Goal: Task Accomplishment & Management: Manage account settings

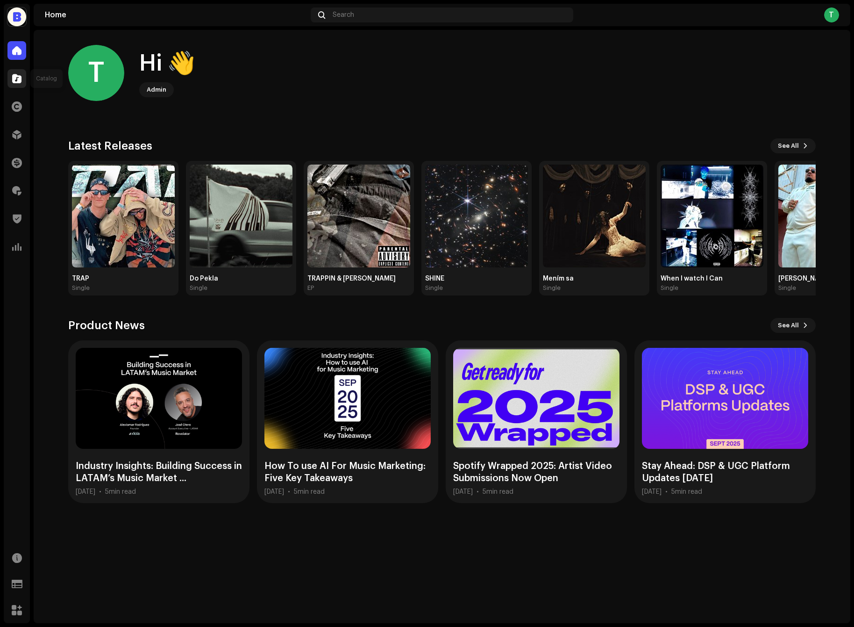
click at [15, 82] on span at bounding box center [16, 78] width 9 height 7
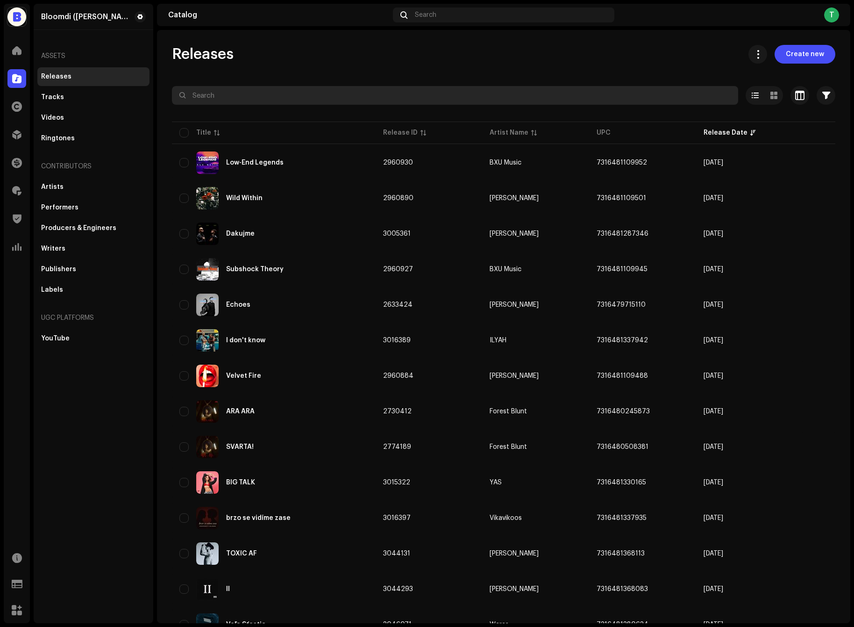
click at [293, 100] on input "text" at bounding box center [455, 95] width 566 height 19
click at [294, 99] on input "text" at bounding box center [455, 95] width 566 height 19
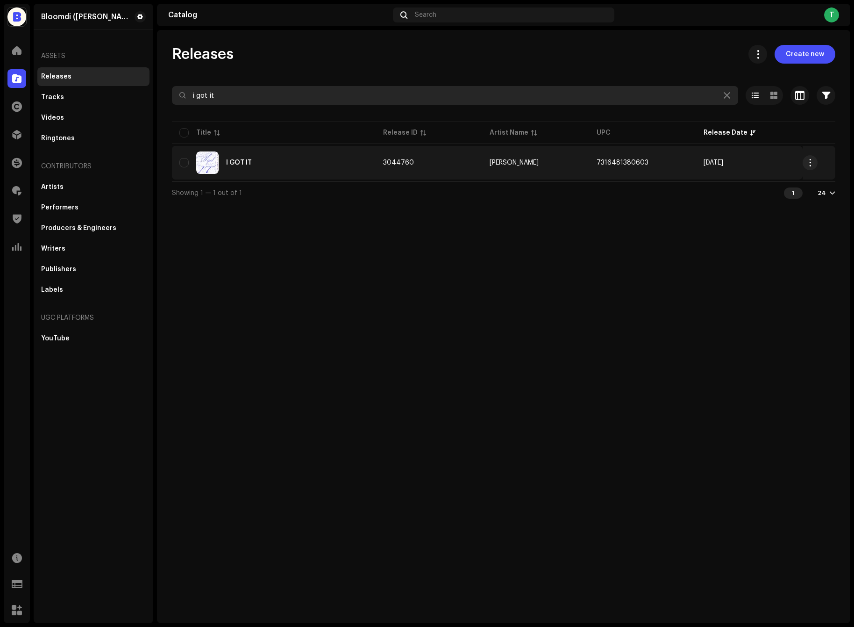
type input "i got it"
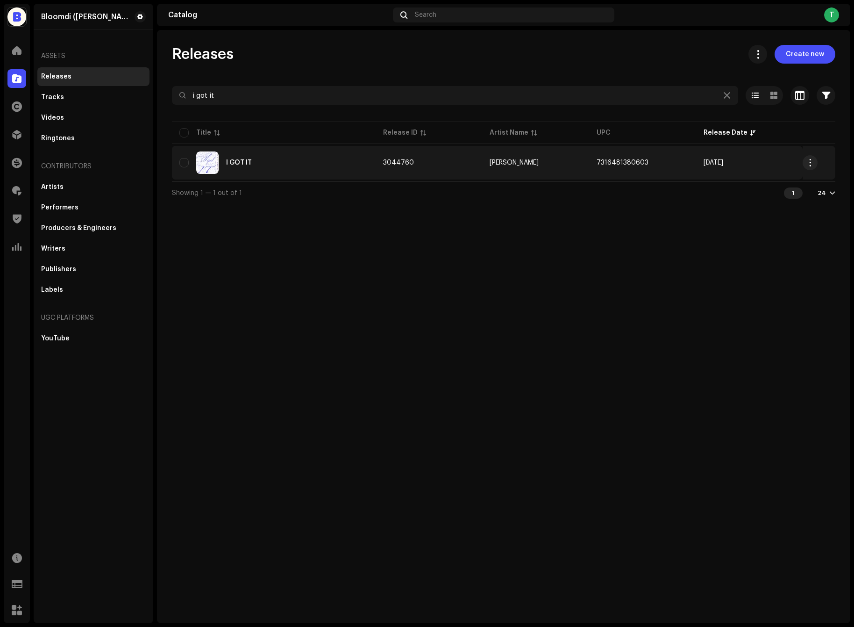
copy span "7316481380603"
drag, startPoint x: 650, startPoint y: 163, endPoint x: 589, endPoint y: 159, distance: 61.8
click at [589, 159] on tr "I GOT IT 3044760 [PERSON_NAME] 7316481380603 [DATE]" at bounding box center [503, 163] width 663 height 34
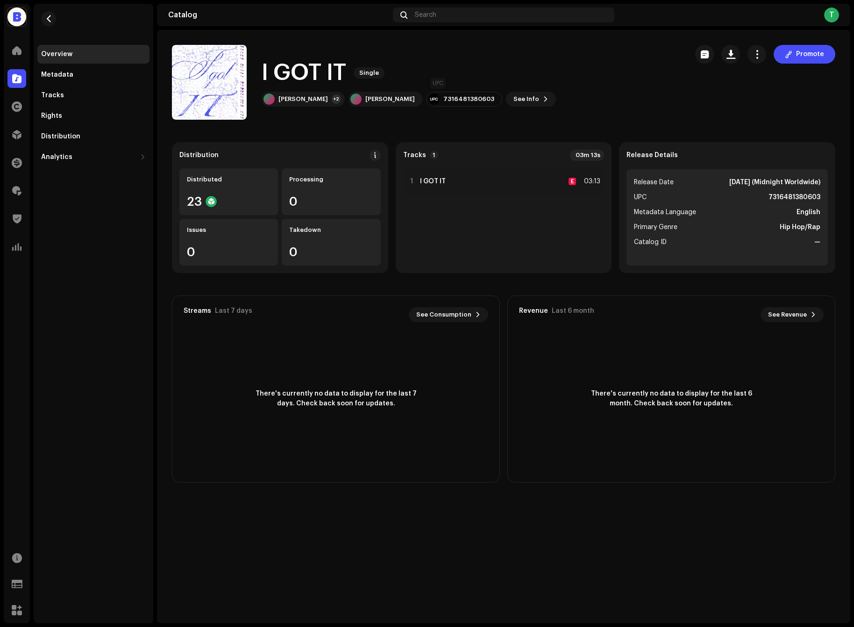
click at [453, 96] on div "7316481380603" at bounding box center [468, 98] width 51 height 7
copy div "7316481380603"
click at [729, 53] on span "button" at bounding box center [731, 53] width 9 height 7
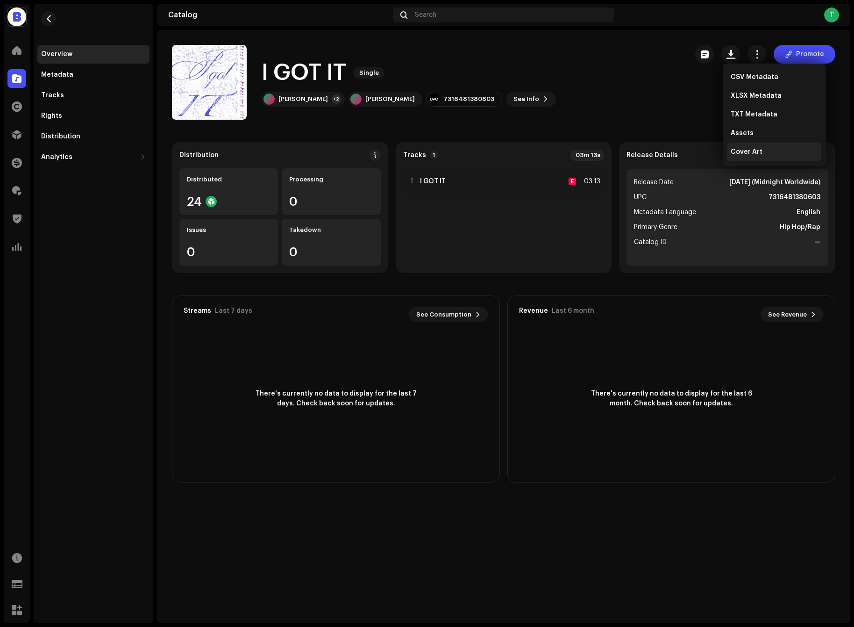
click at [744, 153] on span "Cover Art" at bounding box center [747, 151] width 32 height 7
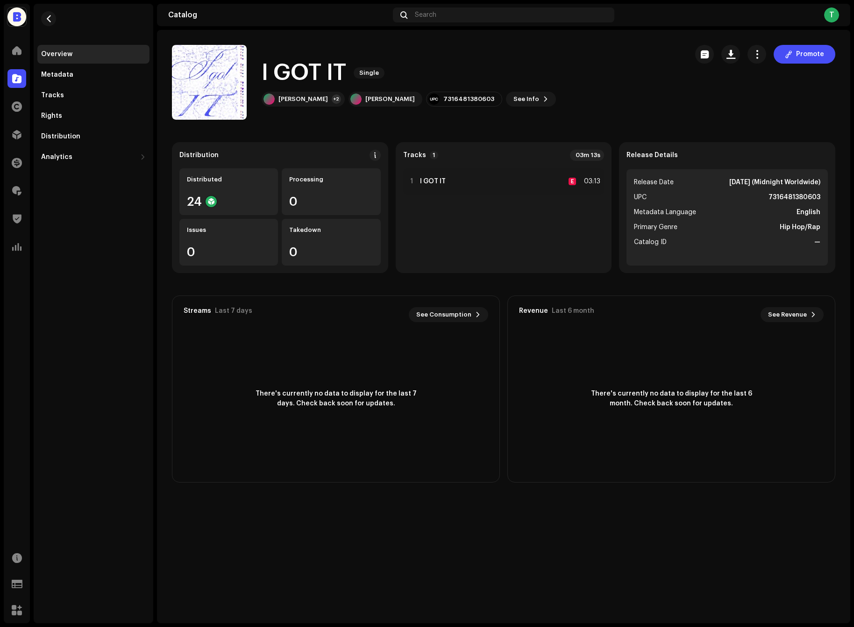
click at [11, 86] on div at bounding box center [16, 78] width 19 height 19
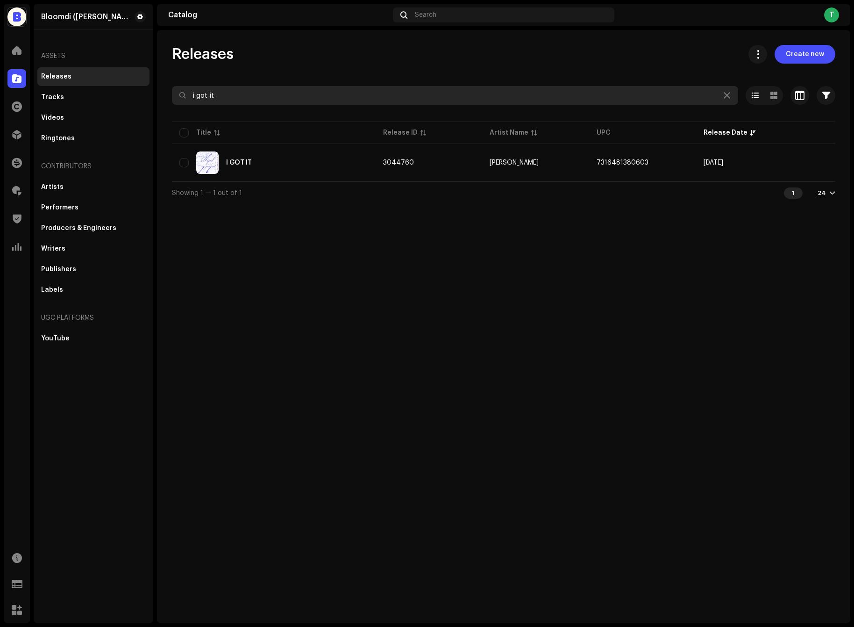
click at [250, 100] on input "i got it" at bounding box center [455, 95] width 566 height 19
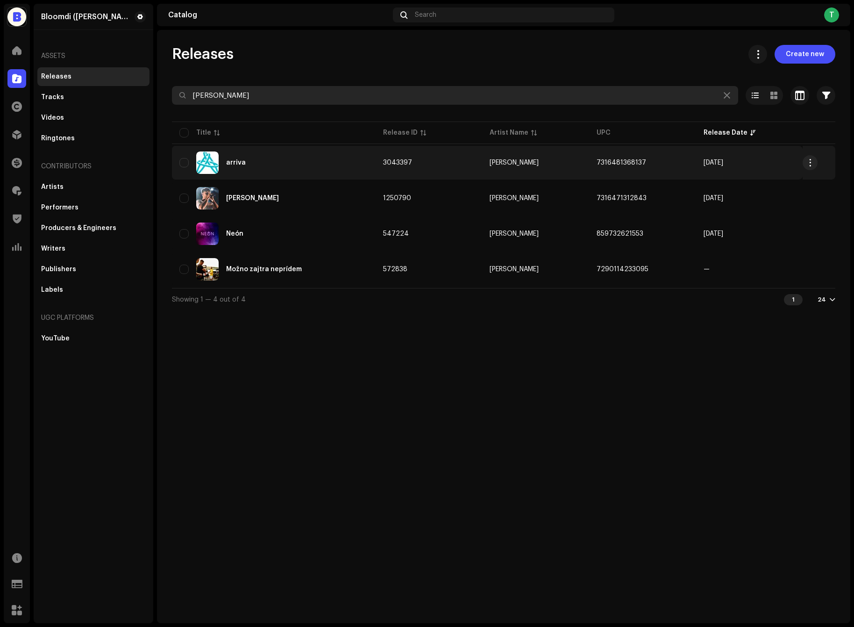
type input "[PERSON_NAME]"
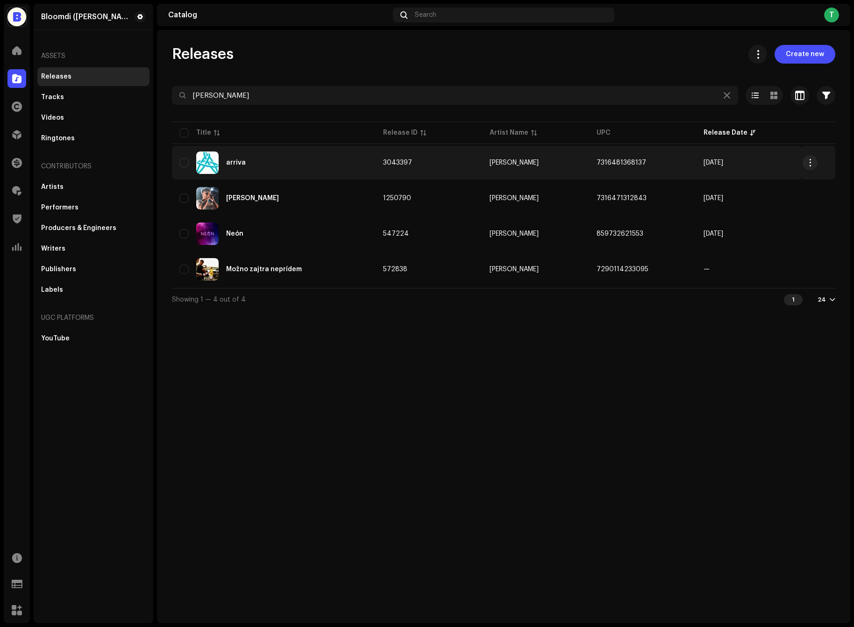
click at [463, 164] on td "3043397" at bounding box center [429, 163] width 107 height 34
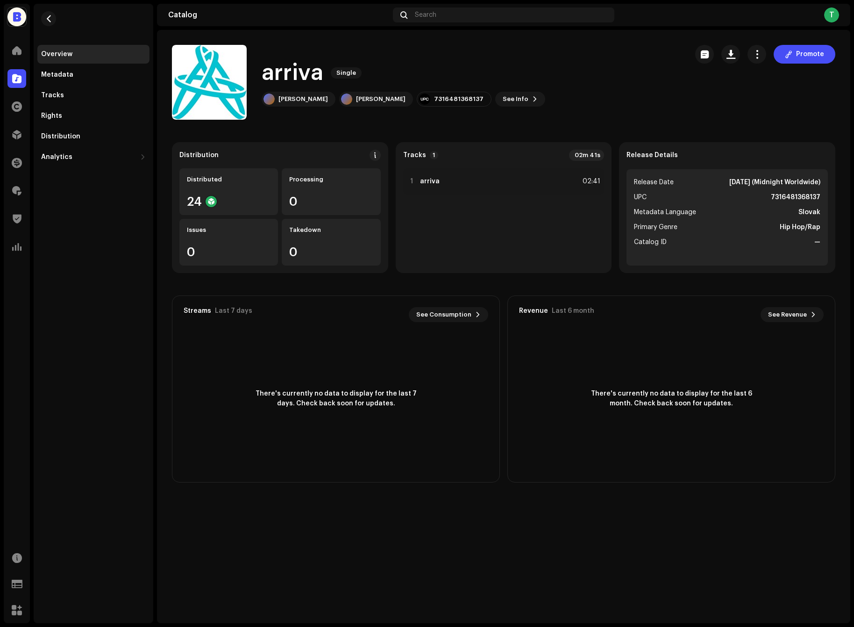
click at [791, 199] on strong "7316481368137" at bounding box center [796, 197] width 50 height 11
copy strong "7316481368137"
click at [26, 76] on div "Catalog" at bounding box center [17, 78] width 26 height 26
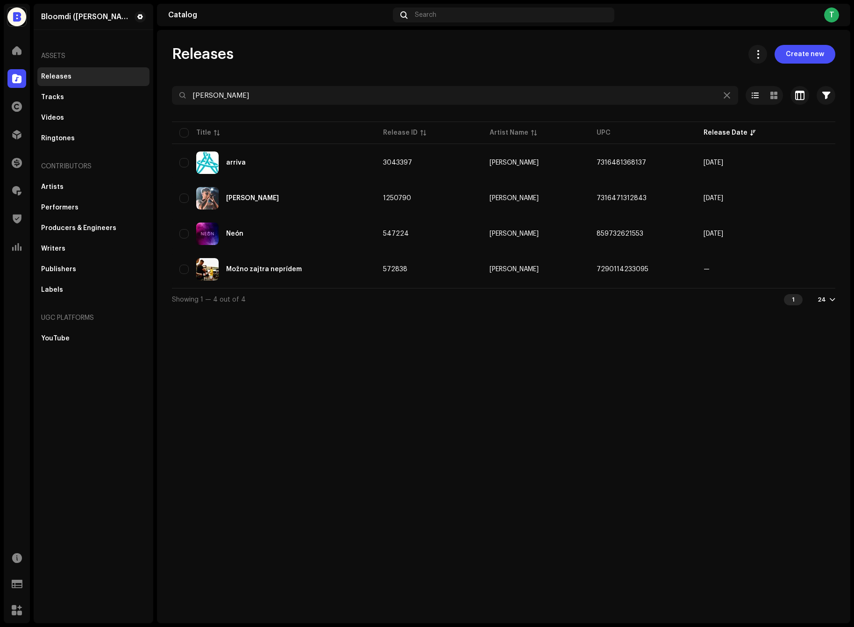
click at [25, 76] on div at bounding box center [16, 78] width 19 height 19
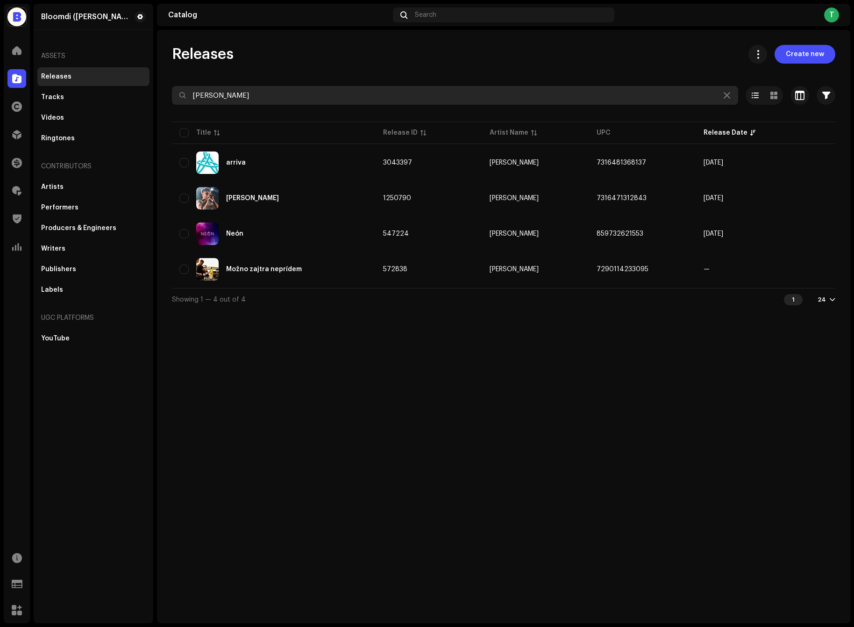
click at [234, 92] on input "[PERSON_NAME]" at bounding box center [455, 95] width 566 height 19
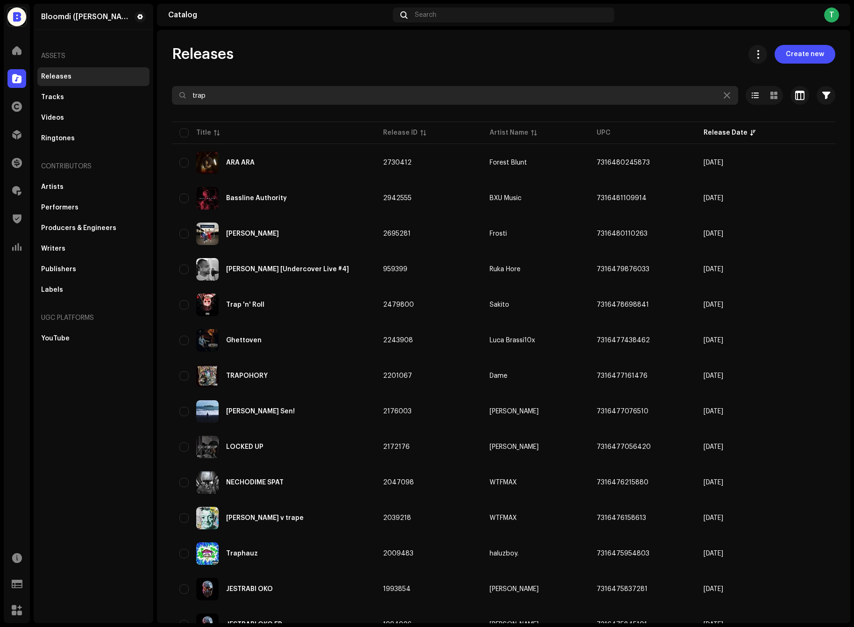
click at [267, 103] on input "trap" at bounding box center [455, 95] width 566 height 19
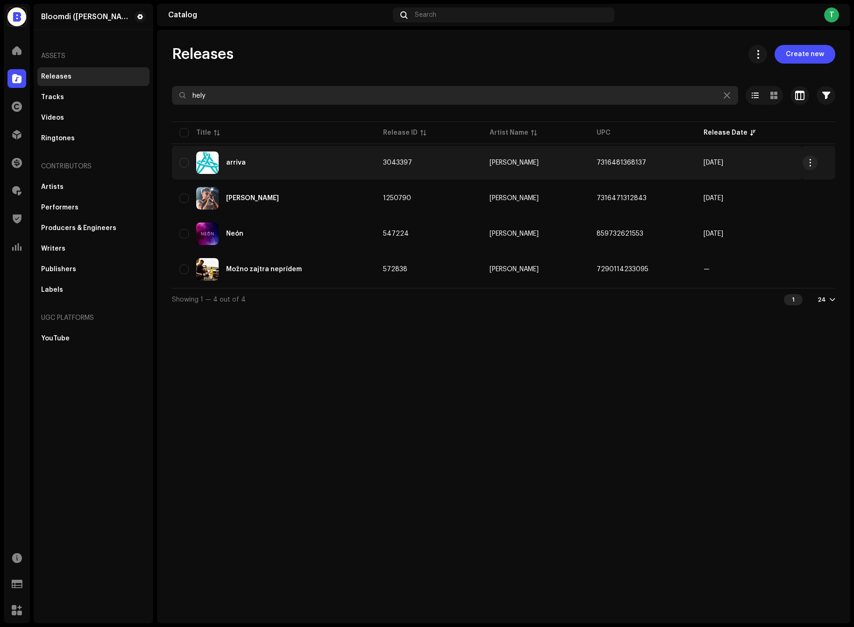
type input "hely"
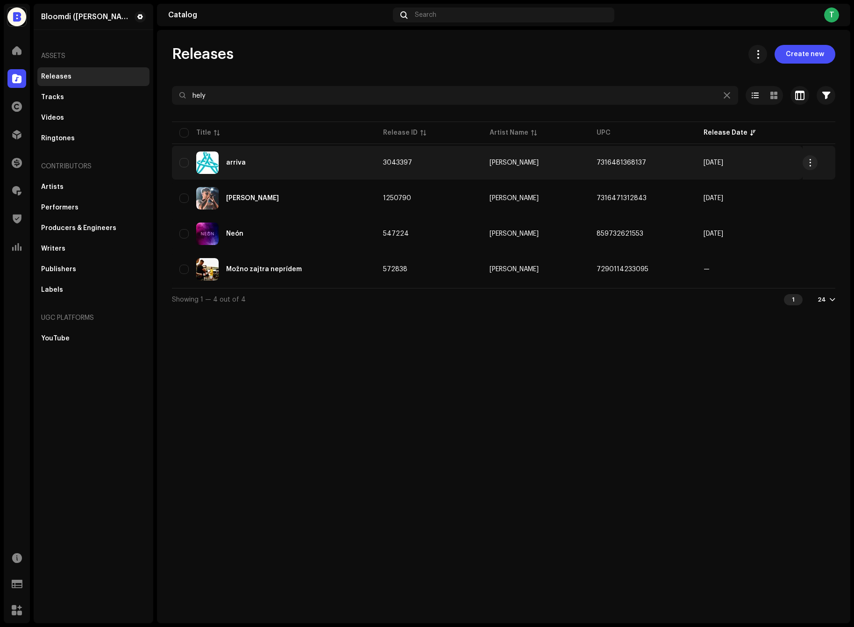
click at [421, 159] on td "3043397" at bounding box center [429, 163] width 107 height 34
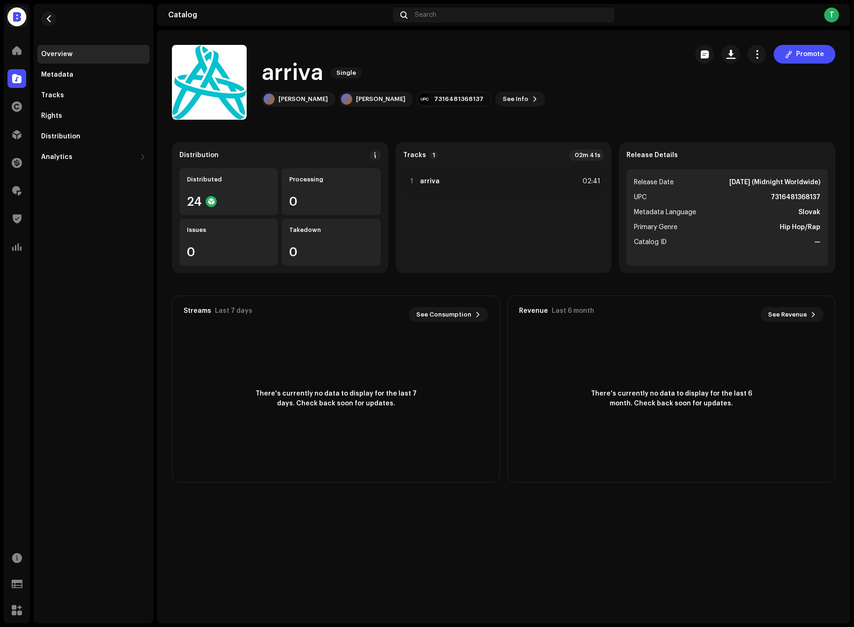
click at [793, 195] on strong "7316481368137" at bounding box center [796, 197] width 50 height 11
copy strong "7316481368137"
click at [728, 61] on button "button" at bounding box center [730, 54] width 19 height 19
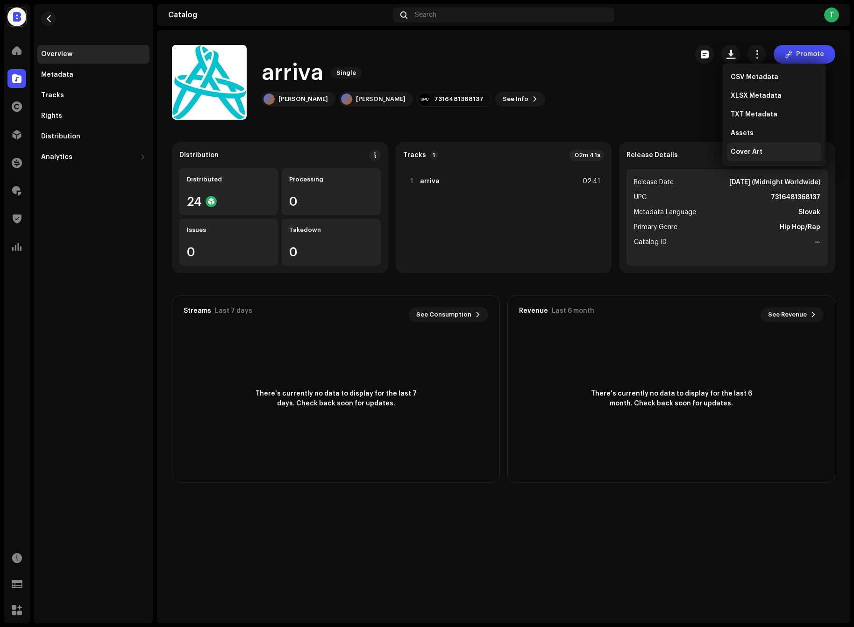
click at [755, 152] on span "Cover Art" at bounding box center [747, 151] width 32 height 7
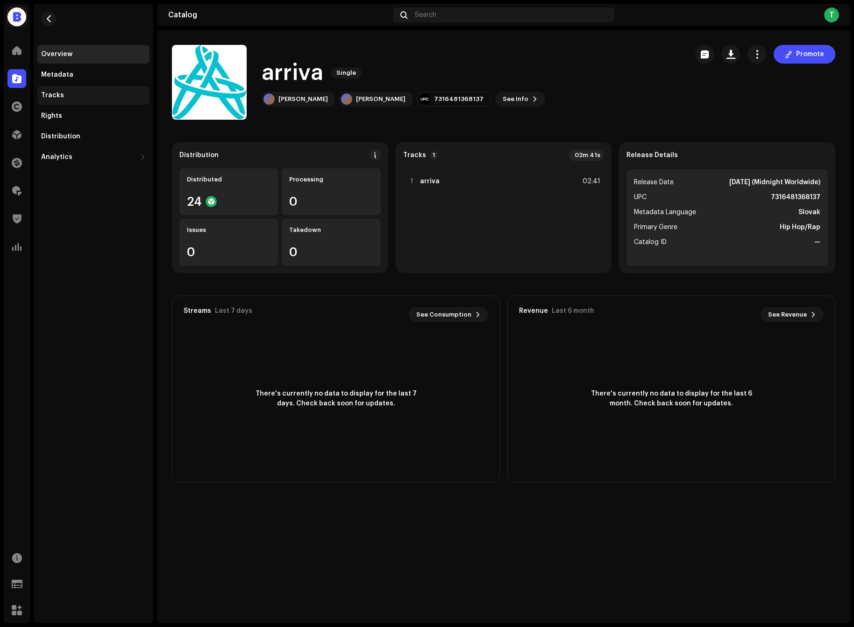
click at [112, 101] on div "Tracks" at bounding box center [93, 95] width 112 height 19
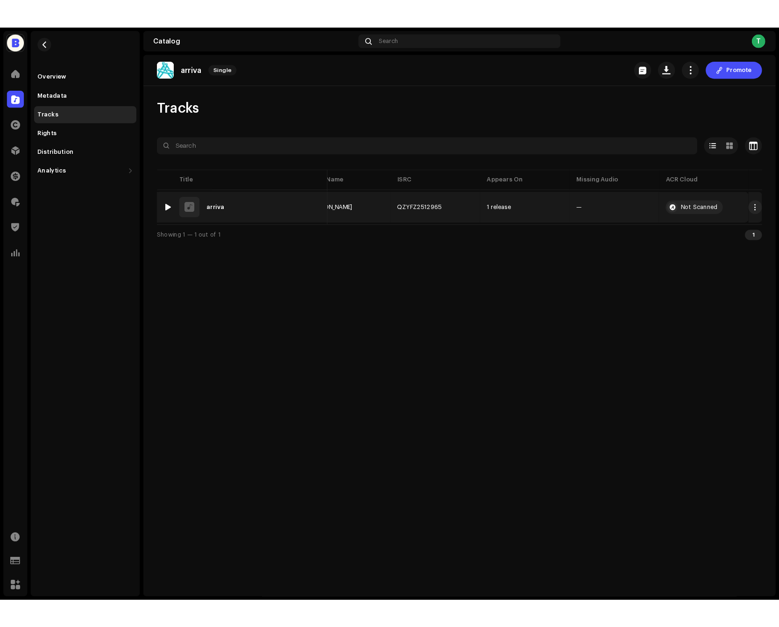
scroll to position [0, 127]
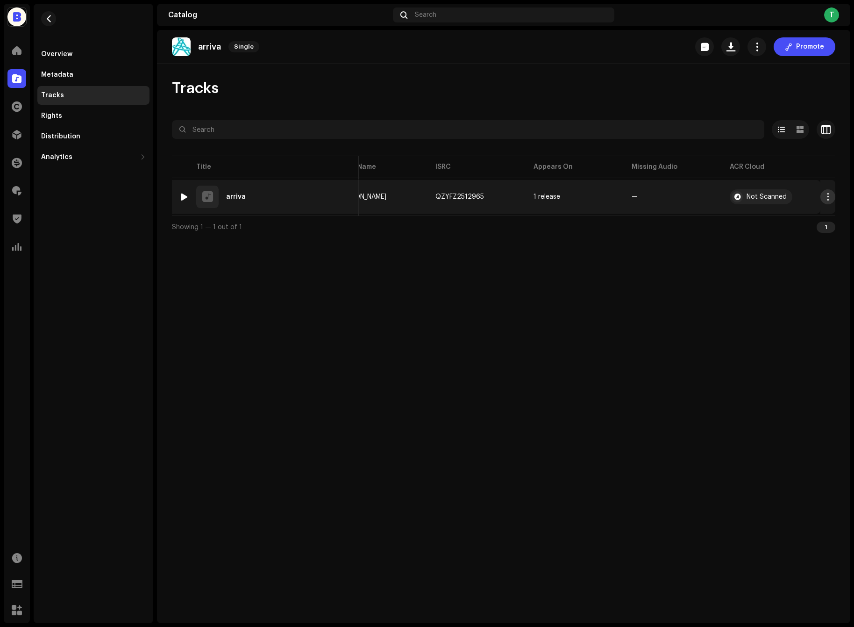
click at [826, 195] on span "button" at bounding box center [828, 196] width 7 height 7
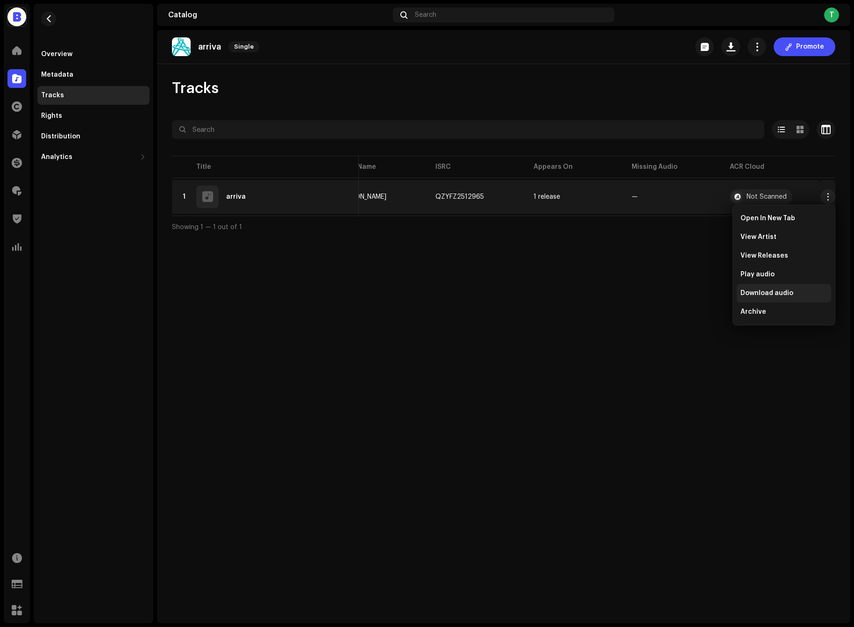
click at [787, 288] on div "Download audio" at bounding box center [784, 293] width 94 height 19
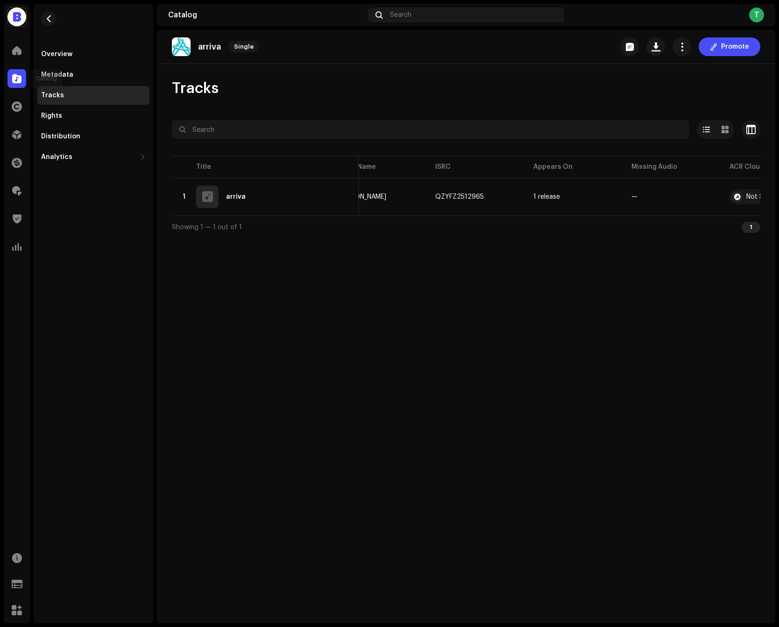
click at [10, 75] on div at bounding box center [16, 78] width 19 height 19
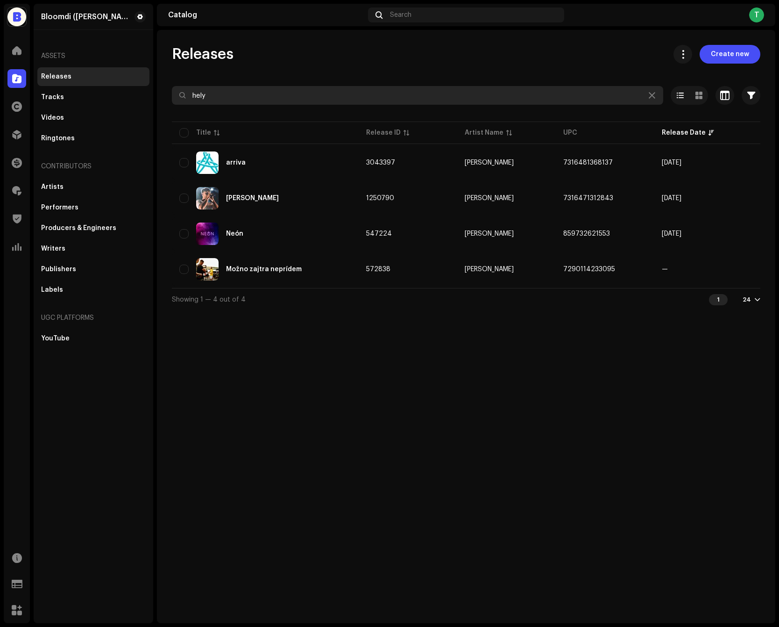
click at [250, 95] on input "hely" at bounding box center [418, 95] width 492 height 19
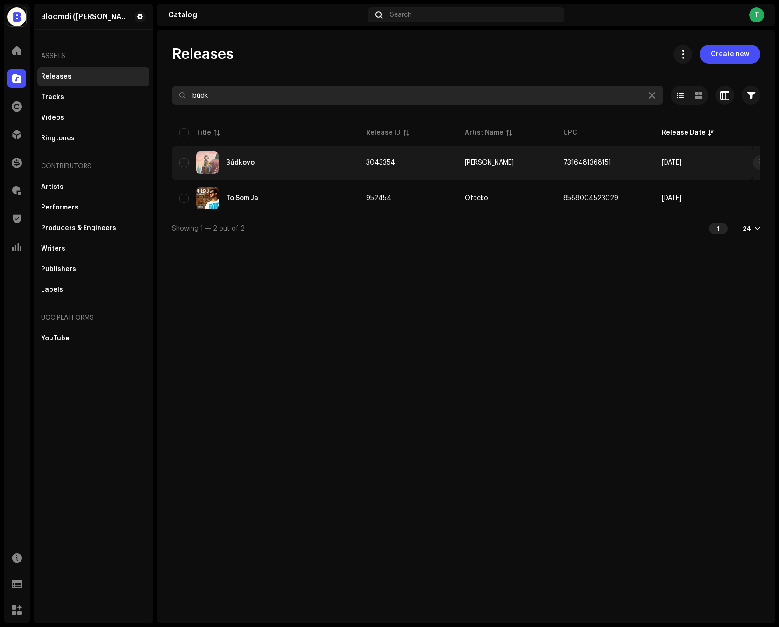
type input "búdk"
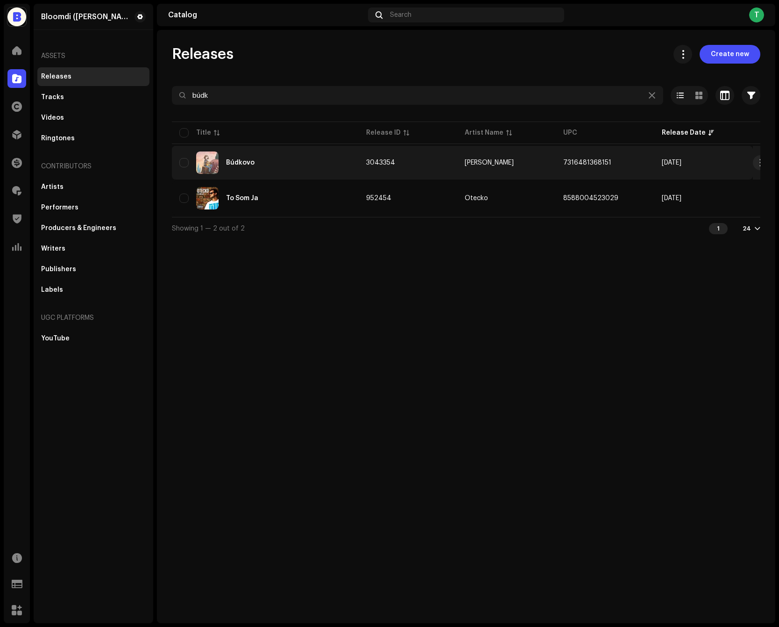
click at [446, 177] on td "3043354" at bounding box center [408, 163] width 99 height 34
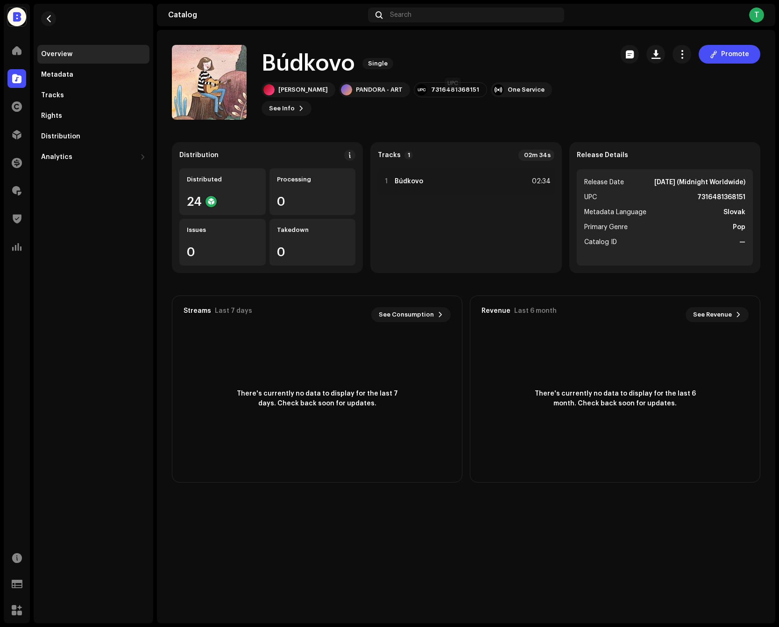
click at [452, 93] on div "7316481368151" at bounding box center [455, 89] width 48 height 7
copy div "7316481368151"
click at [661, 51] on span "button" at bounding box center [656, 53] width 9 height 7
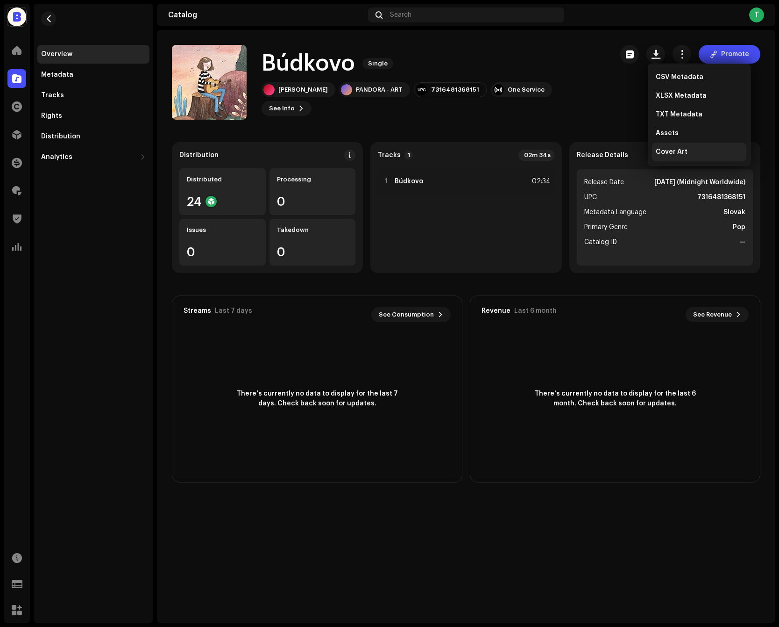
click at [666, 151] on span "Cover Art" at bounding box center [672, 151] width 32 height 7
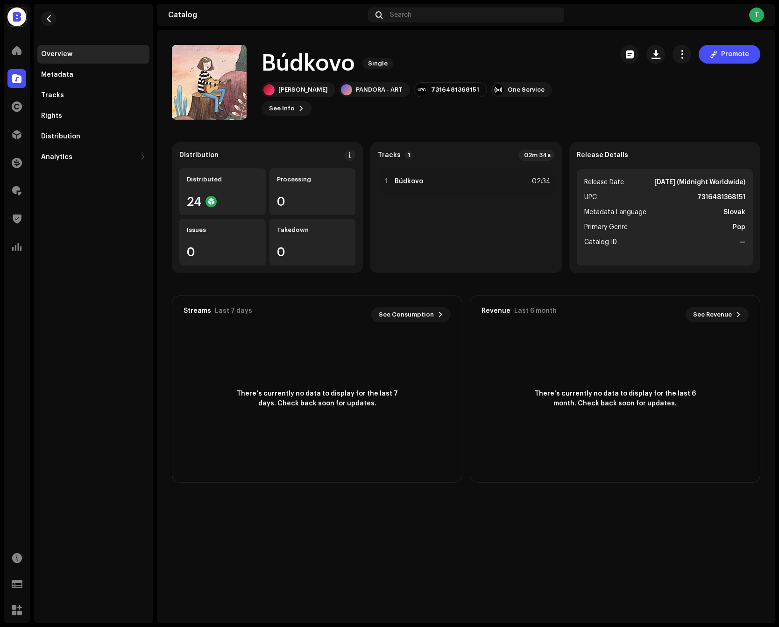
click at [11, 82] on div at bounding box center [16, 78] width 19 height 19
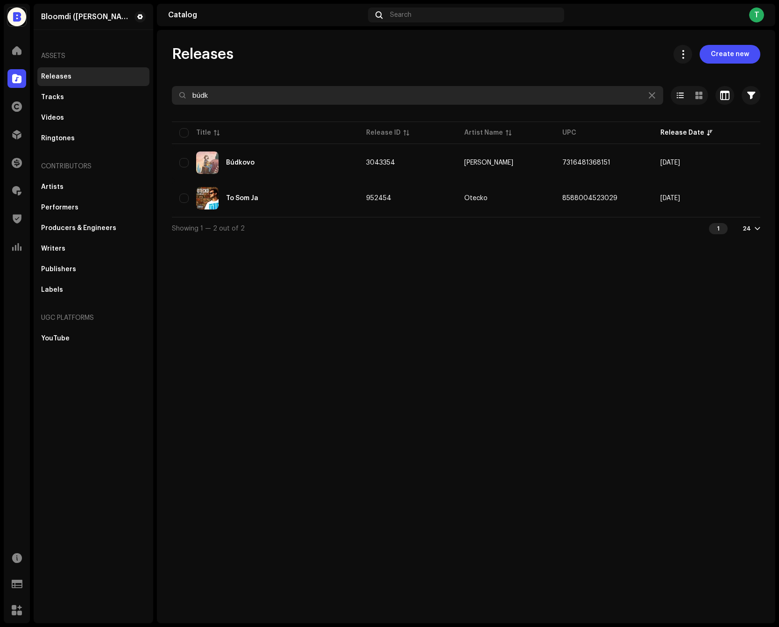
click at [214, 100] on input "búdk" at bounding box center [418, 95] width 492 height 19
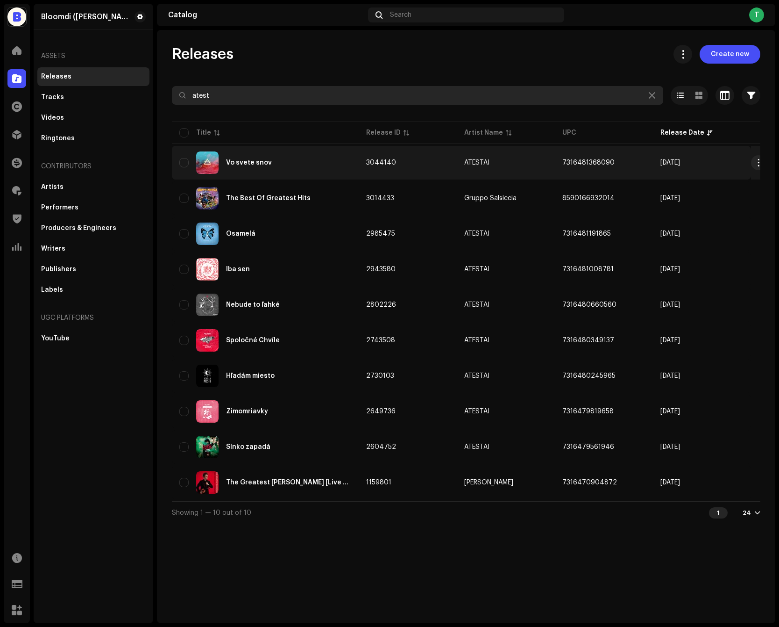
type input "atest"
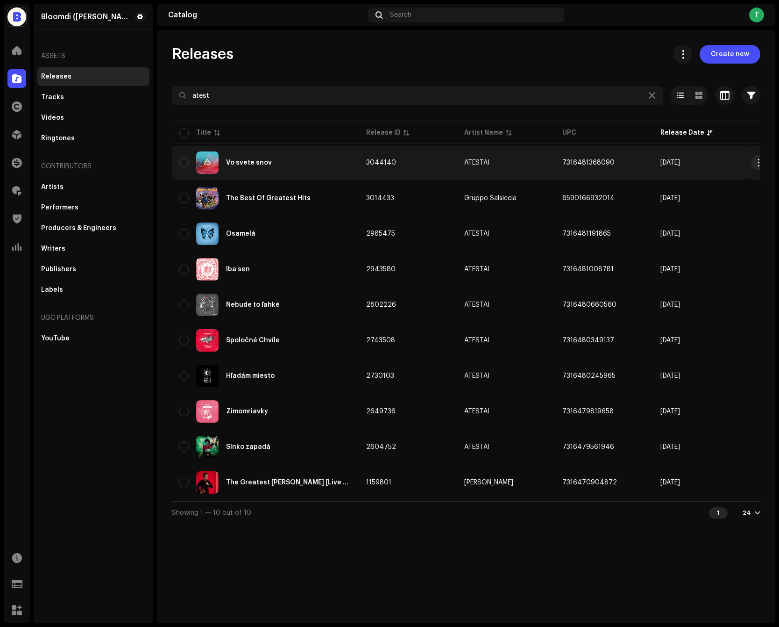
click at [623, 169] on td "7316481368090" at bounding box center [604, 163] width 98 height 34
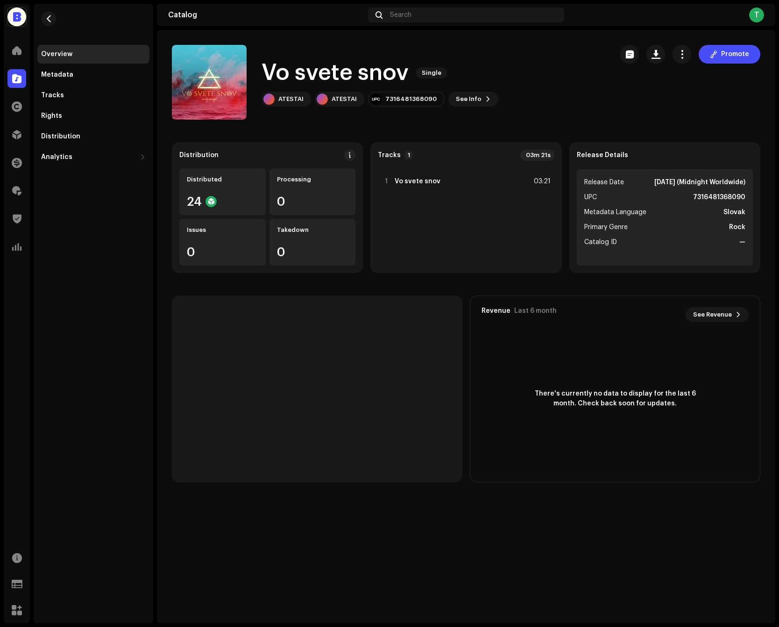
click at [737, 197] on strong "7316481368090" at bounding box center [719, 197] width 52 height 11
copy strong "7316481368090"
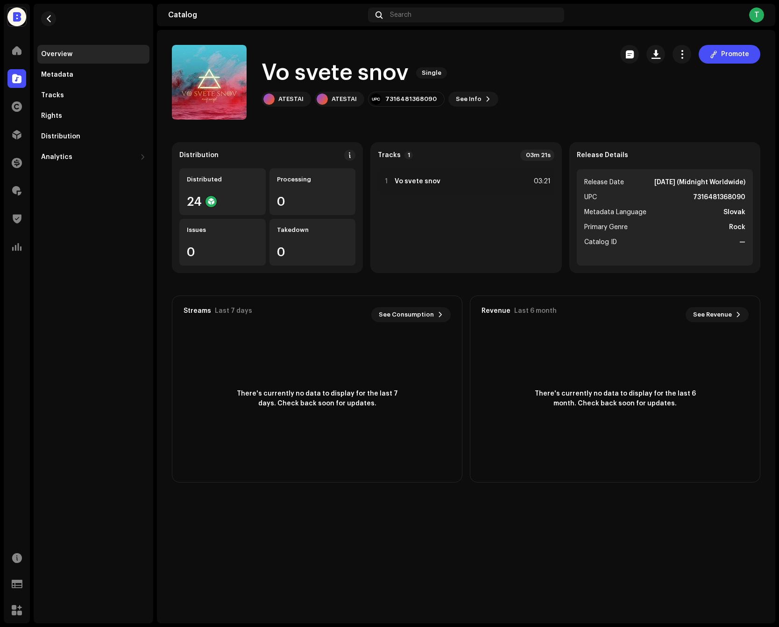
click at [22, 79] on div at bounding box center [16, 78] width 19 height 19
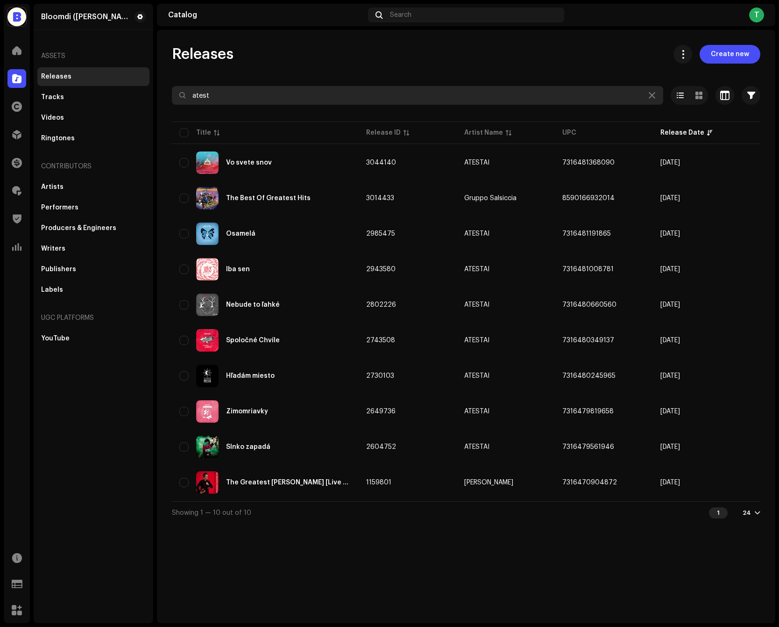
click at [226, 89] on input "atest" at bounding box center [418, 95] width 492 height 19
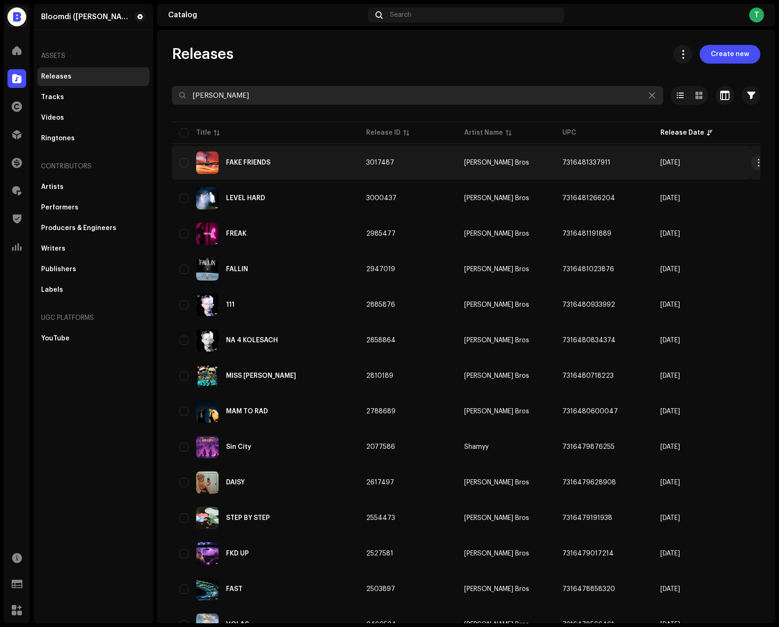
type input "adam bro"
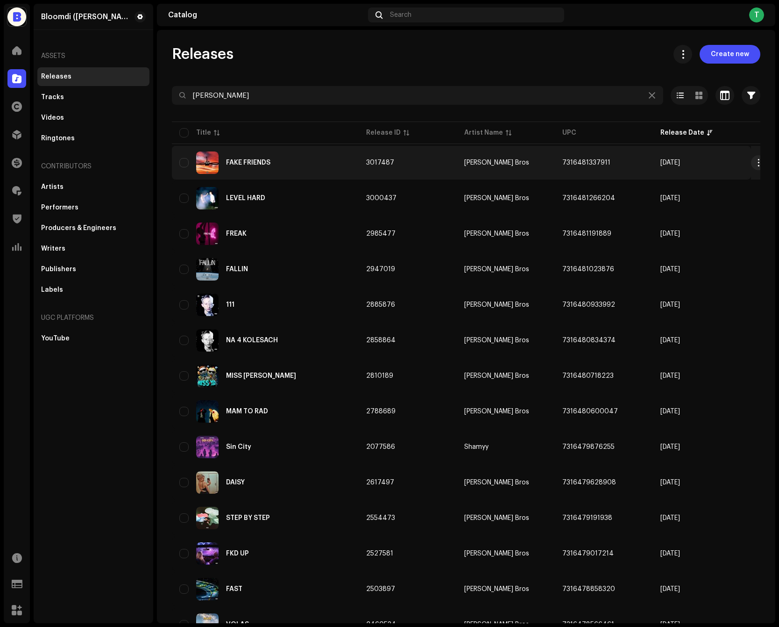
click at [339, 163] on div "FAKE FRIENDS" at bounding box center [265, 162] width 172 height 22
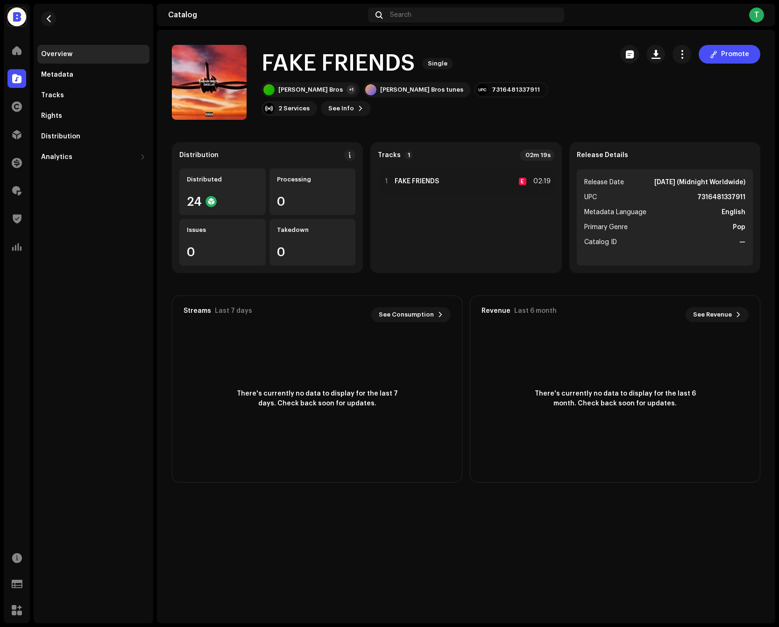
click at [737, 193] on strong "7316481337911" at bounding box center [722, 197] width 48 height 11
copy strong "7316481337911"
click at [22, 77] on div at bounding box center [16, 78] width 19 height 19
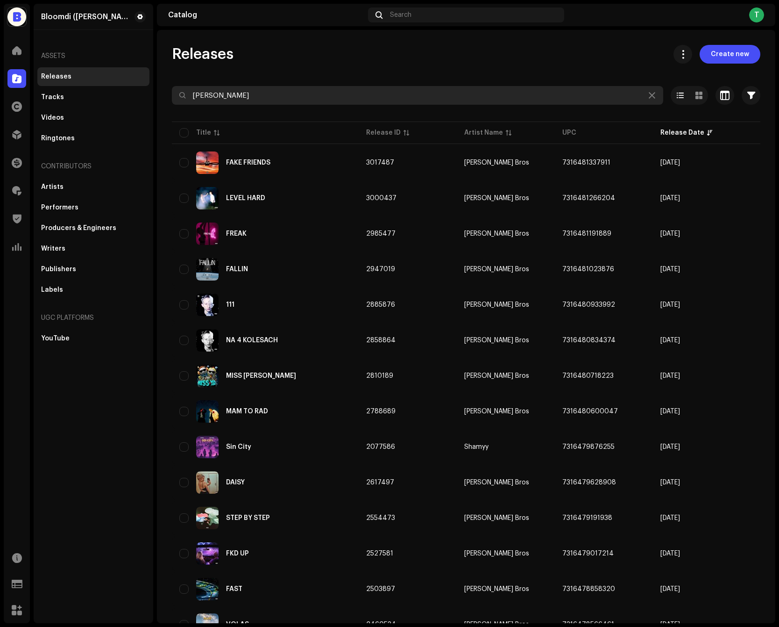
click at [272, 96] on input "adam bro" at bounding box center [418, 95] width 492 height 19
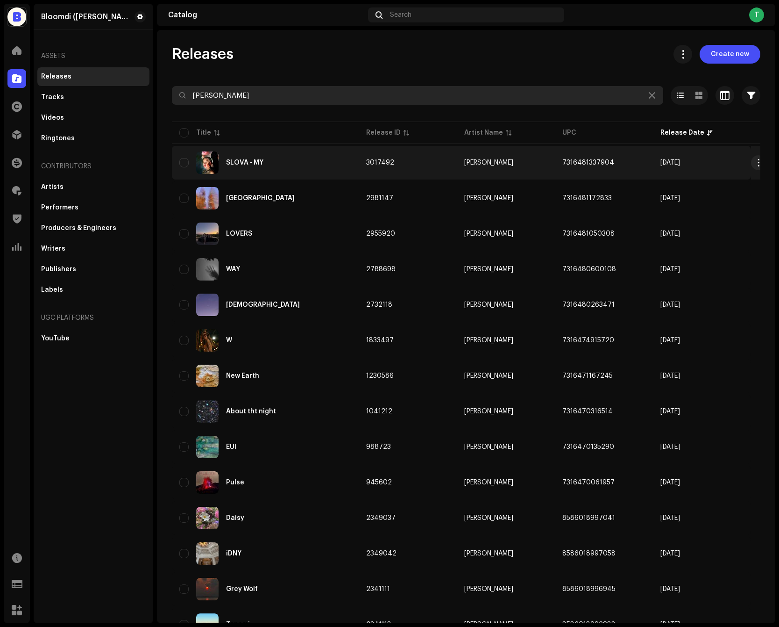
type input "la bors"
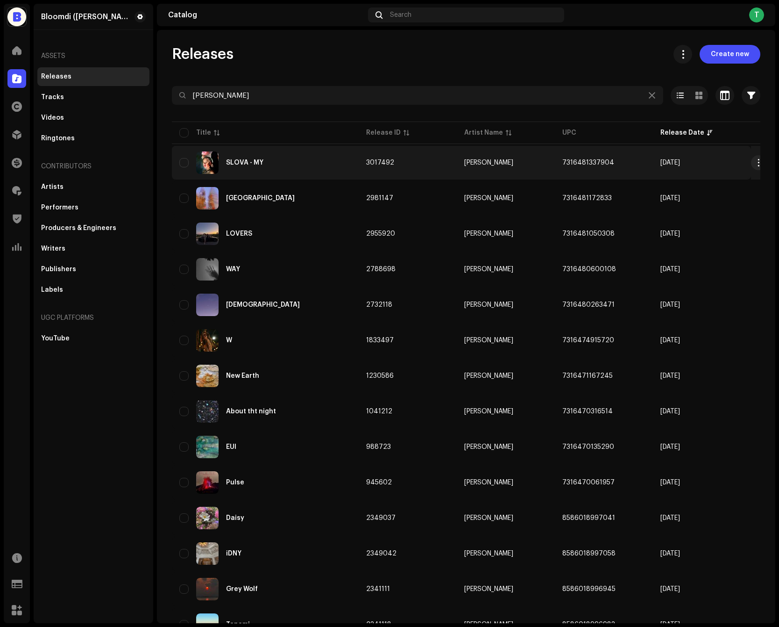
drag, startPoint x: 619, startPoint y: 160, endPoint x: 559, endPoint y: 162, distance: 59.4
click at [559, 162] on td "7316481337904" at bounding box center [604, 163] width 98 height 34
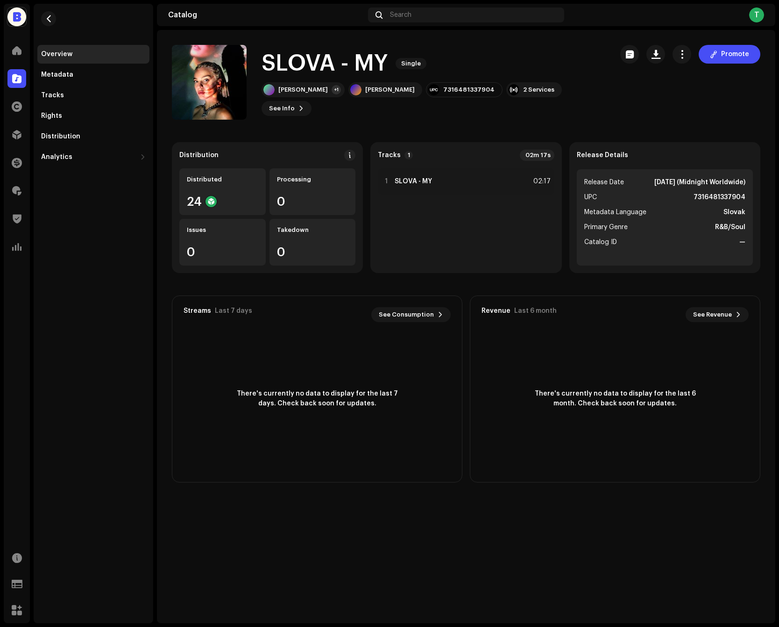
click at [733, 197] on strong "7316481337904" at bounding box center [720, 197] width 52 height 11
copy strong "7316481337904"
click at [15, 86] on div at bounding box center [16, 78] width 19 height 19
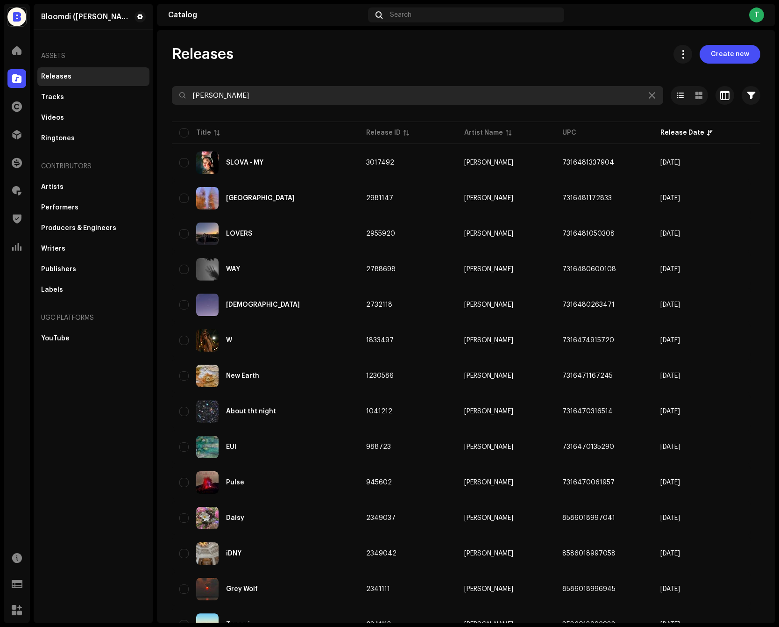
click at [258, 103] on input "la bors" at bounding box center [418, 95] width 492 height 19
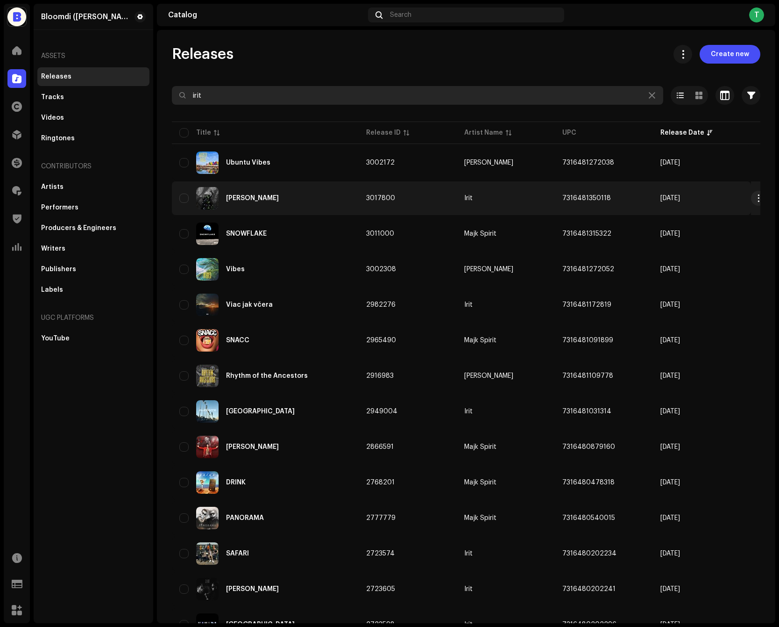
type input "irit"
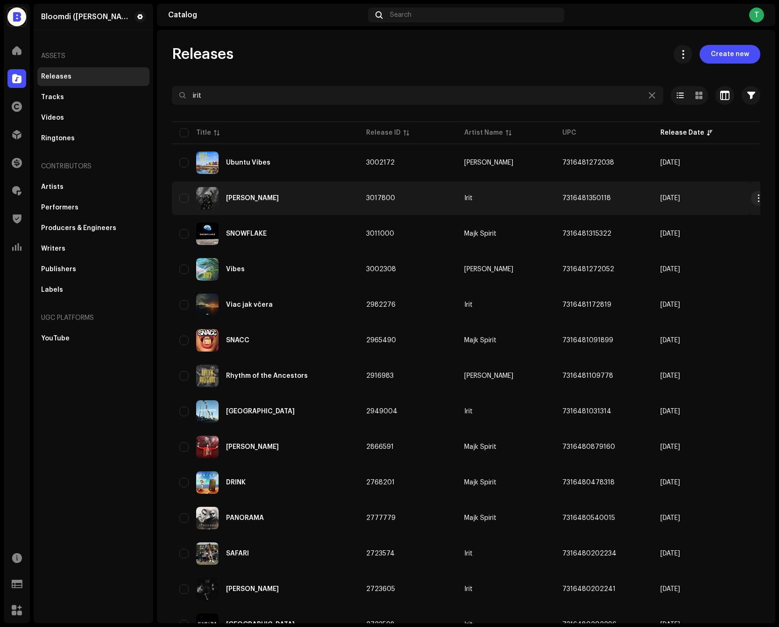
click at [501, 187] on td "Irit" at bounding box center [506, 198] width 98 height 34
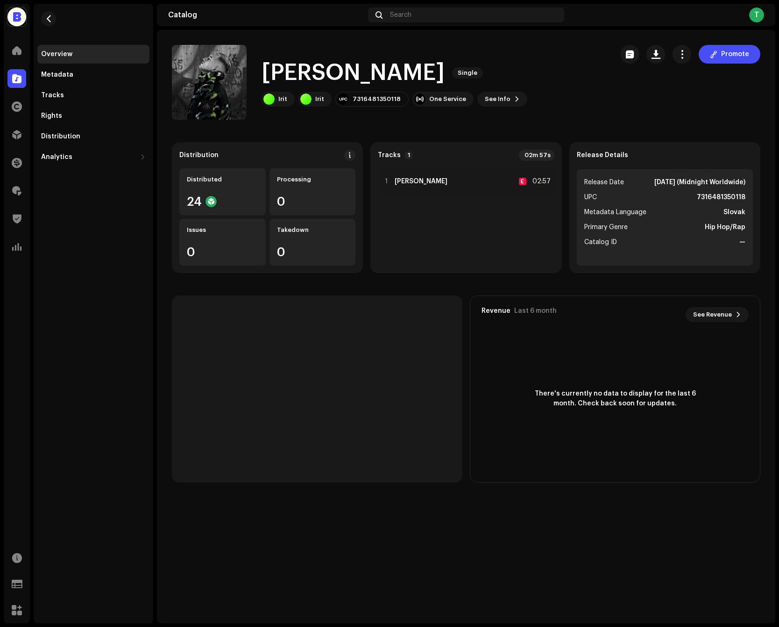
click at [711, 194] on strong "7316481350118" at bounding box center [721, 197] width 49 height 11
copy strong "7316481350118"
click at [680, 37] on catalog-releases-details-overview "Harshid Single Promote Harshid Single Irit Irit 7316481350118 One Service See I…" at bounding box center [466, 263] width 619 height 467
click at [659, 53] on span "button" at bounding box center [656, 53] width 9 height 7
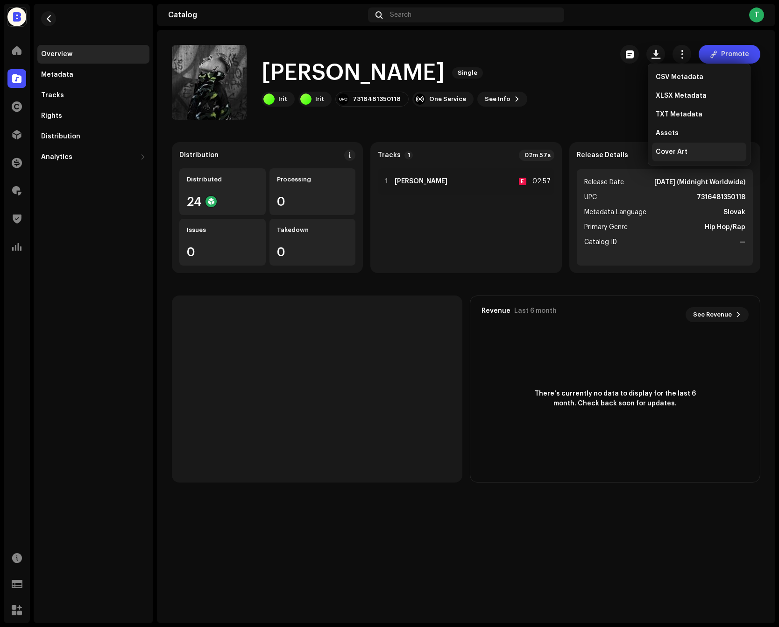
click at [658, 150] on span "Cover Art" at bounding box center [672, 151] width 32 height 7
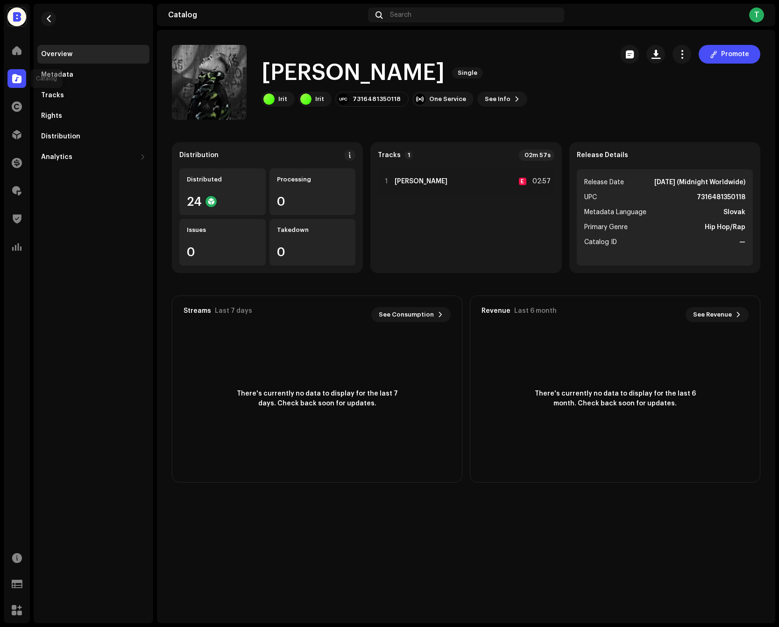
click at [15, 70] on div at bounding box center [16, 78] width 19 height 19
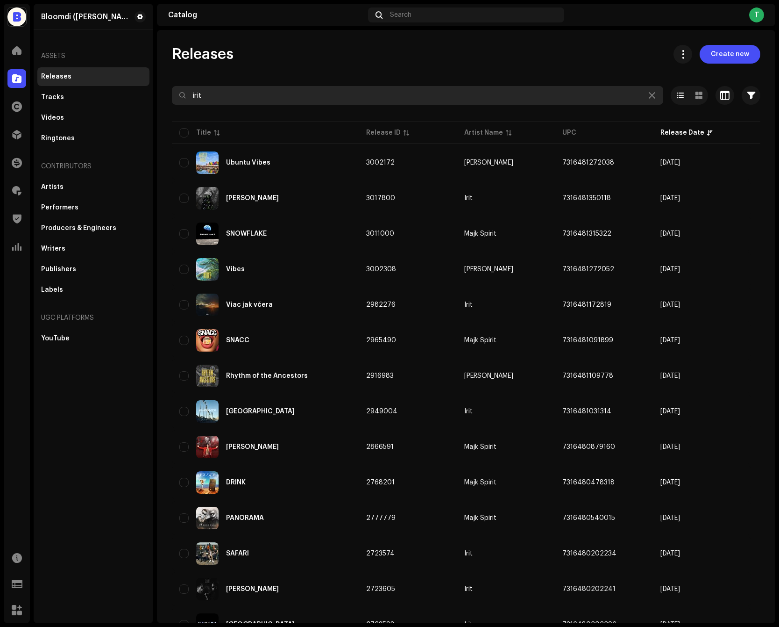
click at [266, 98] on input "irit" at bounding box center [418, 95] width 492 height 19
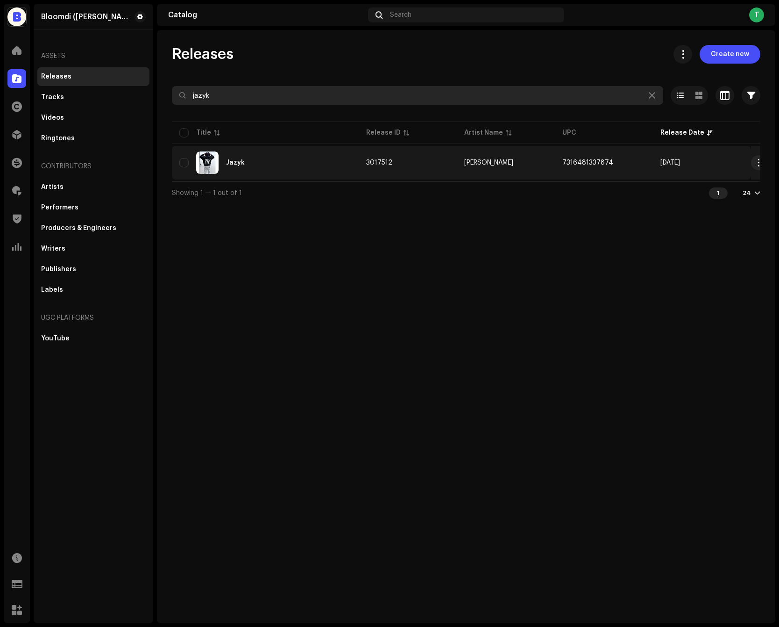
type input "jazyk"
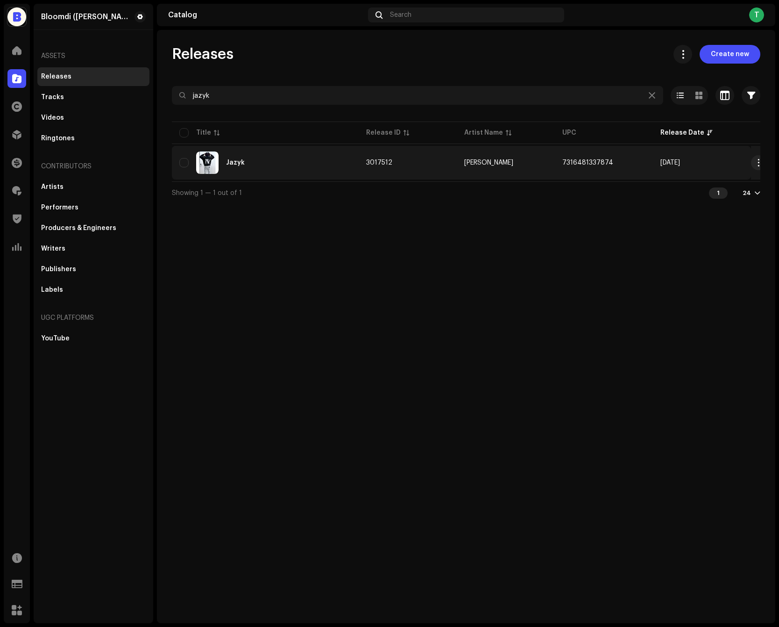
copy span "7316481337874"
drag, startPoint x: 617, startPoint y: 161, endPoint x: 541, endPoint y: 159, distance: 76.2
click at [541, 159] on tr "Jazyk 3017512 Čaba Laciga 7316481337874 Oct 10, 2025" at bounding box center [469, 163] width 594 height 34
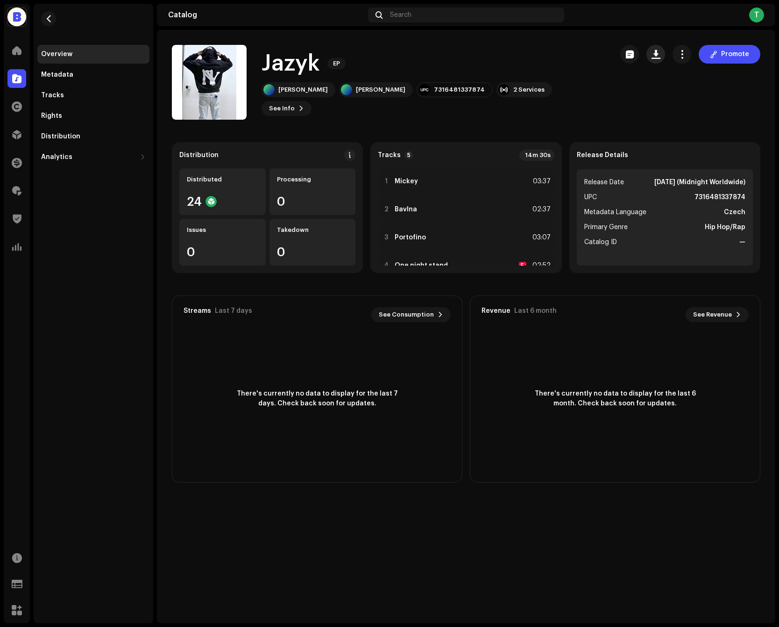
click at [660, 55] on span "button" at bounding box center [656, 53] width 9 height 7
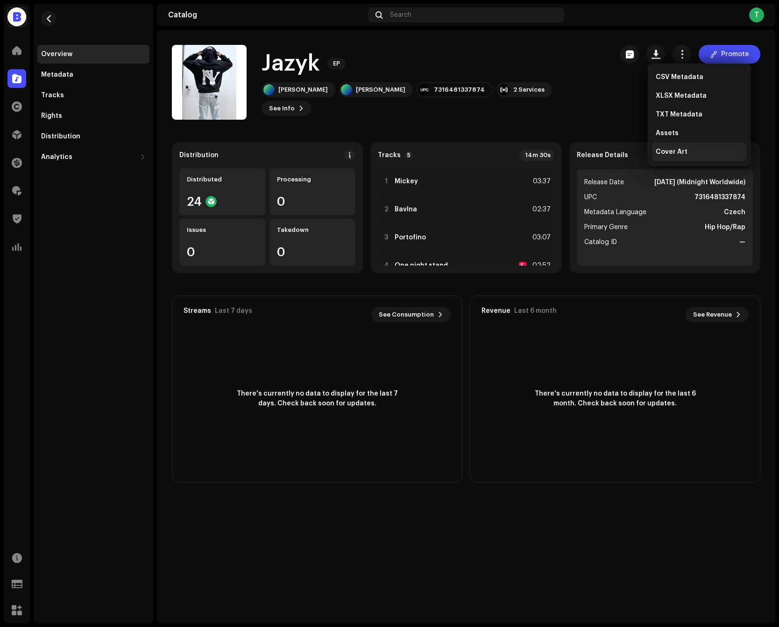
click at [687, 150] on div "Cover Art" at bounding box center [699, 151] width 87 height 7
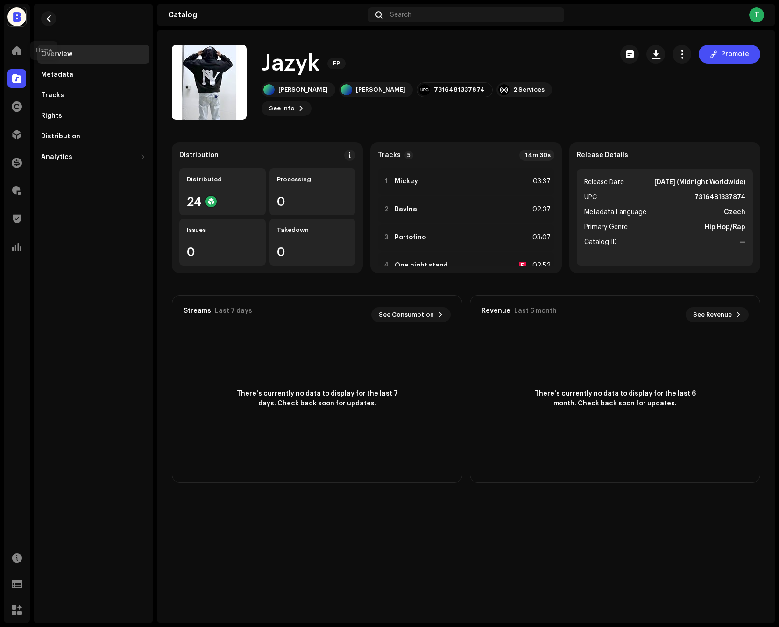
click at [19, 73] on div at bounding box center [16, 78] width 19 height 19
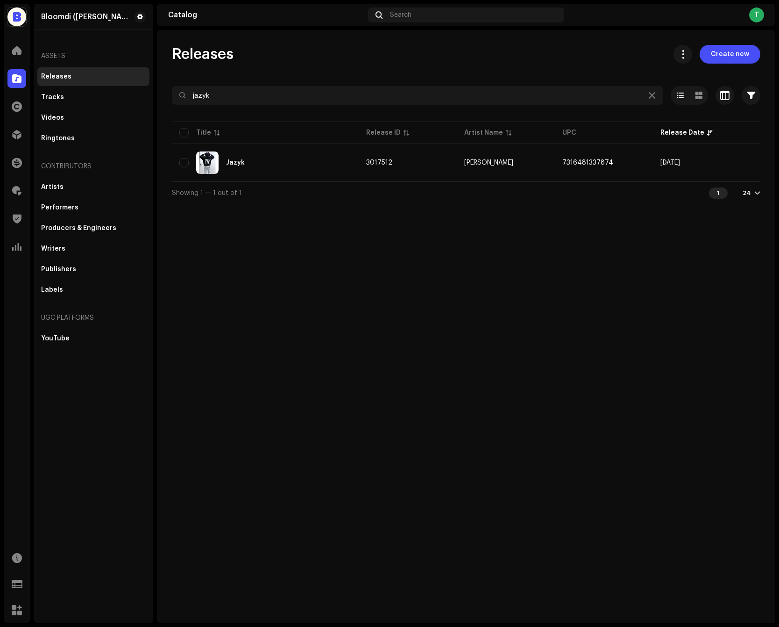
click at [219, 82] on div "Releases Create new jazyk Selected 0 Options Filters Distribution status Never …" at bounding box center [466, 124] width 619 height 159
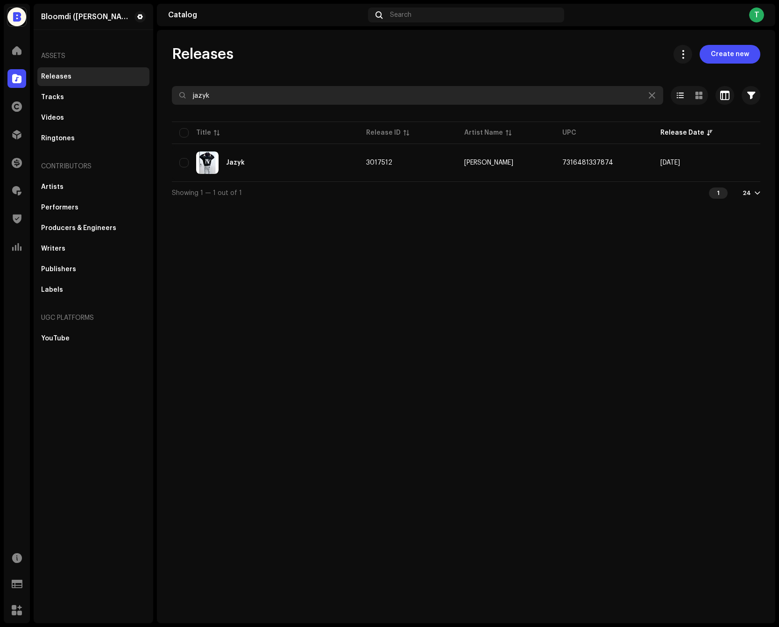
click at [236, 90] on input "jazyk" at bounding box center [418, 95] width 492 height 19
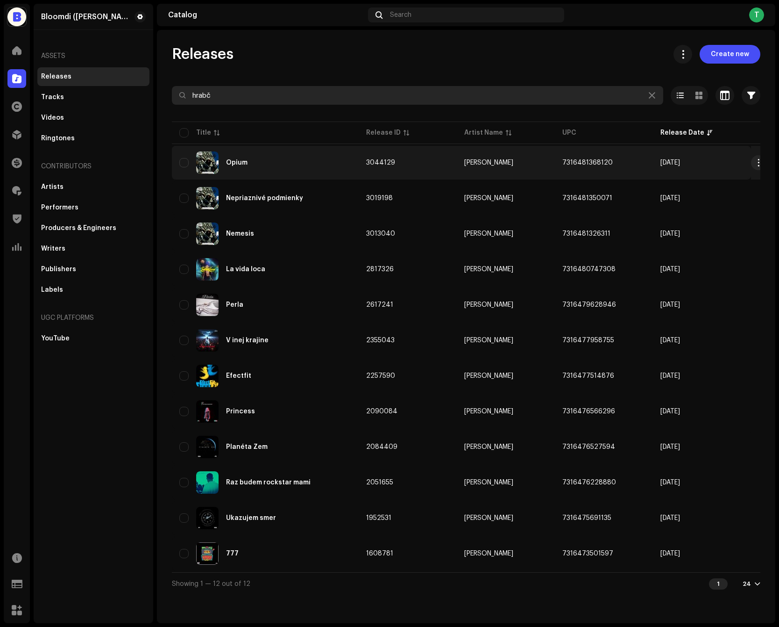
type input "hrabč"
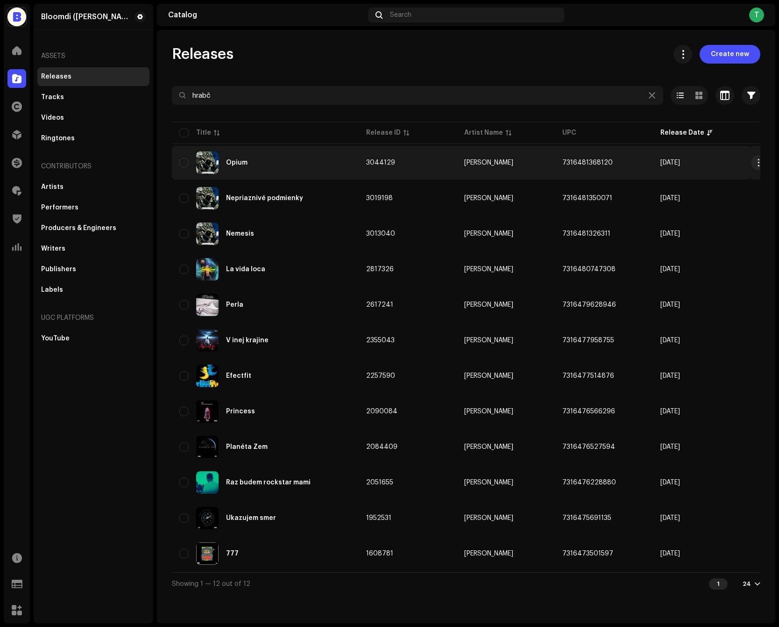
click at [277, 161] on div "Opium" at bounding box center [265, 162] width 172 height 22
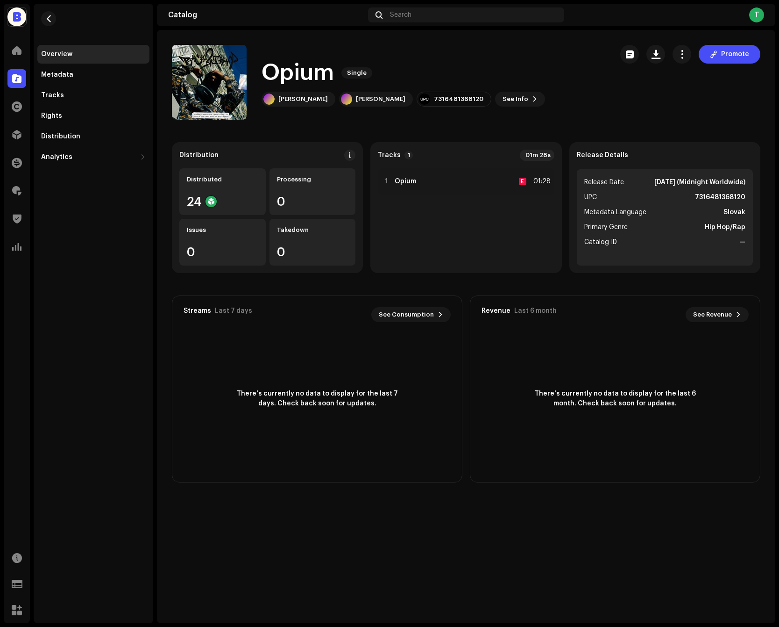
drag, startPoint x: 573, startPoint y: 32, endPoint x: 724, endPoint y: 199, distance: 224.9
click at [724, 199] on strong "7316481368120" at bounding box center [720, 197] width 50 height 11
click at [16, 77] on span at bounding box center [16, 78] width 9 height 7
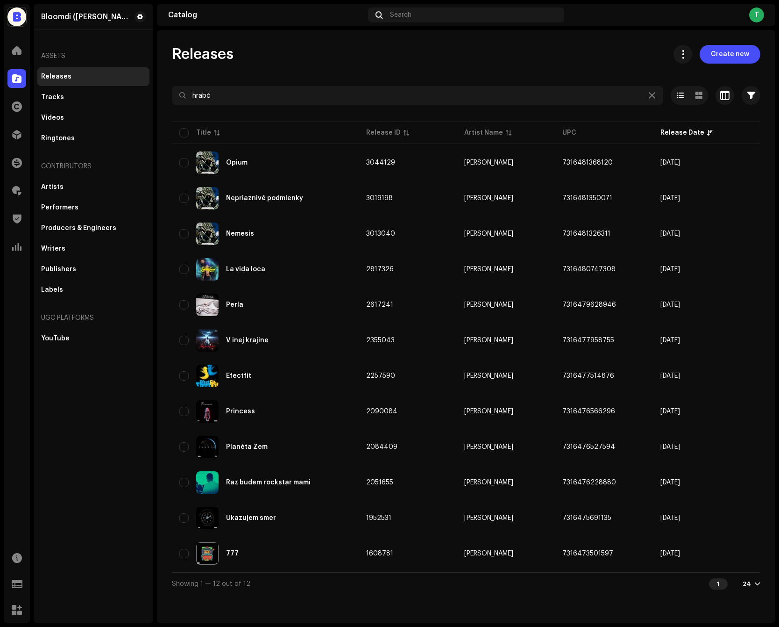
drag, startPoint x: 615, startPoint y: 196, endPoint x: 592, endPoint y: 58, distance: 139.8
click at [592, 57] on div "Releases Create new hrabč Selected 0 Options Filters Distribution status Never …" at bounding box center [466, 319] width 619 height 549
click at [592, 58] on div "Releases Create new" at bounding box center [466, 54] width 589 height 19
click at [715, 1] on div "Bloomdi (Ruka Hore) Home Catalog Rights Distribution Finance Royalties Trust & …" at bounding box center [389, 313] width 779 height 627
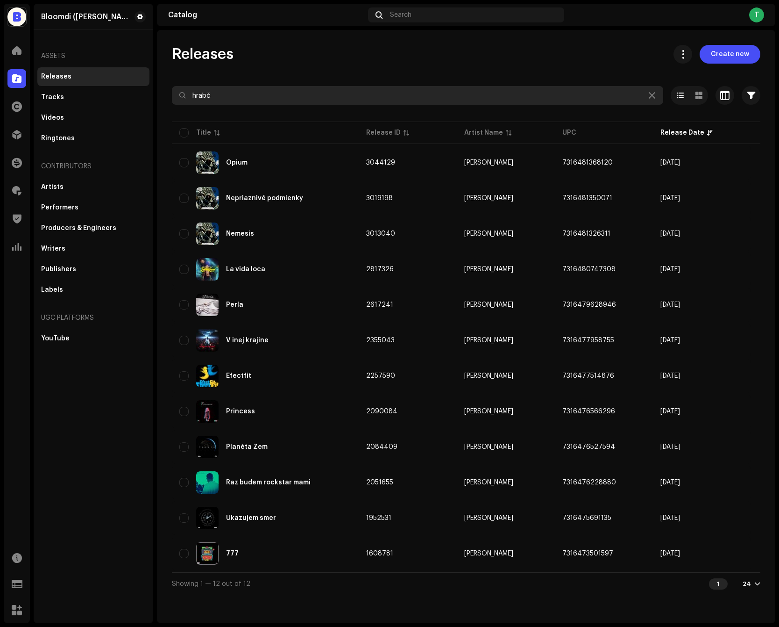
click at [249, 95] on input "hrabč" at bounding box center [418, 95] width 492 height 19
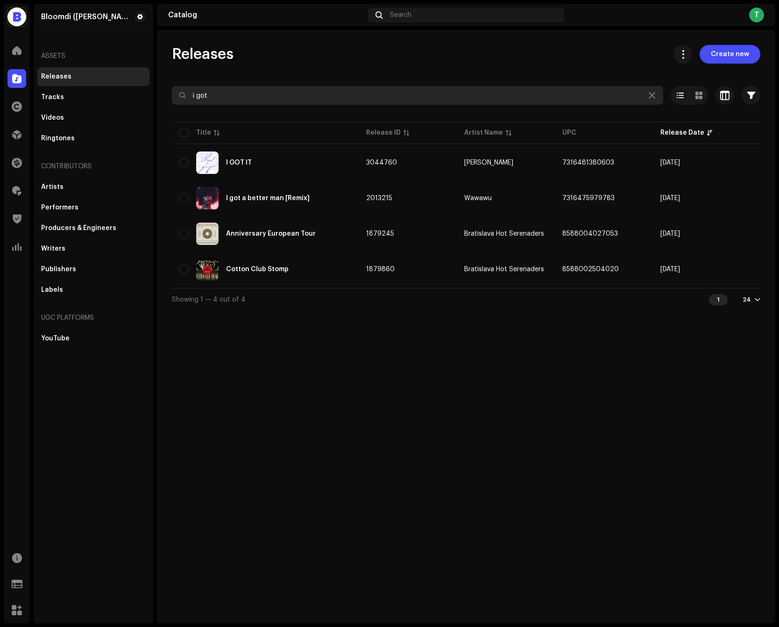
click at [453, 92] on input "i got" at bounding box center [418, 95] width 492 height 19
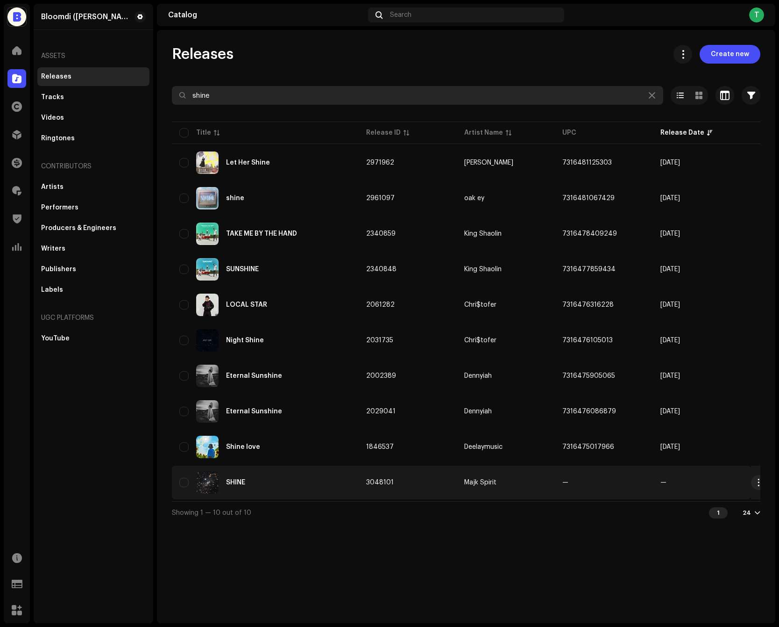
type input "shine"
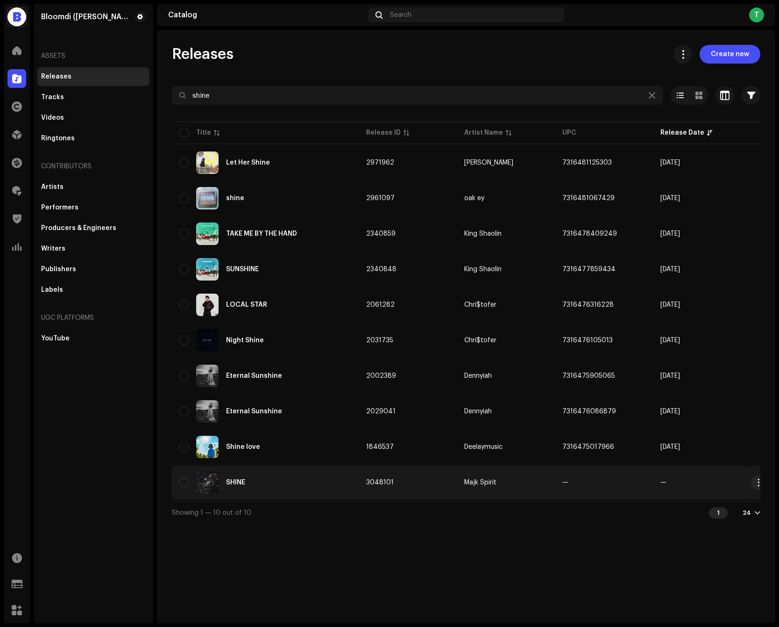
click at [544, 491] on td "Majk Spirit" at bounding box center [506, 482] width 98 height 34
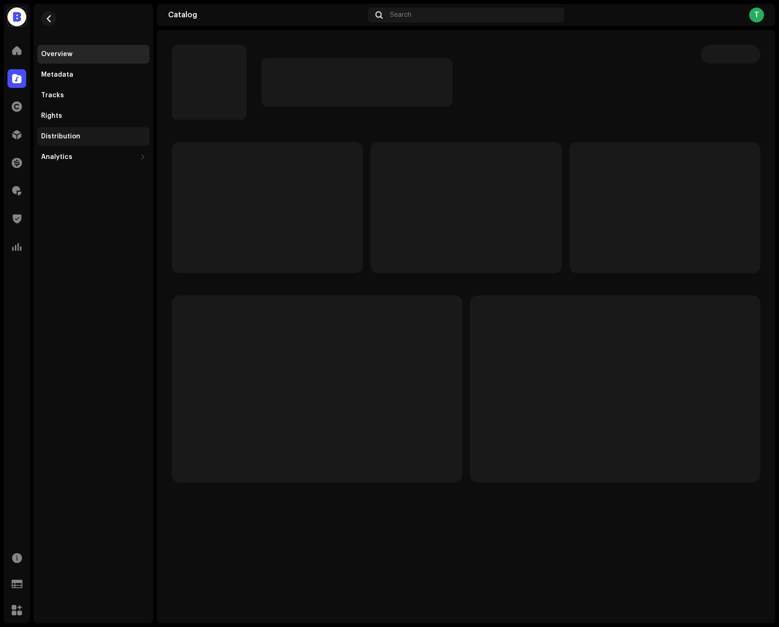
click at [90, 134] on div "Distribution" at bounding box center [93, 136] width 105 height 7
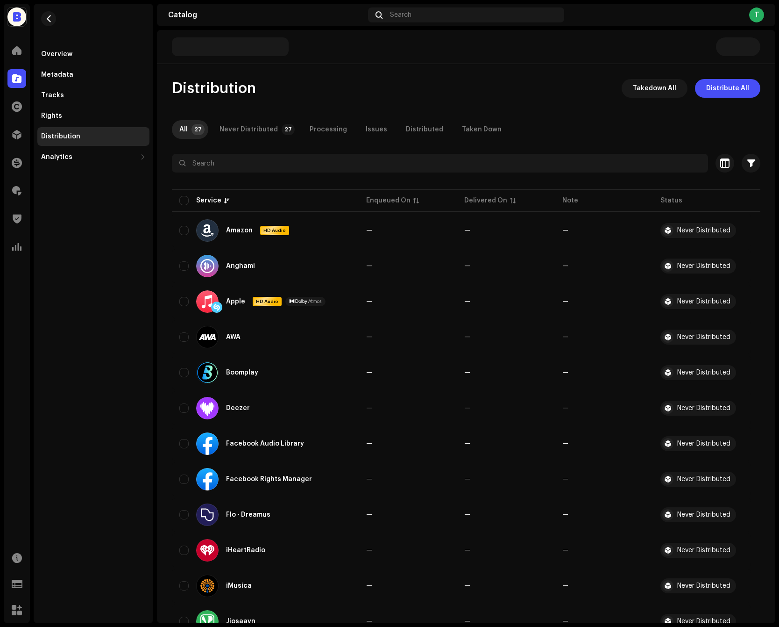
click at [181, 197] on input "checkbox" at bounding box center [183, 200] width 9 height 9
checkbox input "true"
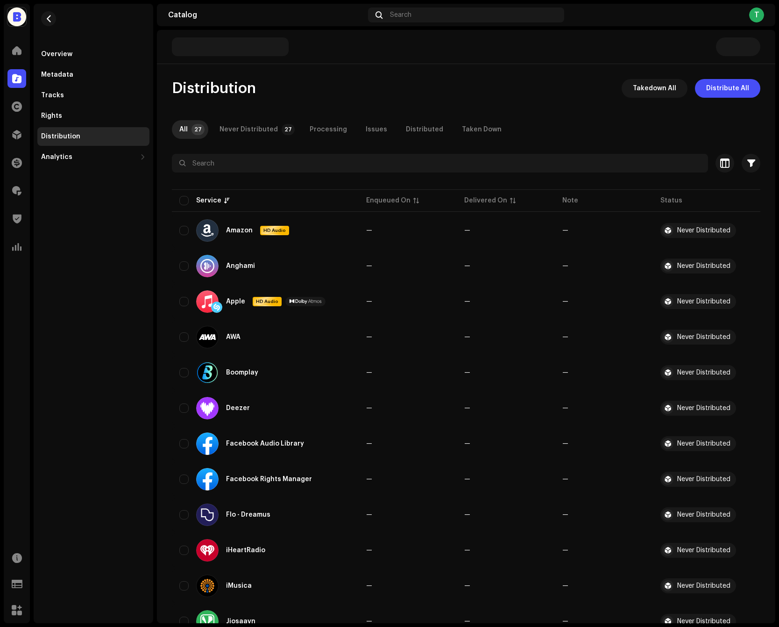
checkbox input "true"
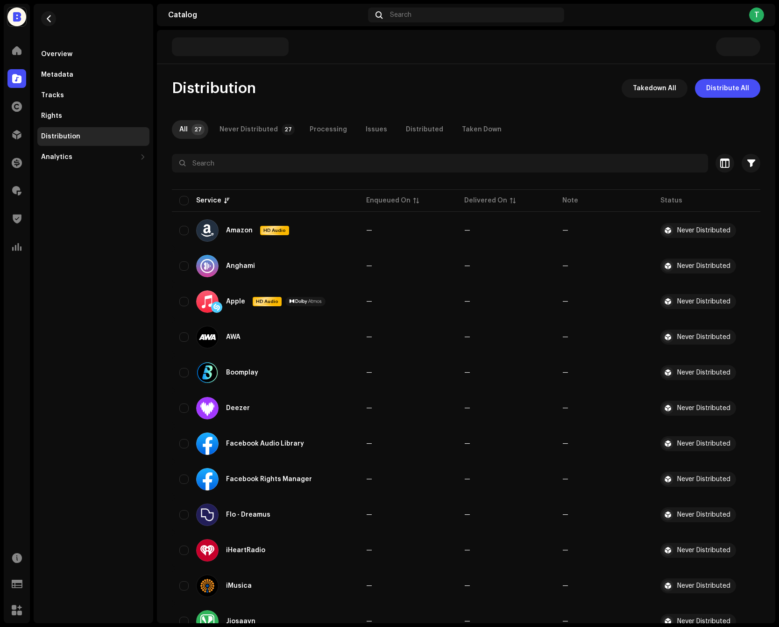
checkbox input "true"
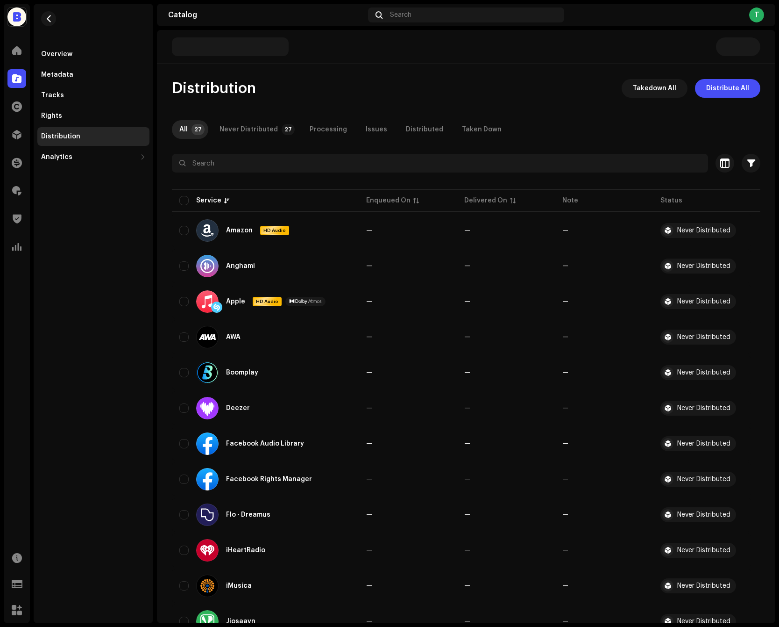
checkbox input "true"
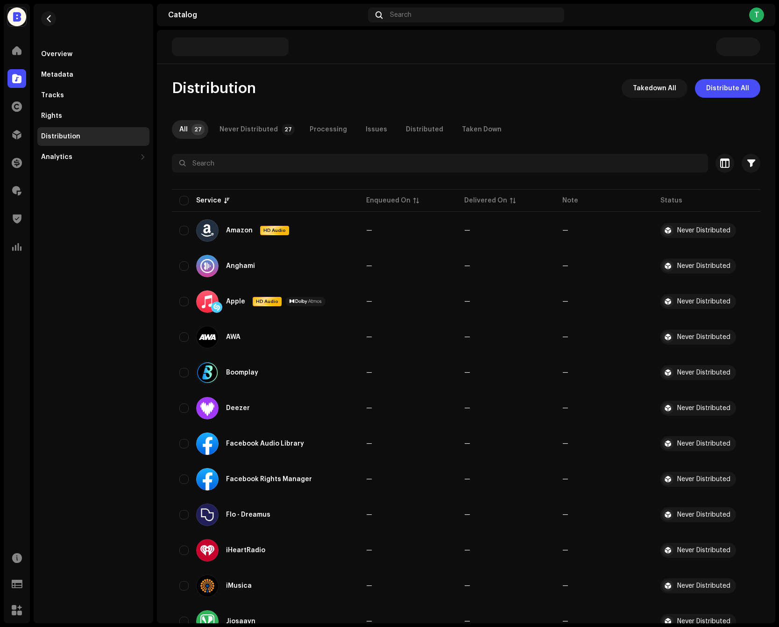
checkbox input "true"
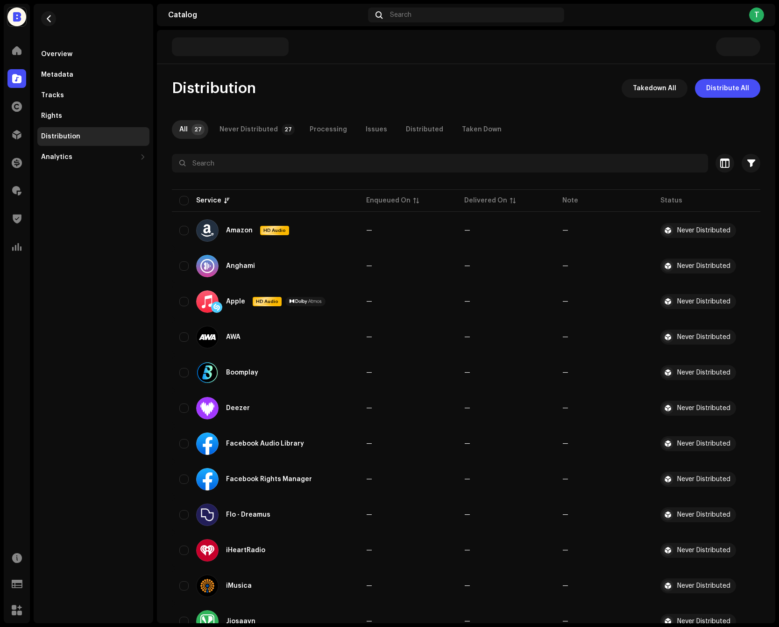
checkbox input "true"
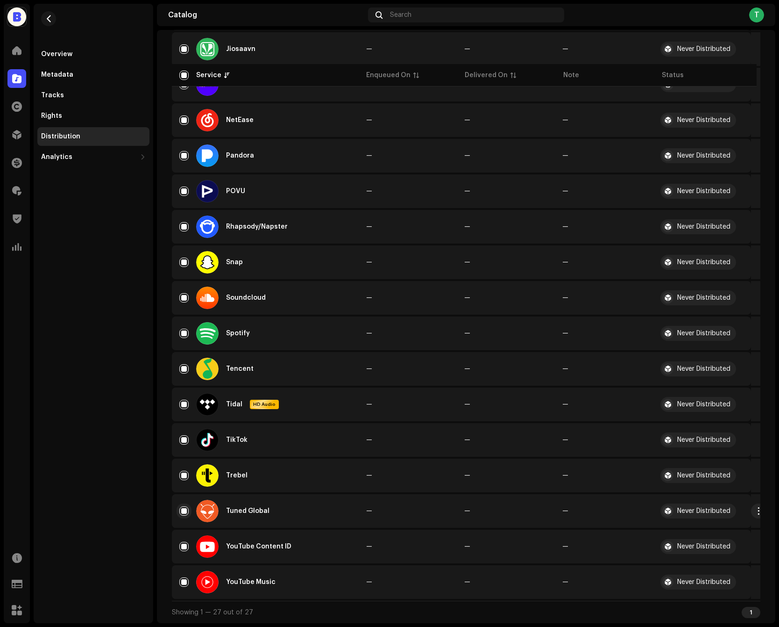
scroll to position [574, 0]
click at [184, 510] on input "Row Selected" at bounding box center [183, 510] width 9 height 9
checkbox input "false"
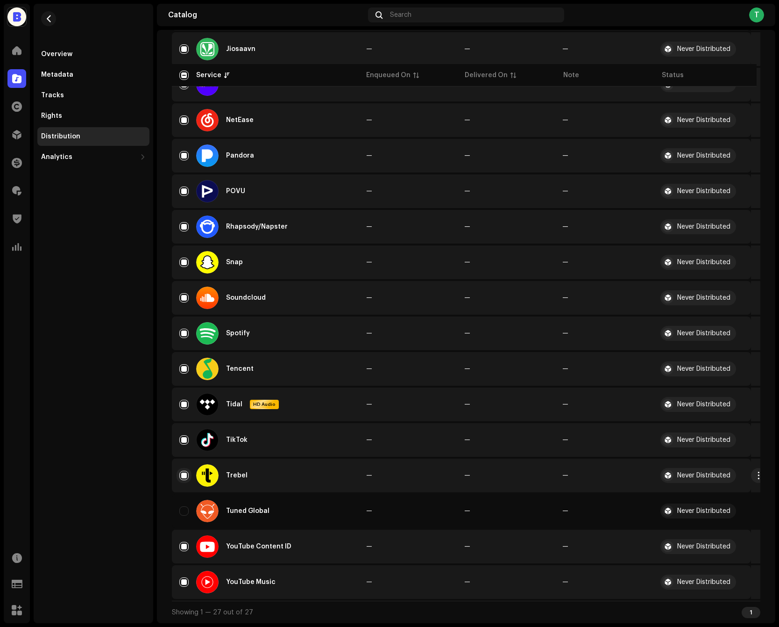
click at [184, 474] on input "Row Selected" at bounding box center [183, 475] width 9 height 9
checkbox input "false"
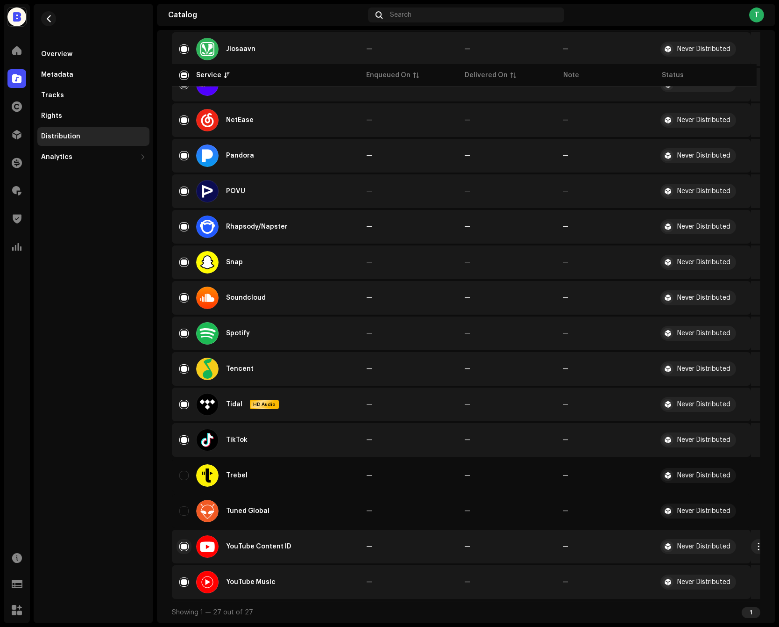
click at [184, 546] on input "Row Selected" at bounding box center [183, 546] width 9 height 9
checkbox input "false"
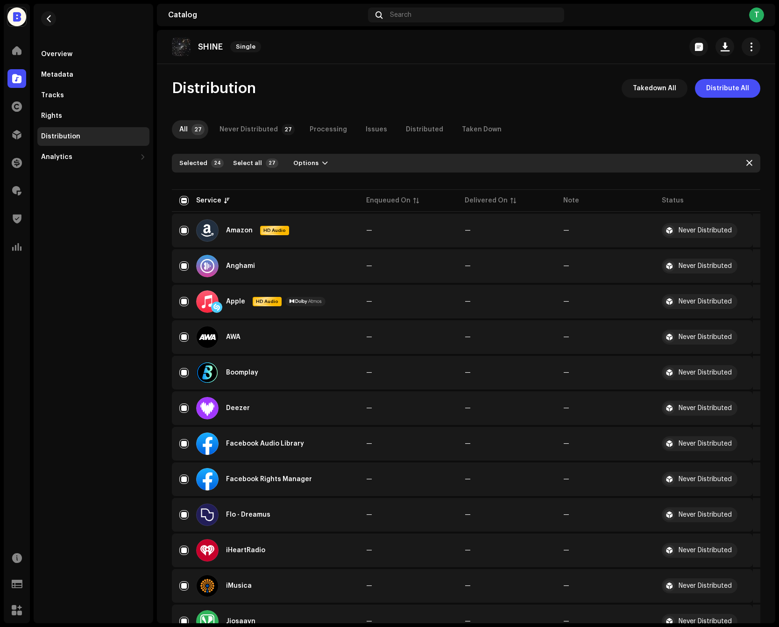
scroll to position [0, 0]
click at [304, 165] on span "Options" at bounding box center [305, 163] width 25 height 19
click at [304, 176] on div "Distribute" at bounding box center [331, 184] width 94 height 19
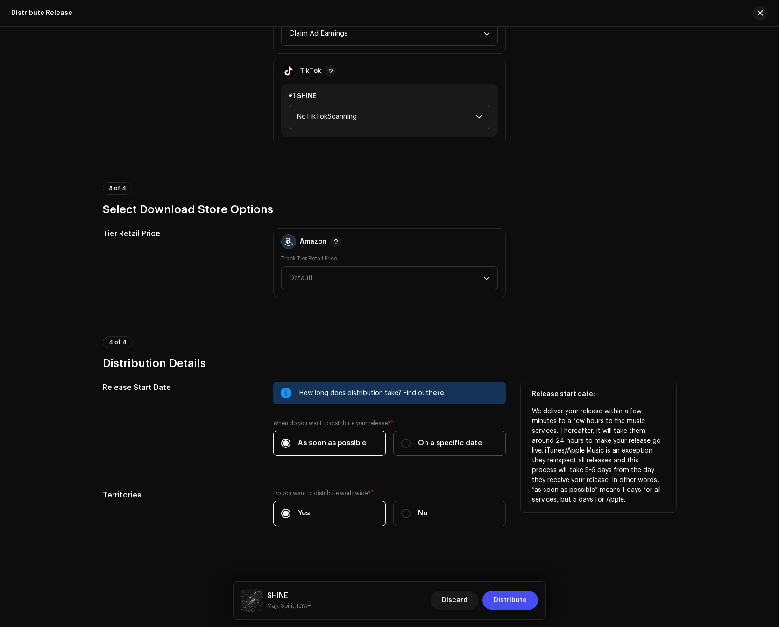
scroll to position [951, 0]
click at [442, 432] on label "On a specific date" at bounding box center [449, 442] width 113 height 25
click at [411, 438] on input "On a specific date" at bounding box center [405, 442] width 9 height 9
radio input "true"
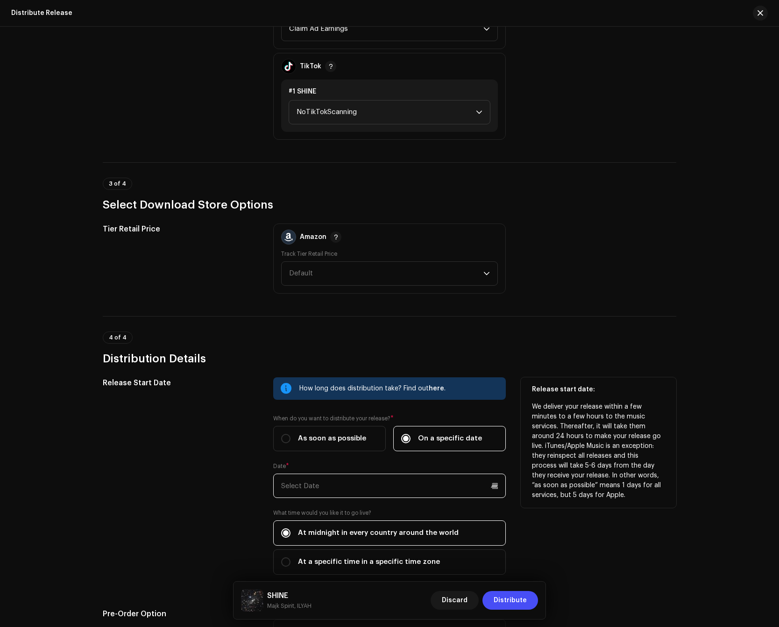
click at [341, 498] on input "text" at bounding box center [389, 485] width 233 height 24
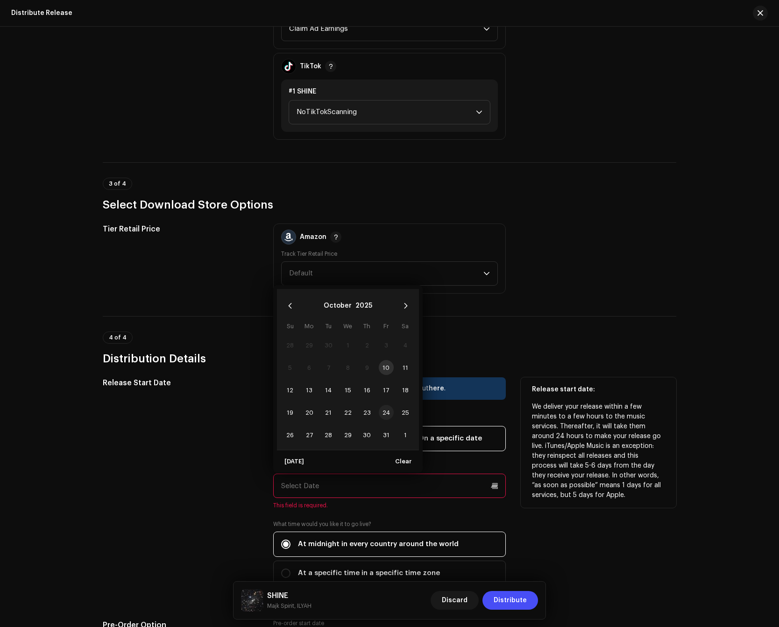
click at [382, 420] on span "24" at bounding box center [386, 412] width 15 height 15
type input "10/24/2025"
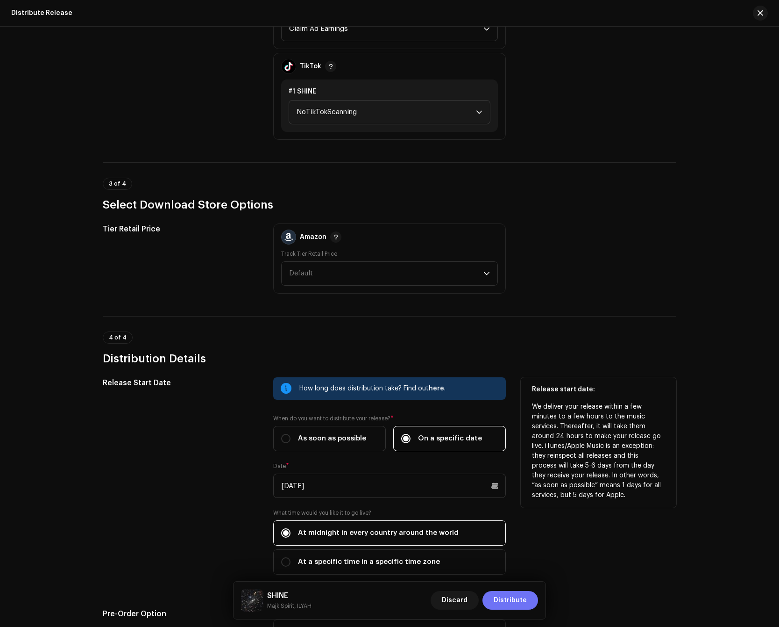
click at [520, 594] on span "Distribute" at bounding box center [510, 600] width 33 height 19
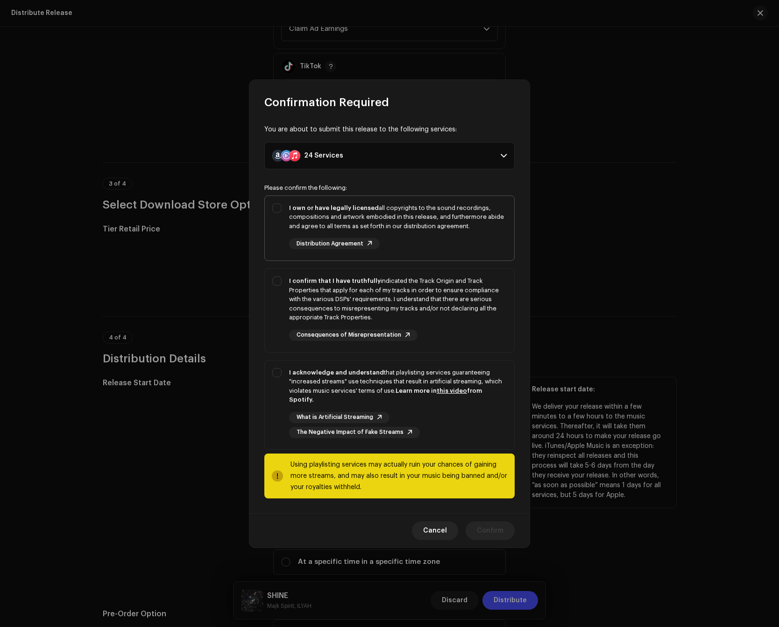
click at [433, 245] on div "I own or have legally licensed all copyrights to the sound recordings, composit…" at bounding box center [398, 226] width 218 height 46
checkbox input "true"
click at [433, 321] on div "I confirm that I have truthfully indicated the Track Origin and Track Propertie…" at bounding box center [398, 299] width 218 height 46
checkbox input "true"
click at [433, 372] on div "I acknowledge and understand that playlisting services guaranteeing "increased …" at bounding box center [398, 386] width 218 height 36
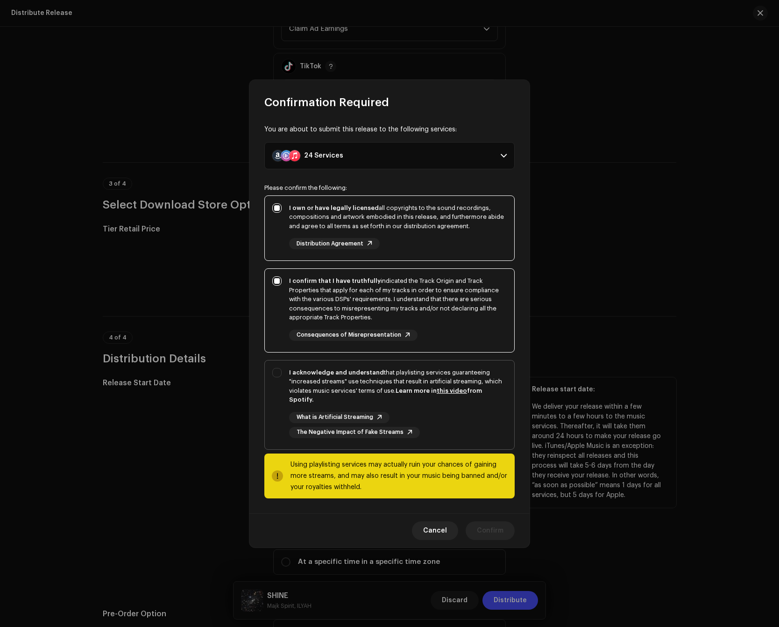
checkbox input "true"
click at [502, 524] on span "Confirm" at bounding box center [490, 530] width 27 height 19
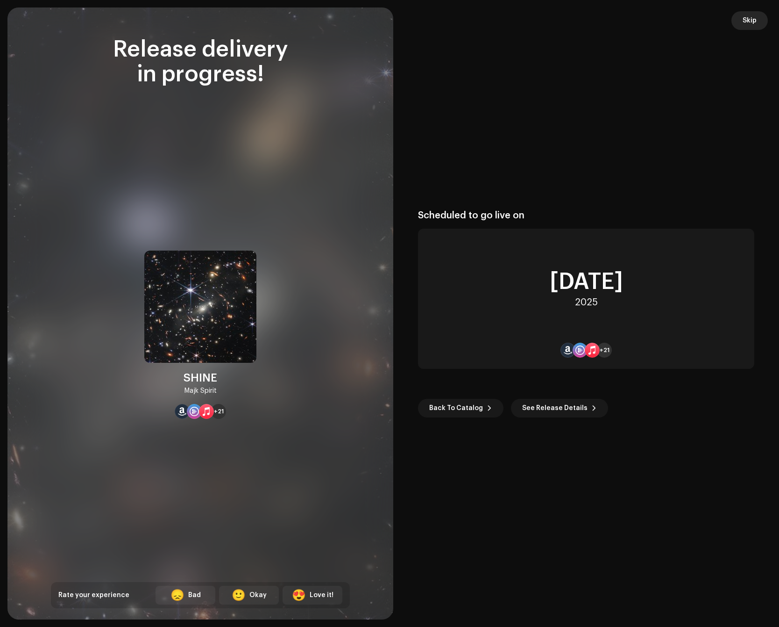
click at [749, 23] on span "Skip" at bounding box center [750, 20] width 14 height 19
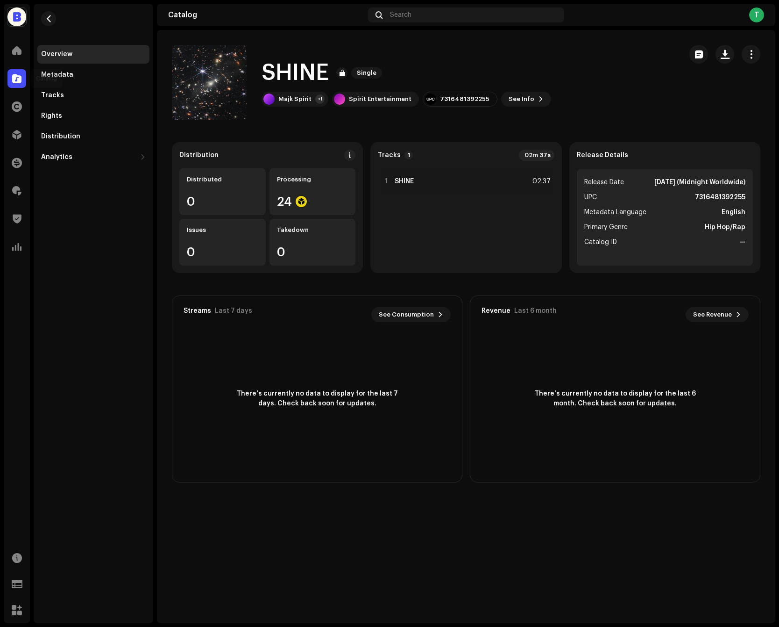
click at [23, 76] on div at bounding box center [16, 78] width 19 height 19
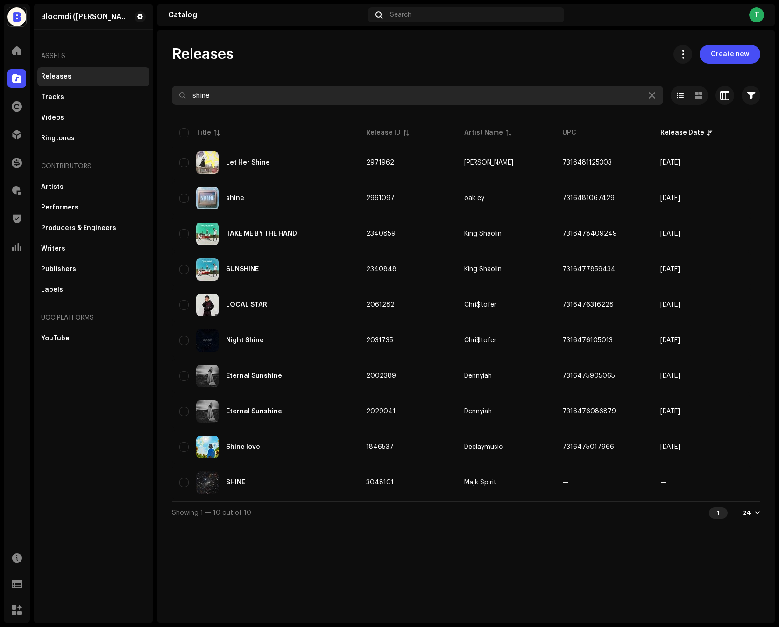
click at [448, 92] on input "shine" at bounding box center [418, 95] width 492 height 19
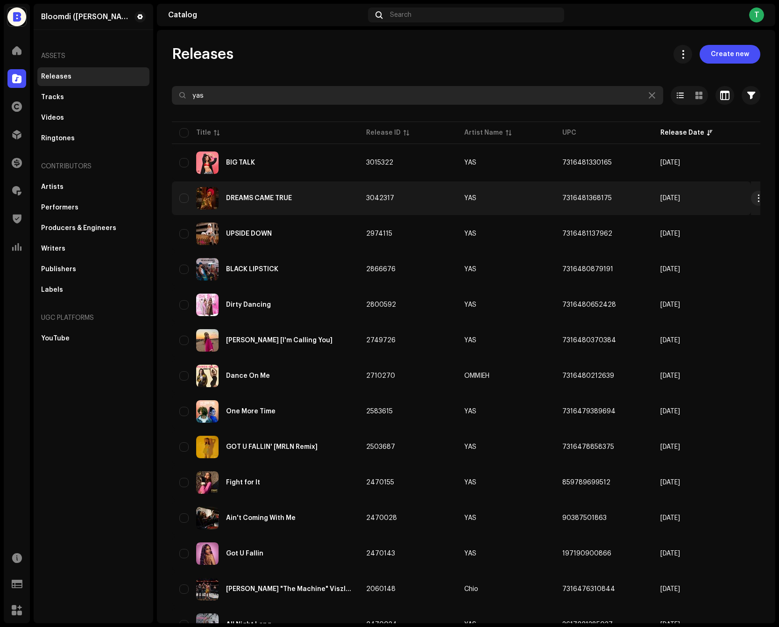
type input "yas"
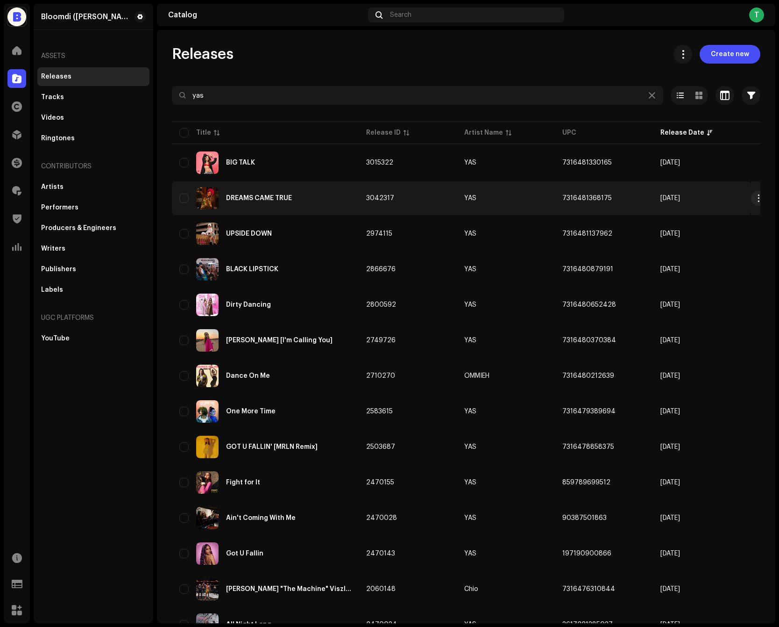
click at [418, 193] on td "3042317" at bounding box center [408, 198] width 98 height 34
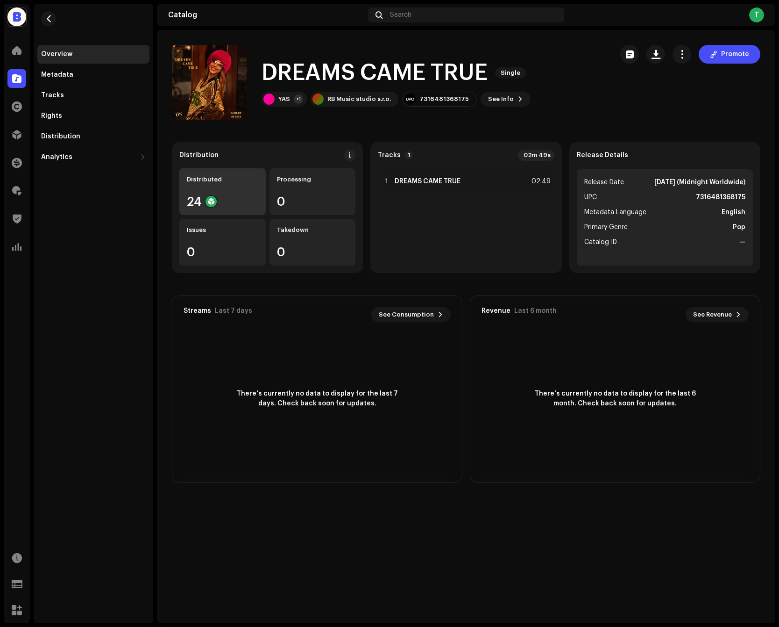
click at [204, 179] on div "Distributed" at bounding box center [222, 179] width 71 height 7
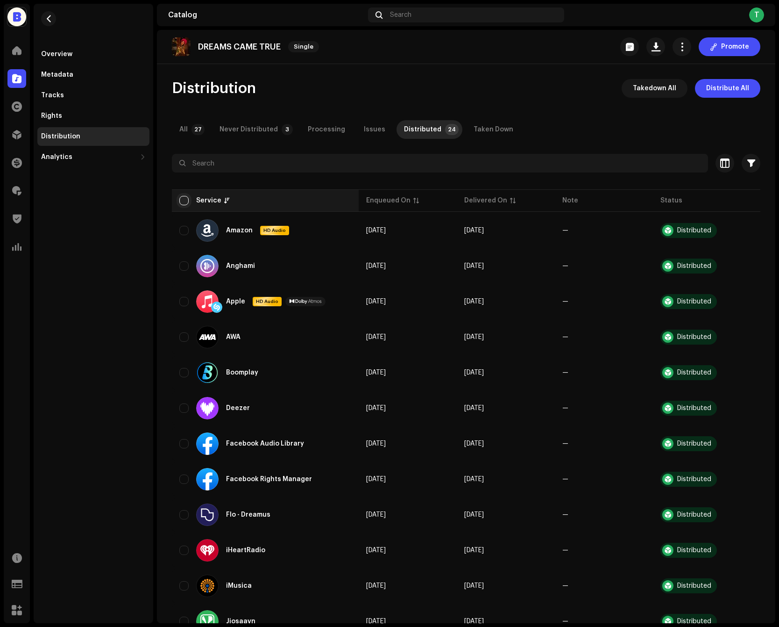
click at [186, 201] on input "checkbox" at bounding box center [183, 200] width 9 height 9
checkbox input "true"
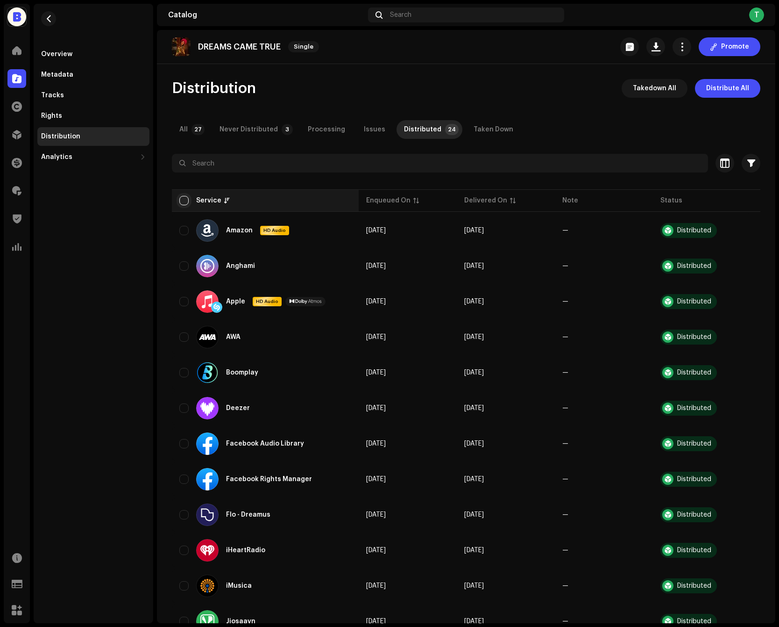
checkbox input "true"
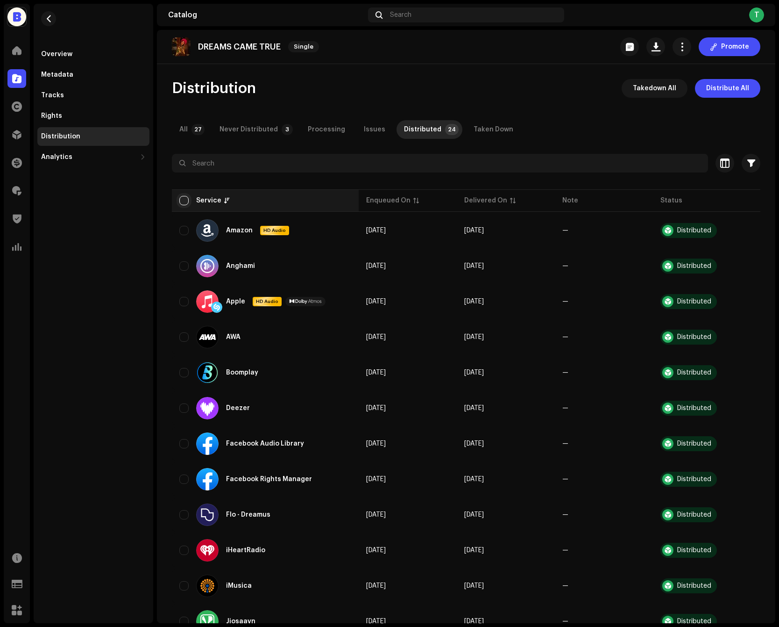
checkbox input "true"
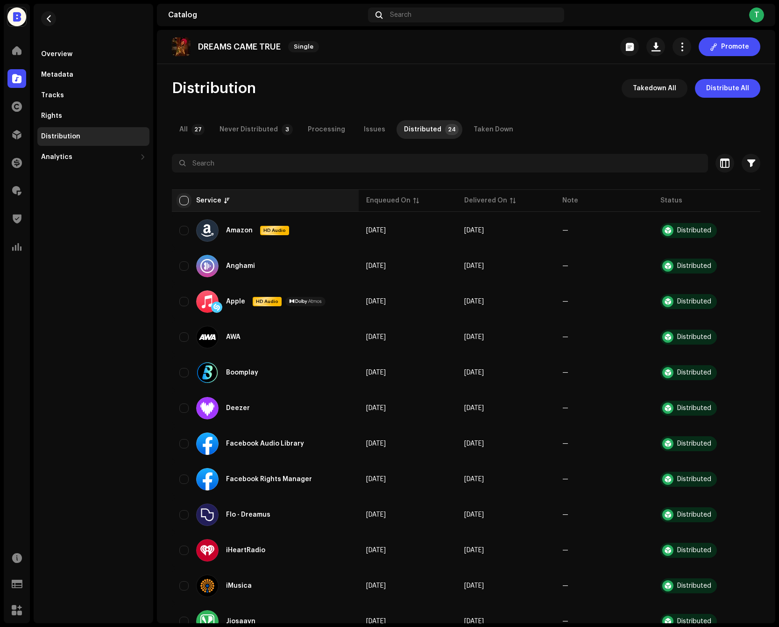
checkbox input "true"
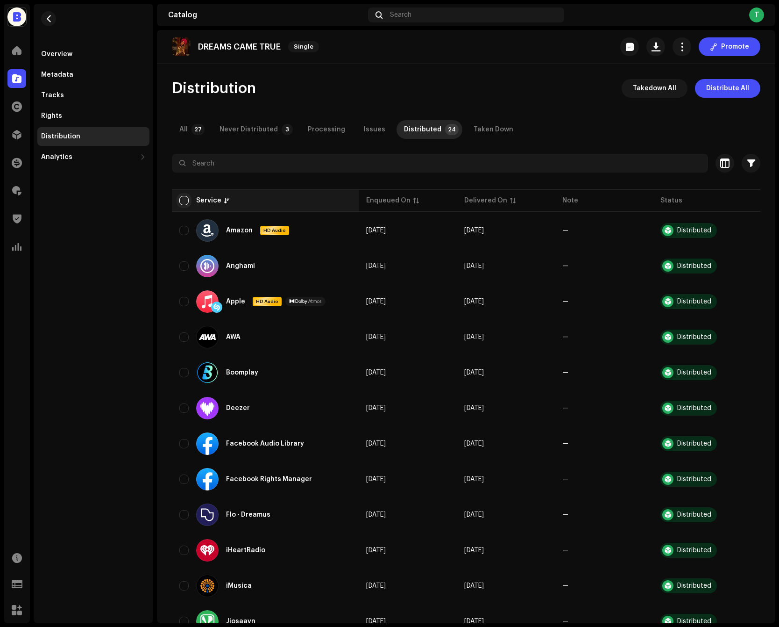
checkbox input "true"
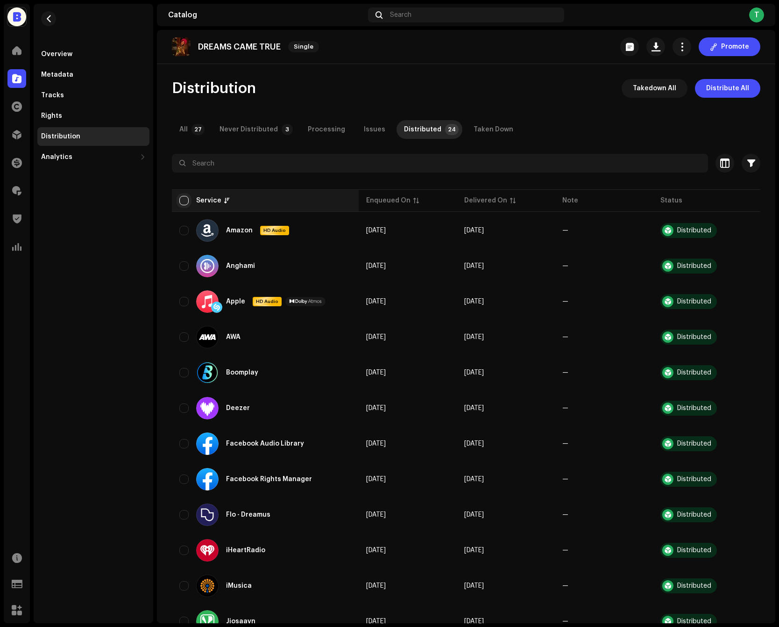
checkbox input "true"
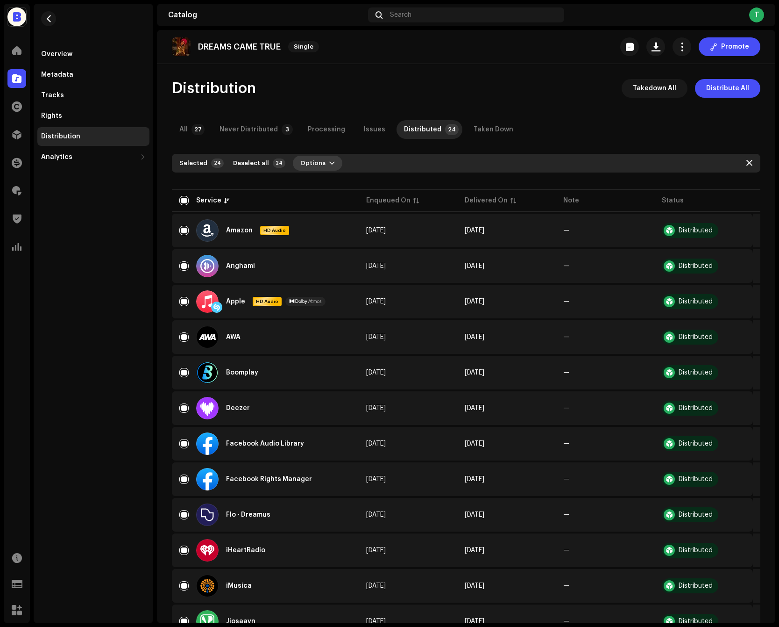
click at [329, 165] on span "button" at bounding box center [332, 162] width 6 height 7
click at [329, 177] on div "Distribute" at bounding box center [339, 184] width 94 height 19
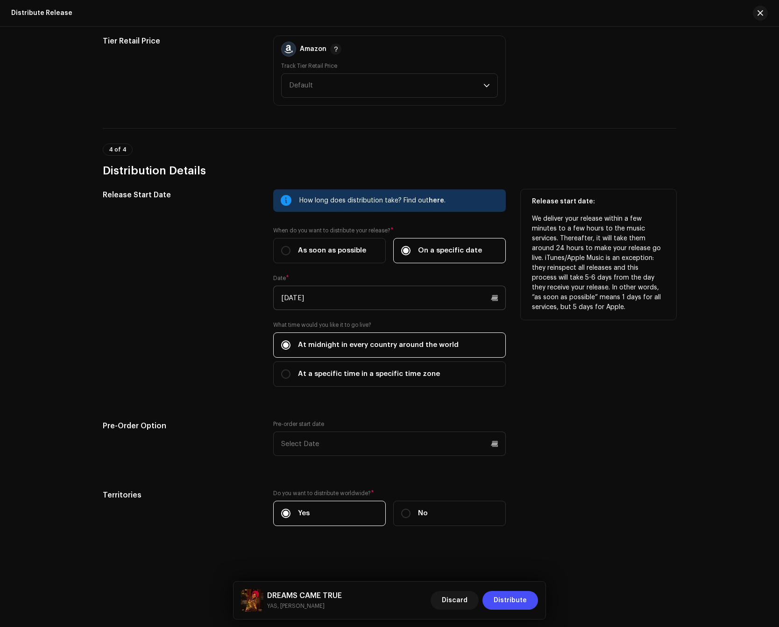
scroll to position [1145, 0]
click at [399, 288] on input "10/17/2025" at bounding box center [389, 297] width 233 height 24
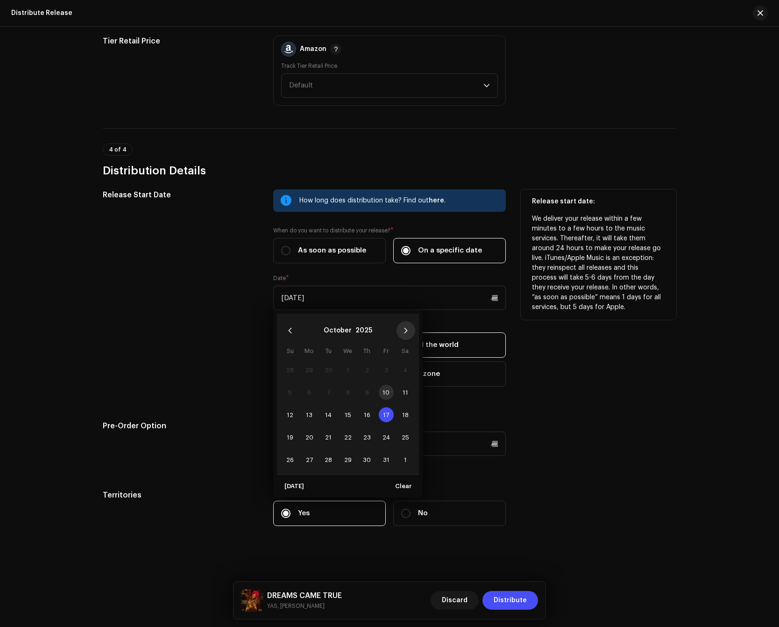
click at [403, 331] on icon "Next Month" at bounding box center [406, 330] width 7 height 7
click at [384, 392] on span "7" at bounding box center [386, 392] width 15 height 15
type input "11/07/2025"
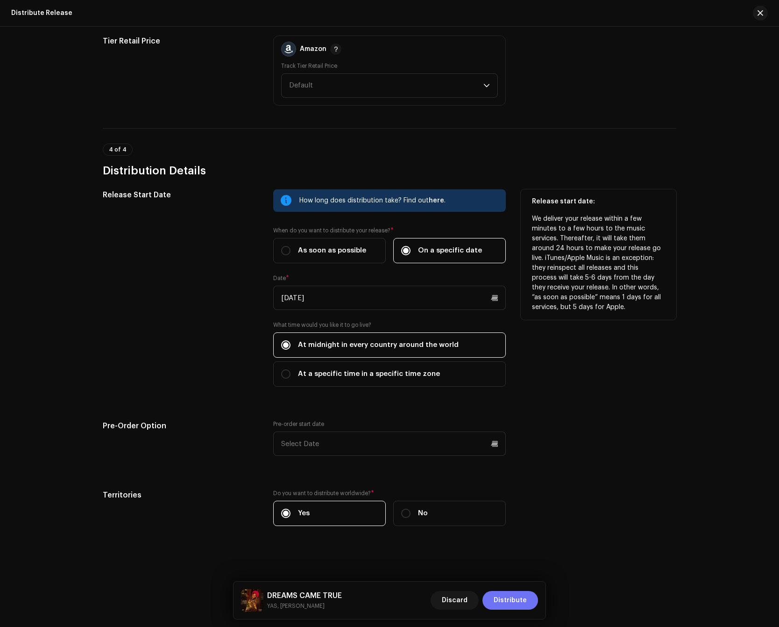
click at [511, 602] on span "Distribute" at bounding box center [510, 600] width 33 height 19
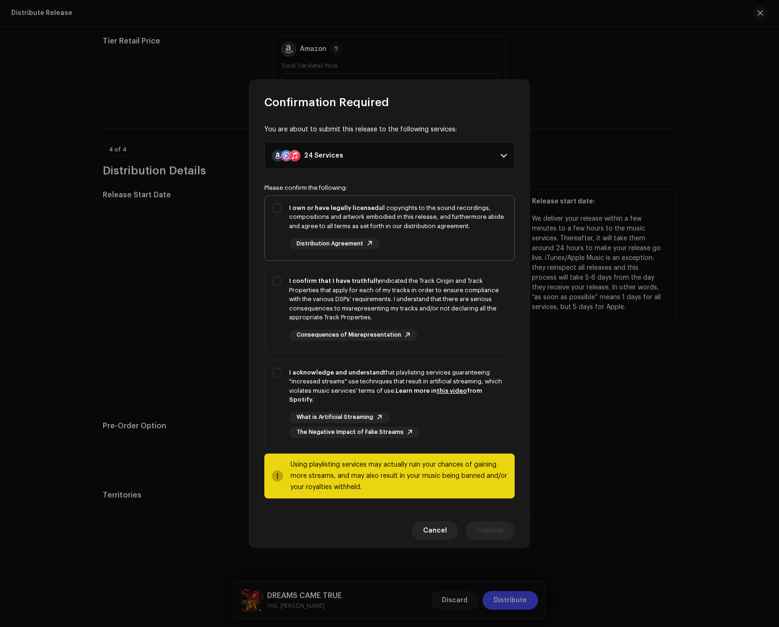
click at [462, 223] on div "I own or have legally licensed all copyrights to the sound recordings, composit…" at bounding box center [398, 217] width 218 height 28
checkbox input "true"
click at [453, 328] on div "I confirm that I have truthfully indicated the Track Origin and Track Propertie…" at bounding box center [398, 308] width 218 height 64
checkbox input "true"
click at [443, 412] on div "What is Artificial Streaming The Negative Impact of Fake Streams" at bounding box center [398, 425] width 218 height 26
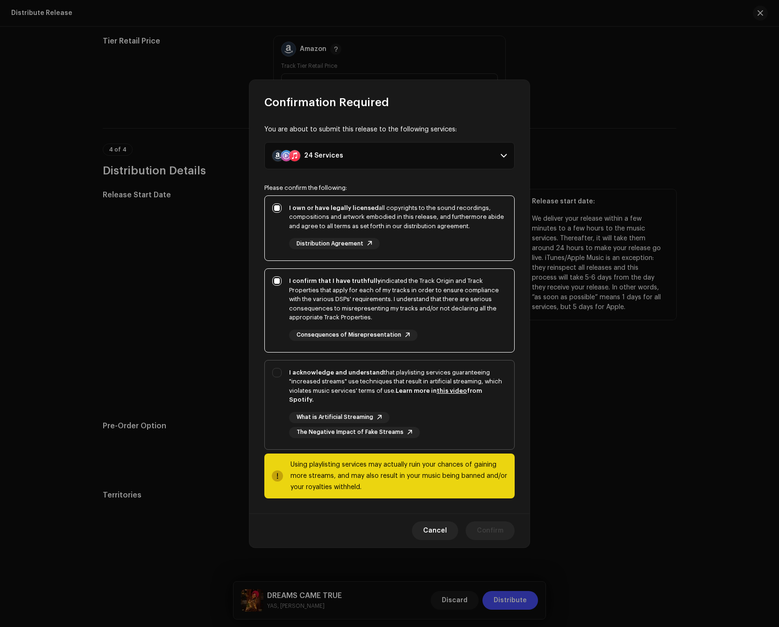
checkbox input "true"
click at [495, 521] on span "Confirm" at bounding box center [490, 530] width 27 height 19
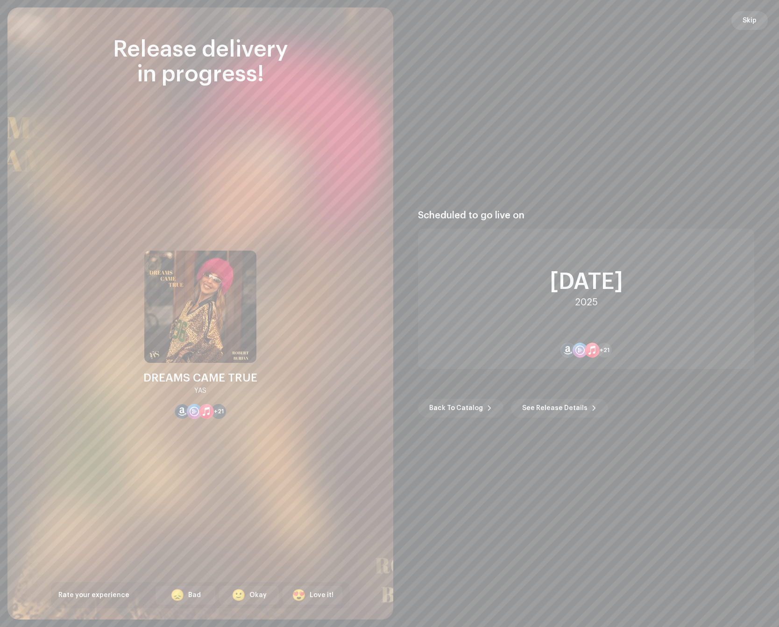
click at [743, 19] on span "Skip" at bounding box center [750, 20] width 14 height 19
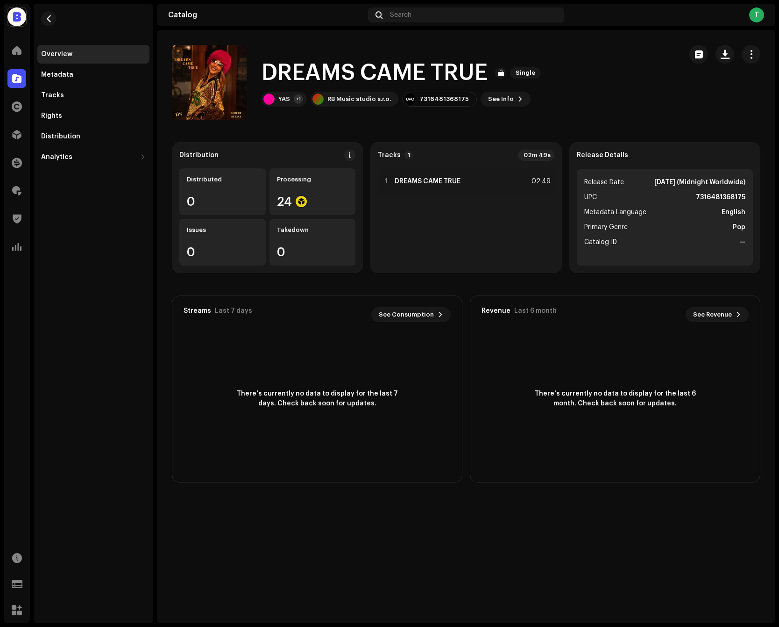
click at [15, 78] on span at bounding box center [16, 78] width 9 height 7
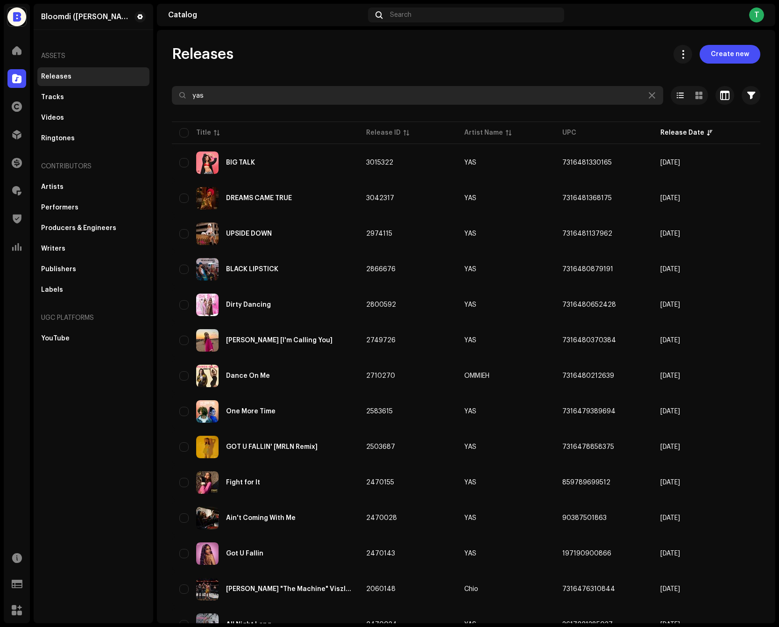
click at [209, 88] on input "yas" at bounding box center [418, 95] width 492 height 19
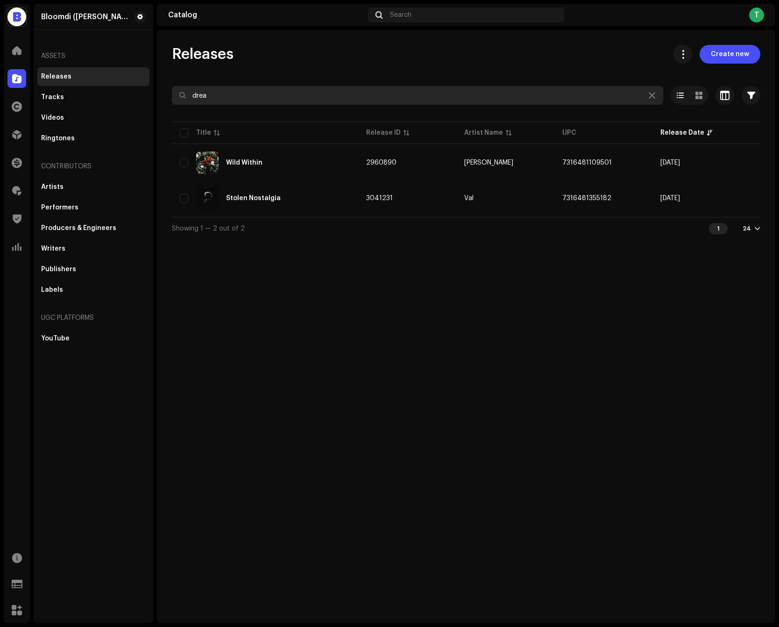
type input "dream"
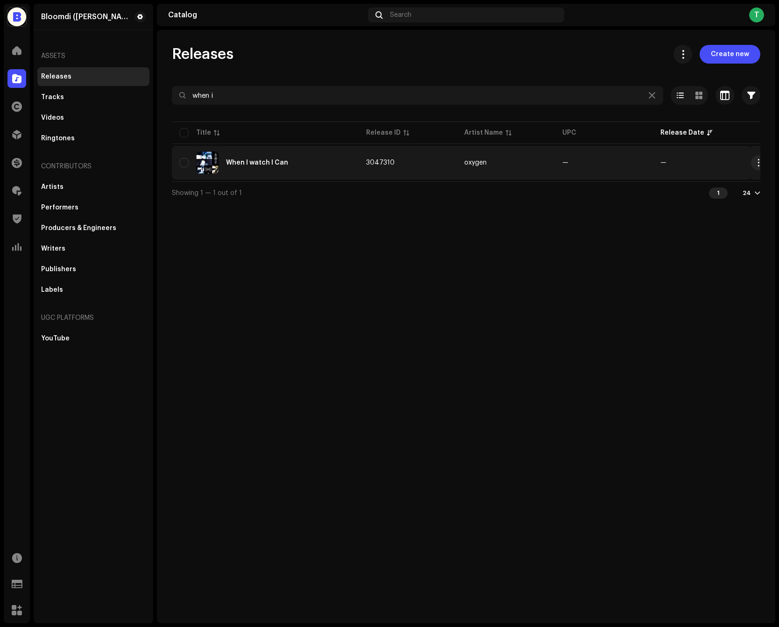
type input "when i"
click at [529, 154] on td "oxygen" at bounding box center [506, 163] width 98 height 34
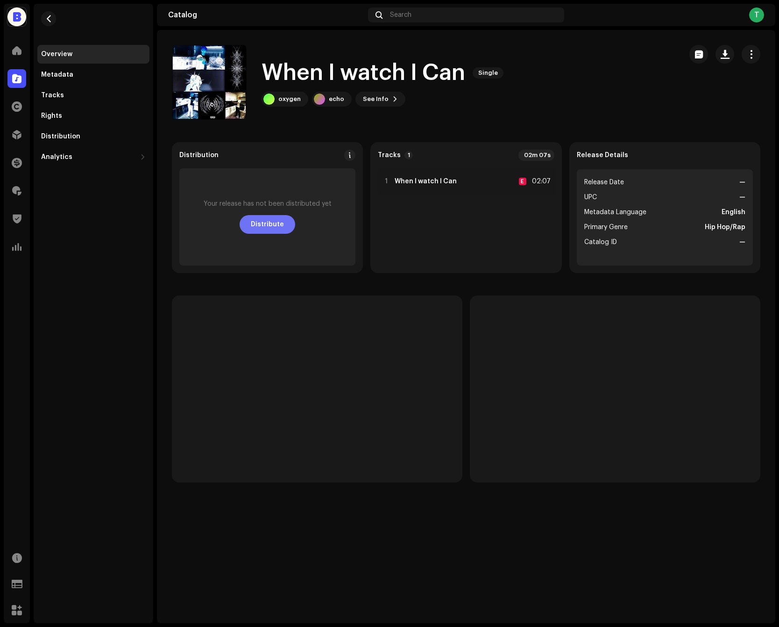
click at [278, 215] on span "Distribute" at bounding box center [267, 224] width 33 height 19
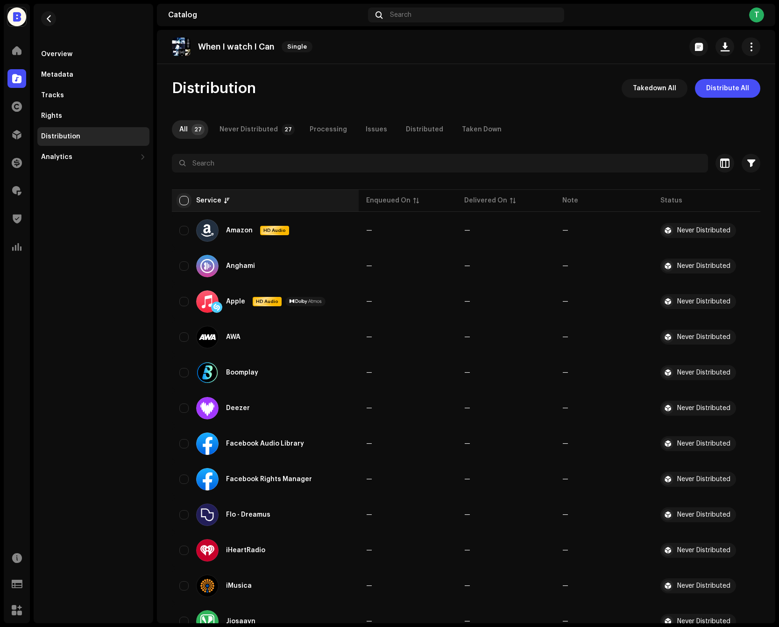
click at [183, 200] on input "checkbox" at bounding box center [183, 200] width 9 height 9
checkbox input "true"
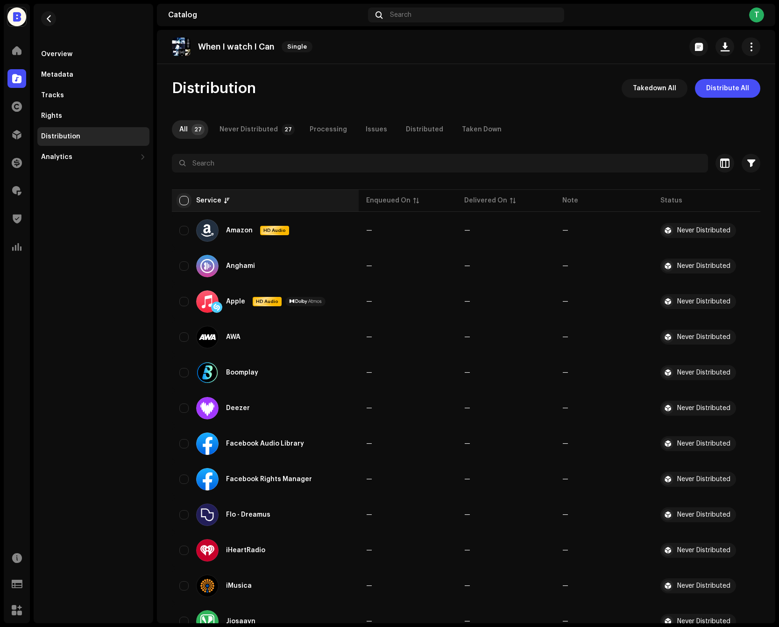
checkbox input "true"
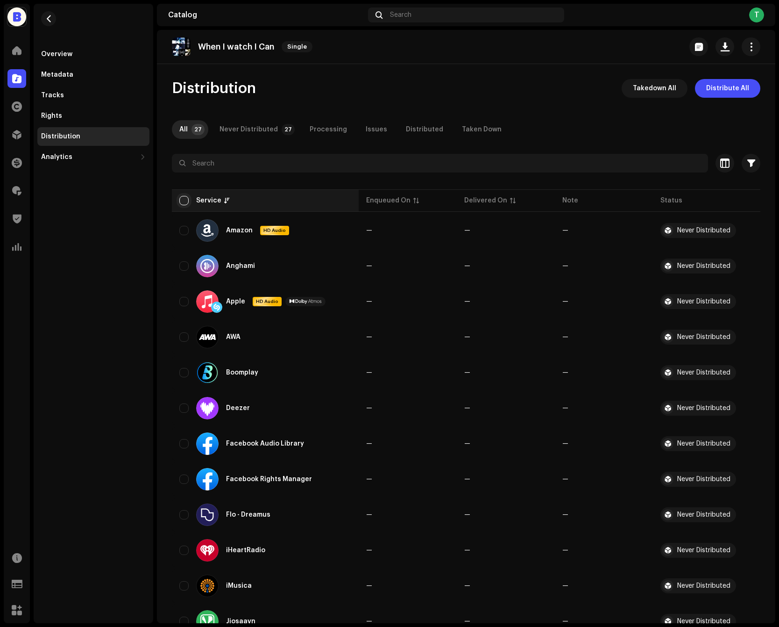
checkbox input "true"
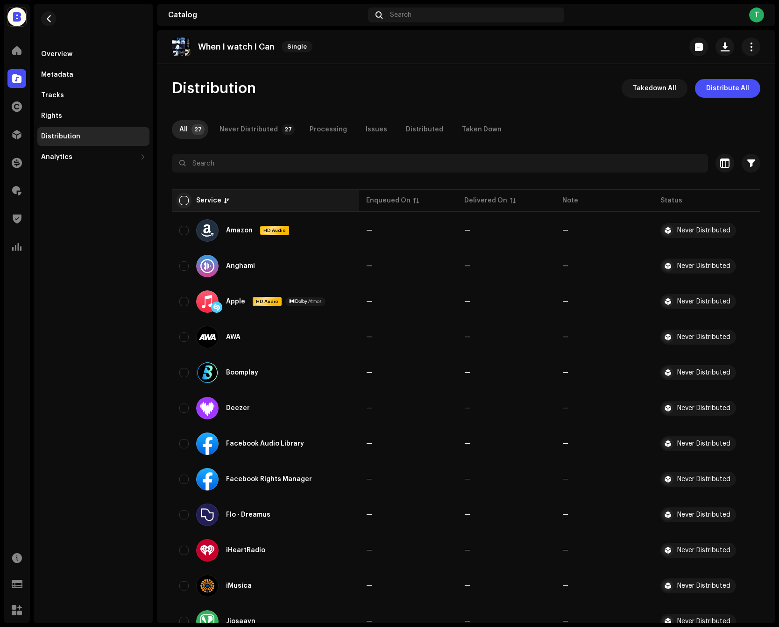
checkbox input "true"
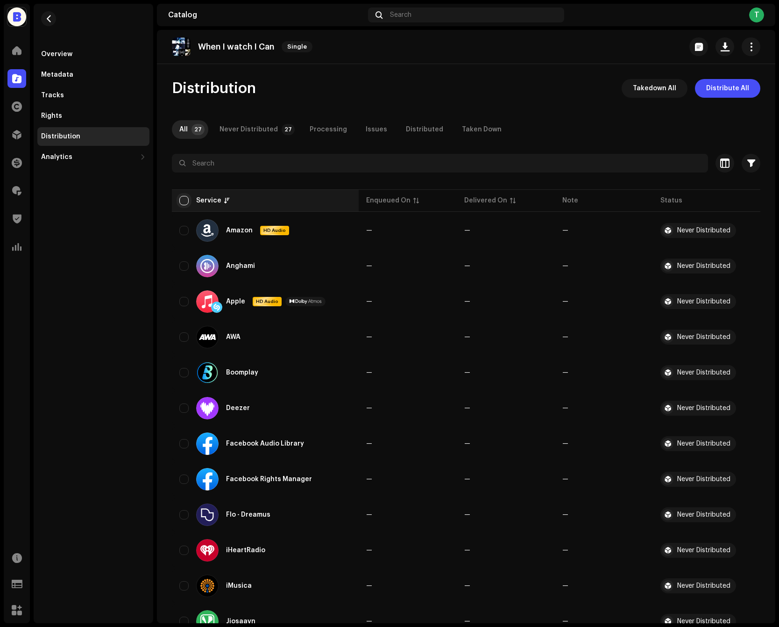
checkbox input "true"
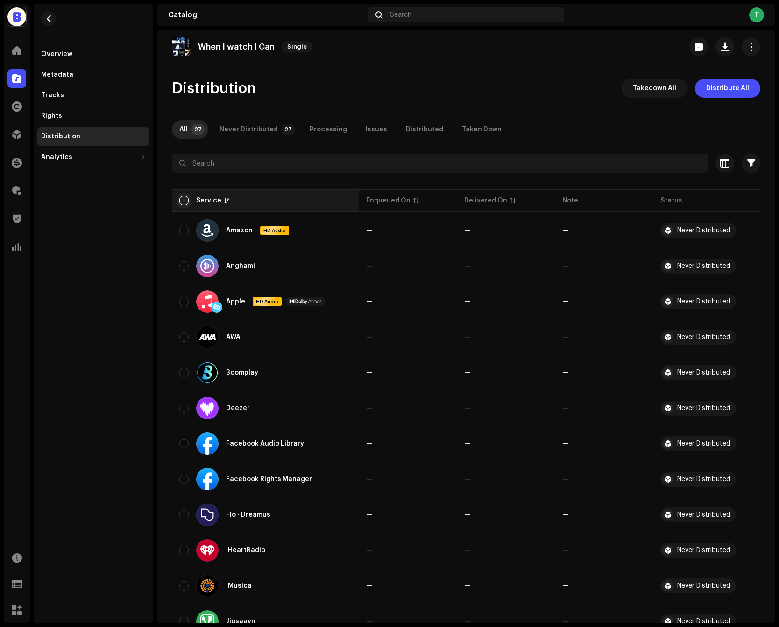
checkbox input "true"
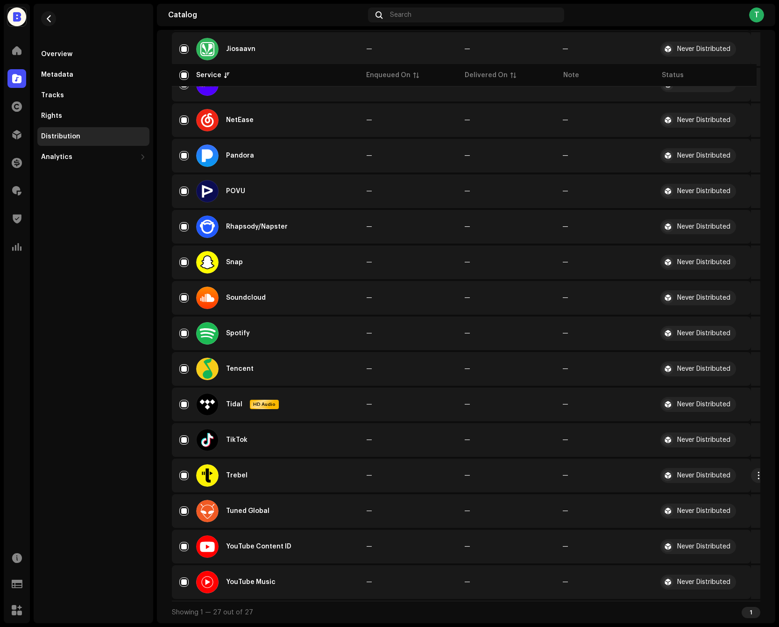
scroll to position [574, 0]
click at [186, 476] on input "Row Selected" at bounding box center [183, 475] width 9 height 9
checkbox input "false"
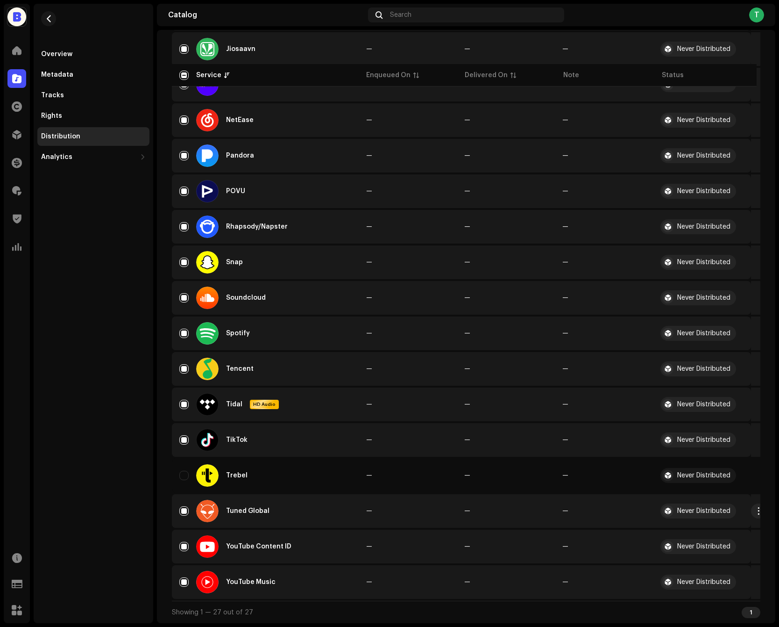
click at [186, 503] on div "Tuned Global" at bounding box center [265, 510] width 172 height 22
click at [185, 513] on input "Row Selected" at bounding box center [183, 510] width 9 height 9
checkbox input "false"
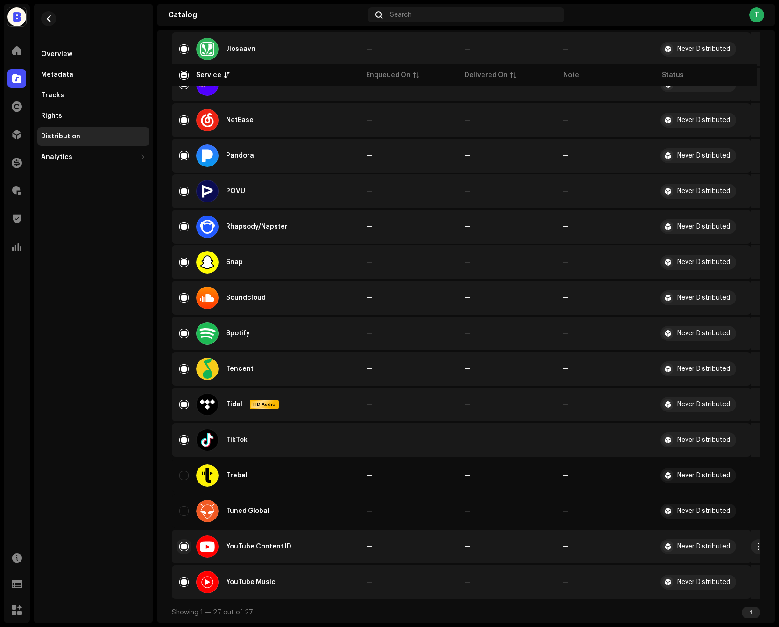
click at [185, 545] on input "Row Selected" at bounding box center [183, 546] width 9 height 9
checkbox input "false"
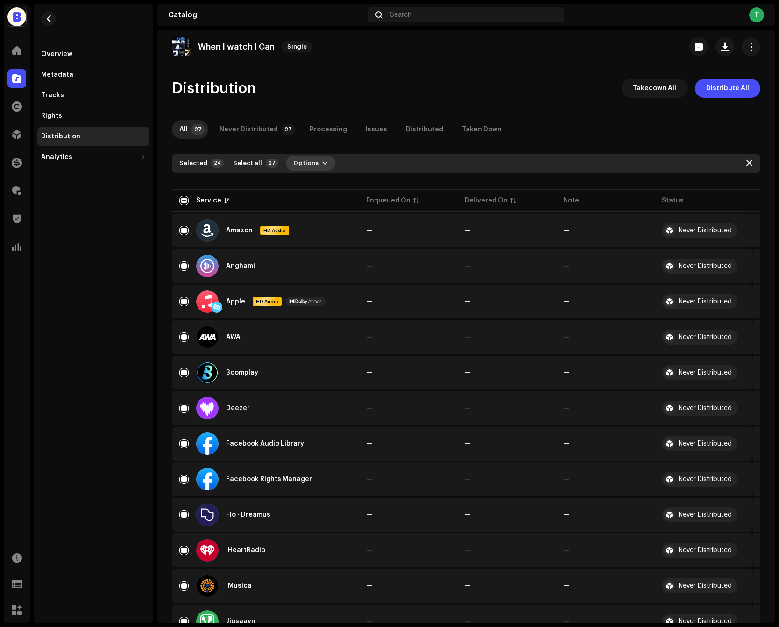
scroll to position [0, 0]
click at [311, 165] on button "Options" at bounding box center [311, 163] width 50 height 15
click at [311, 183] on span "Distribute" at bounding box center [304, 183] width 33 height 7
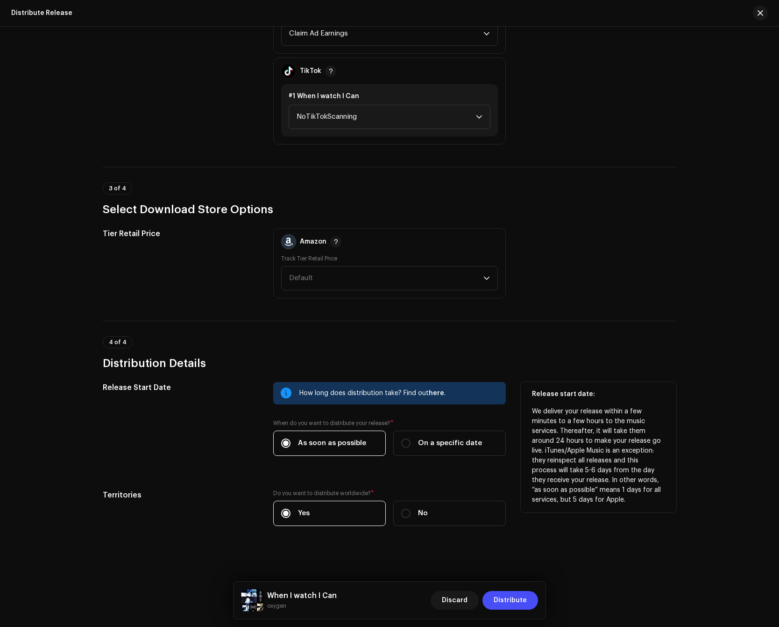
scroll to position [952, 0]
click at [469, 453] on label "On a specific date" at bounding box center [449, 442] width 113 height 25
click at [411, 448] on input "On a specific date" at bounding box center [405, 442] width 9 height 9
radio input "true"
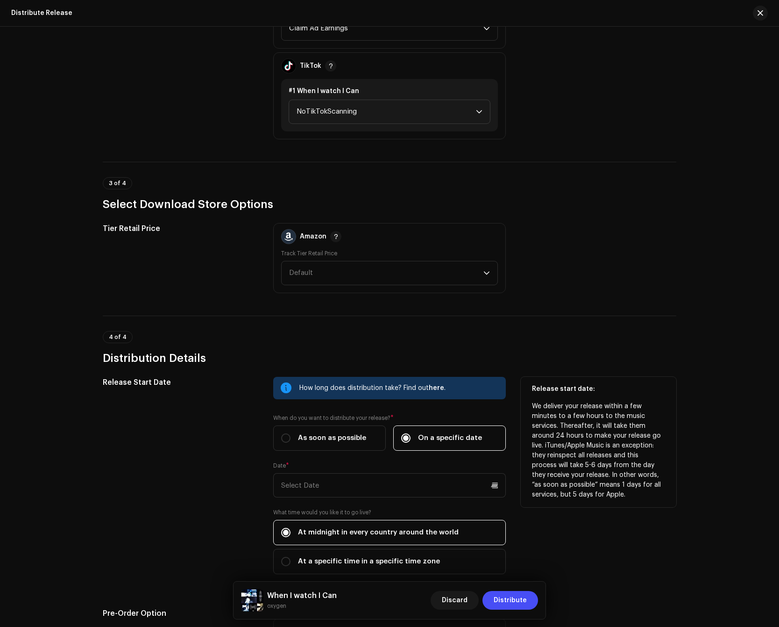
click at [469, 447] on label "On a specific date" at bounding box center [449, 437] width 113 height 25
click at [411, 442] on input "On a specific date" at bounding box center [405, 437] width 9 height 9
click at [399, 497] on input "text" at bounding box center [389, 485] width 233 height 24
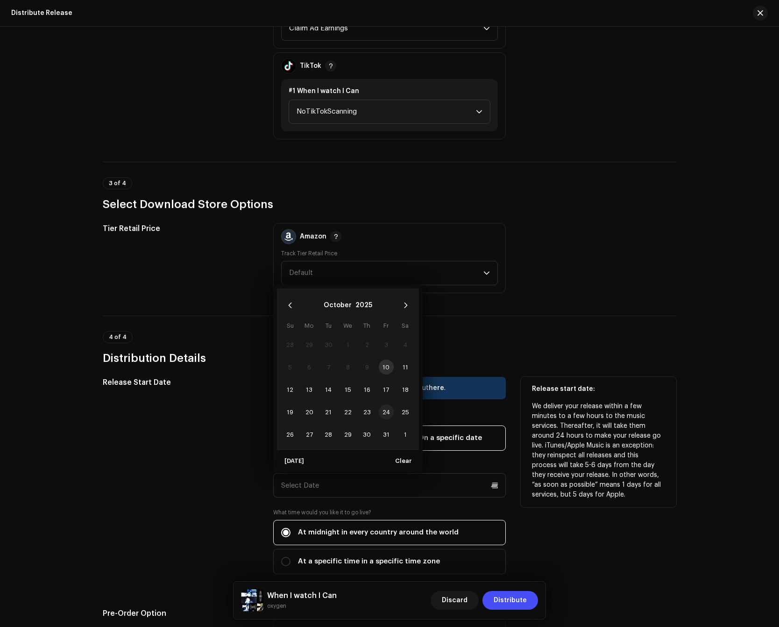
click at [387, 419] on span "24" at bounding box center [386, 411] width 15 height 15
type input "[DATE]"
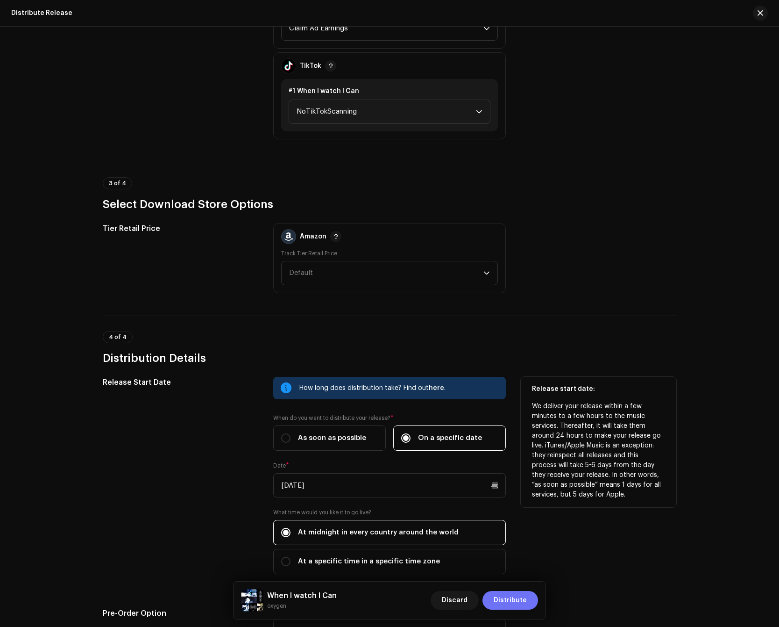
click at [511, 594] on span "Distribute" at bounding box center [510, 600] width 33 height 19
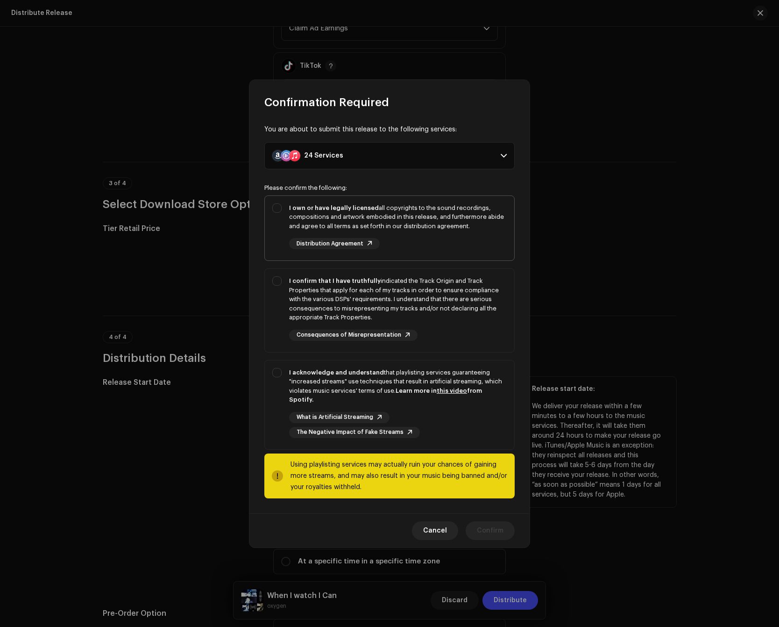
click at [442, 214] on div "I own or have legally licensed all copyrights to the sound recordings, composit…" at bounding box center [398, 217] width 218 height 28
checkbox input "true"
click at [431, 301] on div "I confirm that I have truthfully indicated the Track Origin and Track Propertie…" at bounding box center [398, 299] width 218 height 46
checkbox input "true"
click at [372, 367] on div "I acknowledge and understand that playlisting services guaranteeing "increased …" at bounding box center [390, 402] width 250 height 85
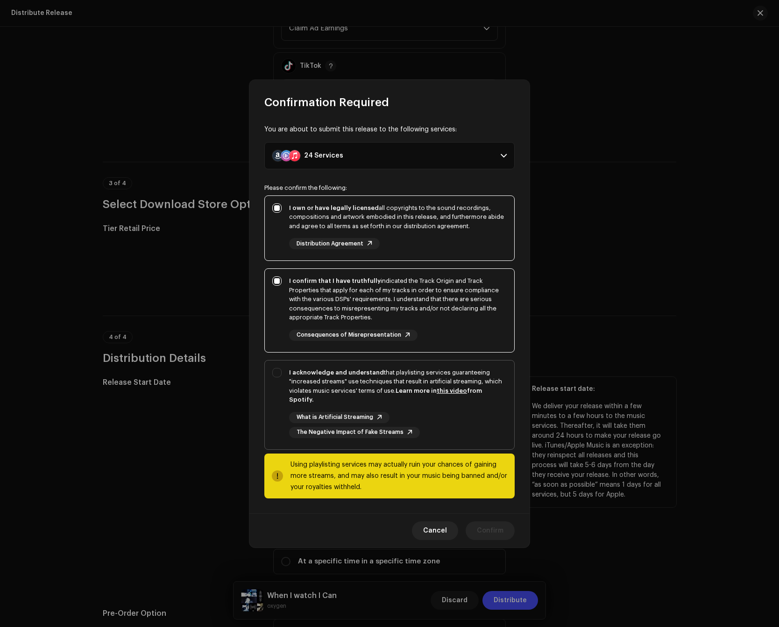
checkbox input "true"
click at [480, 522] on span "Confirm" at bounding box center [490, 530] width 27 height 19
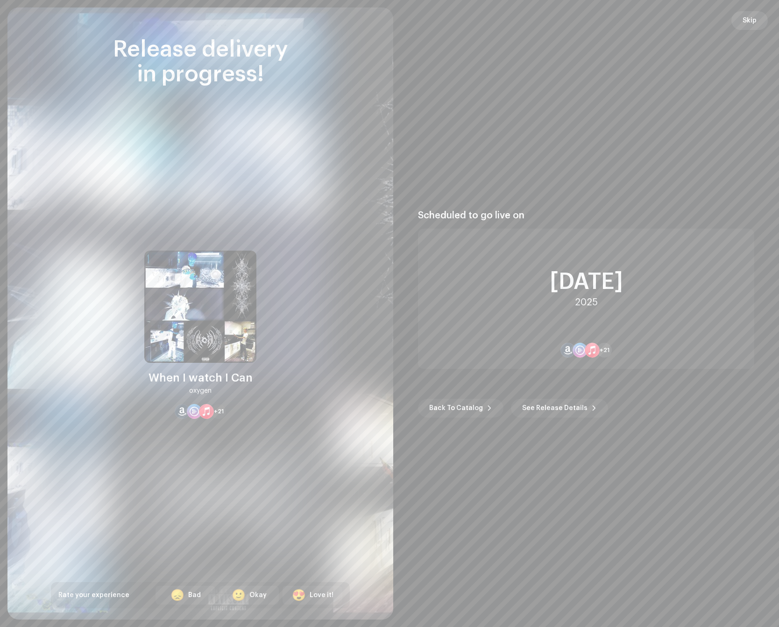
click at [739, 23] on button "Skip" at bounding box center [750, 20] width 36 height 19
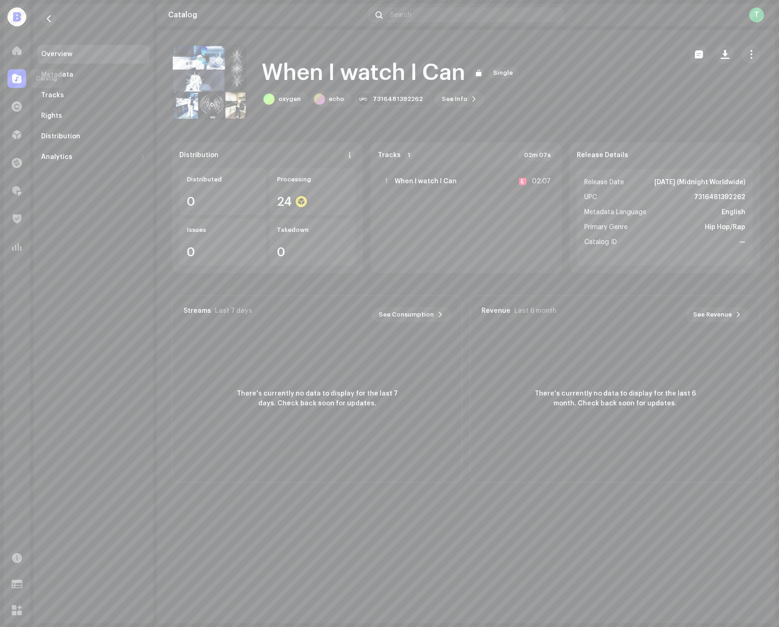
click at [22, 78] on div at bounding box center [16, 78] width 19 height 19
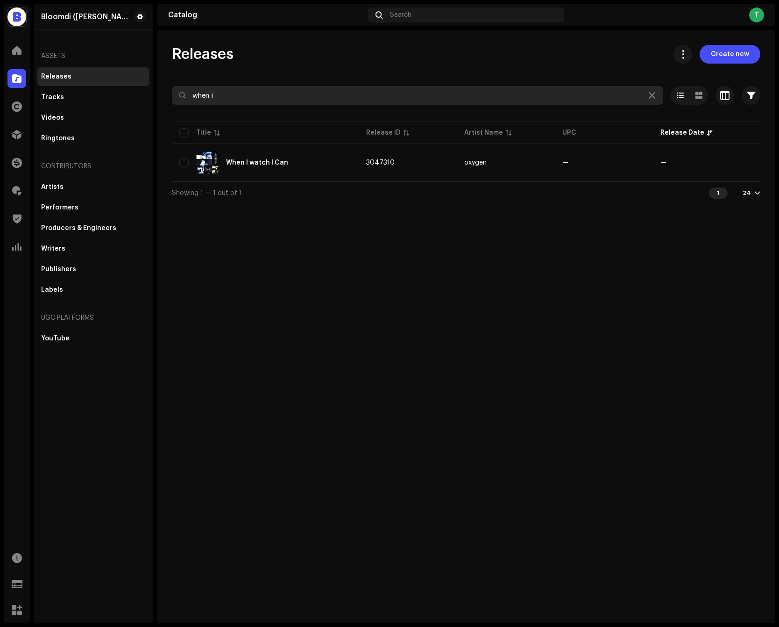
click at [653, 101] on input "when i" at bounding box center [418, 95] width 492 height 19
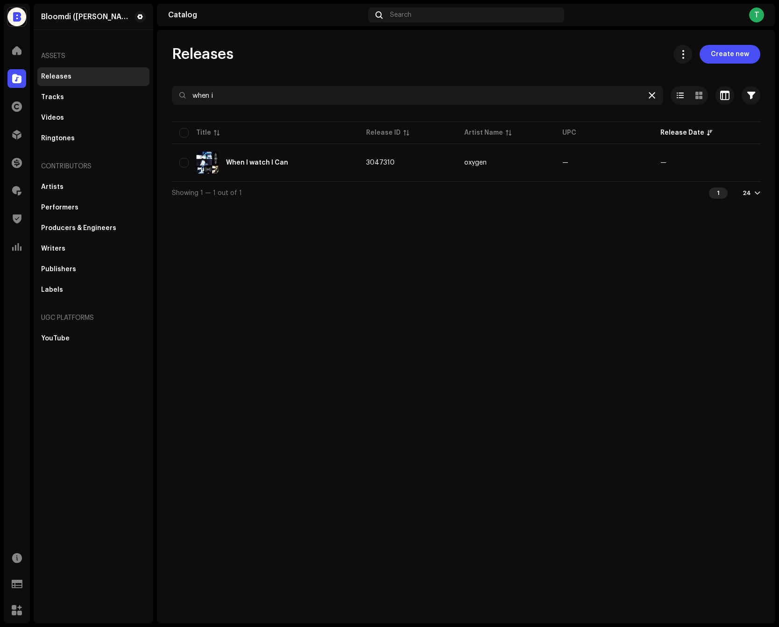
click at [653, 90] on div at bounding box center [652, 95] width 11 height 11
click at [653, 93] on icon at bounding box center [652, 95] width 7 height 7
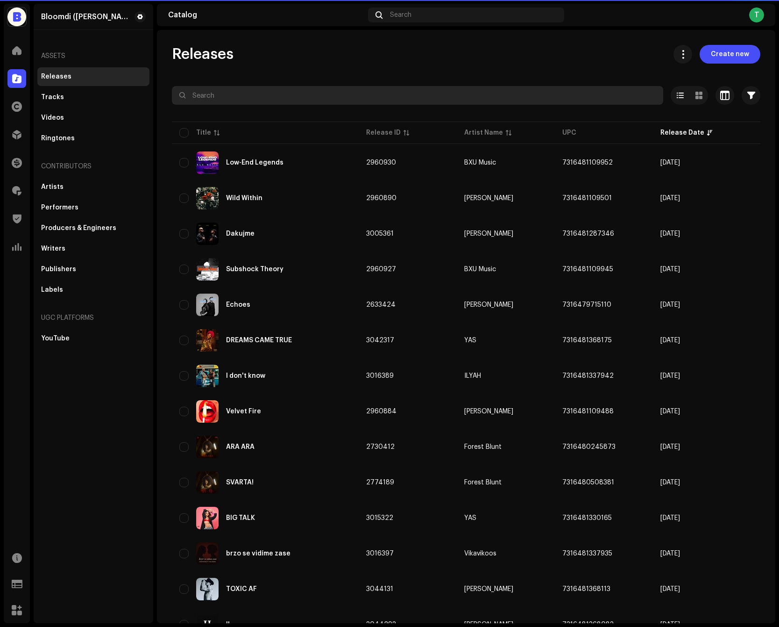
click at [605, 100] on input "text" at bounding box center [418, 95] width 492 height 19
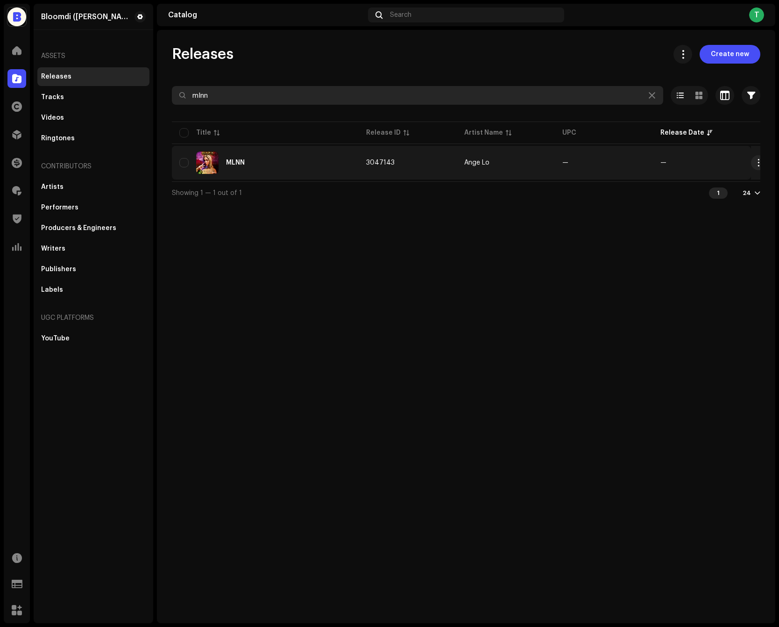
type input "mlnn"
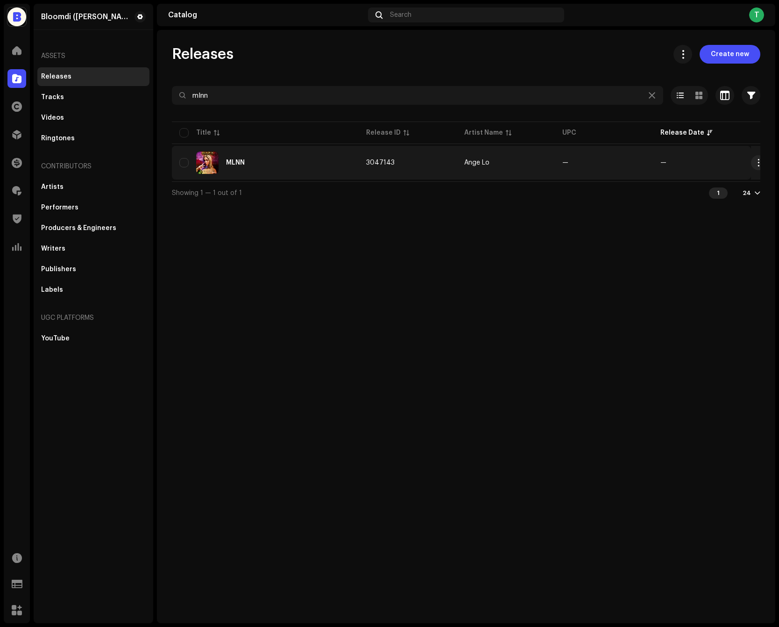
click at [448, 165] on td "3047143" at bounding box center [408, 163] width 98 height 34
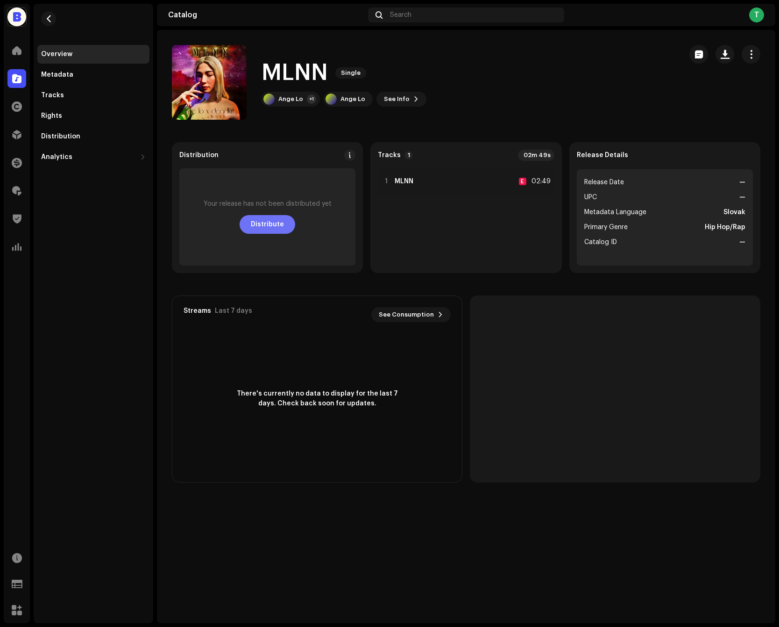
click at [273, 215] on span "Distribute" at bounding box center [267, 224] width 33 height 19
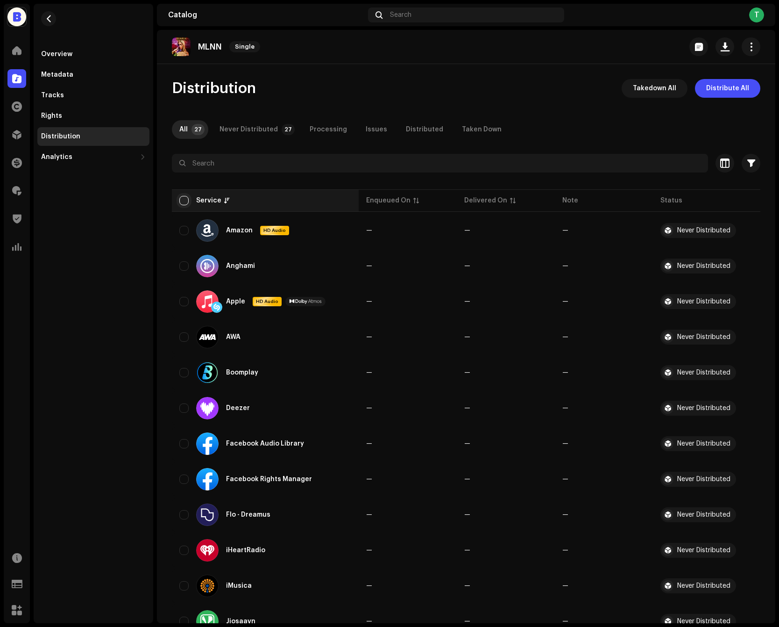
click at [185, 200] on input "checkbox" at bounding box center [183, 200] width 9 height 9
checkbox input "true"
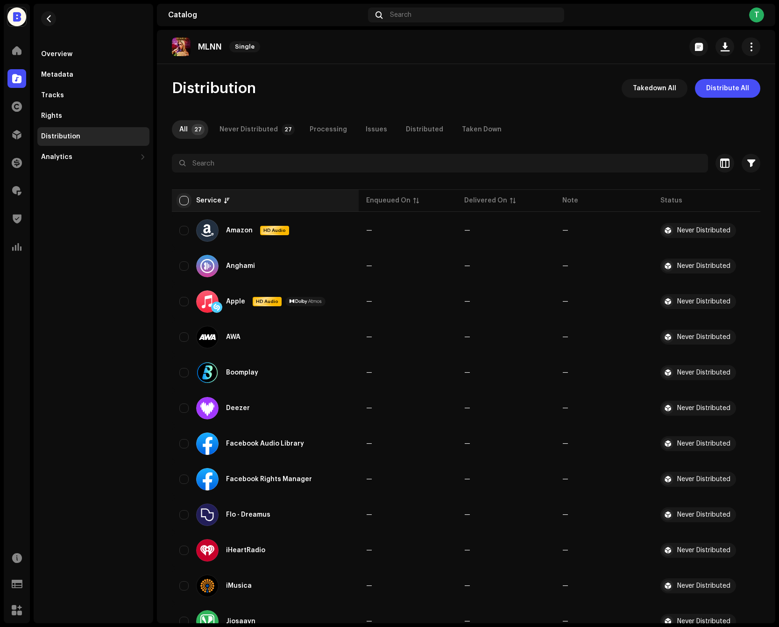
checkbox input "true"
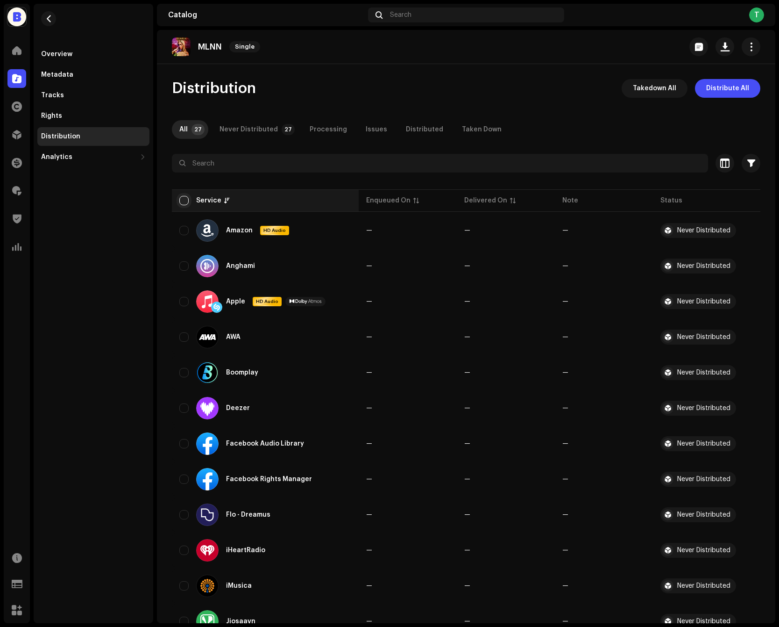
checkbox input "true"
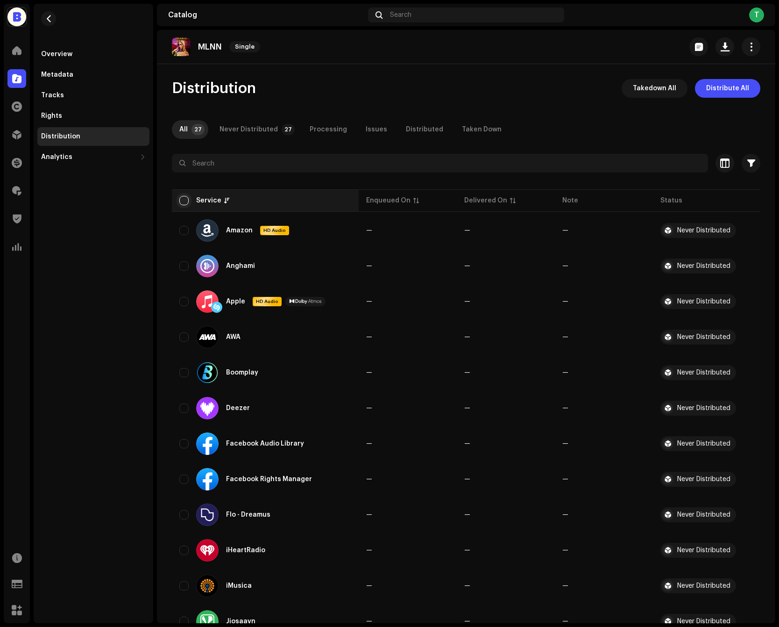
checkbox input "true"
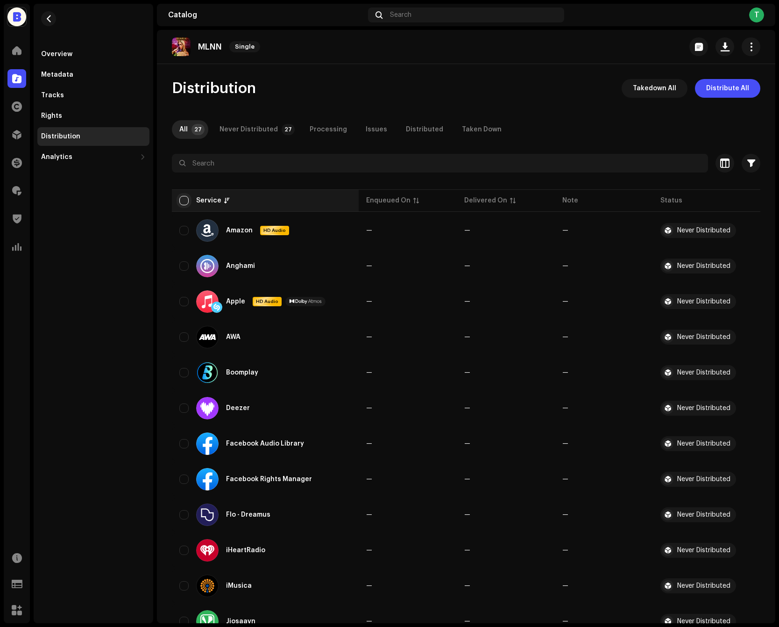
checkbox input "true"
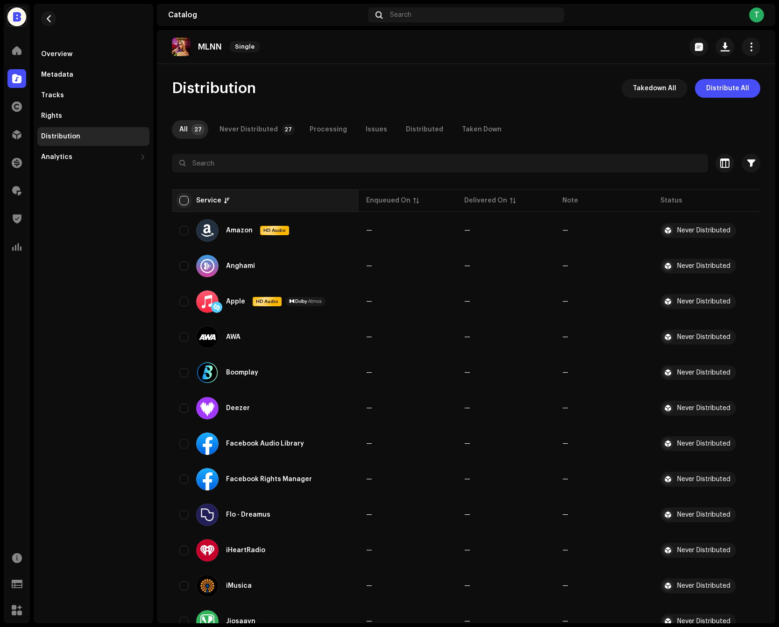
checkbox input "true"
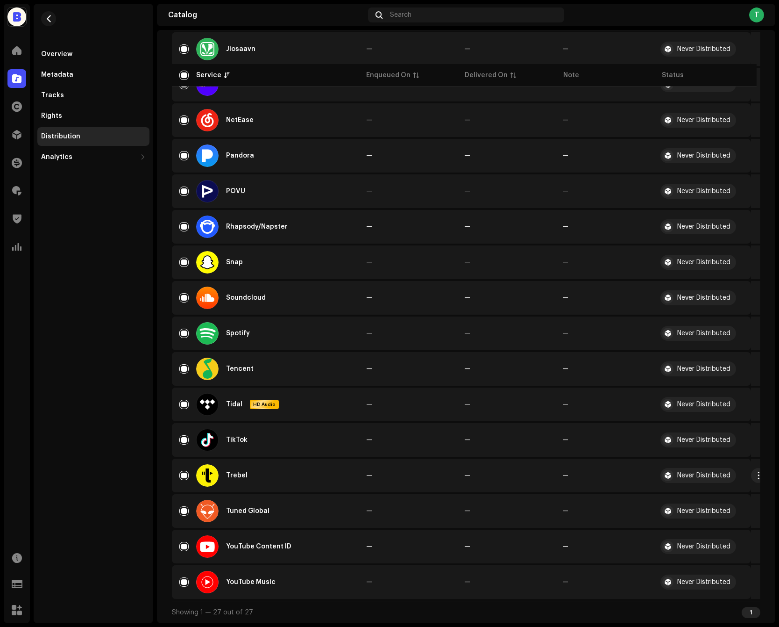
scroll to position [574, 0]
click at [184, 474] on input "Row Selected" at bounding box center [183, 475] width 9 height 9
checkbox input "false"
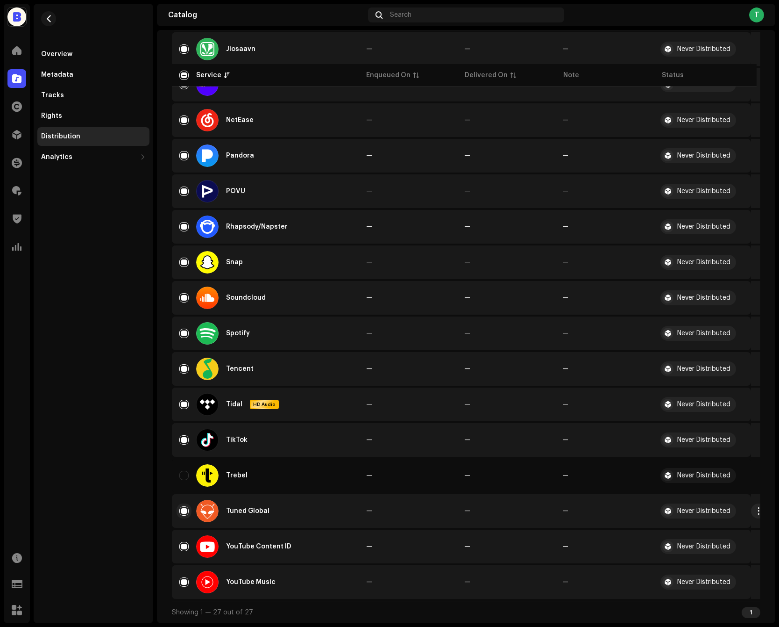
click at [184, 506] on input "Row Selected" at bounding box center [183, 510] width 9 height 9
checkbox input "false"
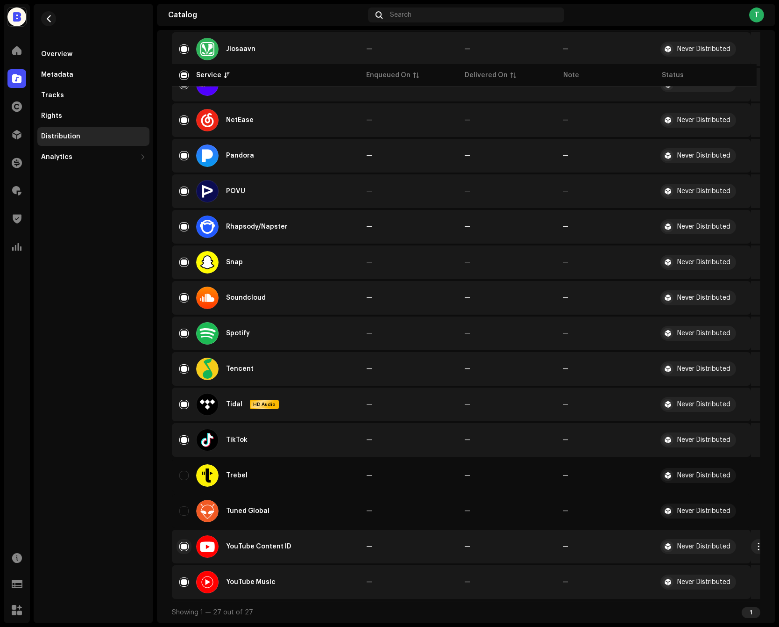
click at [184, 547] on input "Row Selected" at bounding box center [183, 546] width 9 height 9
checkbox input "false"
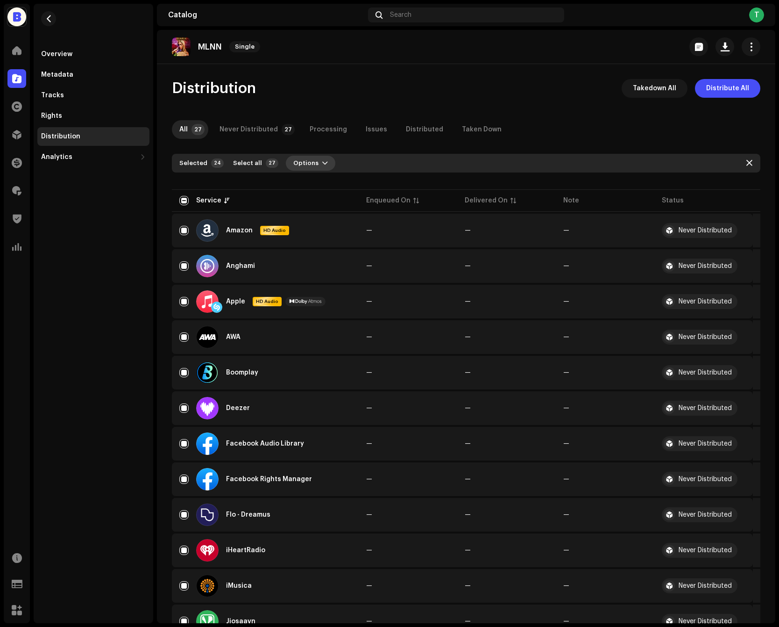
scroll to position [0, 0]
click at [314, 169] on button "Options" at bounding box center [311, 163] width 50 height 15
click at [314, 191] on div "Distribute" at bounding box center [331, 184] width 94 height 19
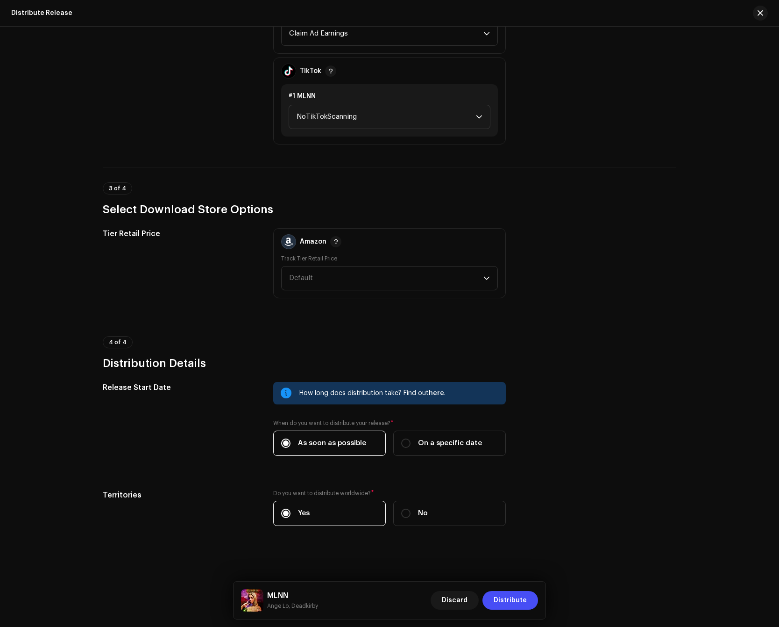
scroll to position [951, 0]
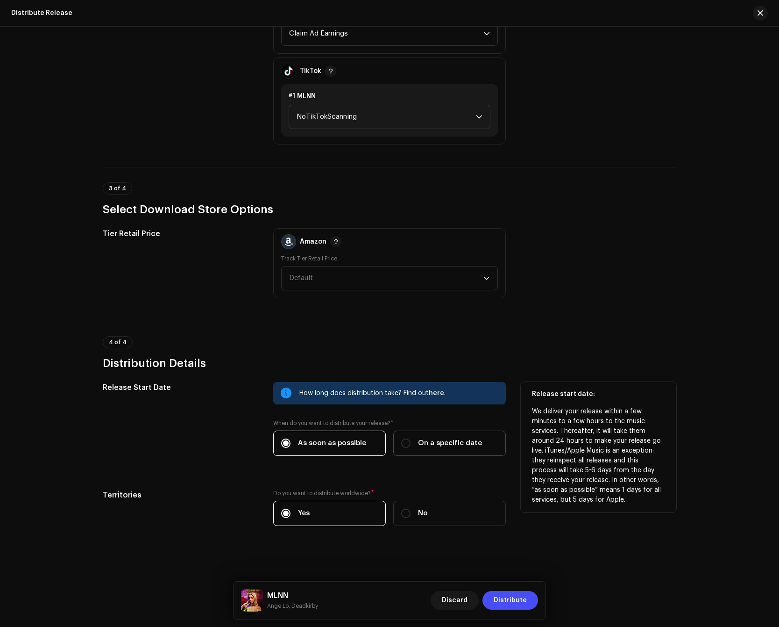
click at [436, 451] on label "On a specific date" at bounding box center [449, 442] width 113 height 25
click at [411, 448] on input "On a specific date" at bounding box center [405, 442] width 9 height 9
radio input "true"
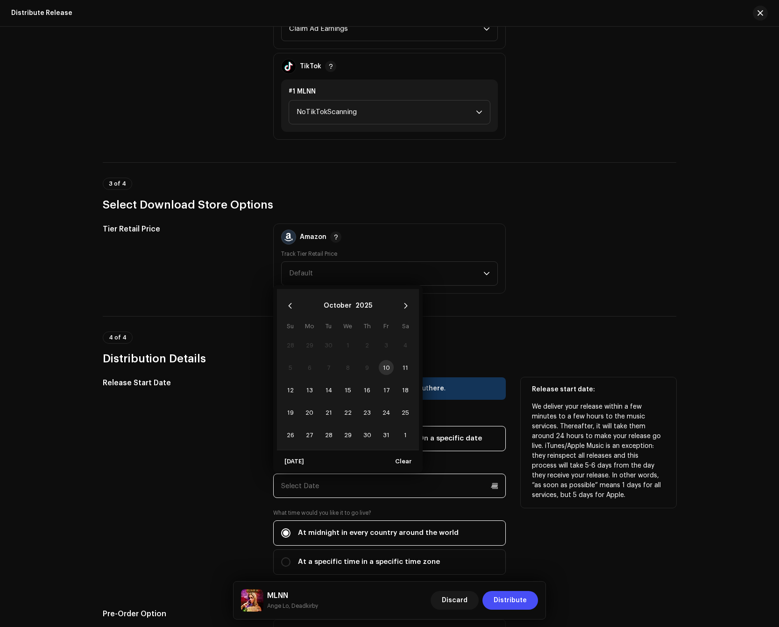
click at [407, 486] on input "text" at bounding box center [389, 485] width 233 height 24
click at [387, 415] on span "24" at bounding box center [386, 412] width 15 height 15
type input "[DATE]"
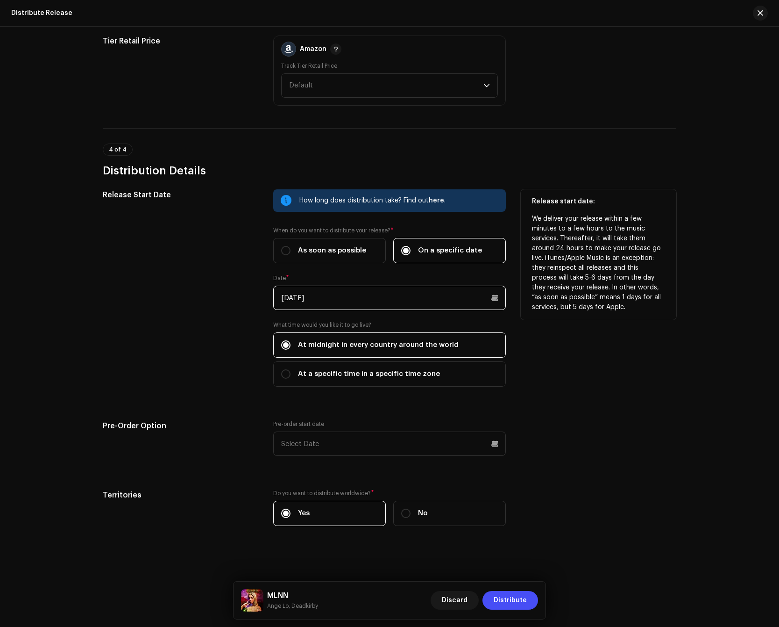
scroll to position [1145, 0]
click at [516, 593] on span "Distribute" at bounding box center [510, 600] width 33 height 19
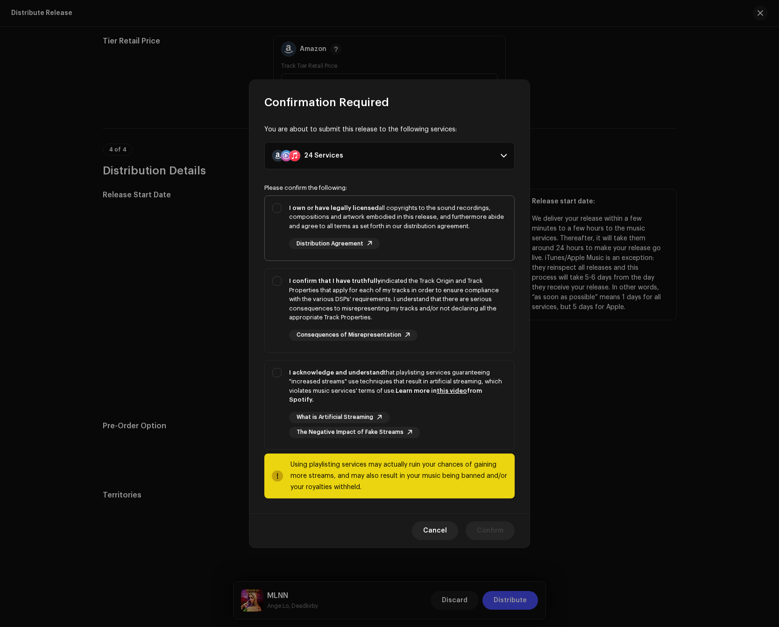
click at [430, 221] on div "I own or have legally licensed all copyrights to the sound recordings, composit…" at bounding box center [398, 217] width 218 height 28
checkbox input "true"
click at [430, 282] on div "I confirm that I have truthfully indicated the Track Origin and Track Propertie…" at bounding box center [398, 299] width 218 height 46
checkbox input "true"
click at [422, 364] on div "I acknowledge and understand that playlisting services guaranteeing "increased …" at bounding box center [390, 402] width 250 height 85
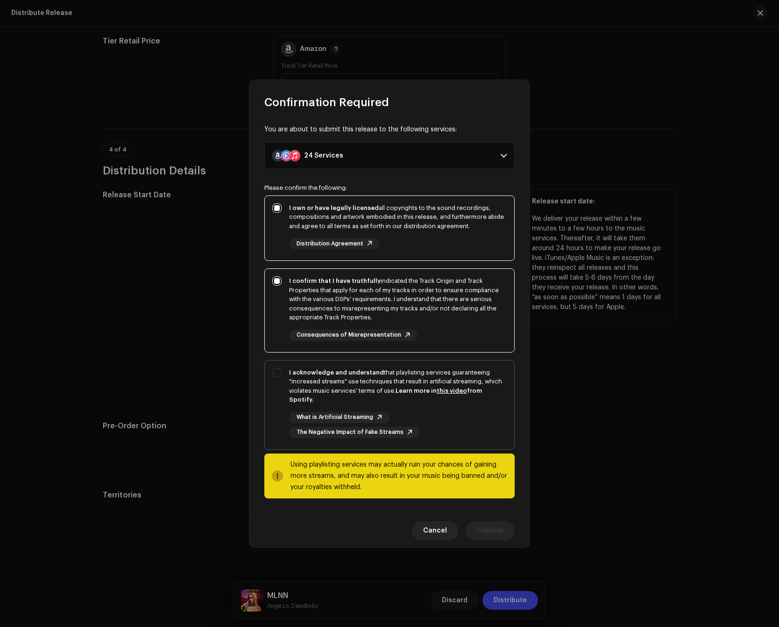
checkbox input "true"
click at [492, 521] on span "Confirm" at bounding box center [490, 530] width 27 height 19
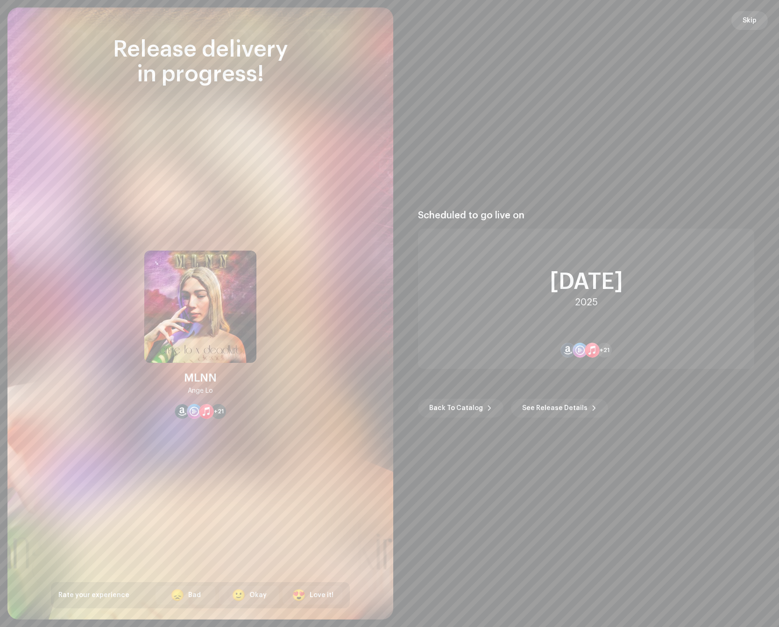
click at [747, 15] on span "Skip" at bounding box center [750, 20] width 14 height 19
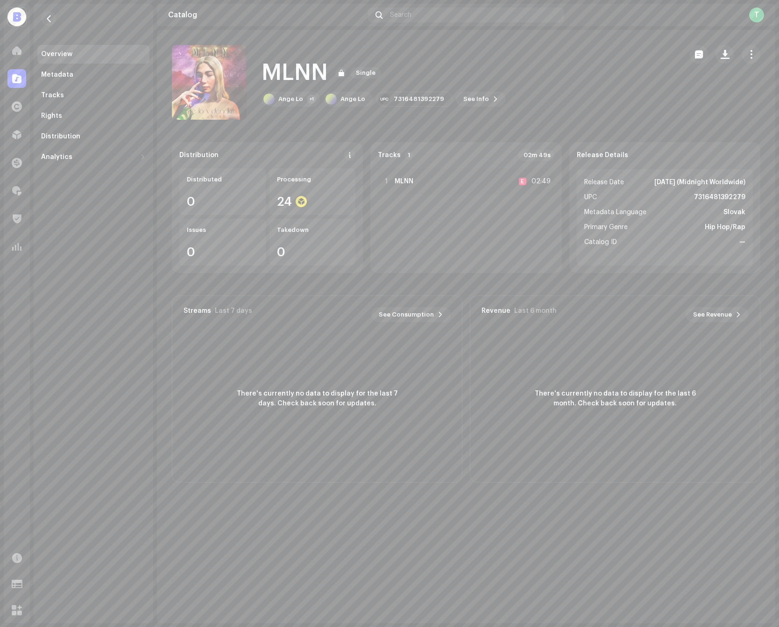
click at [19, 80] on span at bounding box center [16, 78] width 9 height 7
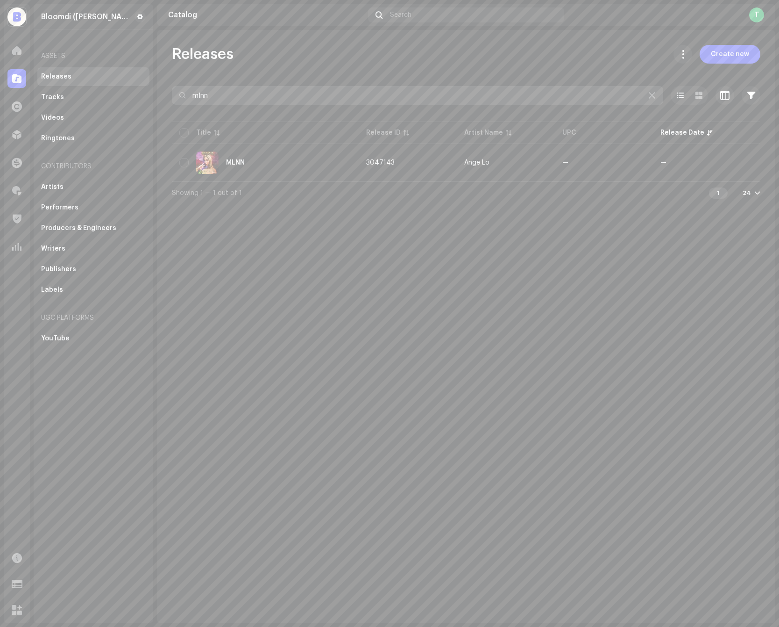
click at [242, 95] on input "mlnn" at bounding box center [418, 95] width 492 height 19
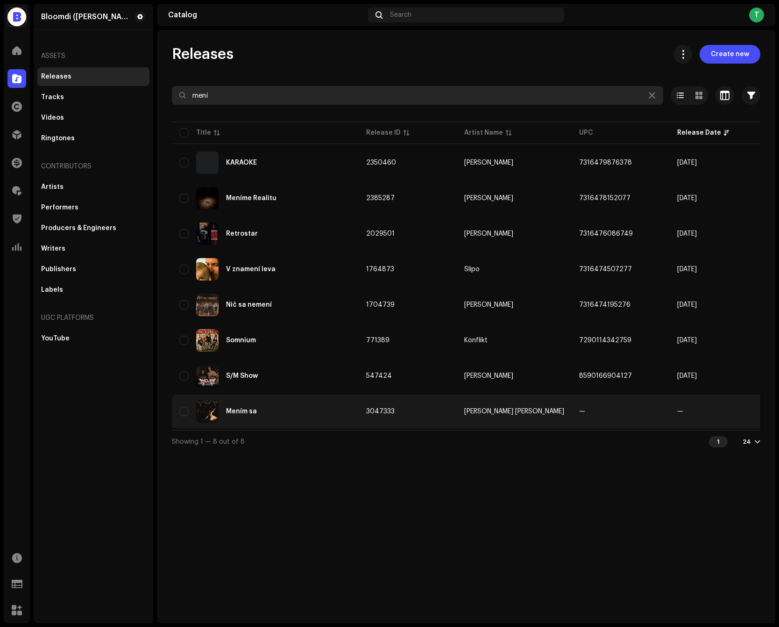
type input "mení"
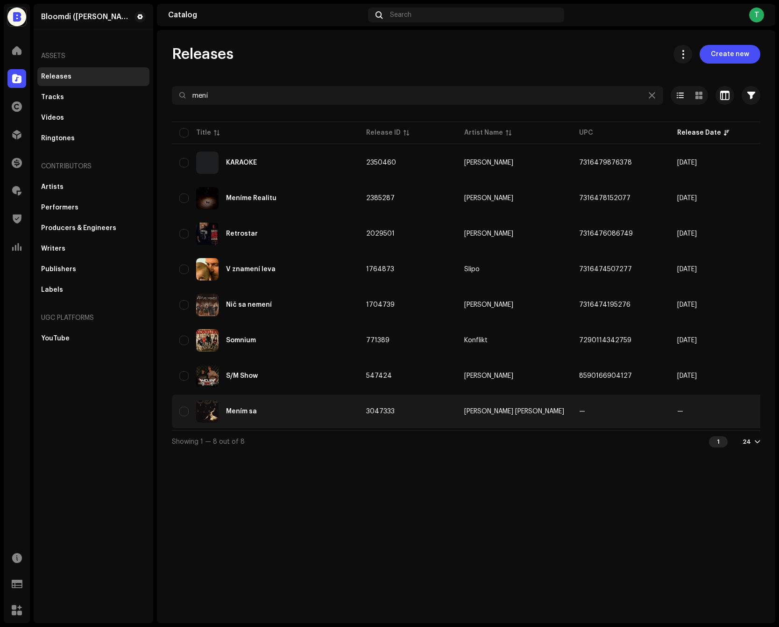
click at [301, 413] on div "Mením sa" at bounding box center [265, 411] width 172 height 22
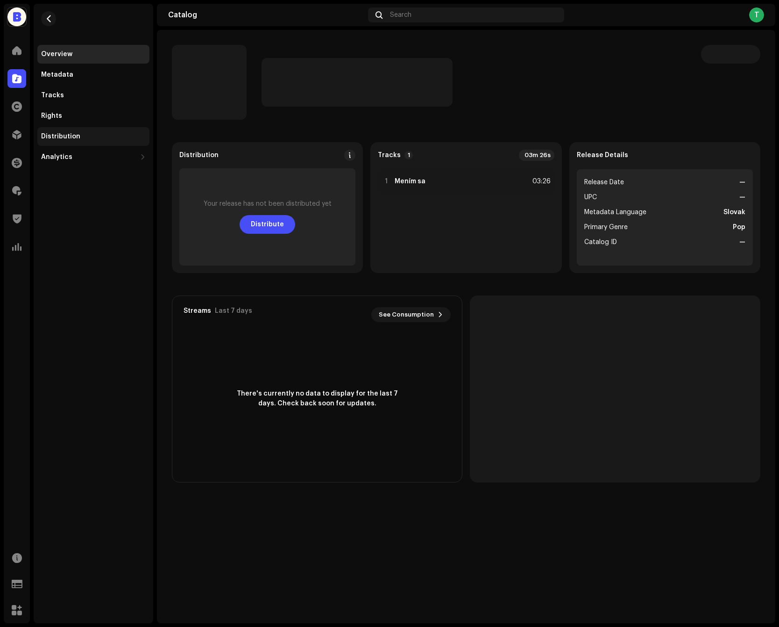
click at [91, 137] on div "Distribution" at bounding box center [93, 136] width 105 height 7
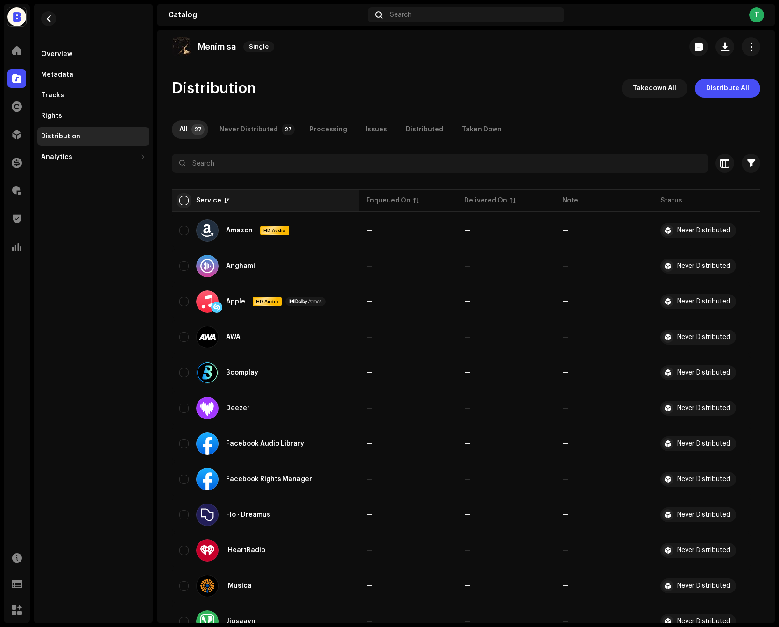
click at [184, 202] on input "checkbox" at bounding box center [183, 200] width 9 height 9
checkbox input "true"
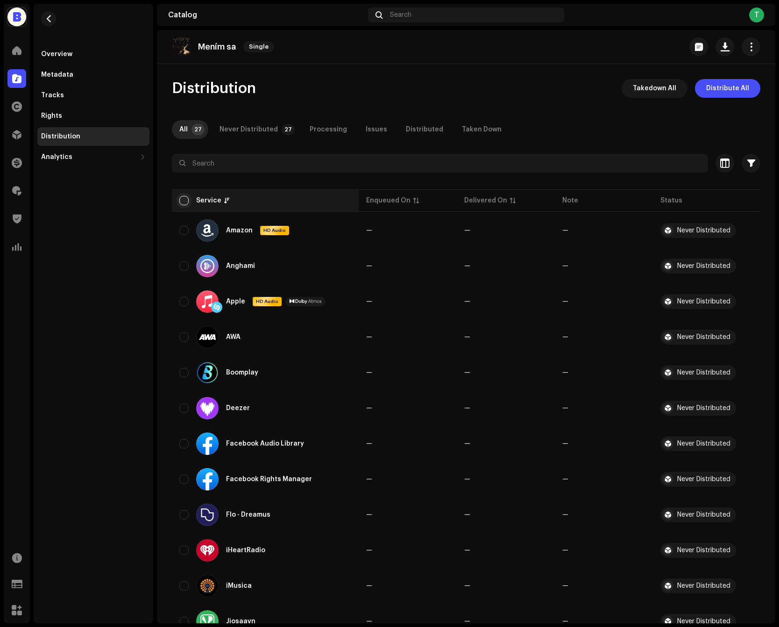
checkbox input "true"
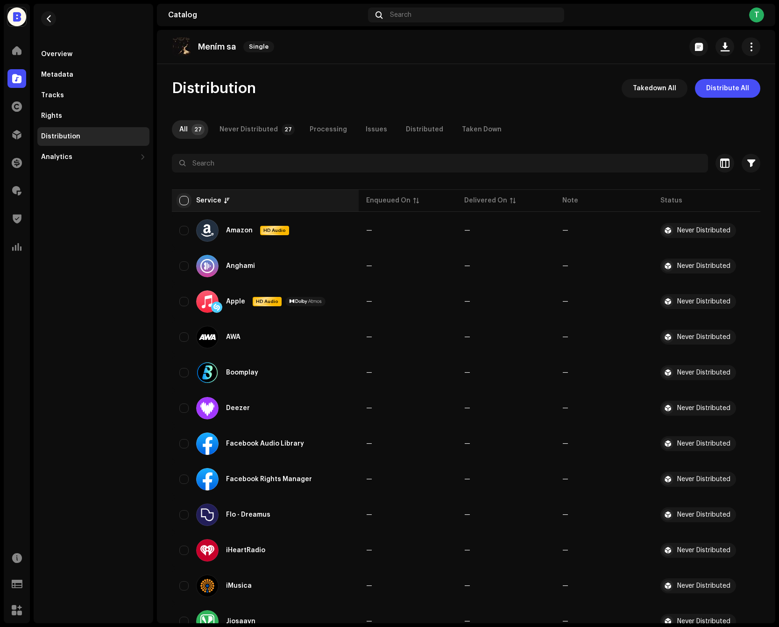
checkbox input "true"
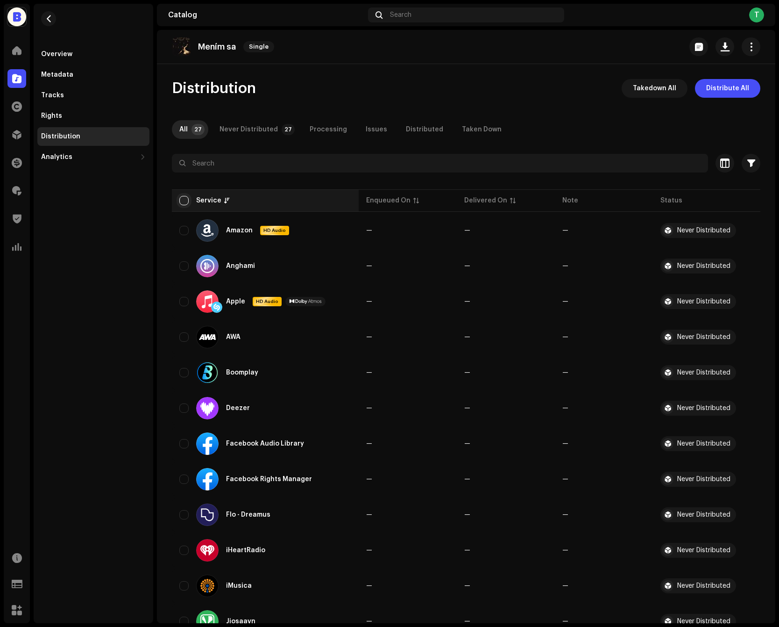
checkbox input "true"
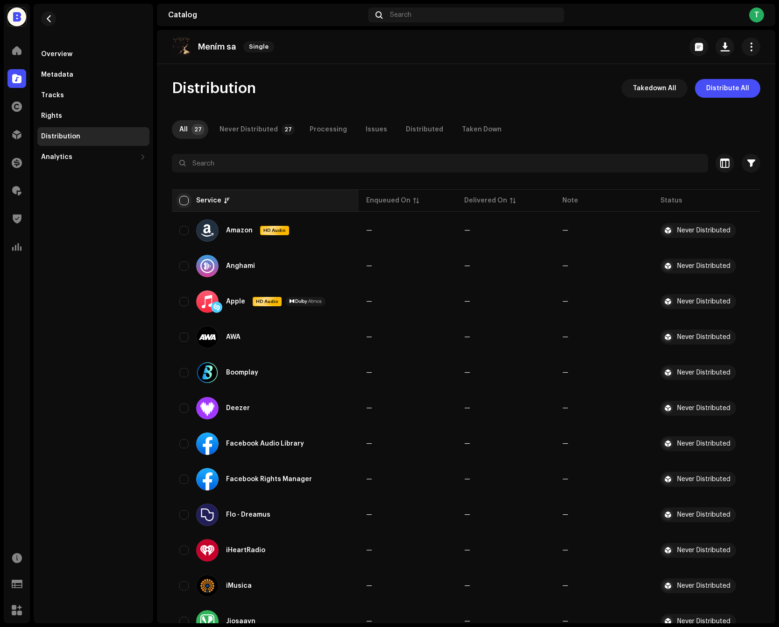
checkbox input "true"
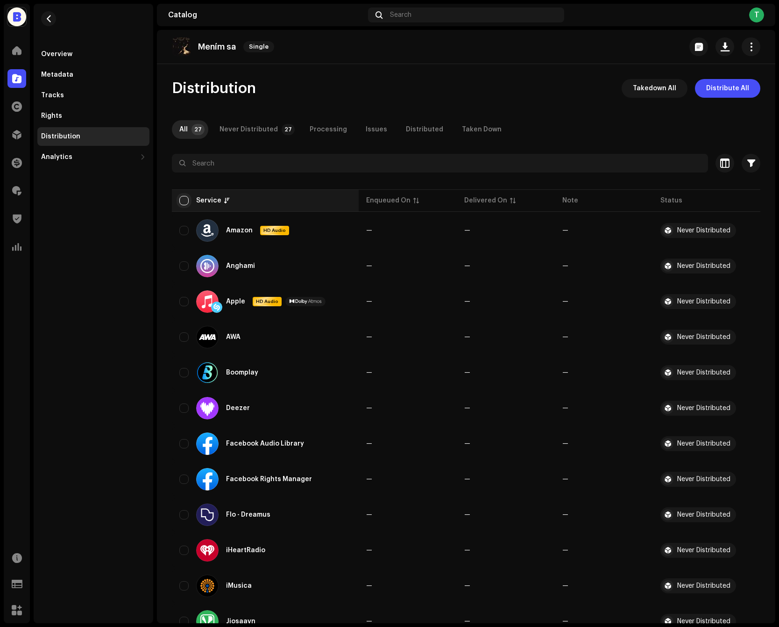
checkbox input "true"
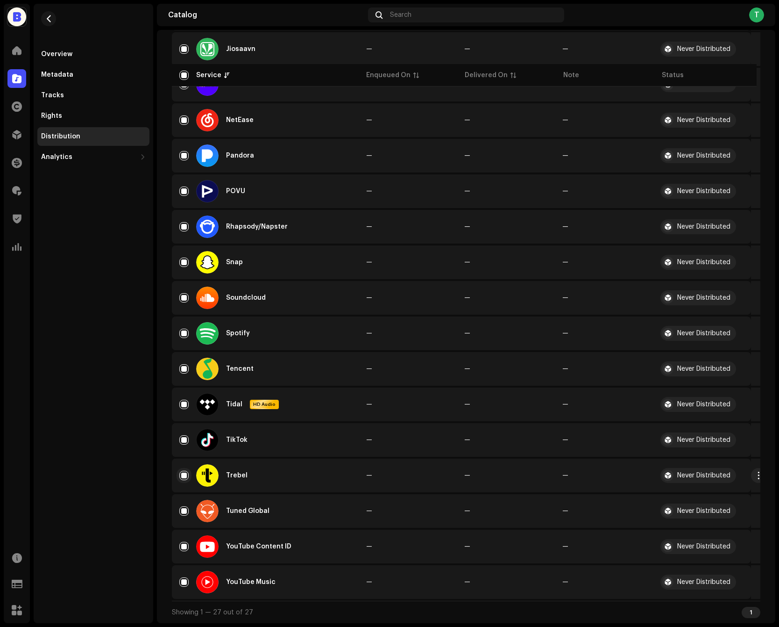
scroll to position [574, 0]
click at [183, 476] on input "Row Selected" at bounding box center [183, 475] width 9 height 9
checkbox input "false"
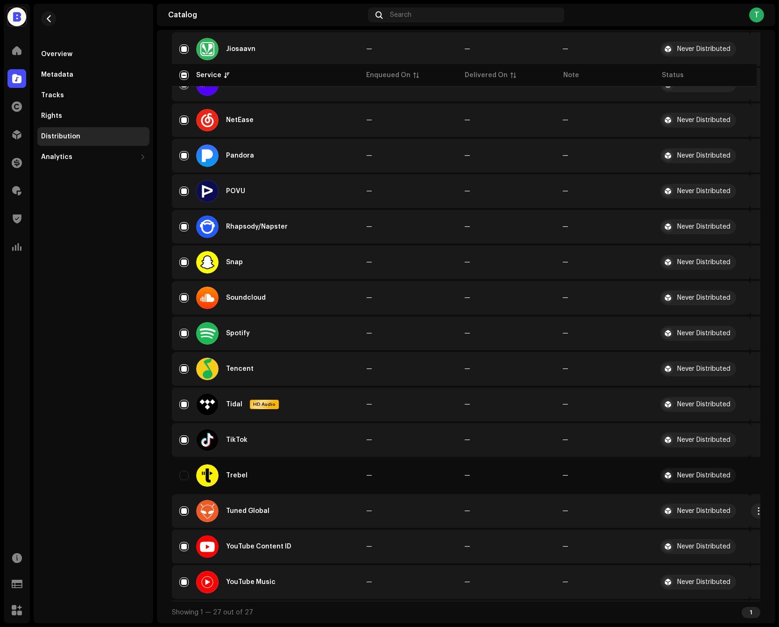
click at [183, 505] on div "Tuned Global" at bounding box center [265, 510] width 172 height 22
click at [183, 506] on input "Row Selected" at bounding box center [183, 510] width 9 height 9
checkbox input "false"
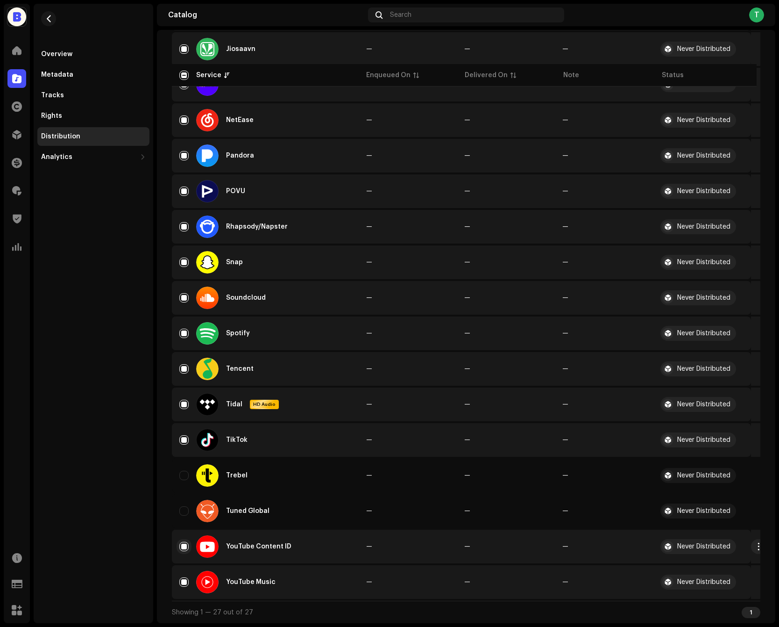
click at [183, 549] on input "Row Selected" at bounding box center [183, 546] width 9 height 9
checkbox input "false"
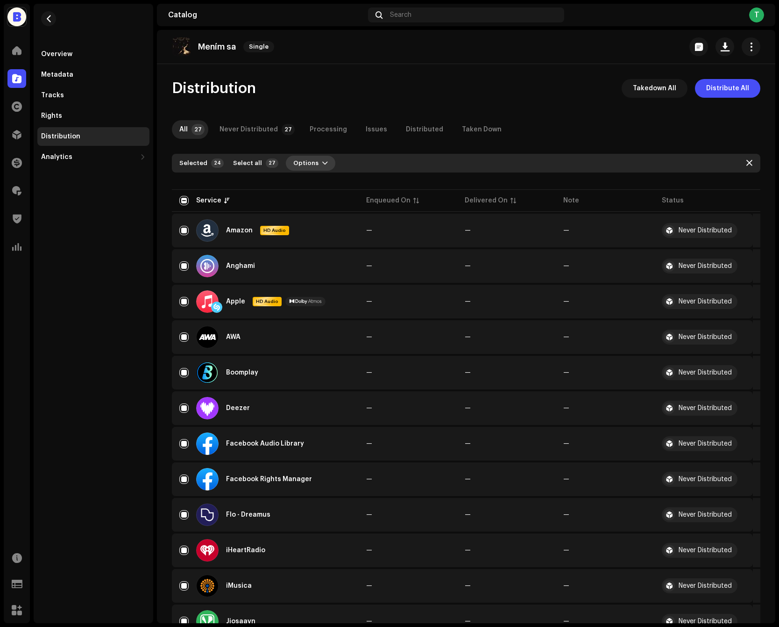
scroll to position [0, 0]
click at [326, 163] on button "Options" at bounding box center [311, 163] width 50 height 15
click at [324, 177] on div "Distribute" at bounding box center [331, 184] width 94 height 19
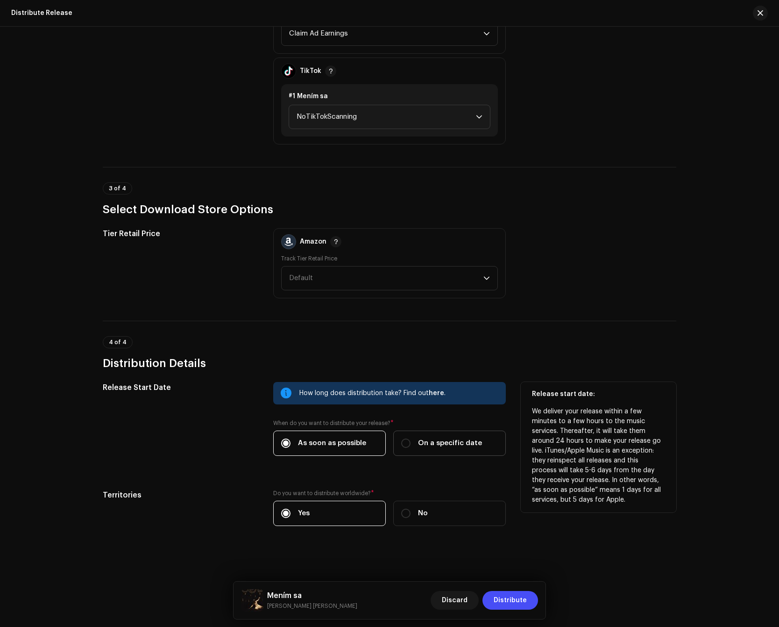
scroll to position [951, 0]
click at [414, 440] on div "On a specific date" at bounding box center [441, 443] width 81 height 10
click at [411, 440] on input "On a specific date" at bounding box center [405, 442] width 9 height 9
radio input "true"
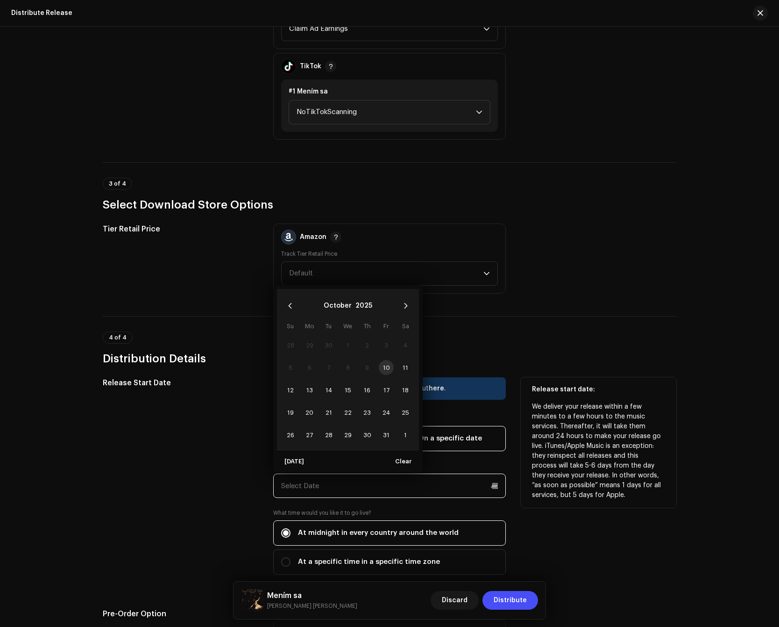
click at [371, 486] on input "text" at bounding box center [389, 485] width 233 height 24
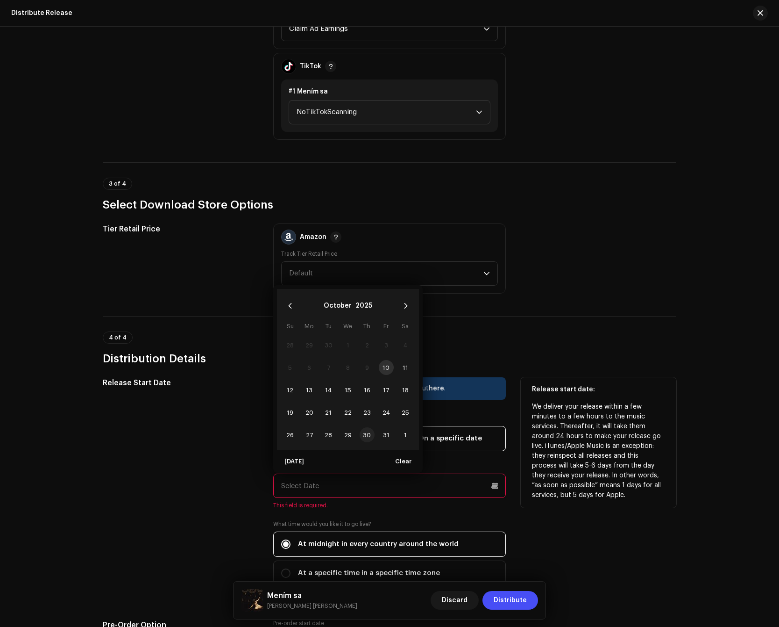
click at [371, 438] on span "30" at bounding box center [367, 434] width 15 height 15
type input "10/30/2025"
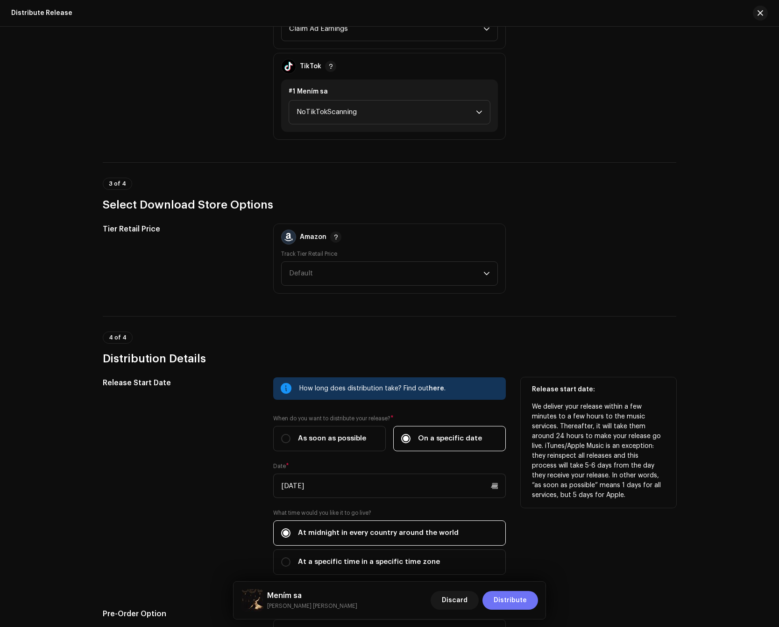
click at [514, 597] on span "Distribute" at bounding box center [510, 600] width 33 height 19
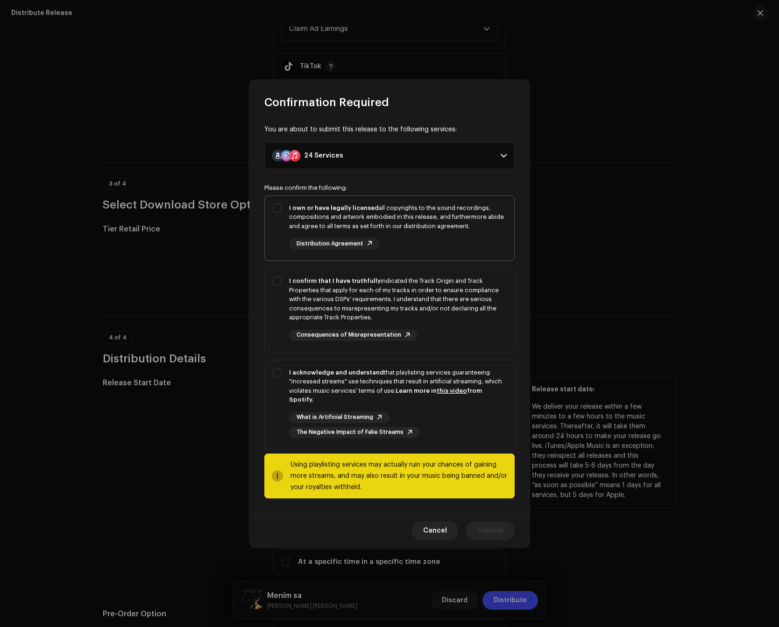
click at [432, 251] on div "I own or have legally licensed all copyrights to the sound recordings, composit…" at bounding box center [390, 226] width 250 height 61
checkbox input "true"
click at [428, 316] on div "I confirm that I have truthfully indicated the Track Origin and Track Propertie…" at bounding box center [398, 299] width 218 height 46
checkbox input "true"
click at [422, 421] on div "What is Artificial Streaming The Negative Impact of Fake Streams" at bounding box center [398, 425] width 218 height 26
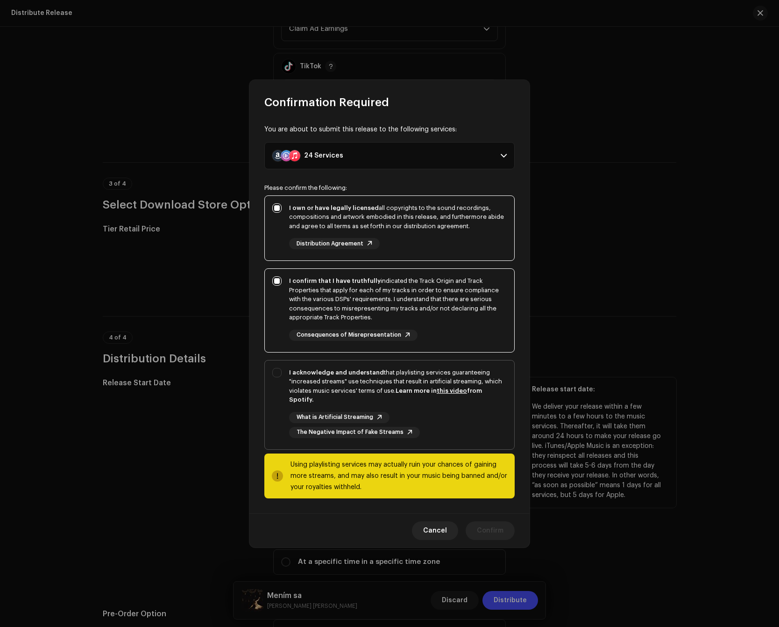
checkbox input "true"
click at [506, 524] on button "Confirm" at bounding box center [490, 530] width 49 height 19
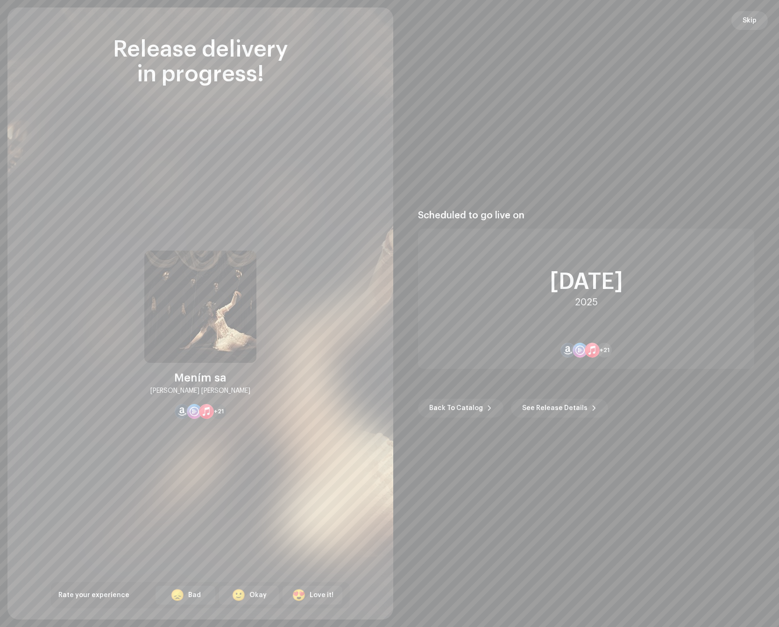
click at [749, 17] on span "Skip" at bounding box center [750, 20] width 14 height 19
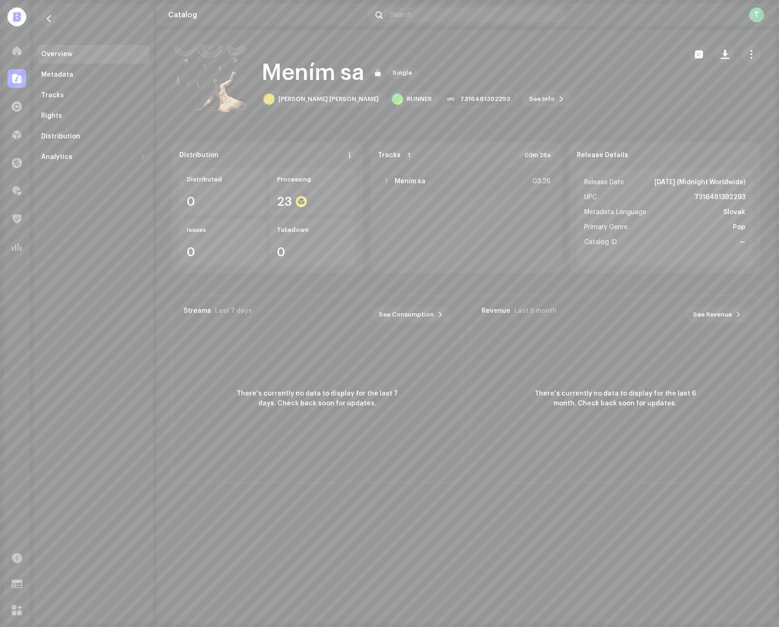
click at [14, 87] on div at bounding box center [16, 78] width 19 height 19
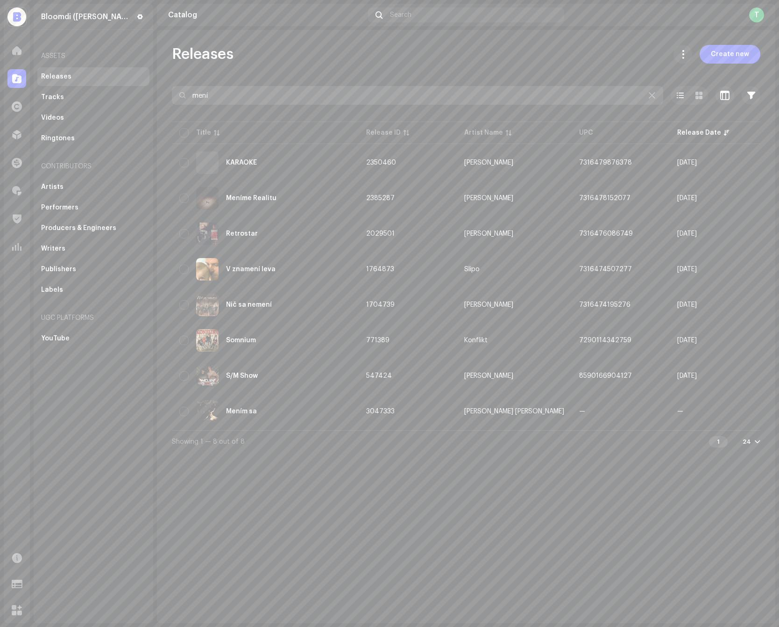
click at [207, 87] on input "mení" at bounding box center [418, 95] width 492 height 19
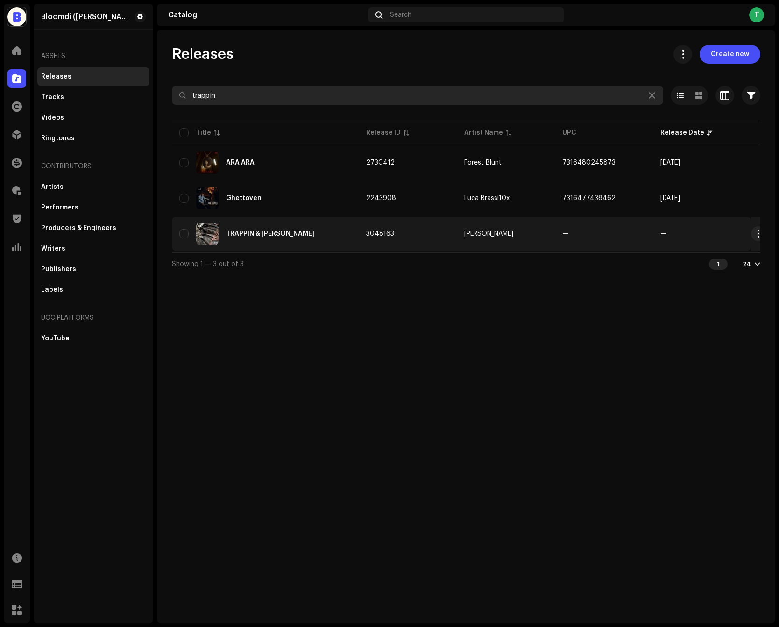
type input "trappin"
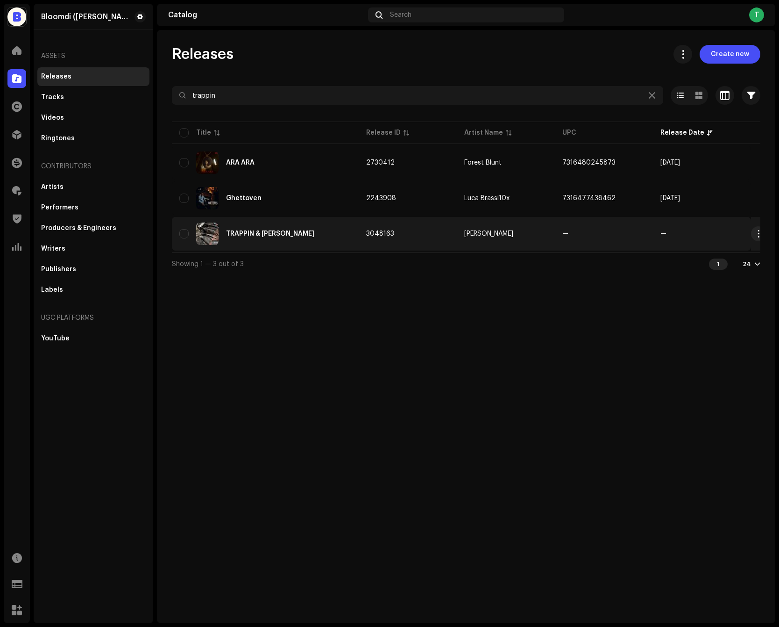
click at [346, 243] on div "TRAPPIN & [PERSON_NAME]" at bounding box center [265, 233] width 172 height 22
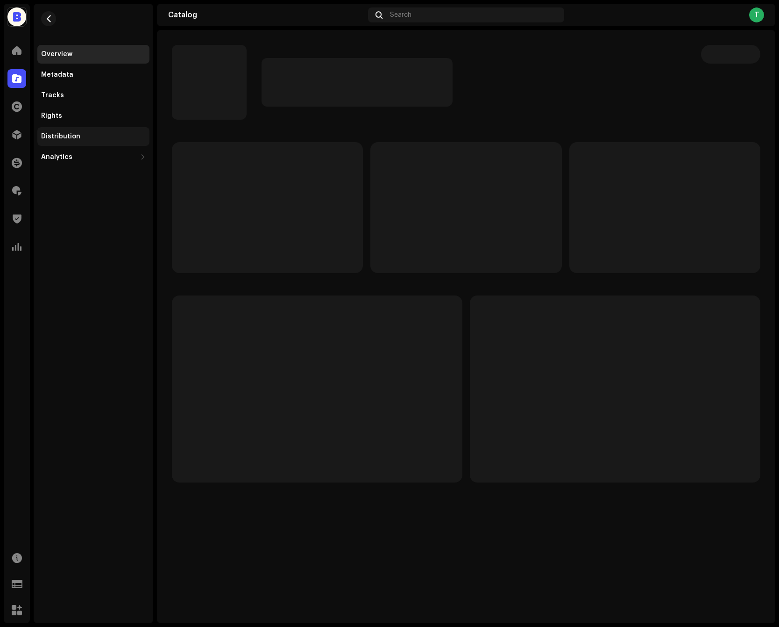
click at [105, 143] on div "Distribution" at bounding box center [93, 136] width 112 height 19
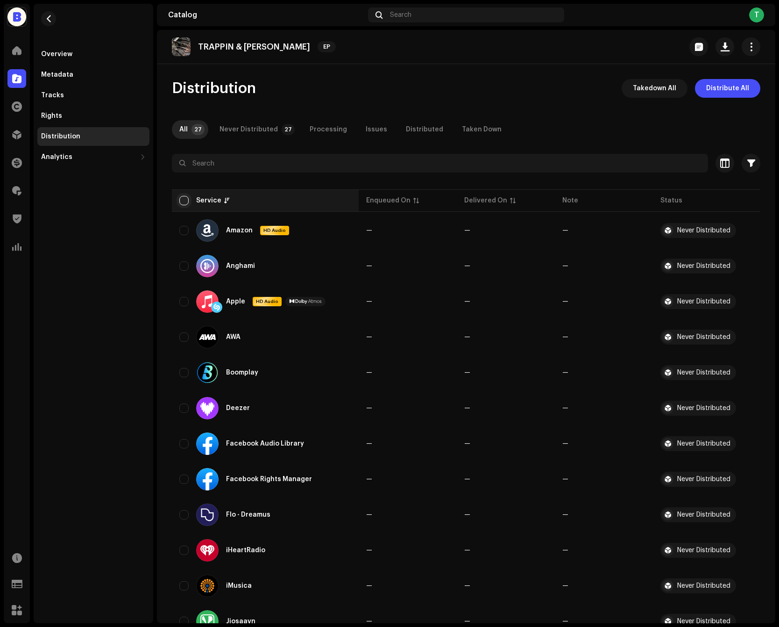
click at [182, 199] on input "checkbox" at bounding box center [183, 200] width 9 height 9
checkbox input "true"
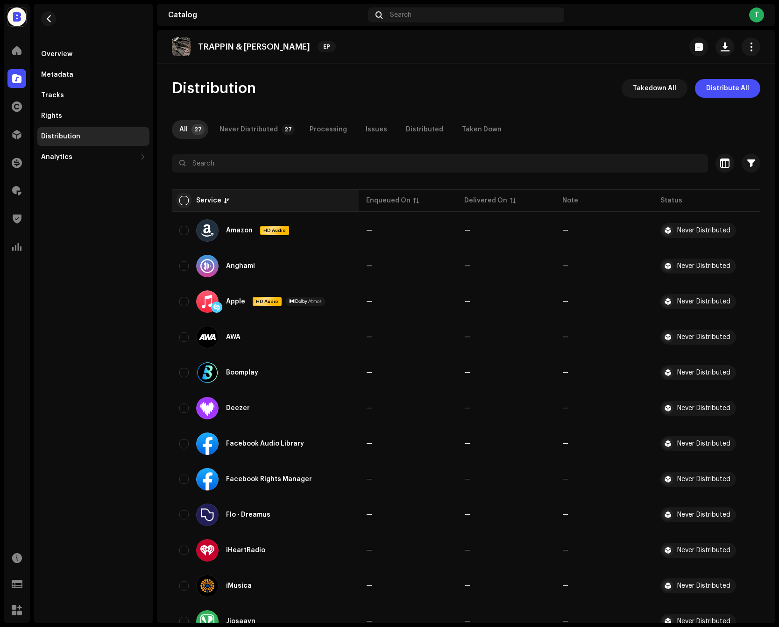
checkbox input "true"
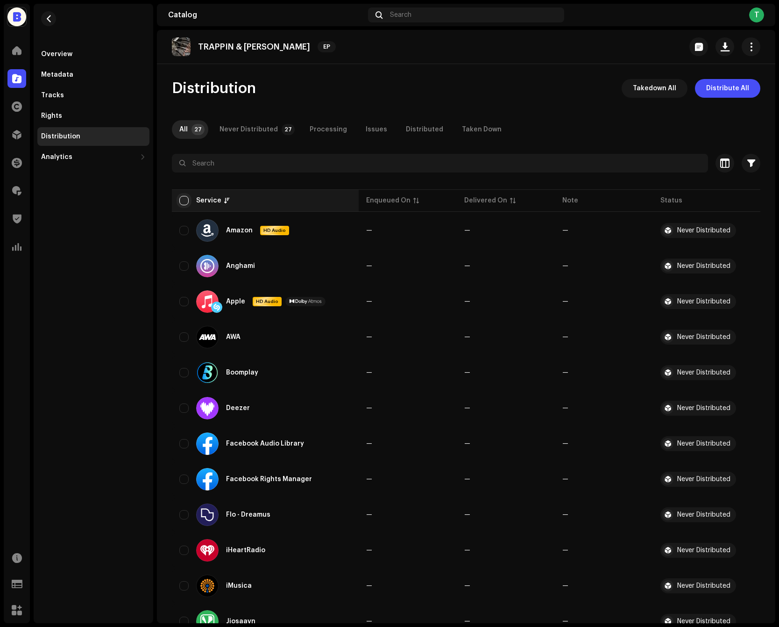
checkbox input "true"
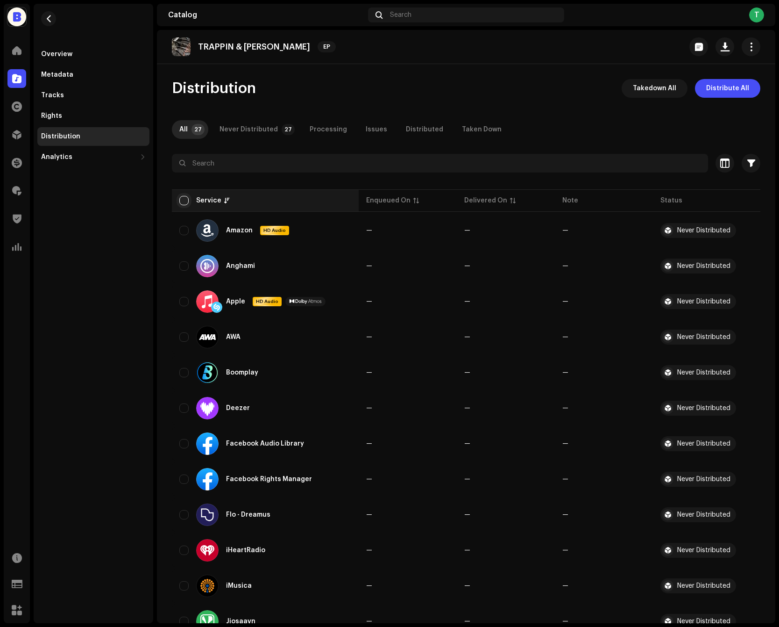
checkbox input "true"
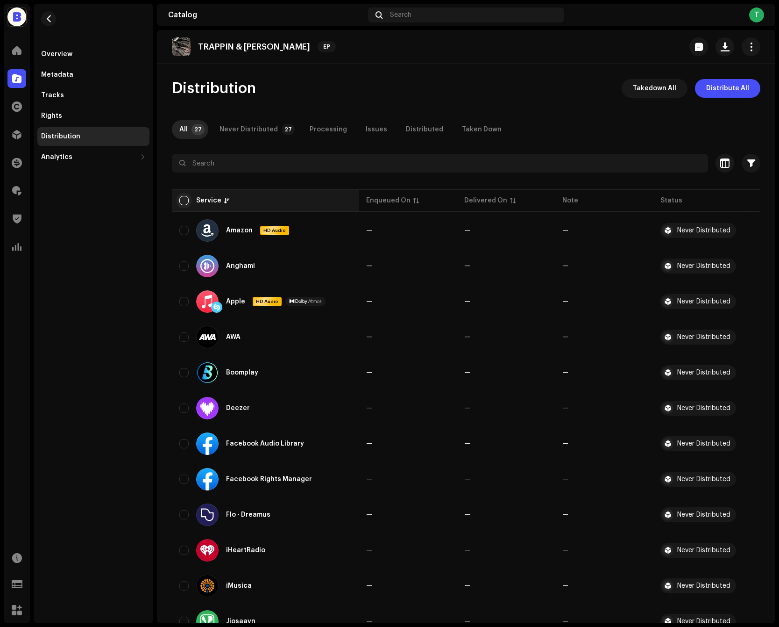
checkbox input "true"
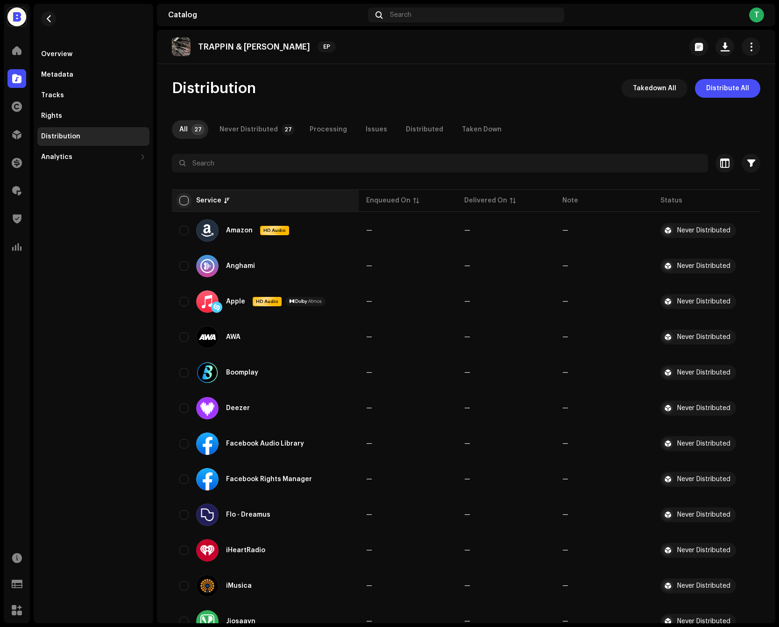
checkbox input "true"
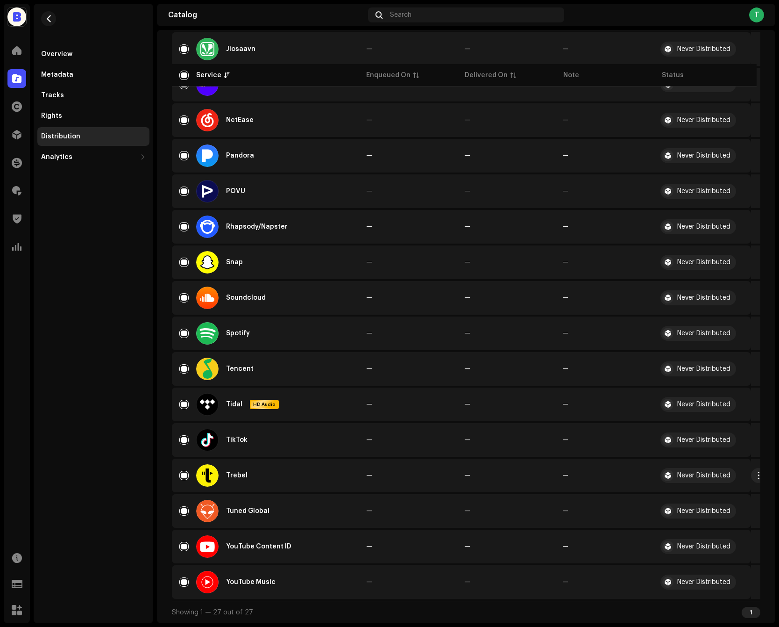
scroll to position [574, 0]
click at [184, 475] on input "Row Selected" at bounding box center [183, 475] width 9 height 9
checkbox input "false"
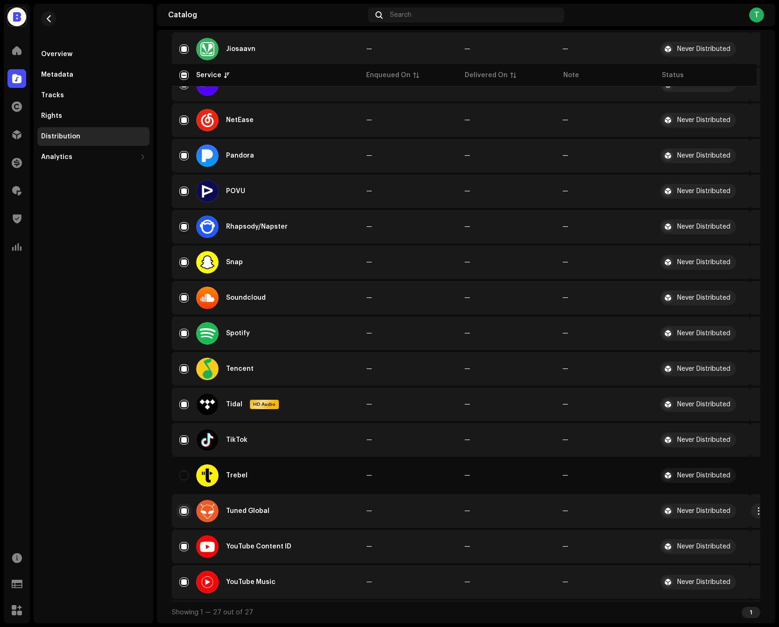
click at [184, 507] on input "Row Selected" at bounding box center [183, 510] width 9 height 9
checkbox input "false"
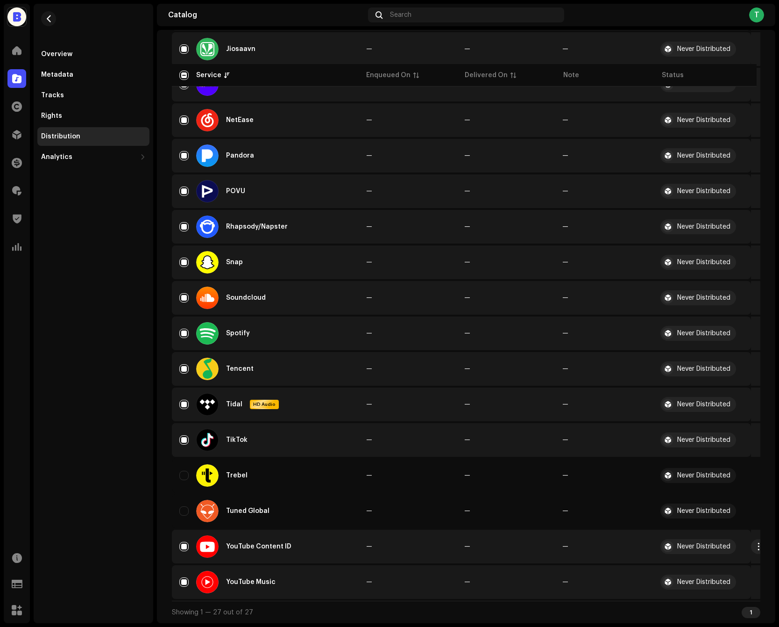
click at [184, 533] on td "YouTube Content ID" at bounding box center [265, 546] width 187 height 34
click at [184, 550] on input "Row Selected" at bounding box center [183, 546] width 9 height 9
checkbox input "false"
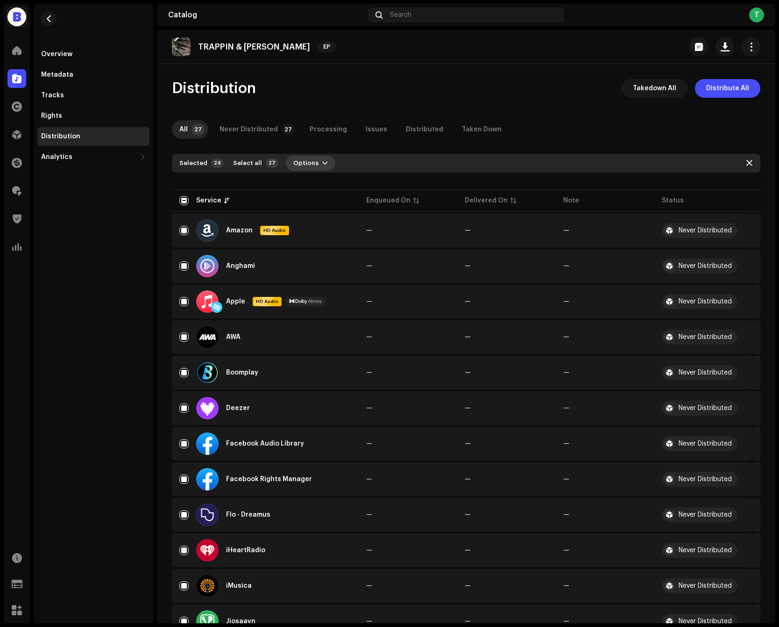
scroll to position [0, 0]
click at [306, 165] on span "Options" at bounding box center [305, 163] width 25 height 19
click at [306, 181] on span "Distribute" at bounding box center [304, 183] width 33 height 7
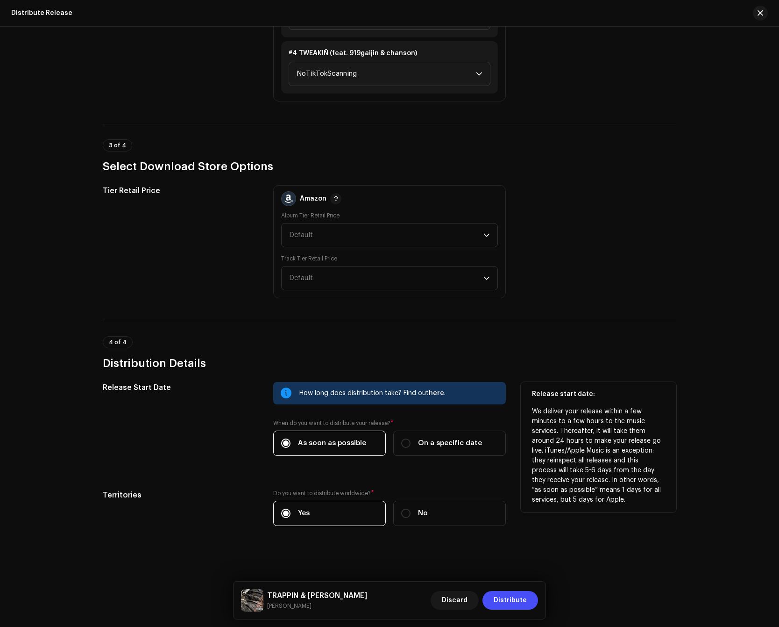
scroll to position [1163, 0]
click at [417, 436] on label "On a specific date" at bounding box center [449, 442] width 113 height 25
click at [411, 438] on input "On a specific date" at bounding box center [405, 442] width 9 height 9
radio input "true"
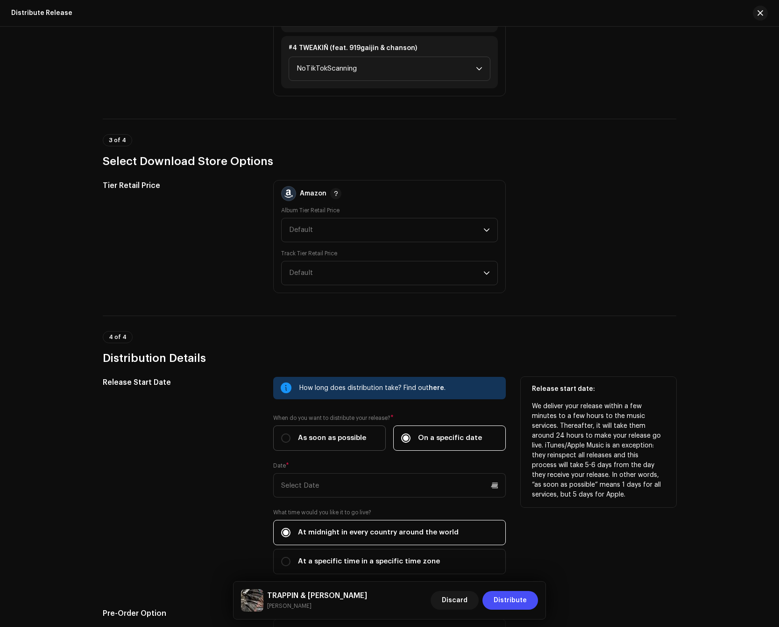
click at [349, 443] on span "As soon as possible" at bounding box center [332, 438] width 68 height 10
click at [291, 442] on input "As soon as possible" at bounding box center [285, 437] width 9 height 9
radio input "true"
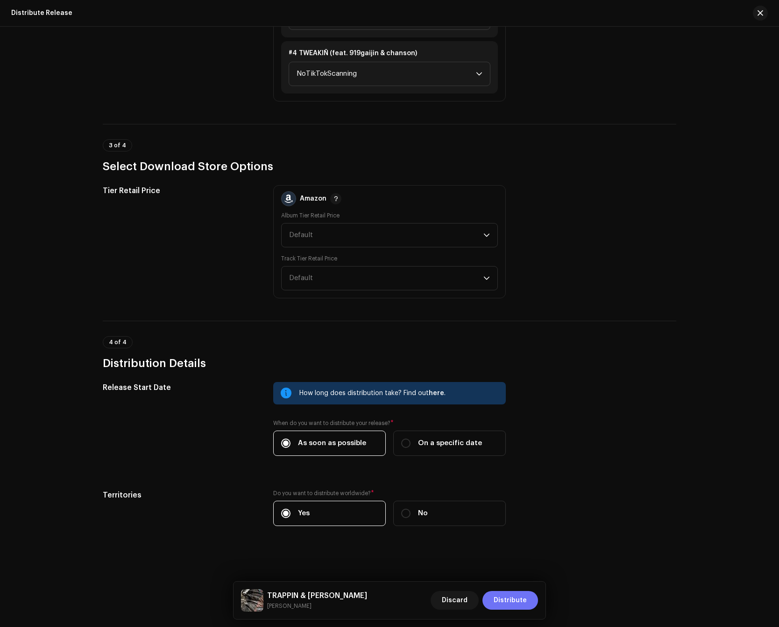
click at [501, 596] on span "Distribute" at bounding box center [510, 600] width 33 height 19
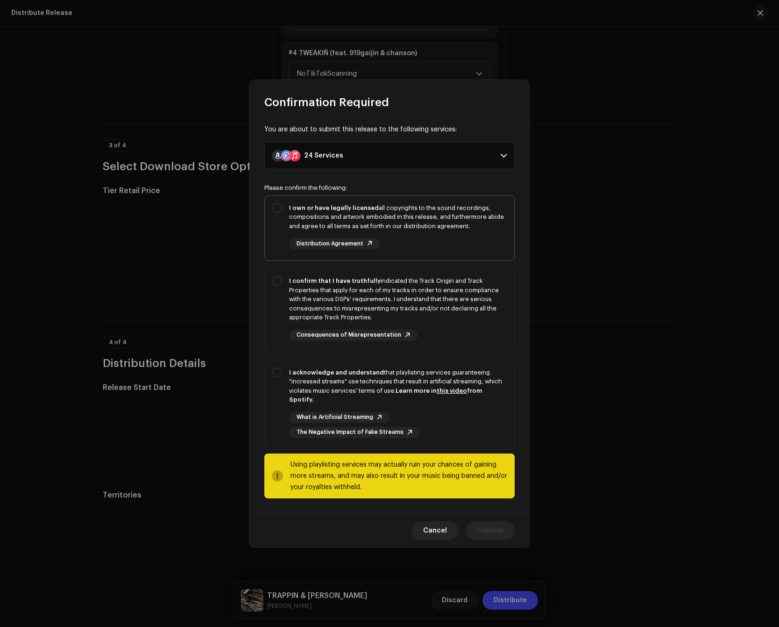
click at [471, 241] on div "I own or have legally licensed all copyrights to the sound recordings, composit…" at bounding box center [398, 226] width 218 height 46
checkbox input "true"
click at [435, 313] on div "I confirm that I have truthfully indicated the Track Origin and Track Propertie…" at bounding box center [398, 299] width 218 height 46
checkbox input "true"
click at [417, 391] on strong "Learn more in this video from Spotify." at bounding box center [385, 394] width 193 height 15
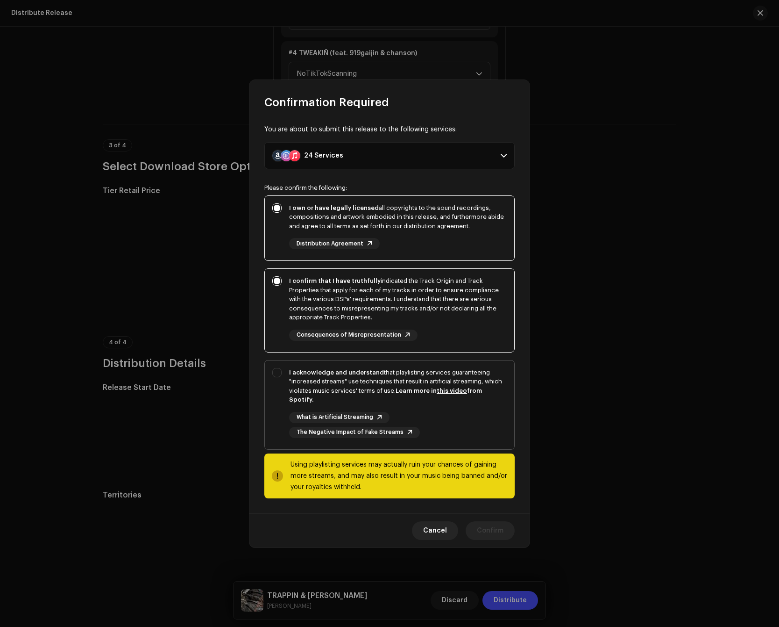
checkbox input "true"
click at [492, 527] on span "Confirm" at bounding box center [490, 530] width 27 height 19
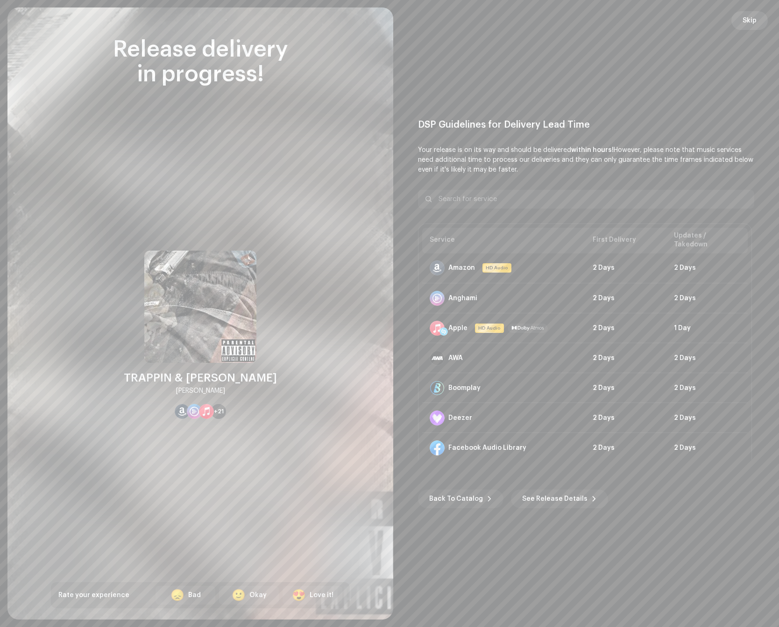
click at [756, 17] on span "Skip" at bounding box center [750, 20] width 14 height 19
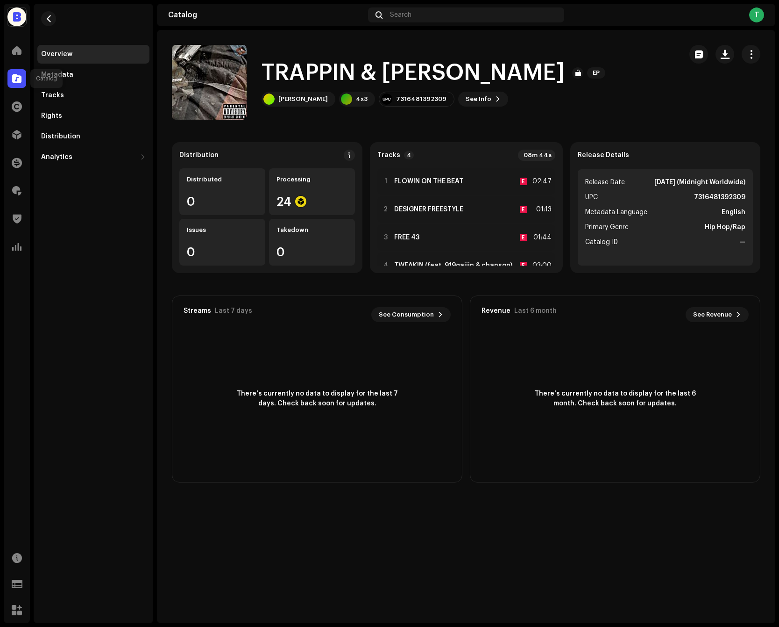
click at [10, 83] on div at bounding box center [16, 78] width 19 height 19
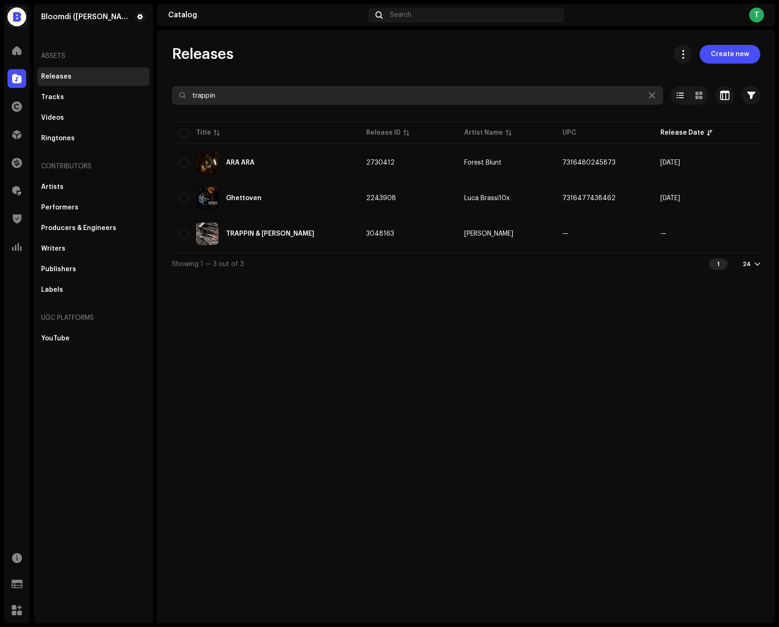
click at [264, 94] on input "trappin" at bounding box center [418, 95] width 492 height 19
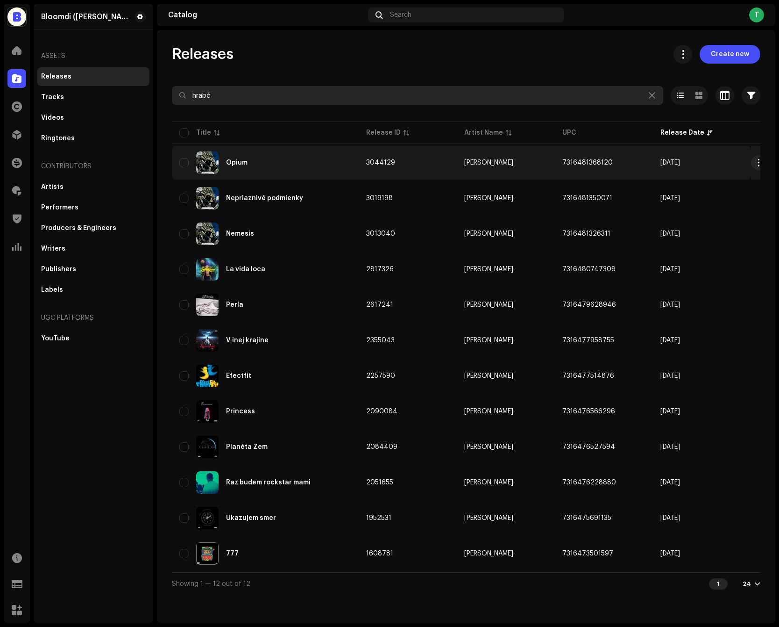
type input "hrabč"
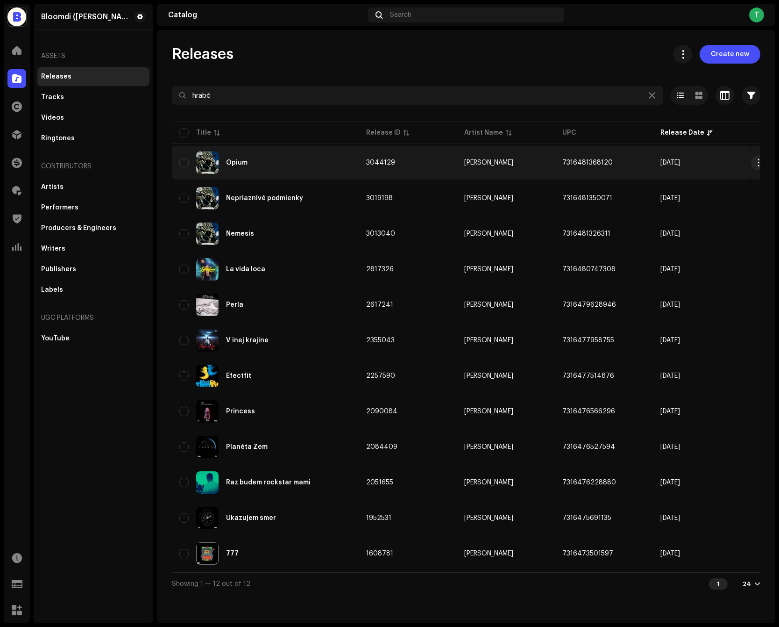
copy span "7316481368120"
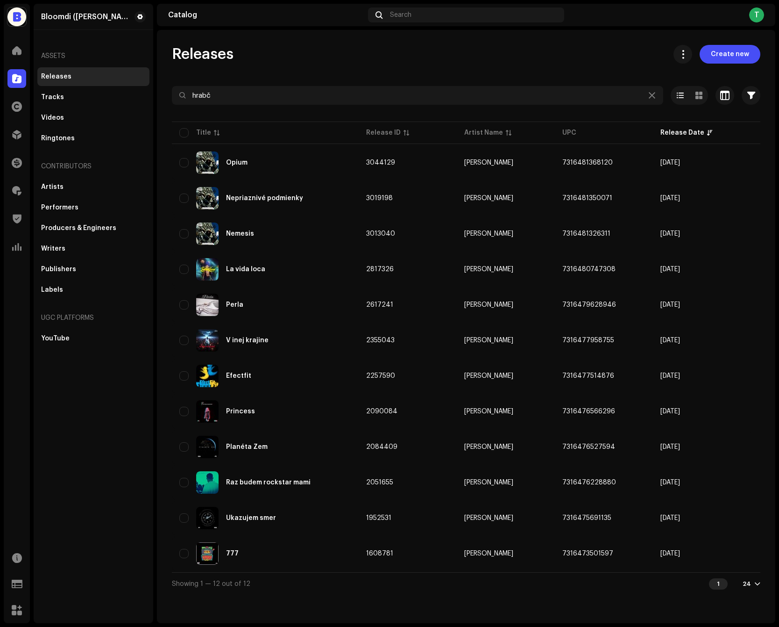
drag, startPoint x: 617, startPoint y: 160, endPoint x: 544, endPoint y: 51, distance: 130.9
click at [544, 51] on div "Releases Create new hrabč Selected 0 Options Filters Distribution status Never …" at bounding box center [466, 319] width 619 height 549
click at [544, 51] on div "Releases Create new" at bounding box center [466, 54] width 589 height 19
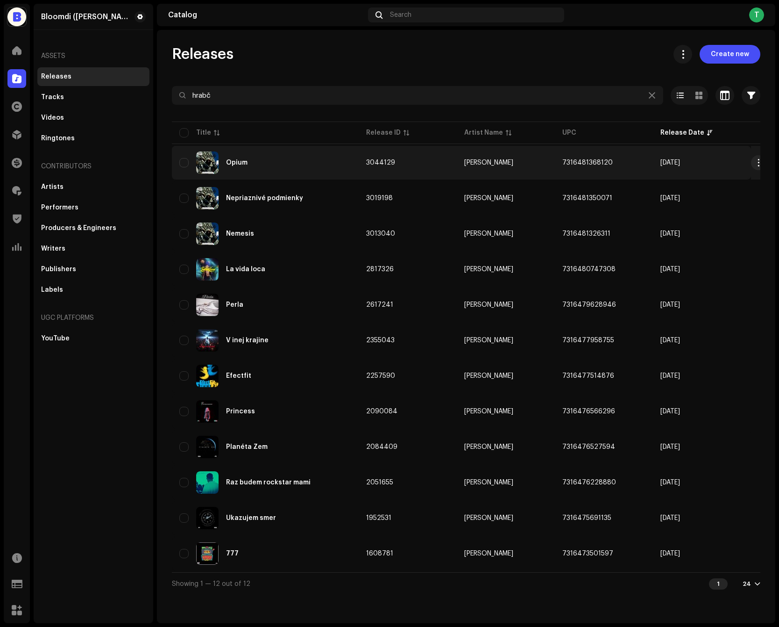
copy span "7316481368120"
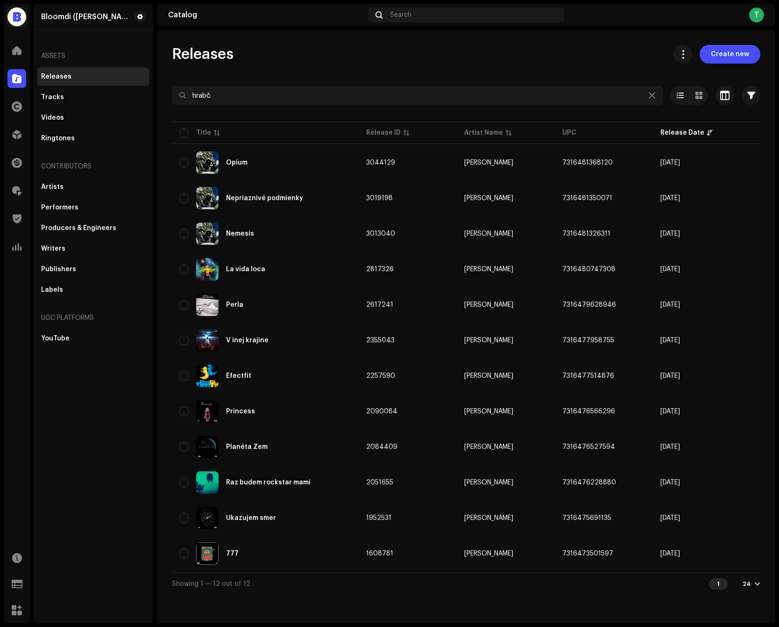
drag, startPoint x: 621, startPoint y: 164, endPoint x: 531, endPoint y: 53, distance: 142.4
click at [531, 53] on div "Releases Create new hrabč Selected 0 Options Filters Distribution status Never …" at bounding box center [466, 319] width 619 height 549
click at [531, 53] on div "Releases Create new" at bounding box center [466, 54] width 589 height 19
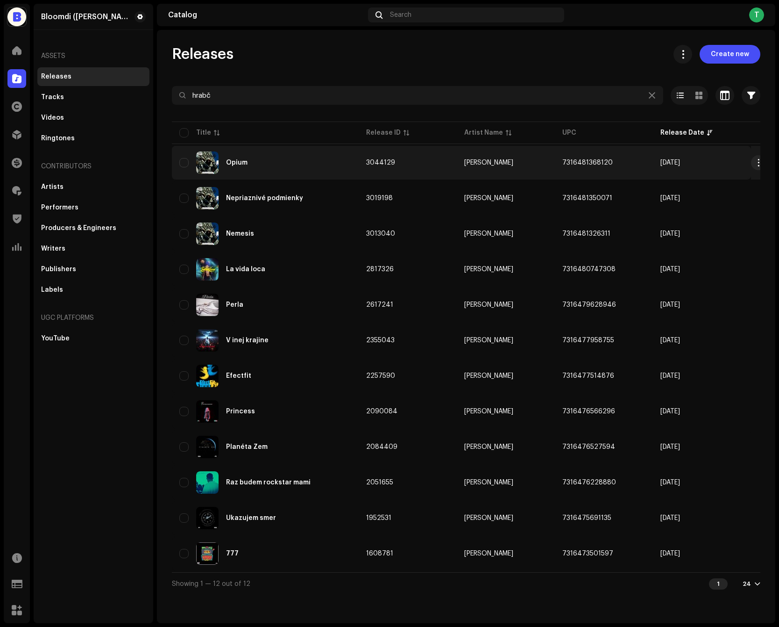
click at [316, 174] on div "Opium" at bounding box center [265, 162] width 172 height 22
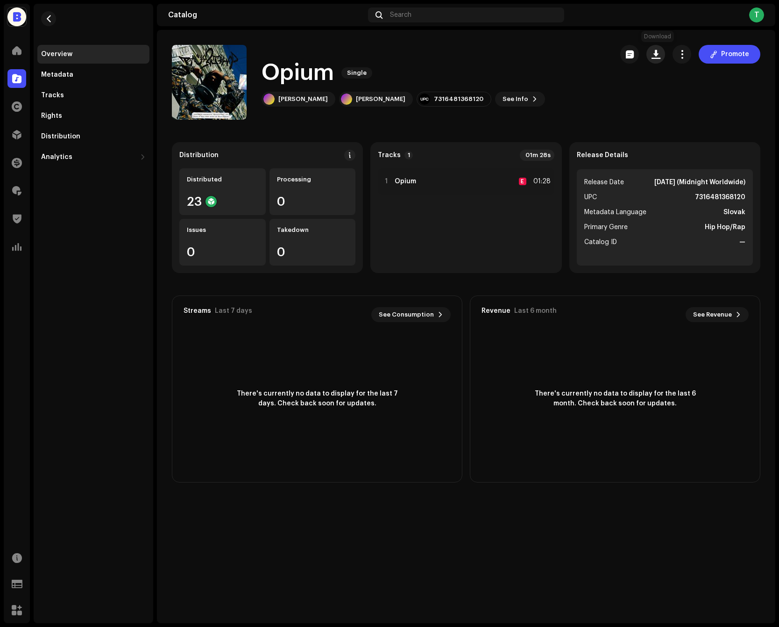
click at [658, 60] on button "button" at bounding box center [656, 54] width 19 height 19
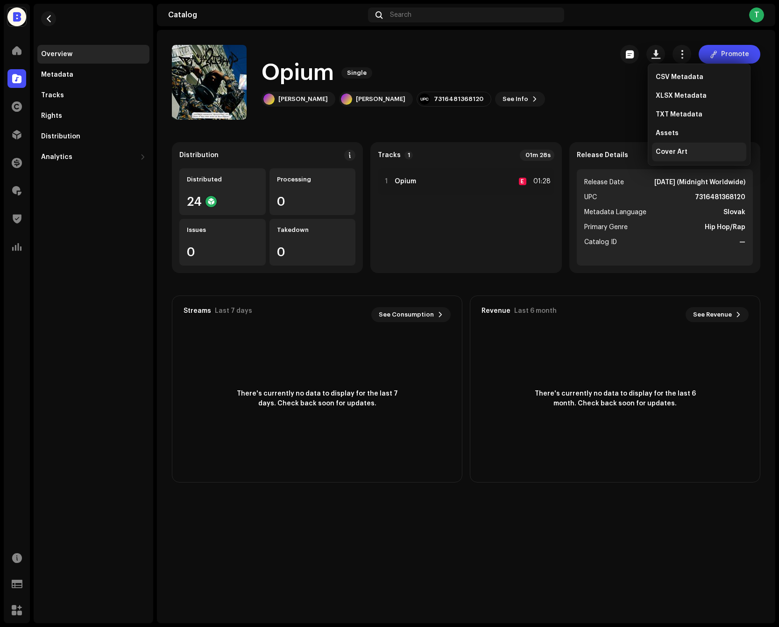
click at [668, 149] on span "Cover Art" at bounding box center [672, 151] width 32 height 7
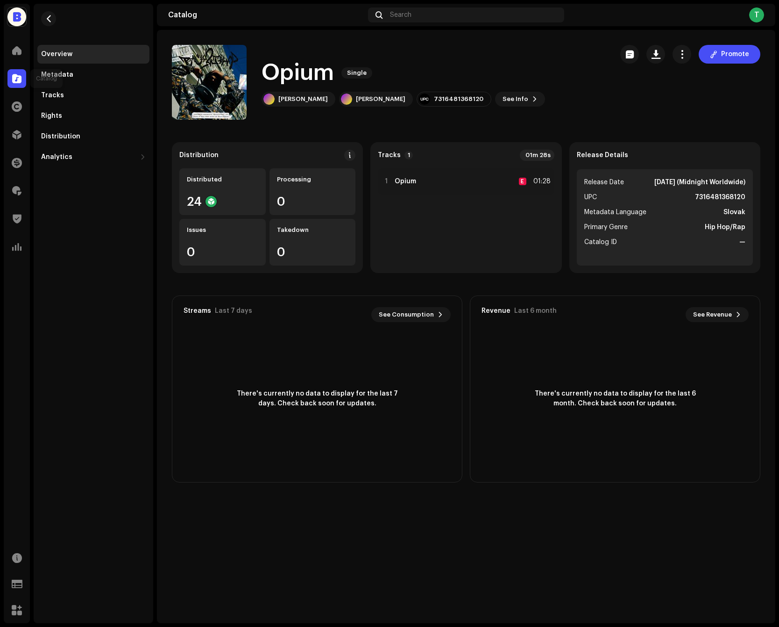
click at [23, 78] on div at bounding box center [16, 78] width 19 height 19
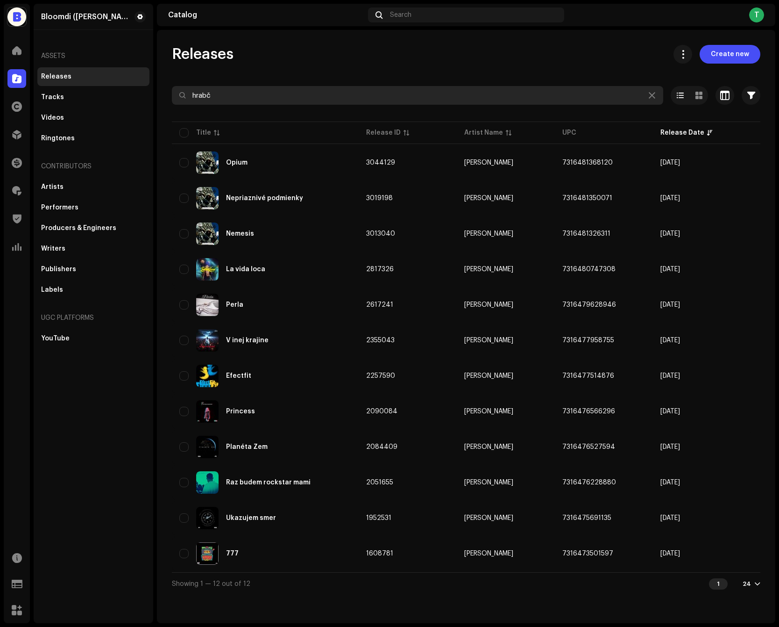
click at [206, 90] on input "hrabč" at bounding box center [418, 95] width 492 height 19
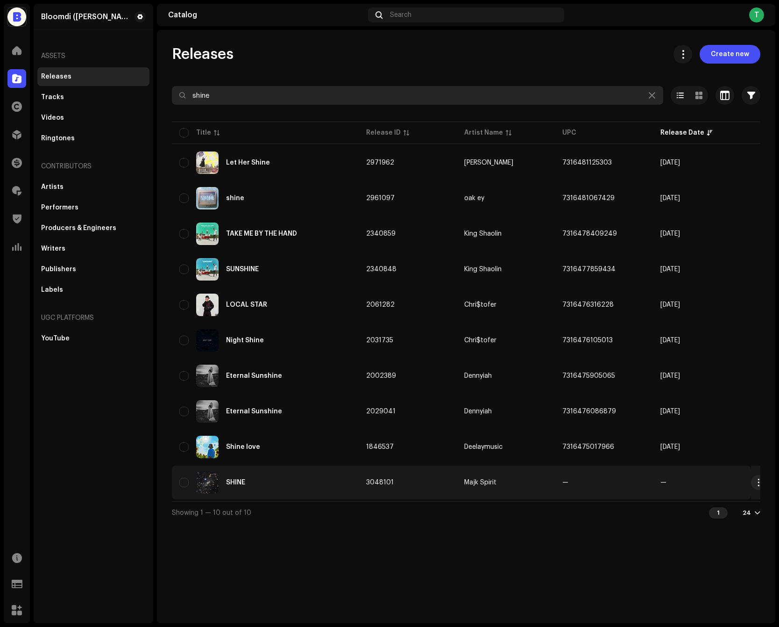
type input "shine"
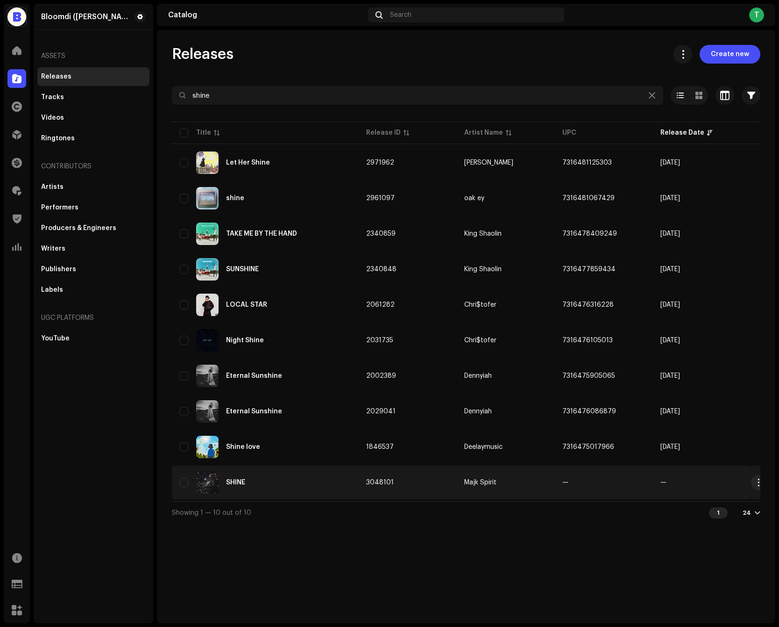
click at [255, 488] on div "SHINE" at bounding box center [265, 482] width 172 height 22
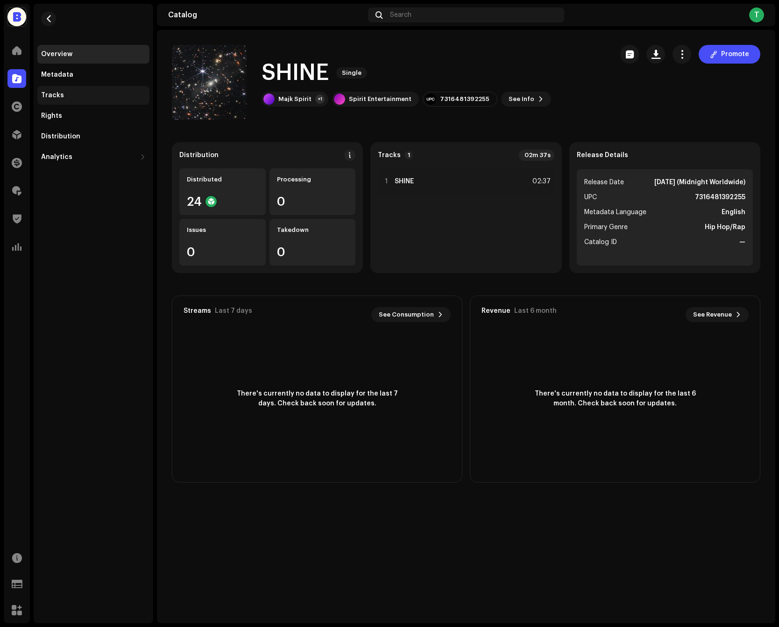
click at [134, 103] on div "Tracks" at bounding box center [93, 95] width 112 height 19
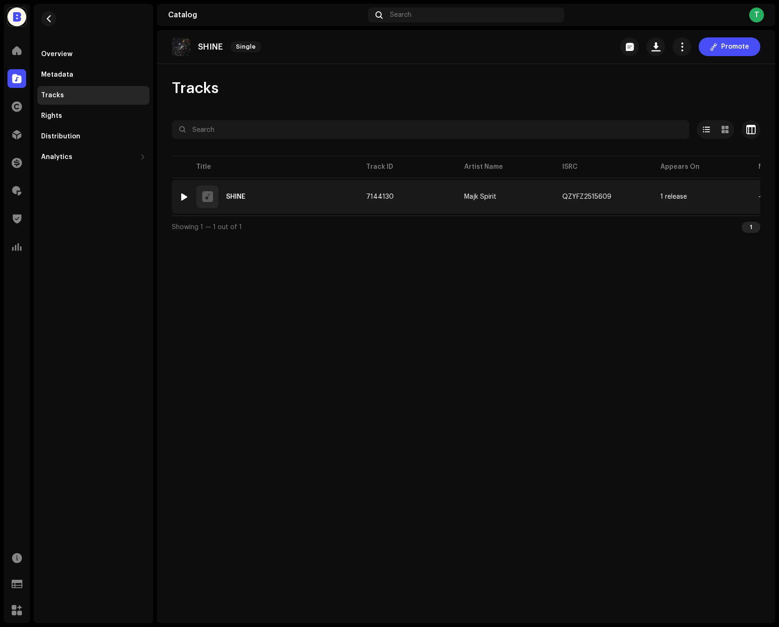
click at [273, 193] on div "1 SHINE" at bounding box center [265, 196] width 172 height 22
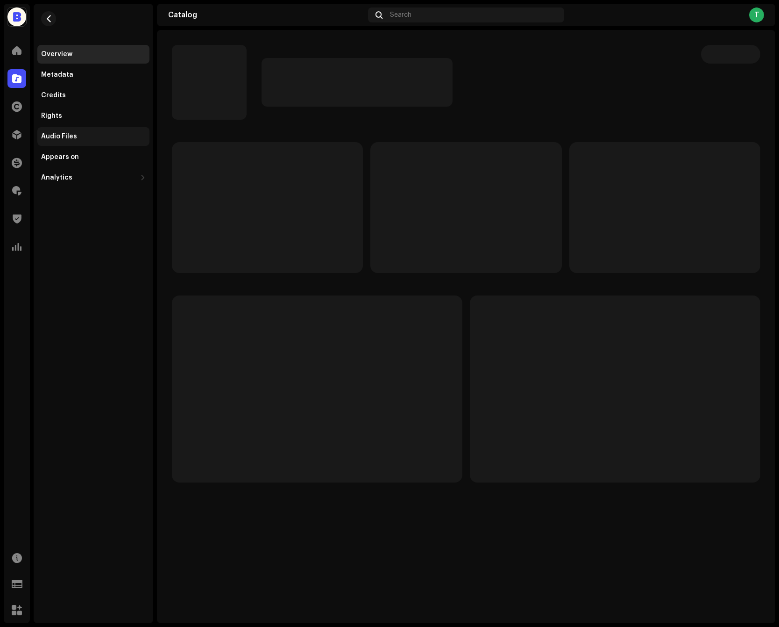
click at [120, 134] on div "Audio Files" at bounding box center [93, 136] width 105 height 7
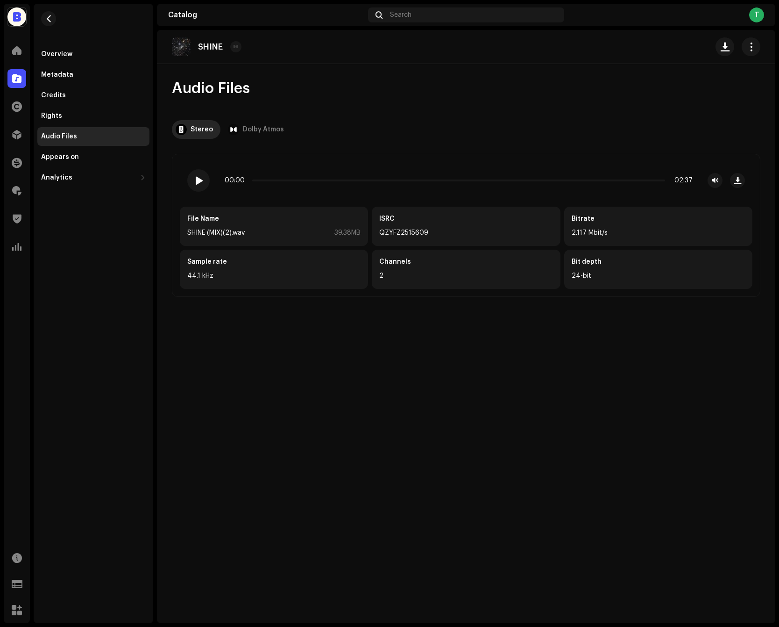
click at [18, 88] on div "Catalog" at bounding box center [17, 78] width 26 height 26
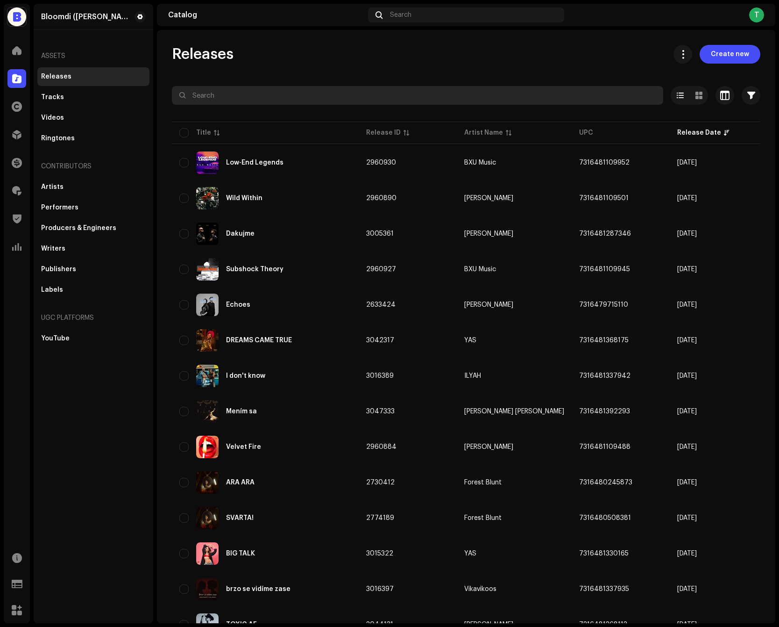
click at [492, 93] on input "text" at bounding box center [418, 95] width 492 height 19
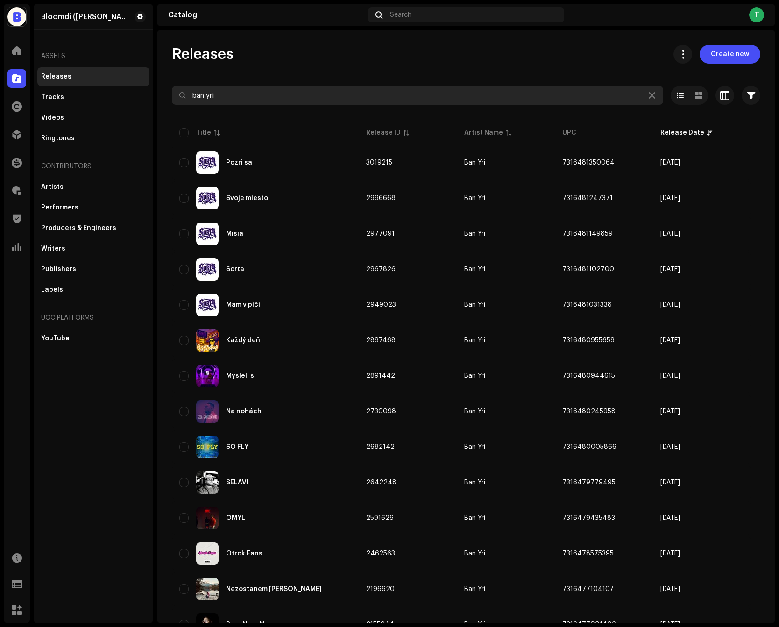
click at [269, 94] on input "ban yri" at bounding box center [418, 95] width 492 height 19
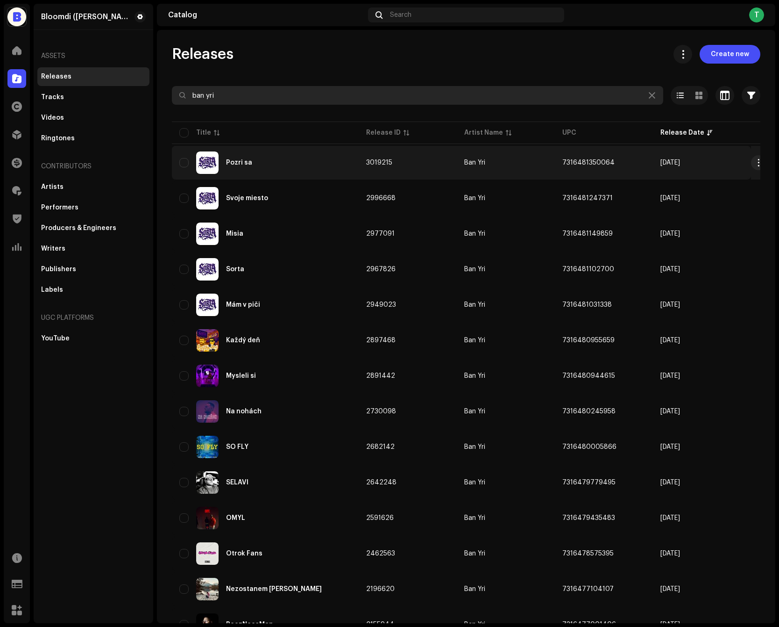
type input "ban yri"
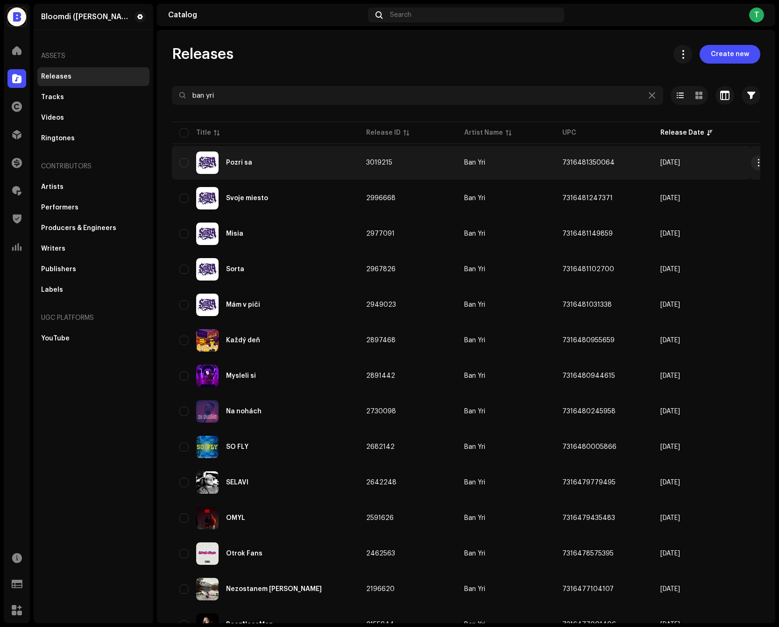
click at [419, 159] on td "3019215" at bounding box center [408, 163] width 98 height 34
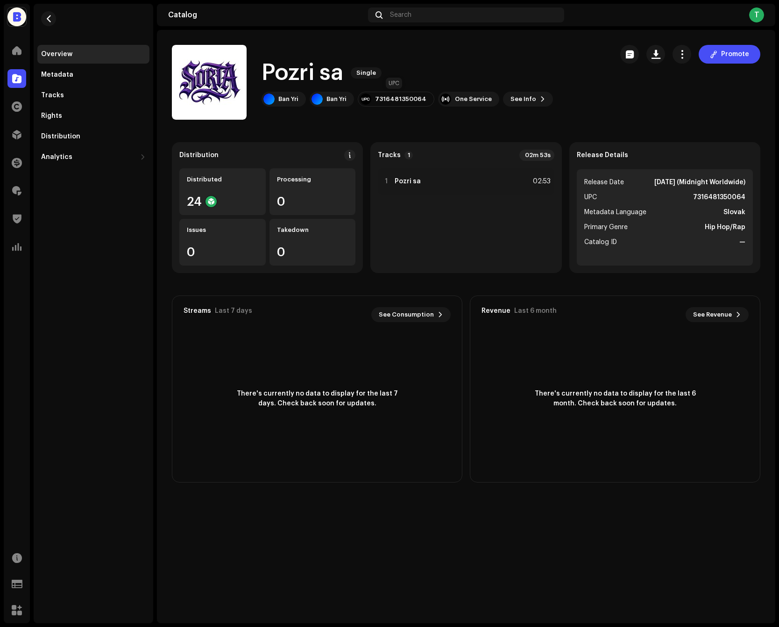
click at [414, 96] on div "7316481350064" at bounding box center [400, 98] width 51 height 7
copy div "7316481350064"
click at [12, 84] on div at bounding box center [16, 78] width 19 height 19
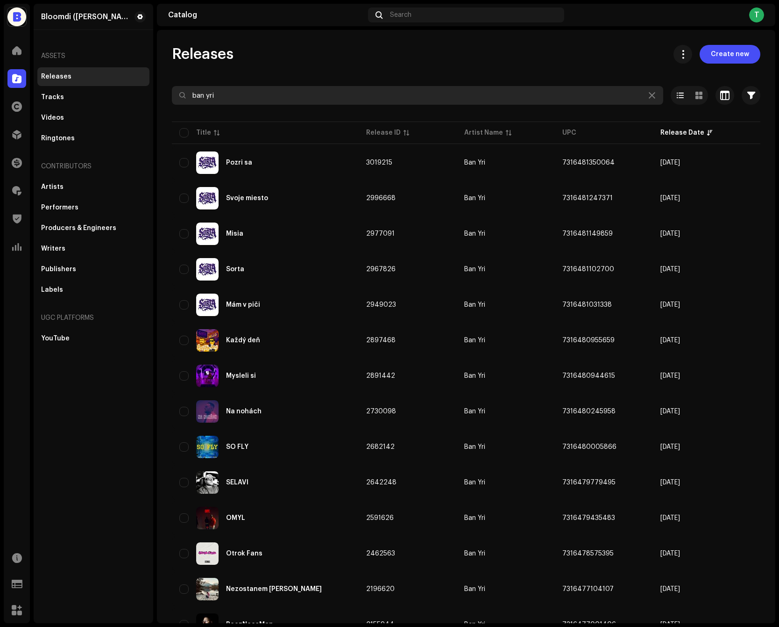
click at [303, 103] on input "ban yri" at bounding box center [418, 95] width 492 height 19
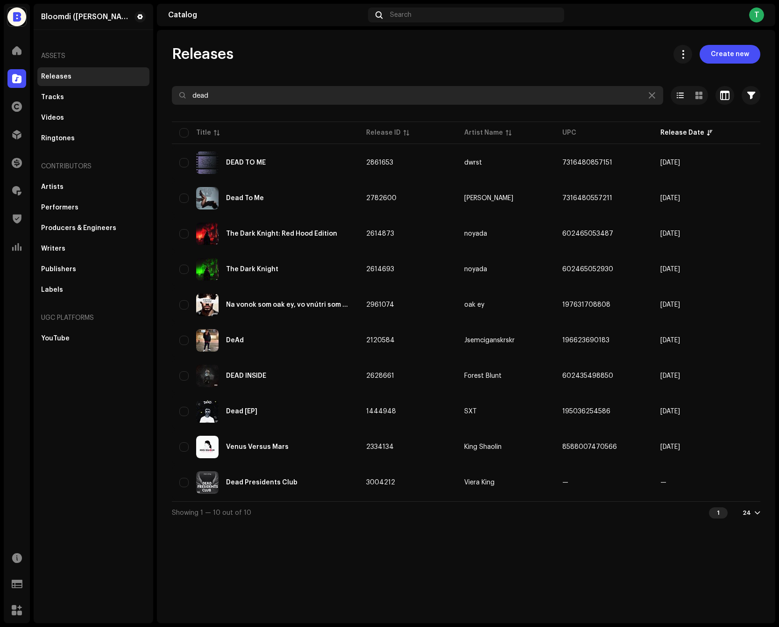
type input "dead"
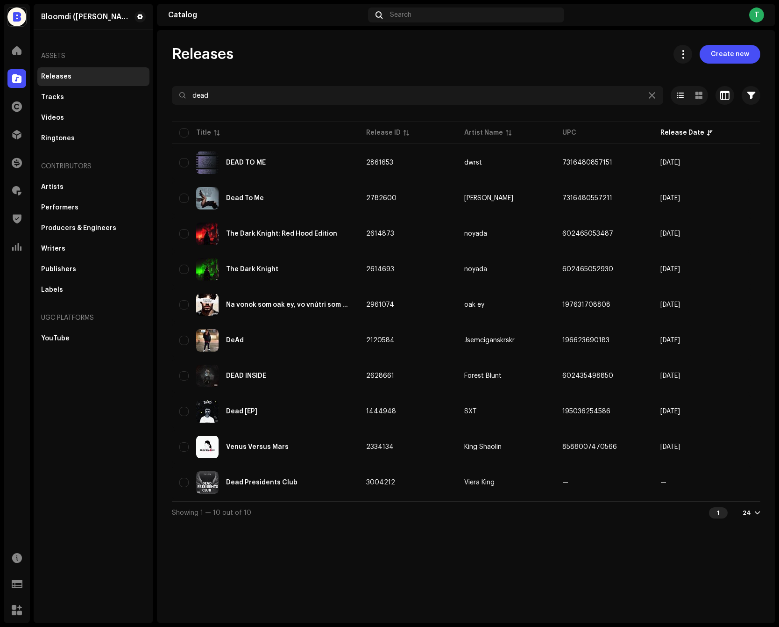
click at [340, 169] on div "DEAD TO ME" at bounding box center [265, 162] width 172 height 22
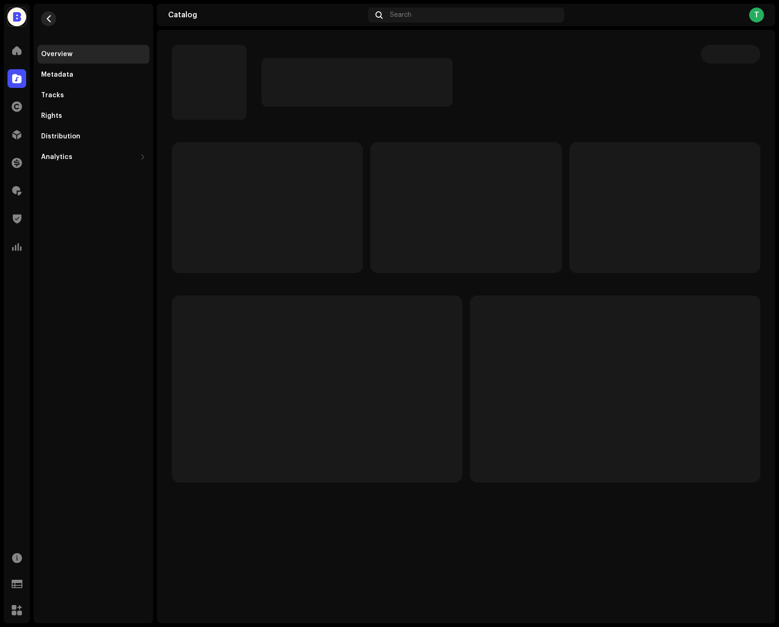
click at [47, 19] on span "button" at bounding box center [48, 18] width 7 height 7
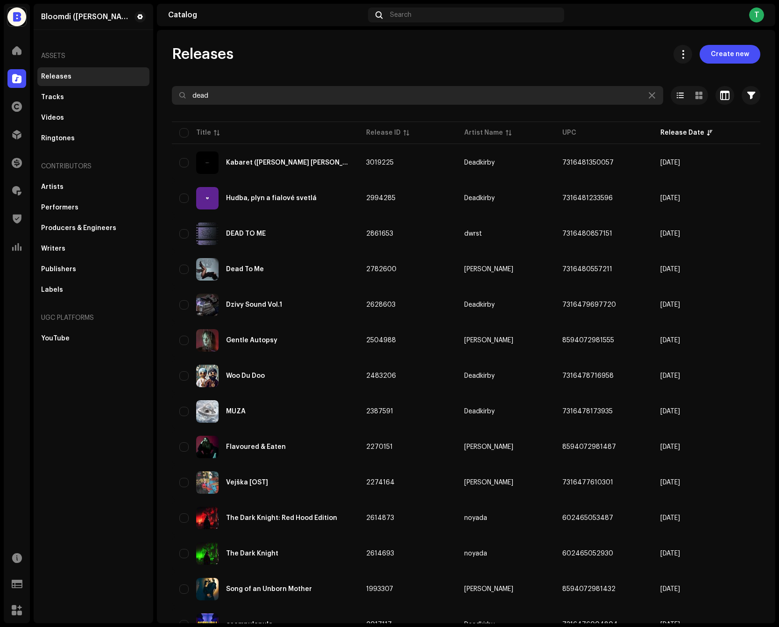
click at [337, 94] on input "dead" at bounding box center [418, 95] width 492 height 19
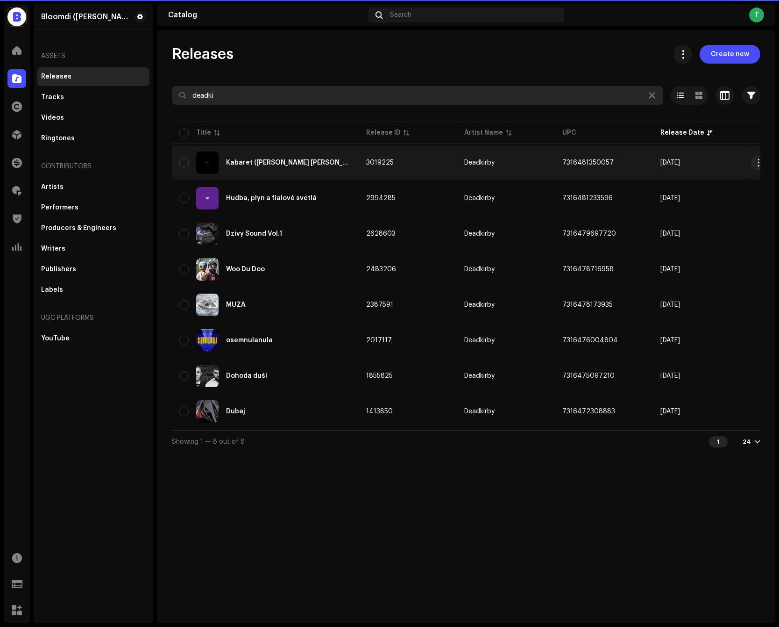
type input "deadki"
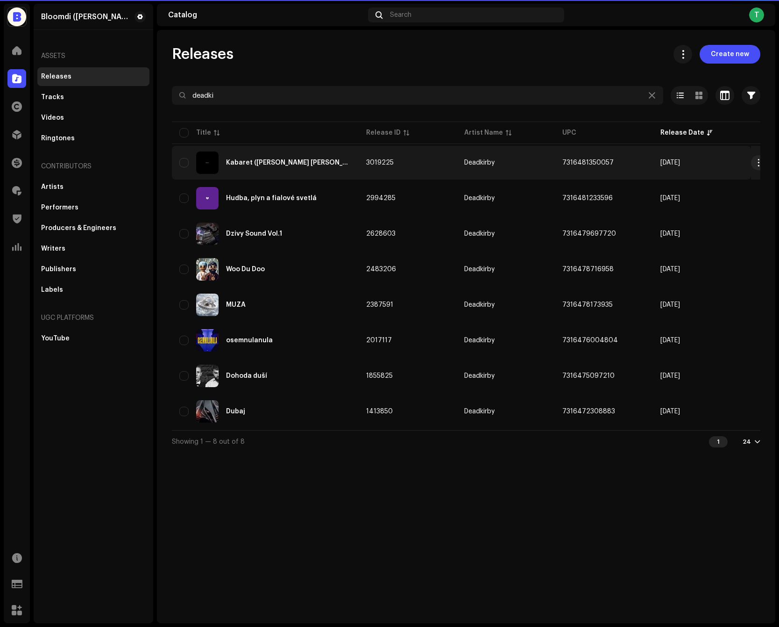
click at [348, 168] on div "Kabaret (Lou Lou)" at bounding box center [265, 162] width 172 height 22
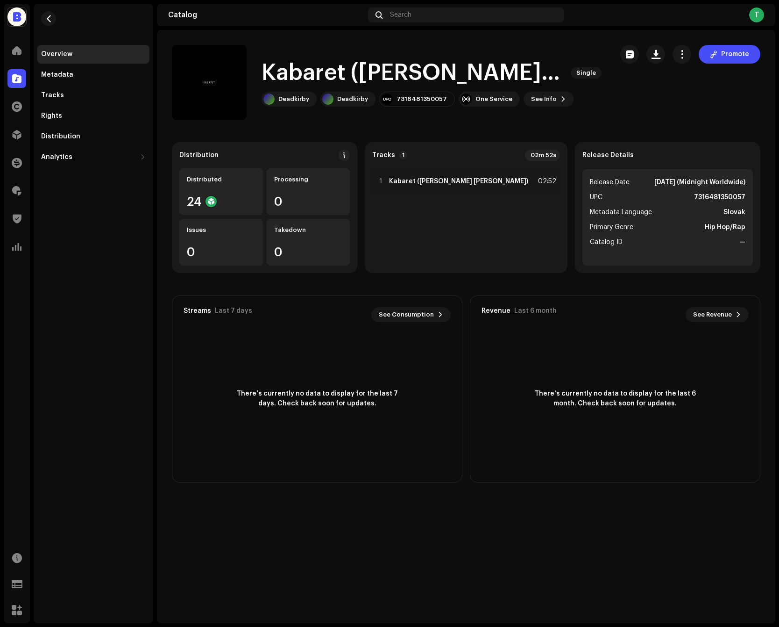
click at [707, 193] on strong "7316481350057" at bounding box center [719, 197] width 51 height 11
copy strong "7316481350057"
click at [12, 79] on span at bounding box center [16, 78] width 9 height 7
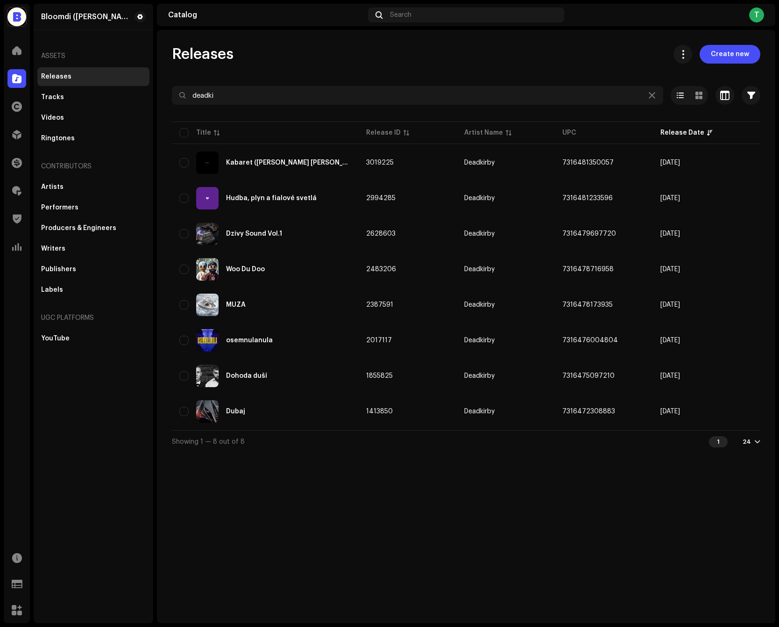
click at [12, 79] on span at bounding box center [16, 78] width 9 height 7
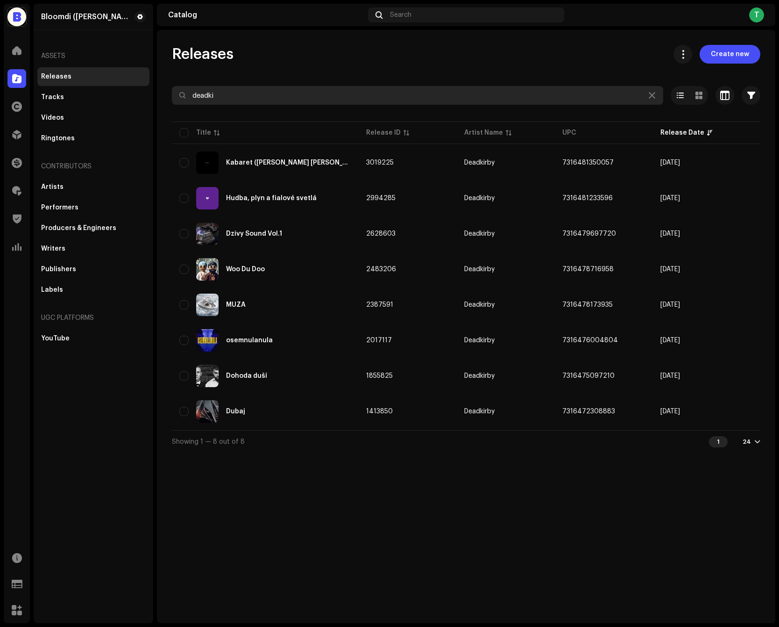
click at [278, 93] on input "deadki" at bounding box center [418, 95] width 492 height 19
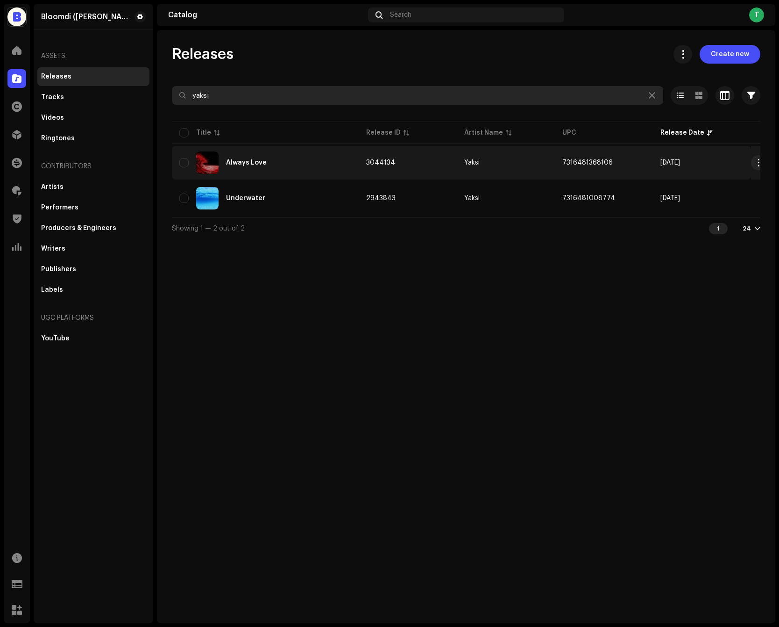
type input "yaksi"
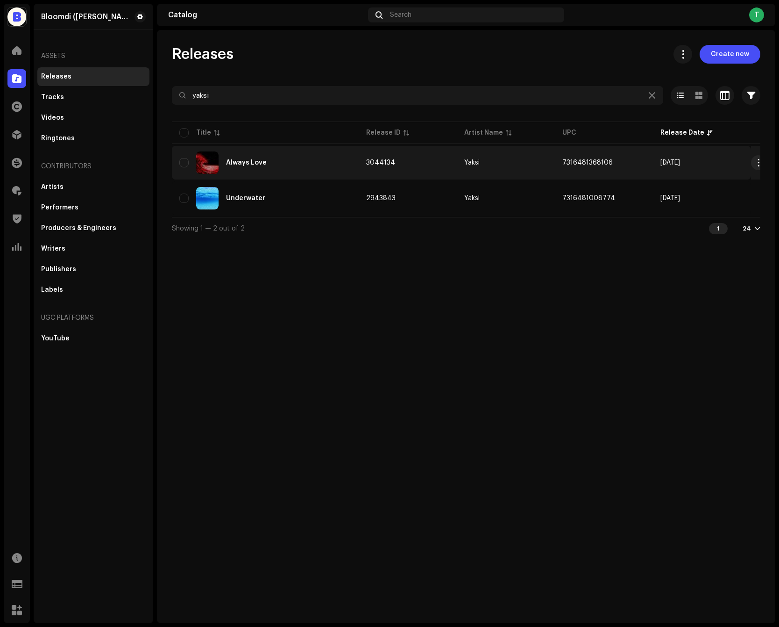
click at [550, 161] on td "Yaksi" at bounding box center [506, 163] width 98 height 34
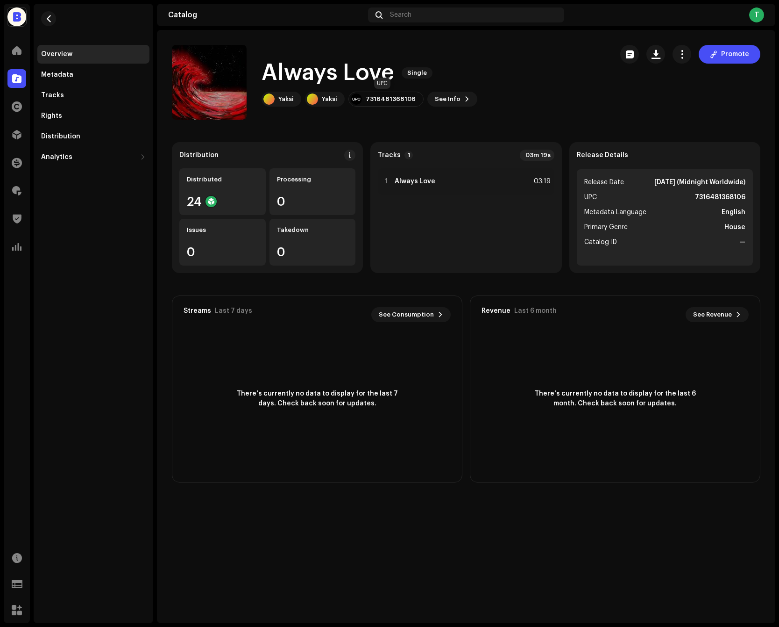
click at [378, 98] on div "7316481368106" at bounding box center [391, 98] width 50 height 7
copy div "7316481368106"
click at [657, 48] on button "button" at bounding box center [656, 54] width 19 height 19
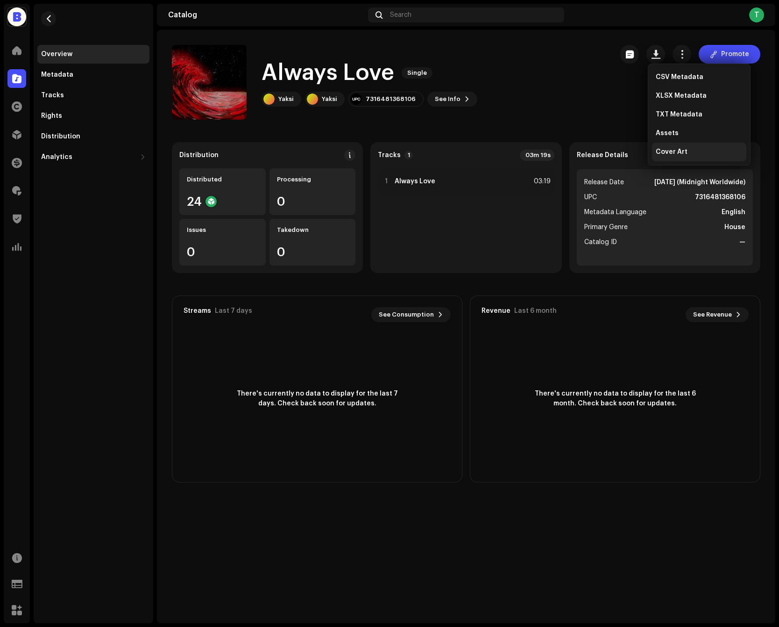
click at [679, 148] on span "Cover Art" at bounding box center [672, 151] width 32 height 7
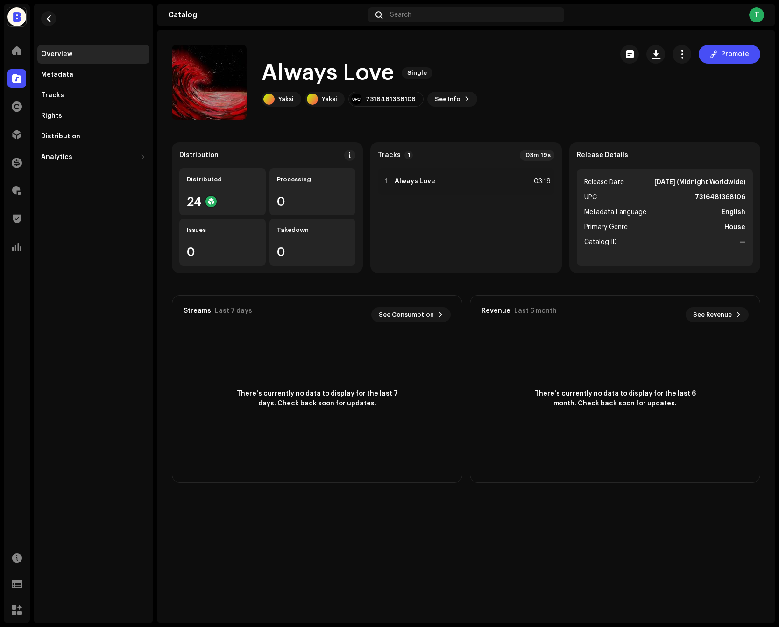
click at [707, 193] on strong "7316481368106" at bounding box center [720, 197] width 50 height 11
click at [707, 194] on strong "7316481368106" at bounding box center [720, 197] width 50 height 11
copy strong "7316481368106"
click at [21, 77] on div at bounding box center [16, 78] width 19 height 19
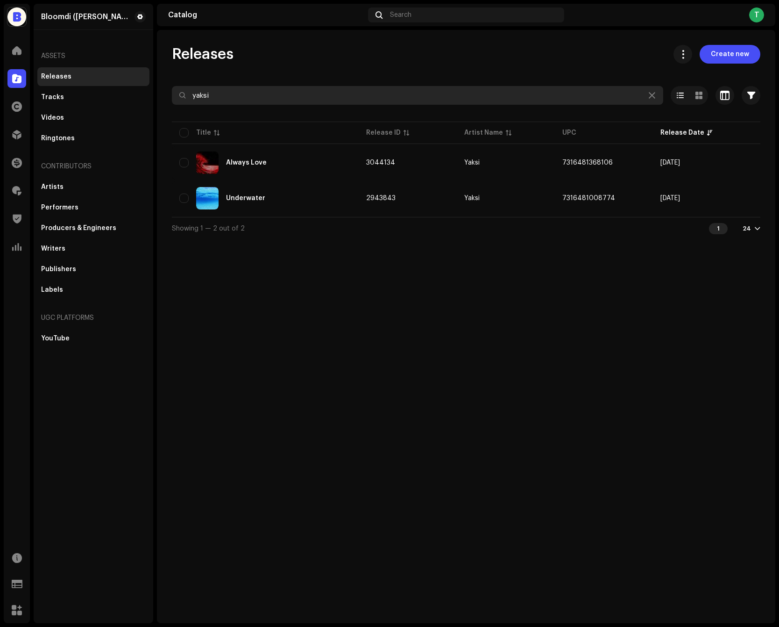
click at [257, 98] on input "yaksi" at bounding box center [418, 95] width 492 height 19
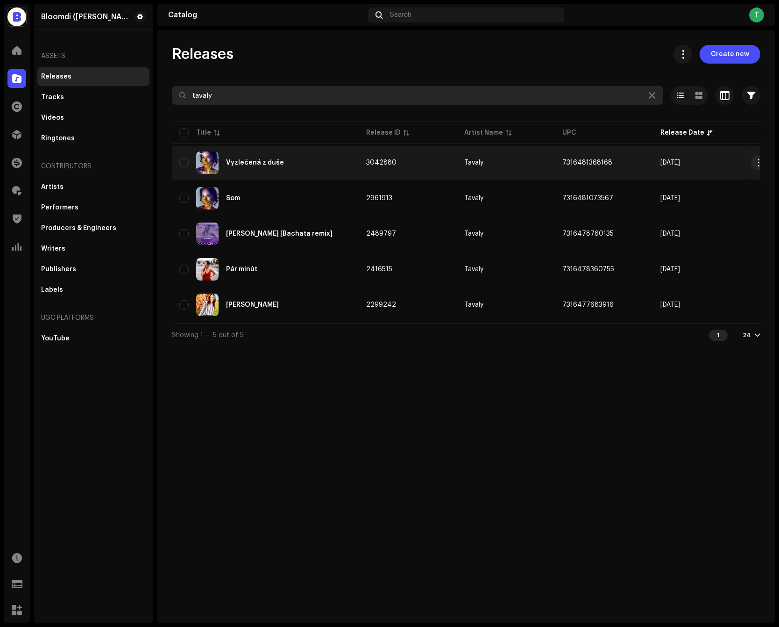
type input "tavaly"
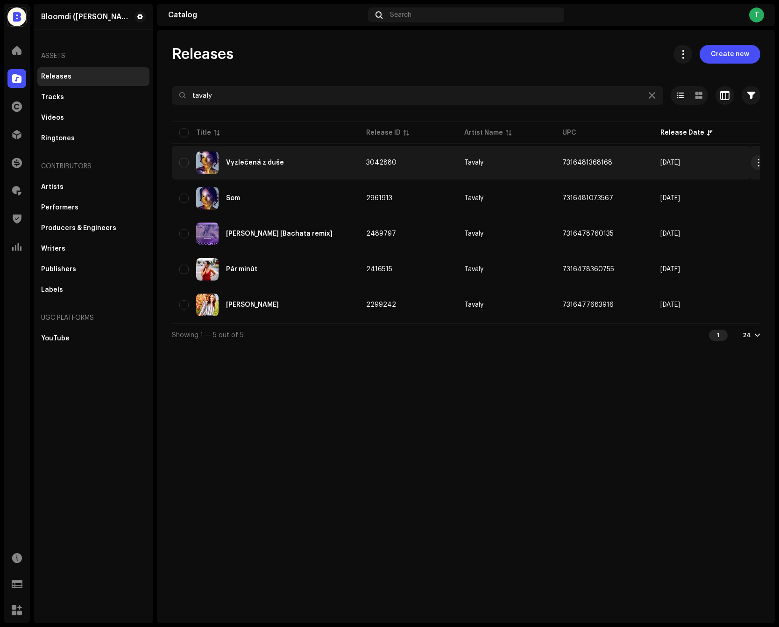
click at [521, 156] on td "Tavaly" at bounding box center [506, 163] width 98 height 34
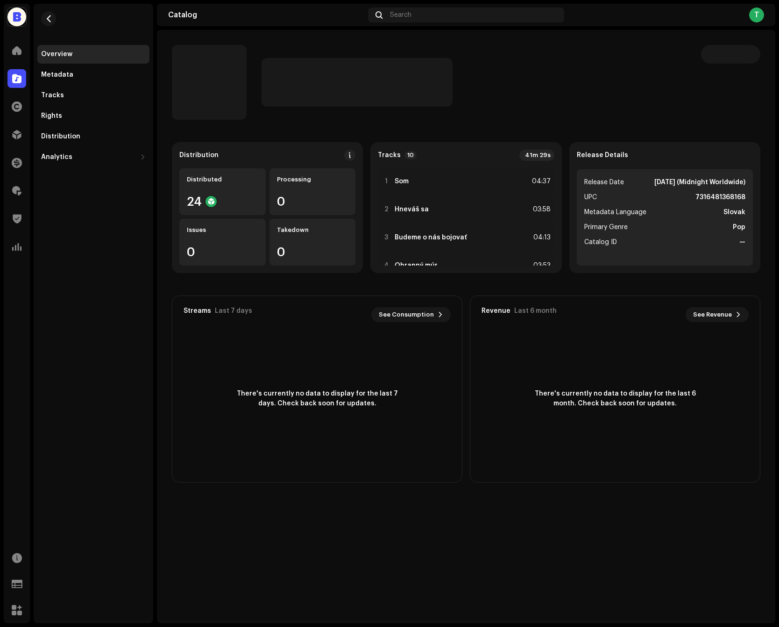
click at [737, 197] on strong "7316481368168" at bounding box center [721, 197] width 50 height 11
copy strong "7316481368168"
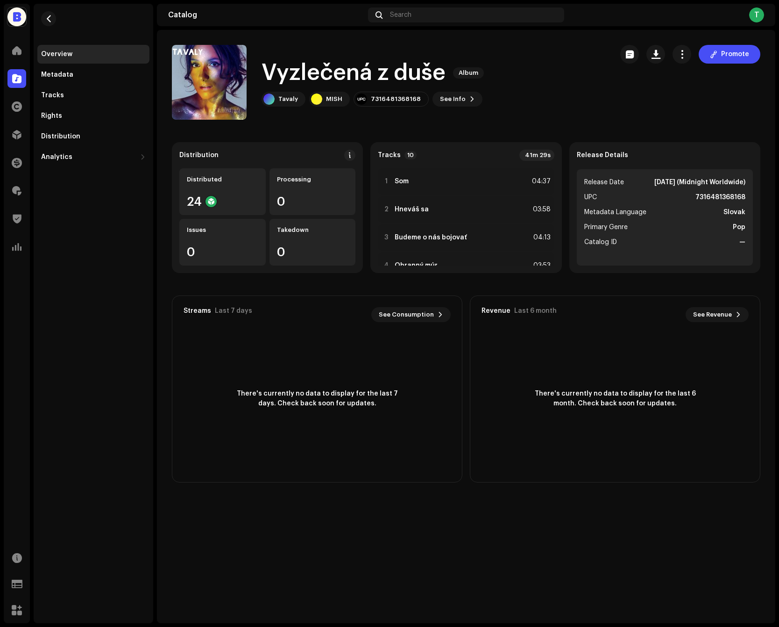
click at [14, 81] on span at bounding box center [16, 78] width 9 height 7
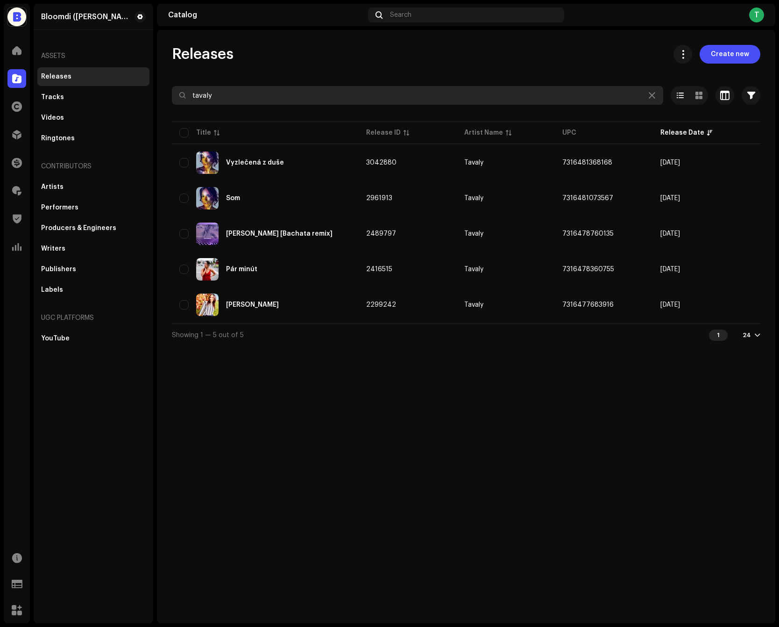
click at [204, 100] on input "tavaly" at bounding box center [418, 95] width 492 height 19
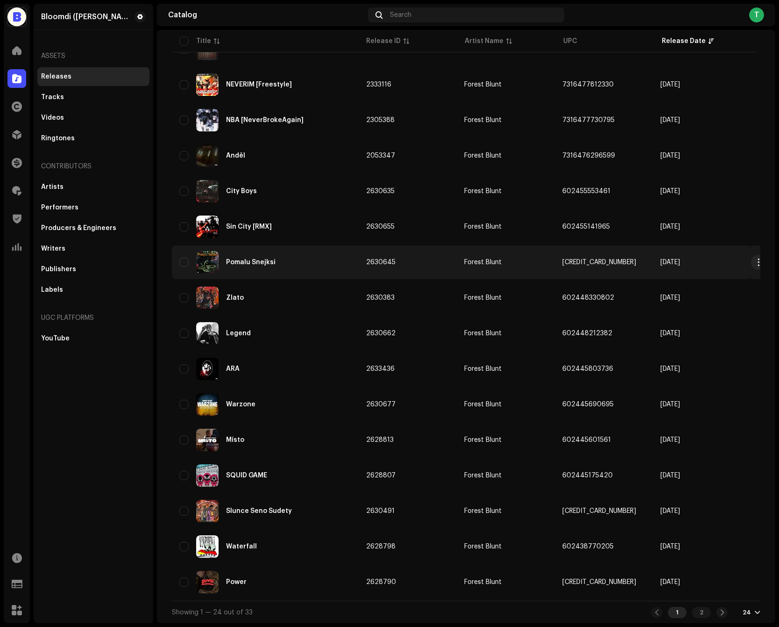
scroll to position [404, 0]
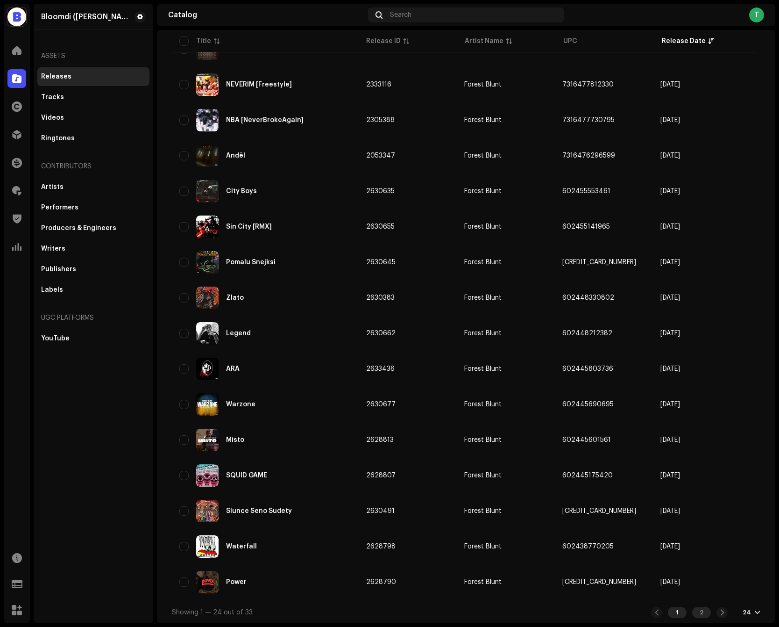
type input "forest"
click at [695, 613] on div "2" at bounding box center [701, 611] width 19 height 11
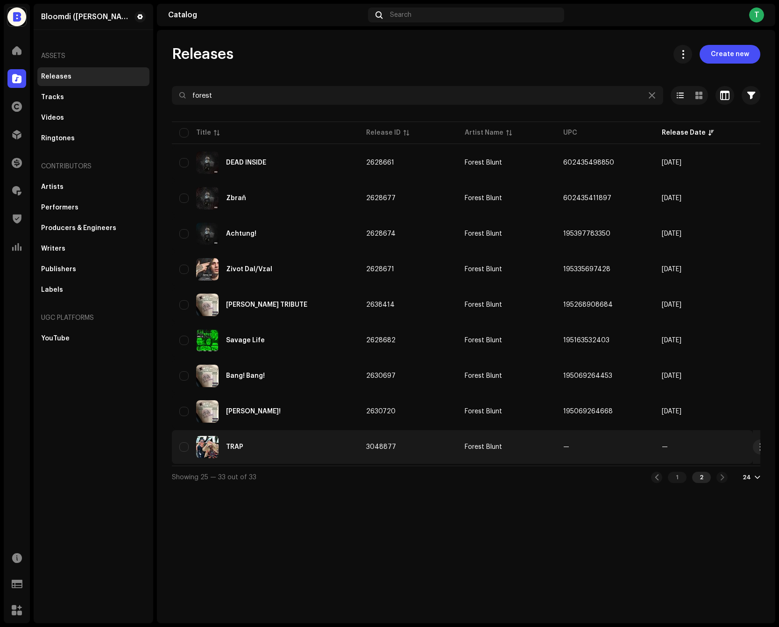
click at [316, 444] on div "TRAP" at bounding box center [265, 446] width 172 height 22
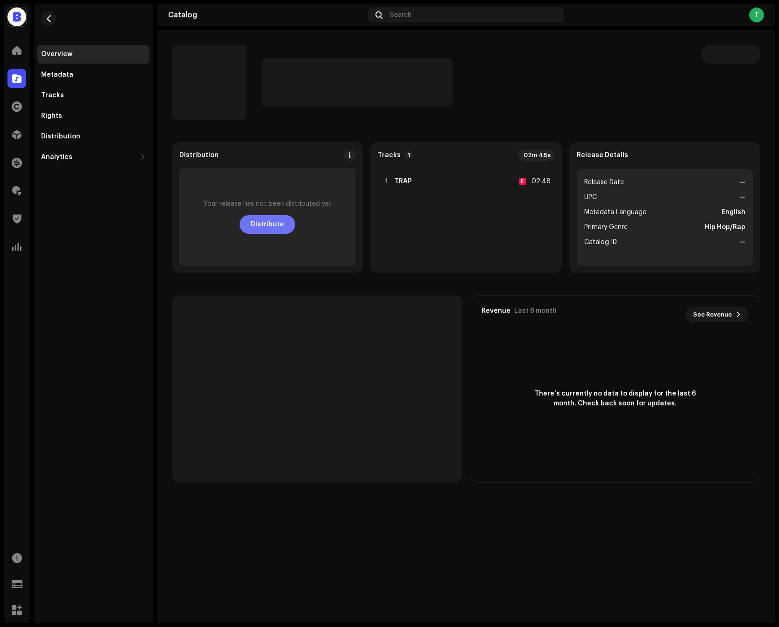
click at [282, 220] on span "Distribute" at bounding box center [267, 224] width 33 height 19
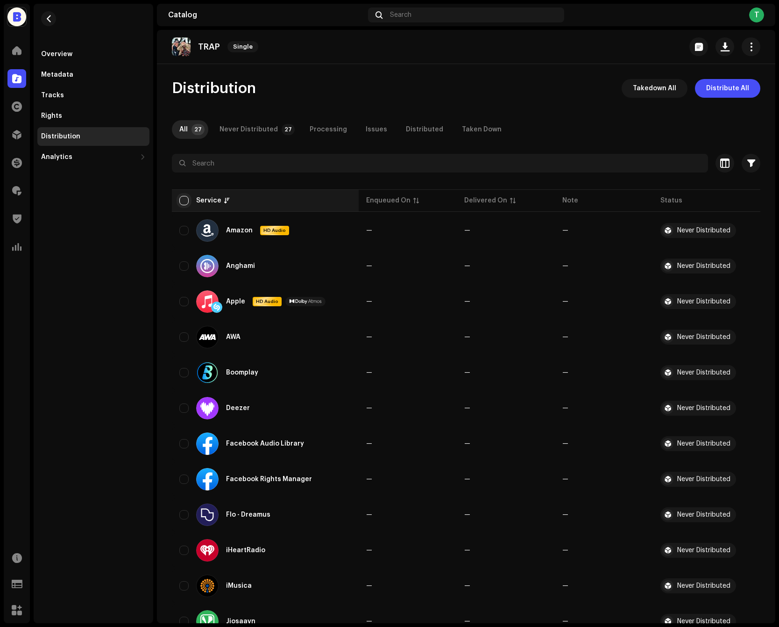
click at [183, 200] on input "checkbox" at bounding box center [183, 200] width 9 height 9
checkbox input "true"
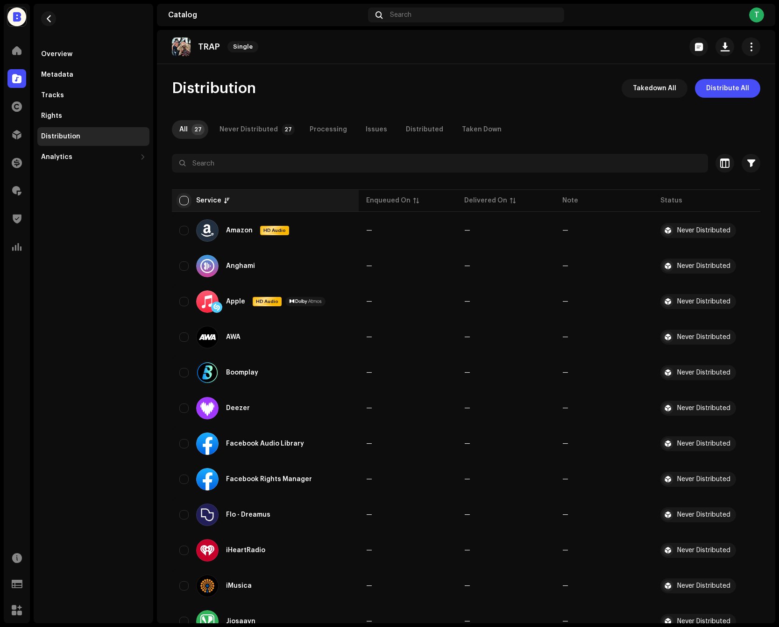
checkbox input "true"
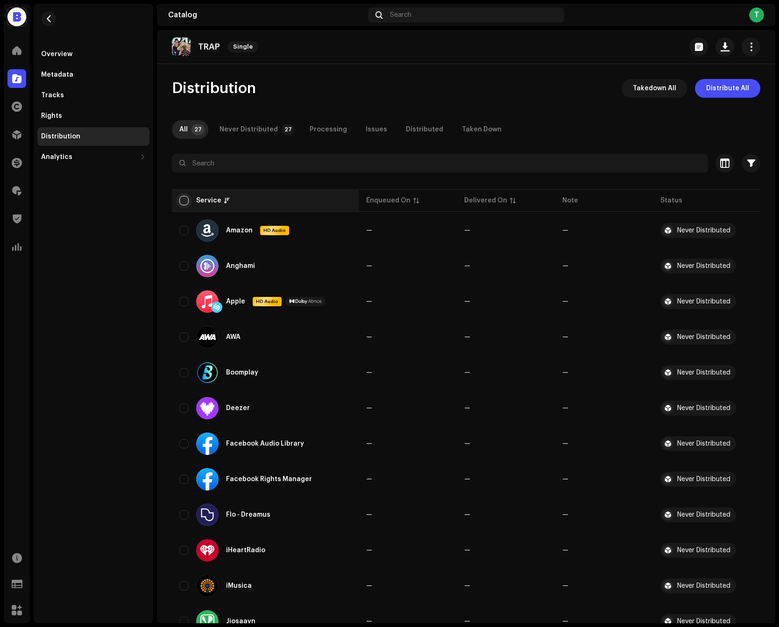
checkbox input "true"
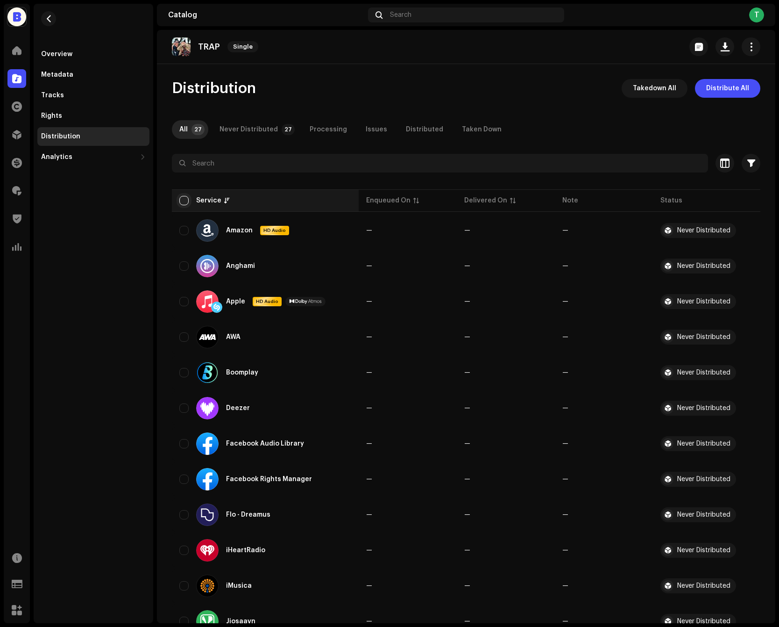
checkbox input "true"
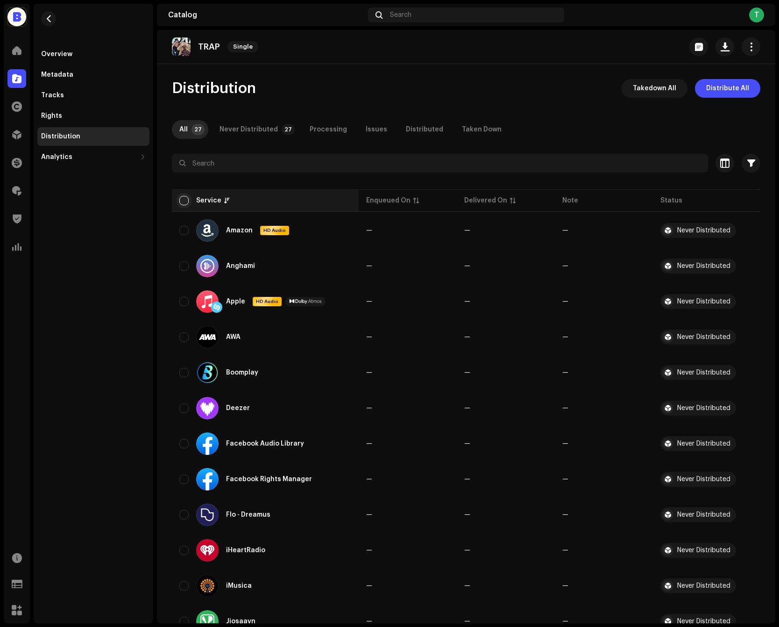
checkbox input "true"
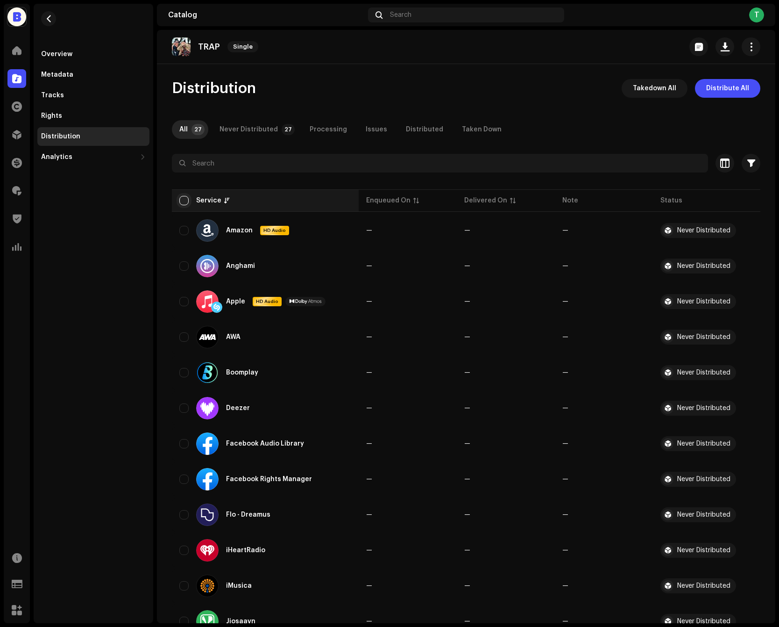
checkbox input "true"
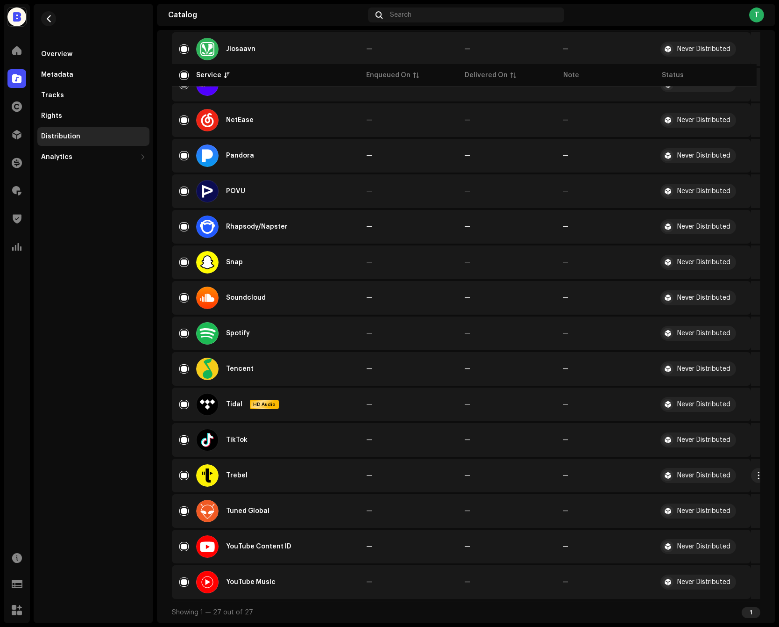
scroll to position [574, 0]
click at [184, 477] on input "Row Selected" at bounding box center [183, 475] width 9 height 9
checkbox input "false"
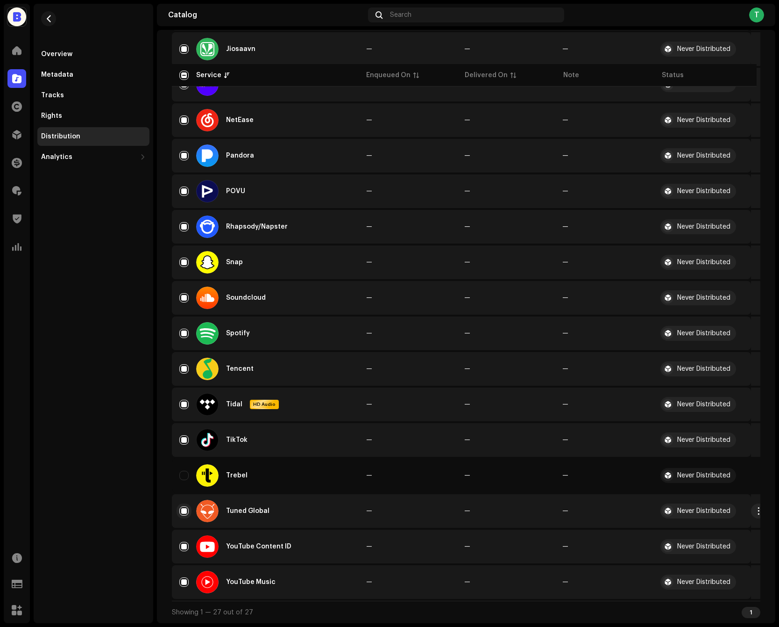
click at [184, 511] on input "Row Selected" at bounding box center [183, 510] width 9 height 9
checkbox input "false"
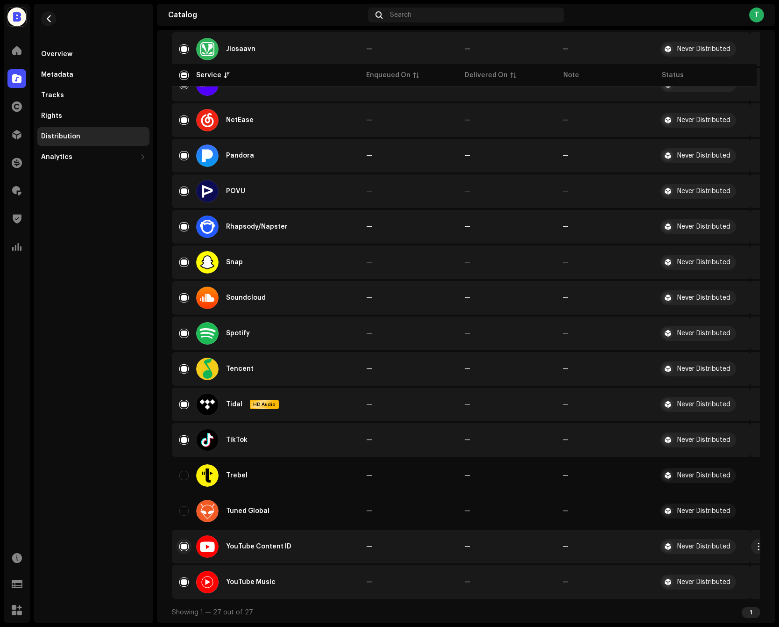
click at [184, 550] on input "Row Selected" at bounding box center [183, 546] width 9 height 9
checkbox input "false"
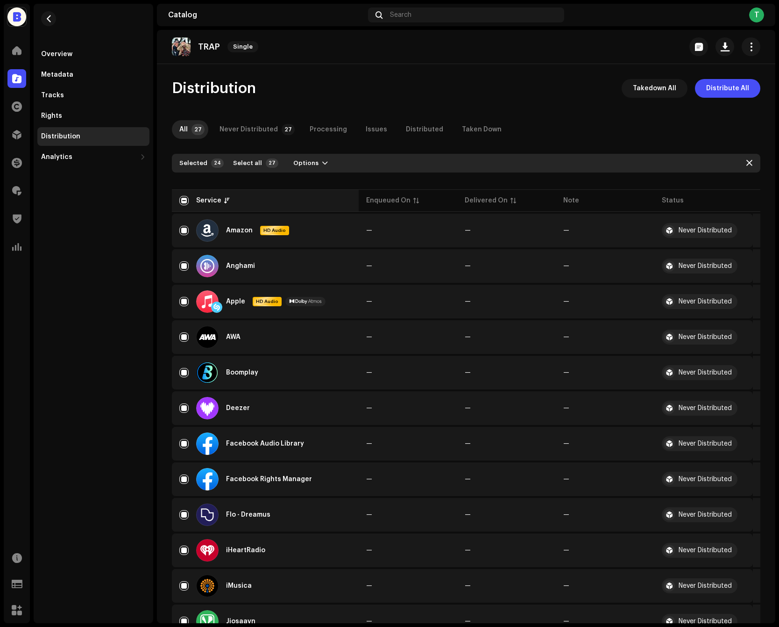
scroll to position [0, 0]
click at [311, 167] on button "Options" at bounding box center [311, 163] width 50 height 15
click at [310, 177] on div "Distribute" at bounding box center [331, 184] width 94 height 19
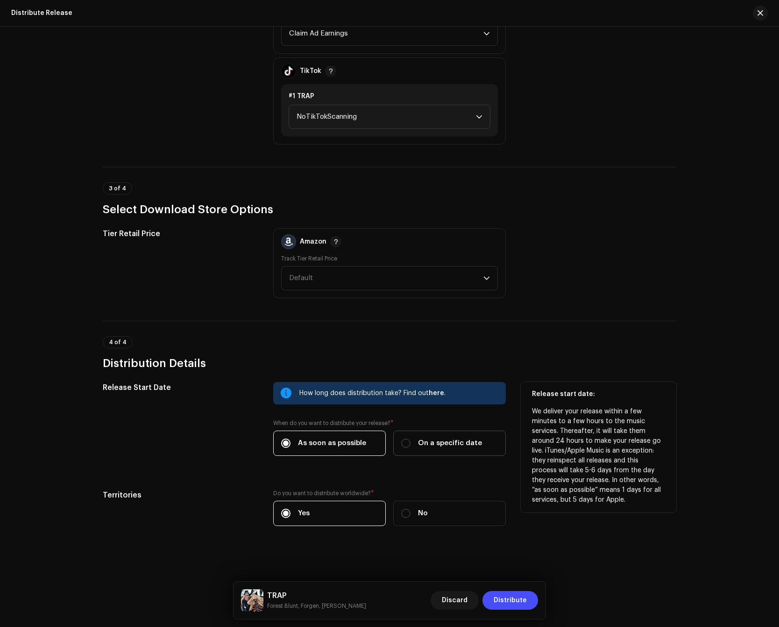
scroll to position [951, 0]
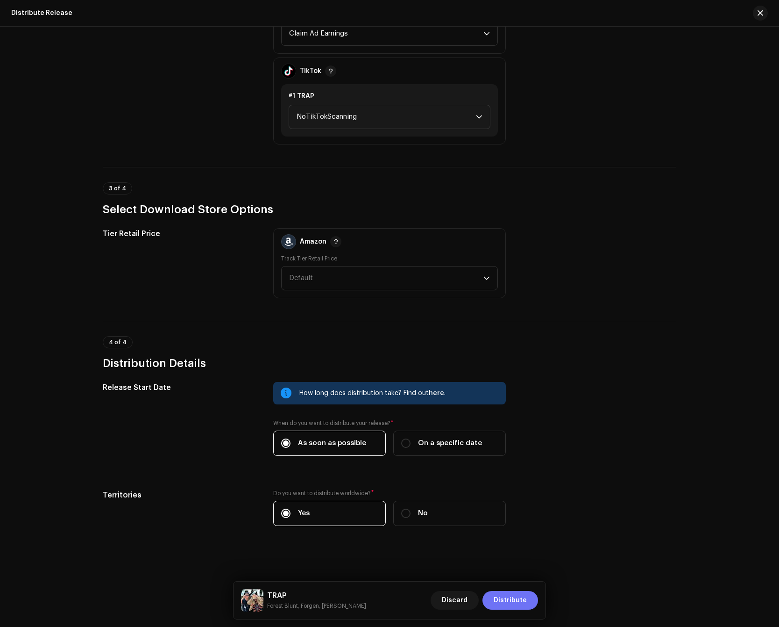
click at [509, 602] on span "Distribute" at bounding box center [510, 600] width 33 height 19
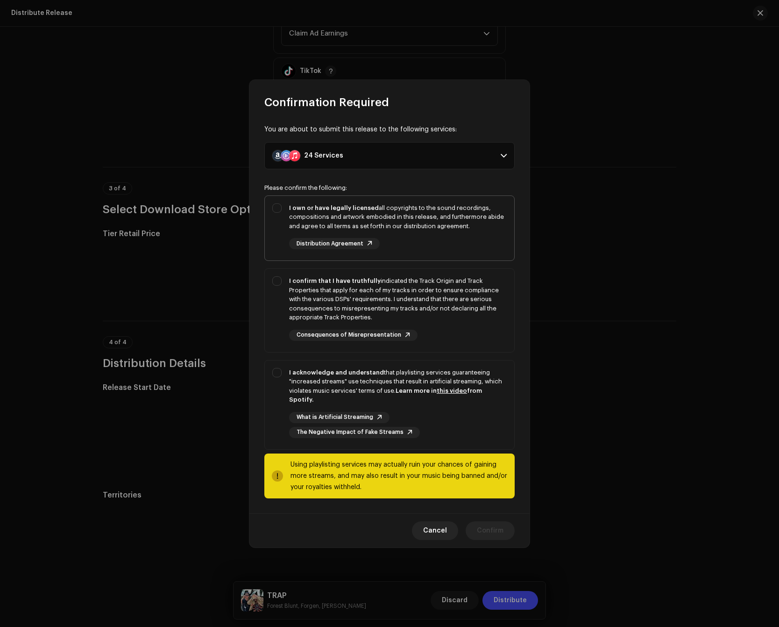
click at [455, 246] on div "I own or have legally licensed all copyrights to the sound recordings, composit…" at bounding box center [398, 226] width 218 height 46
checkbox input "true"
click at [433, 311] on div "I confirm that I have truthfully indicated the Track Origin and Track Propertie…" at bounding box center [398, 299] width 218 height 46
checkbox input "true"
click at [395, 427] on div "The Negative Impact of Fake Streams" at bounding box center [354, 432] width 131 height 11
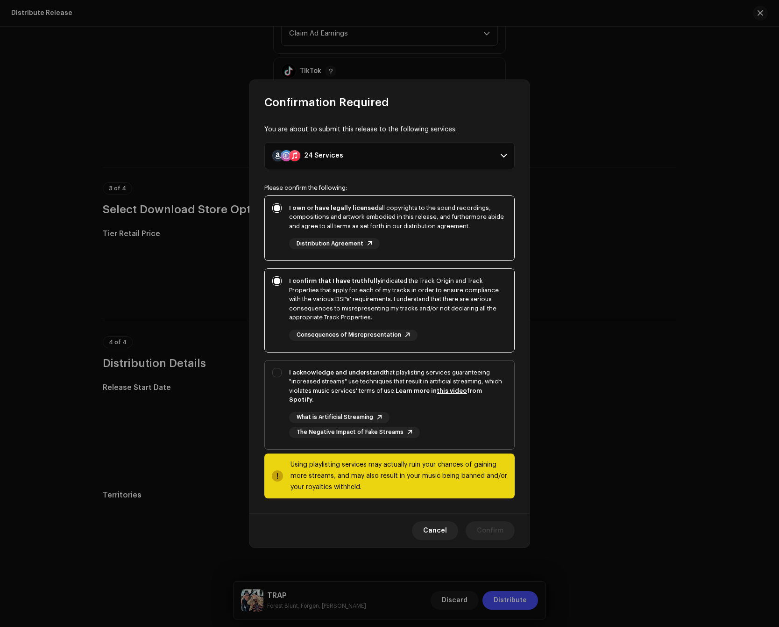
click at [401, 380] on div "I acknowledge and understand that playlisting services guaranteeing "increased …" at bounding box center [398, 386] width 218 height 36
checkbox input "true"
click at [498, 521] on span "Confirm" at bounding box center [490, 530] width 27 height 19
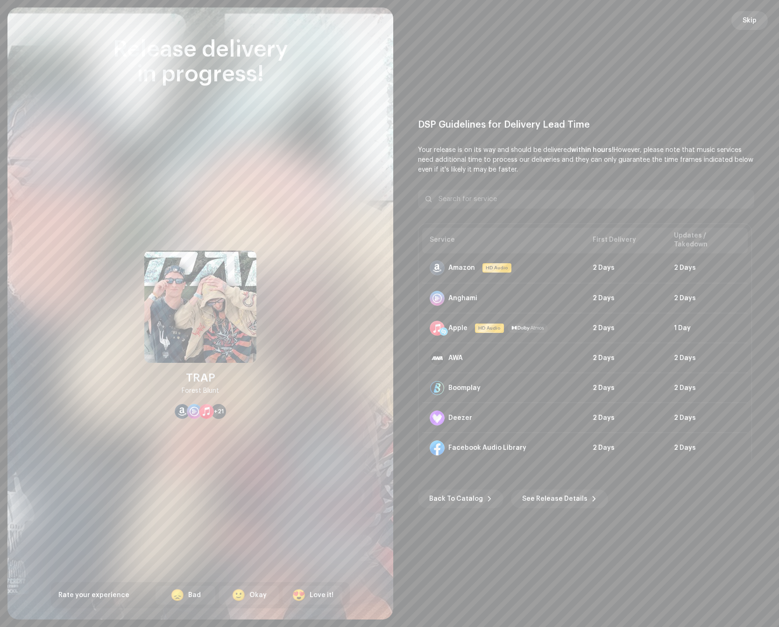
click at [743, 14] on span "Skip" at bounding box center [750, 20] width 14 height 19
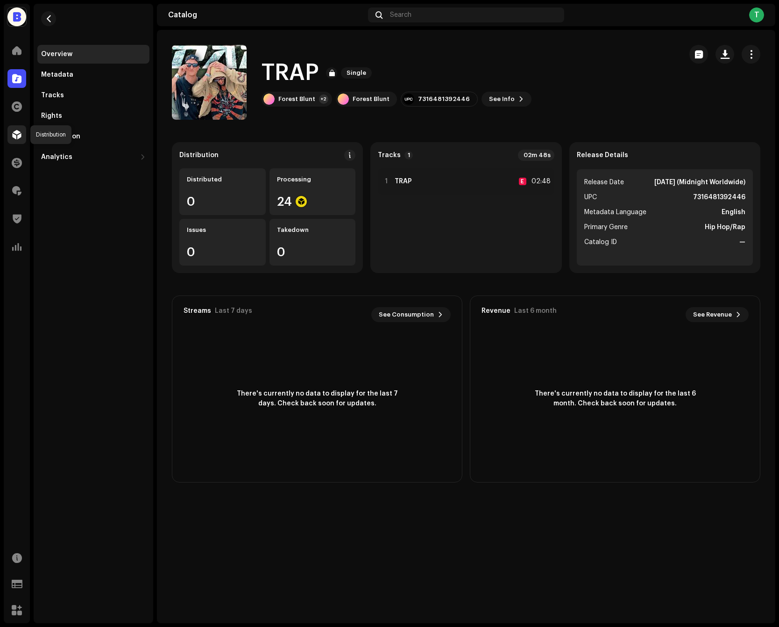
click at [17, 139] on div at bounding box center [16, 134] width 19 height 19
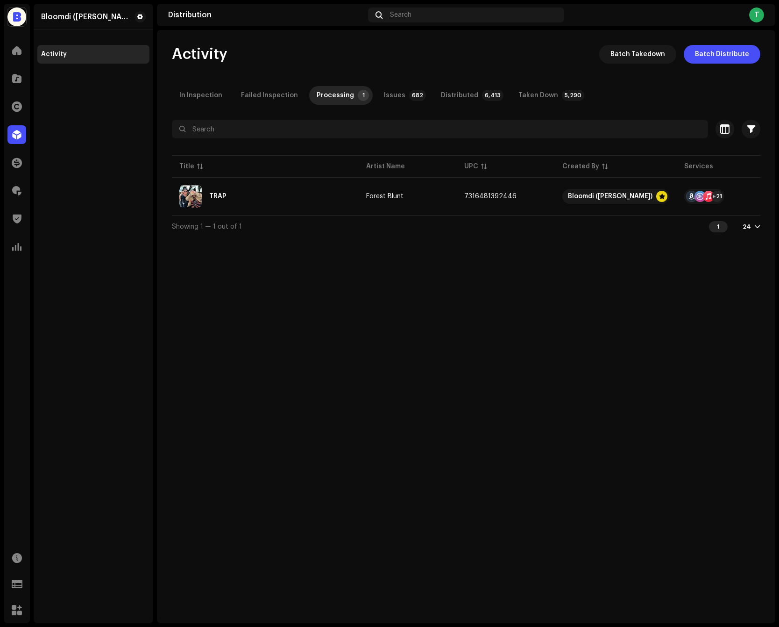
click at [402, 107] on div "Activity Batch Takedown Batch Distribute In Inspection Failed Inspection Proces…" at bounding box center [466, 141] width 619 height 193
click at [401, 102] on p-tab "Issues 682" at bounding box center [403, 95] width 53 height 19
click at [473, 102] on p-tab "Distributed 6,413" at bounding box center [471, 95] width 74 height 19
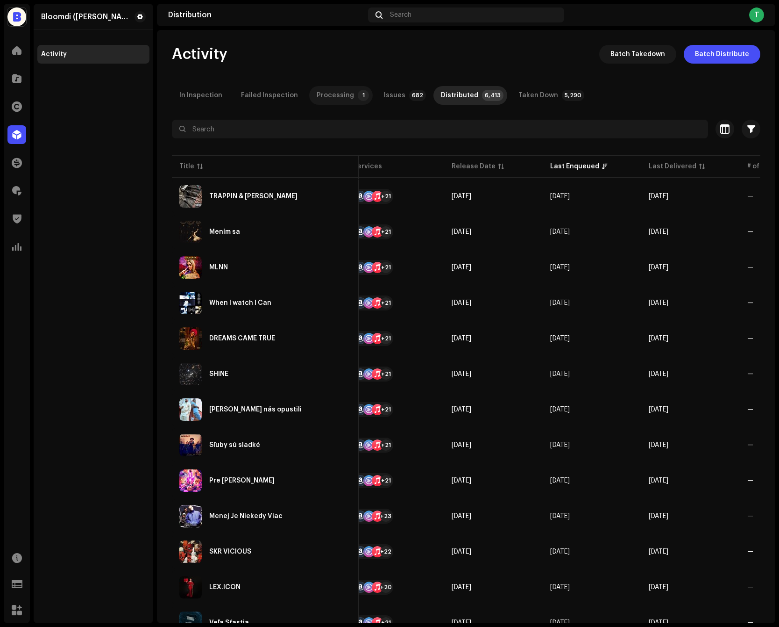
click at [329, 92] on div "Processing" at bounding box center [335, 95] width 37 height 19
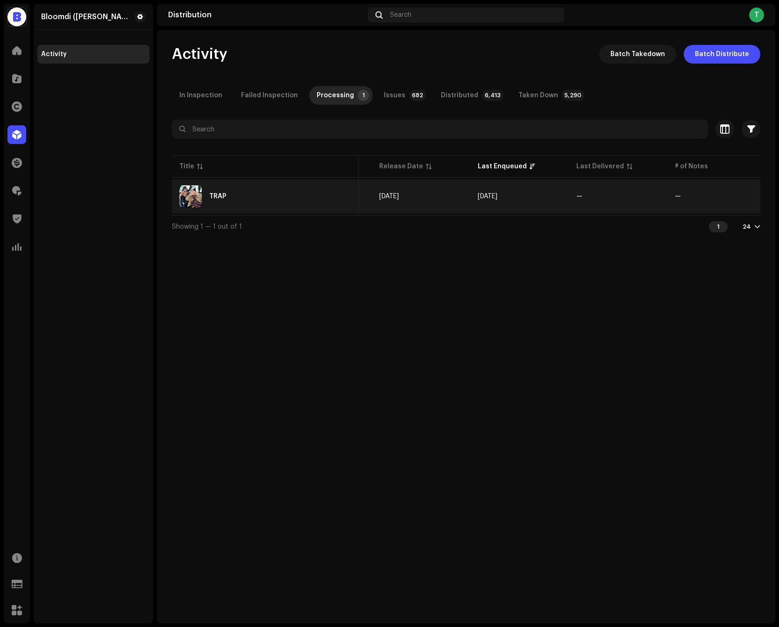
scroll to position [0, 404]
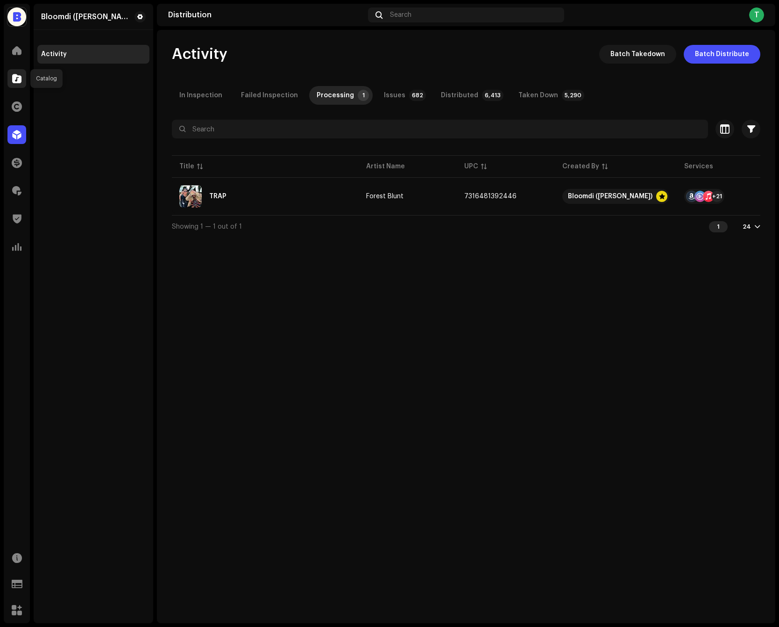
click at [8, 79] on div at bounding box center [16, 78] width 19 height 19
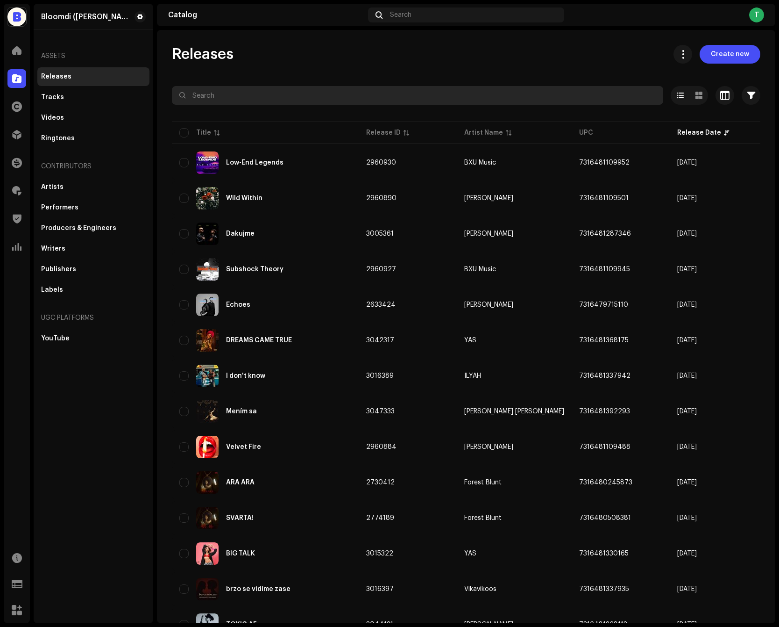
click at [392, 91] on input "text" at bounding box center [418, 95] width 492 height 19
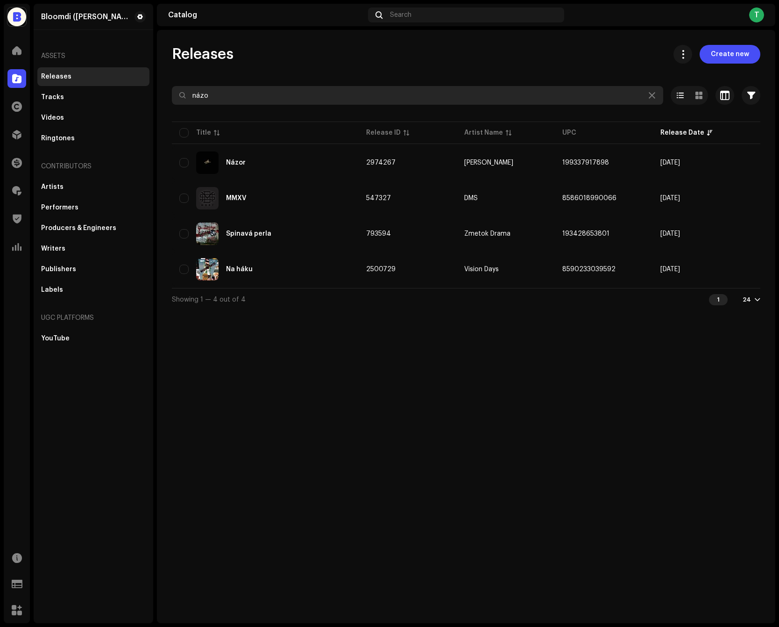
click at [324, 89] on input "názo" at bounding box center [418, 95] width 492 height 19
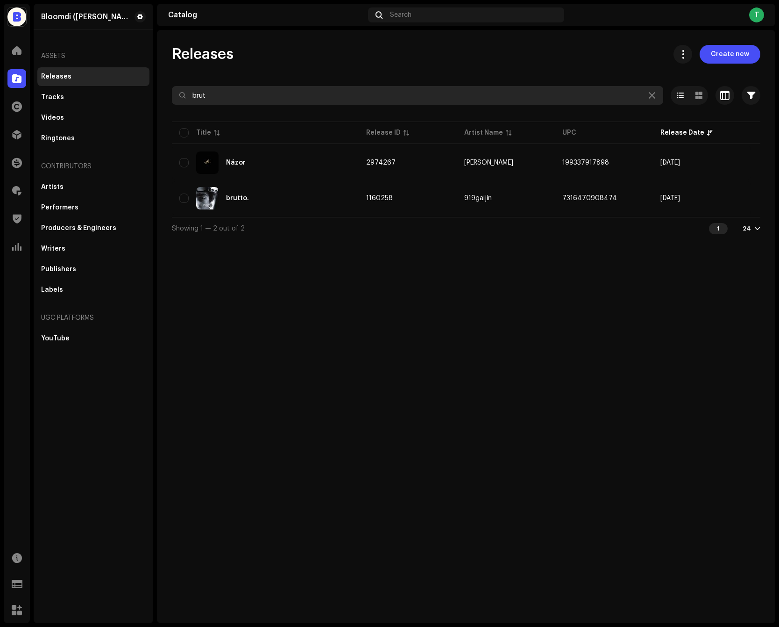
type input "brut"
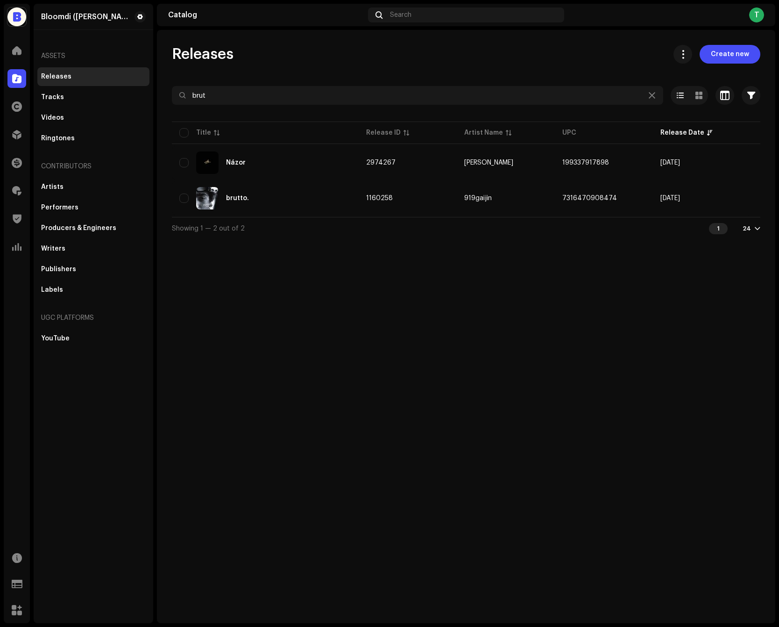
click at [335, 169] on div "Názor" at bounding box center [265, 162] width 172 height 22
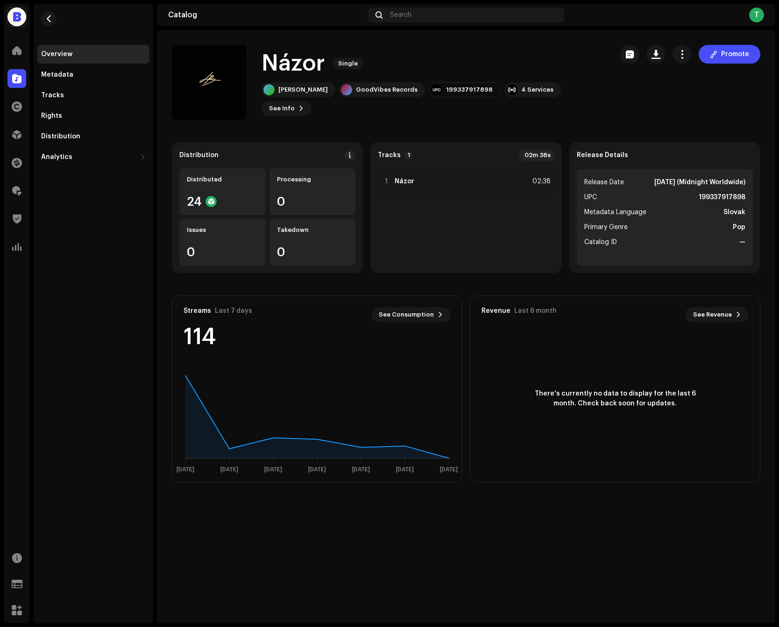
click at [696, 56] on div "Promote" at bounding box center [691, 54] width 140 height 19
click at [692, 56] on button "button" at bounding box center [682, 54] width 19 height 19
click at [697, 94] on div "Edit" at bounding box center [725, 95] width 87 height 7
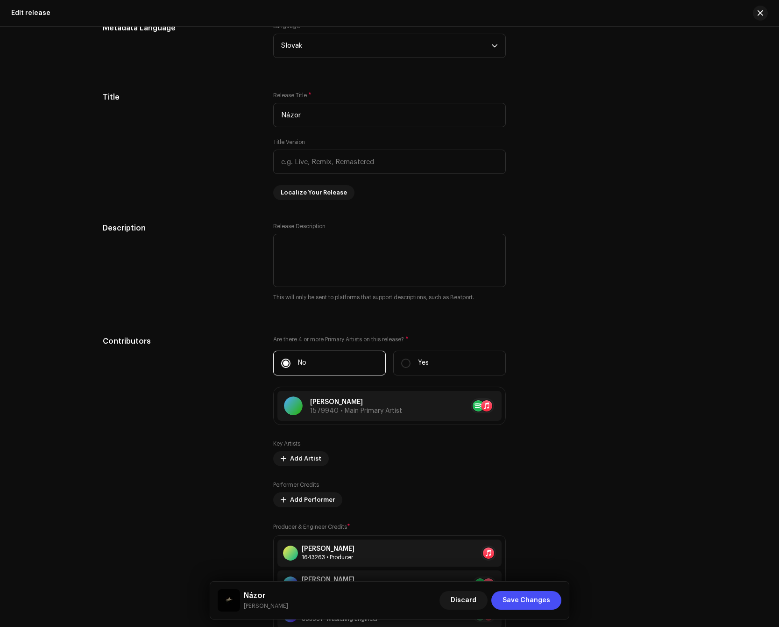
scroll to position [690, 0]
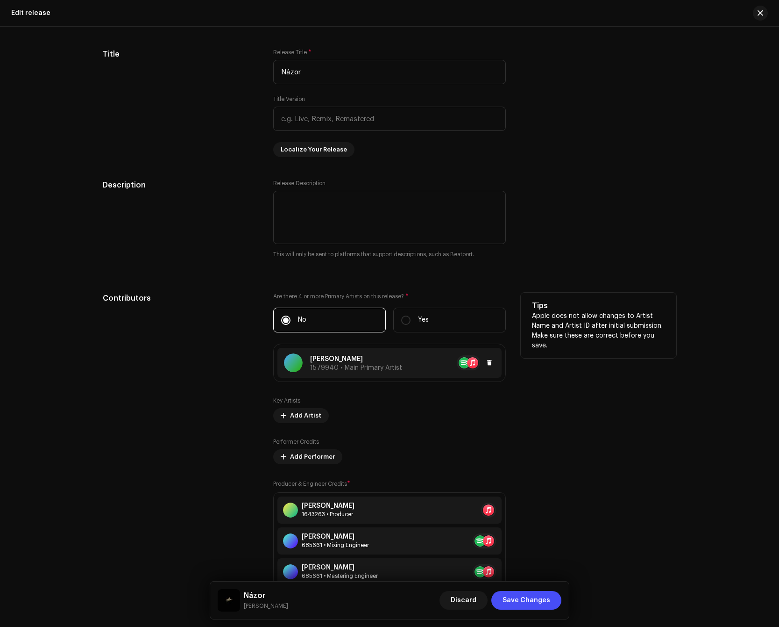
click at [372, 371] on span "1579940 • Main Primary Artist" at bounding box center [356, 367] width 92 height 7
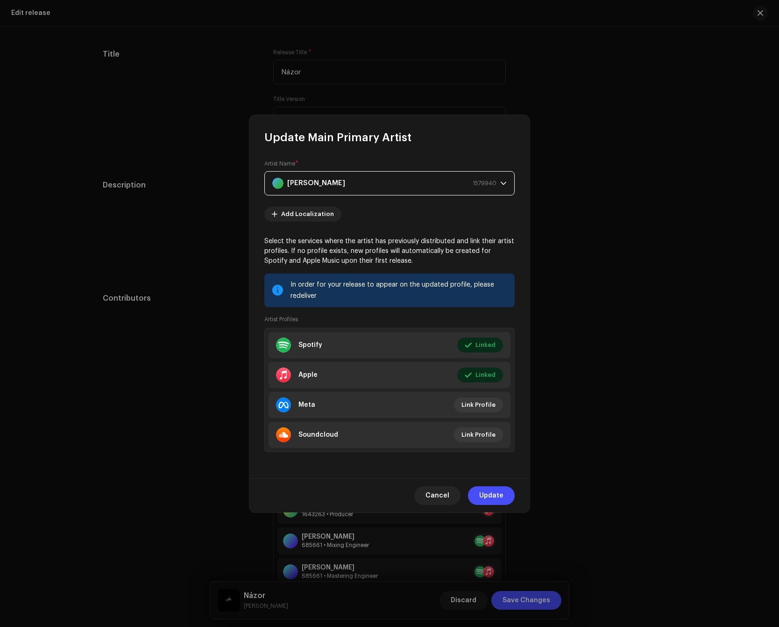
click at [337, 180] on div "Lubka Brutvan 1579940" at bounding box center [384, 182] width 224 height 23
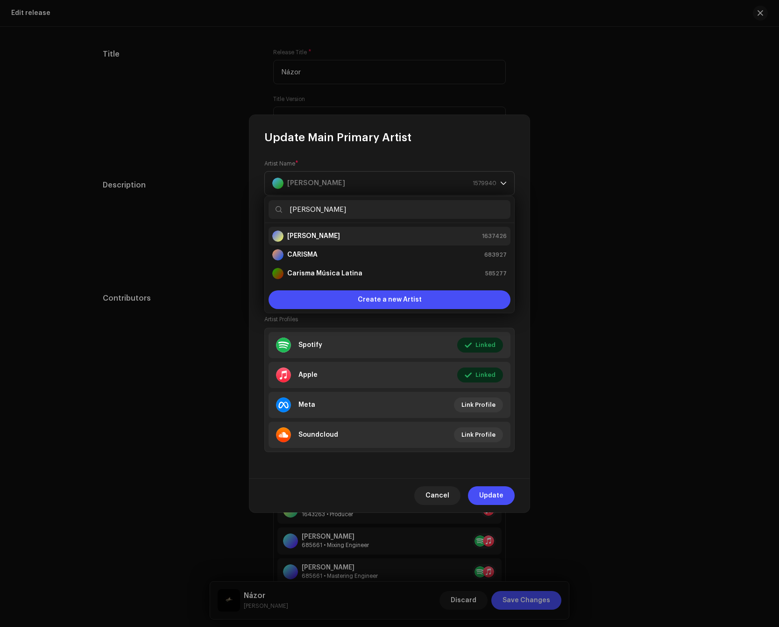
type input "caris"
click at [339, 230] on li "Caris 1637426" at bounding box center [390, 236] width 242 height 19
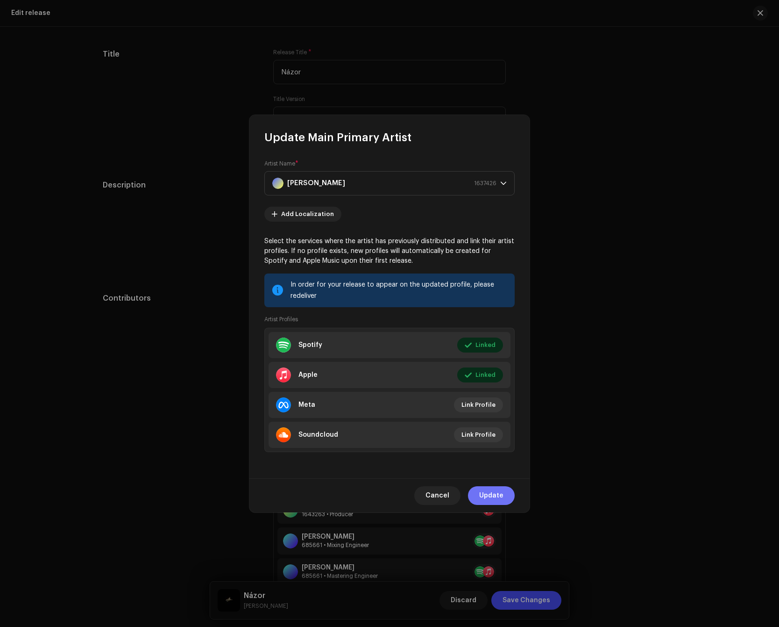
click at [490, 486] on span "Update" at bounding box center [491, 495] width 24 height 19
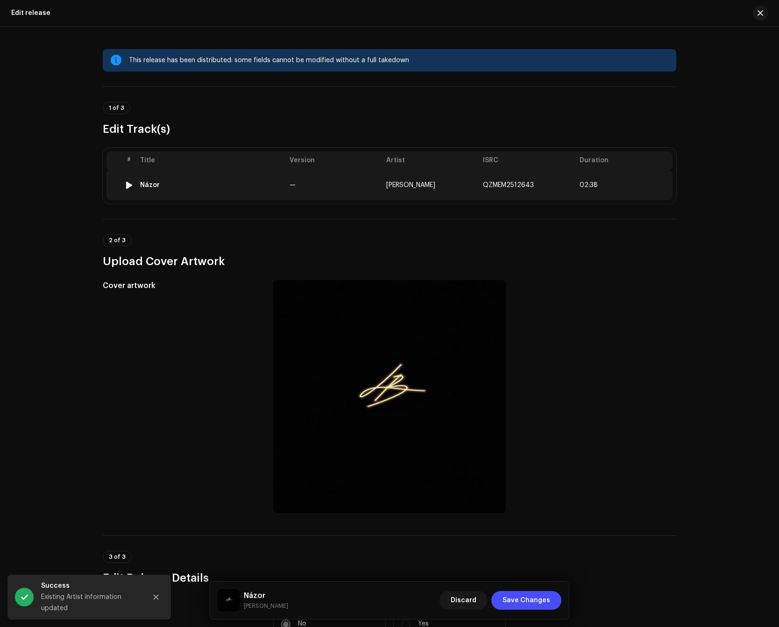
scroll to position [0, 0]
click at [389, 184] on span "Lubka Brutvan" at bounding box center [410, 185] width 49 height 7
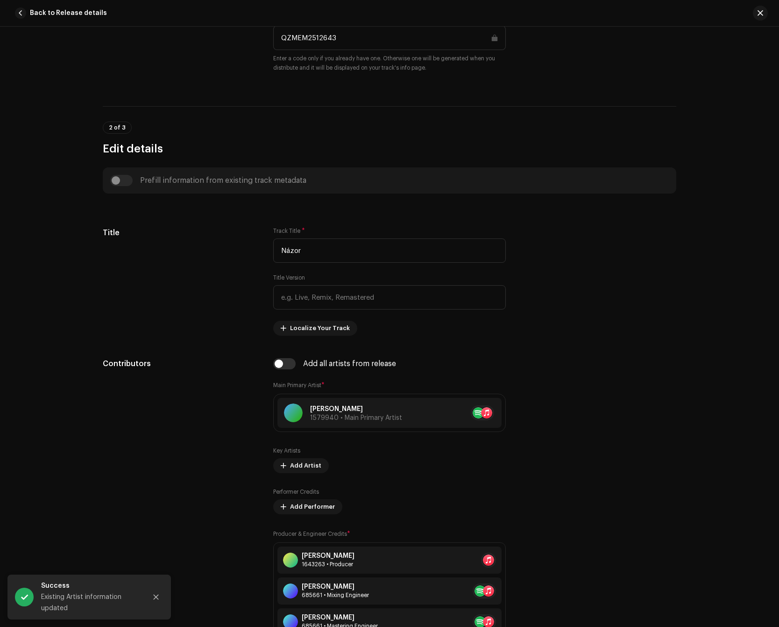
scroll to position [321, 0]
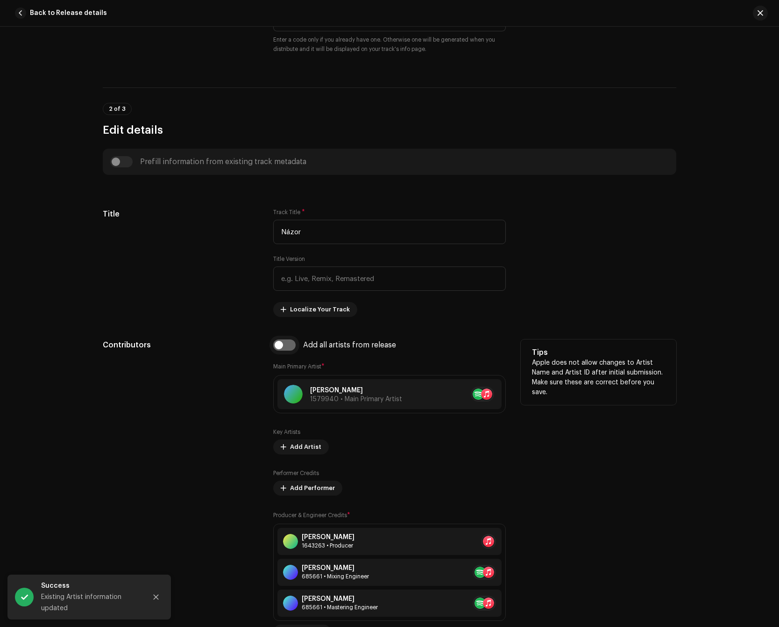
click at [282, 348] on input "checkbox" at bounding box center [284, 344] width 22 height 11
checkbox input "true"
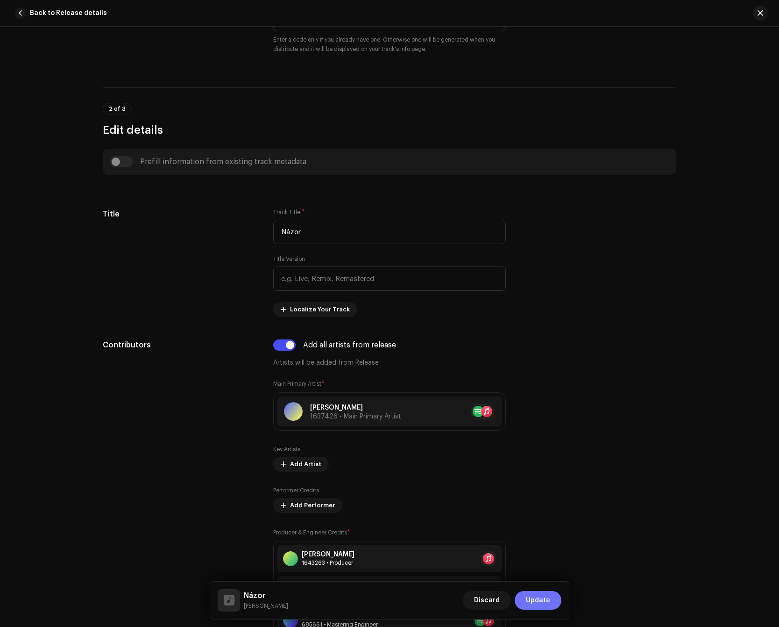
click at [545, 597] on span "Update" at bounding box center [538, 600] width 24 height 19
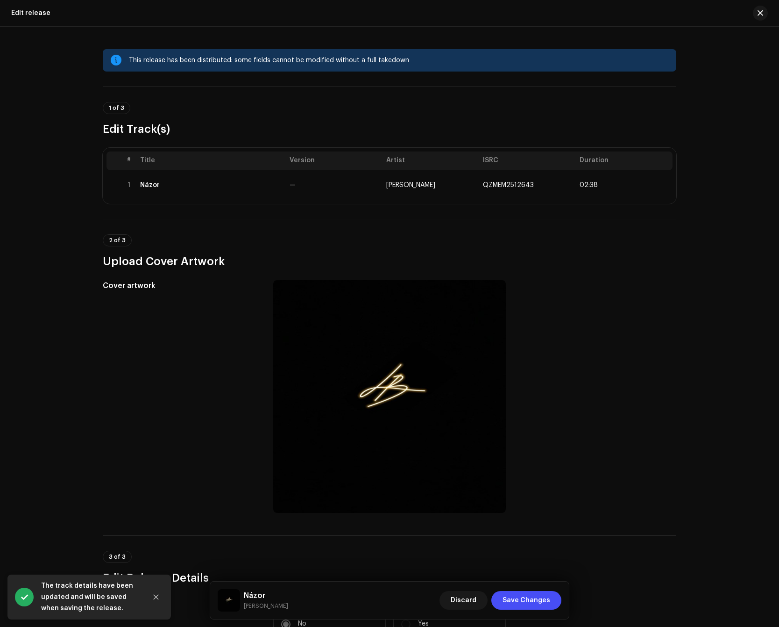
click at [545, 597] on span "Save Changes" at bounding box center [527, 600] width 48 height 19
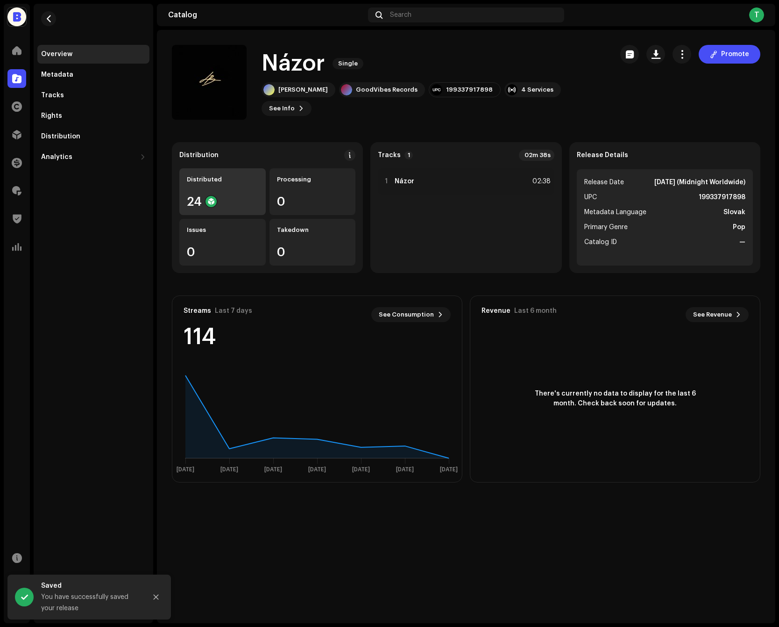
click at [240, 189] on div "Distributed 24" at bounding box center [222, 191] width 86 height 47
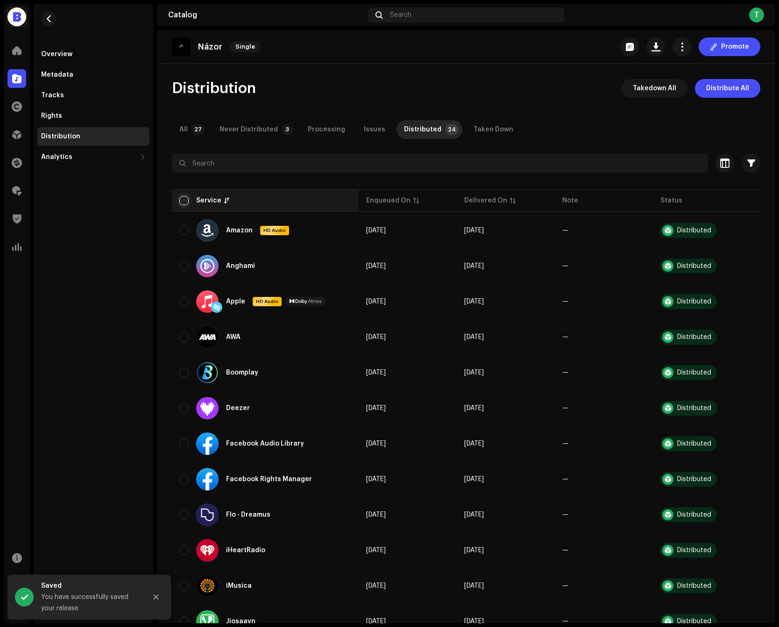
click at [183, 199] on input "checkbox" at bounding box center [183, 200] width 9 height 9
checkbox input "true"
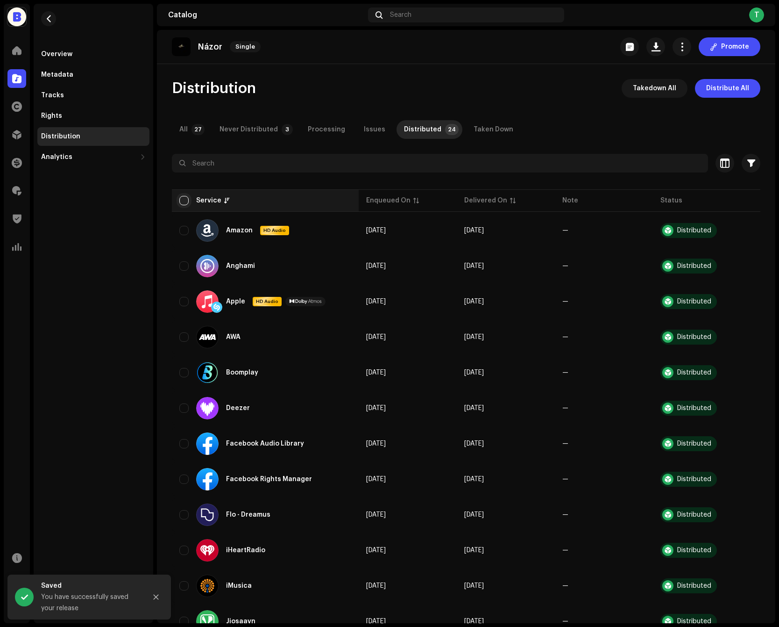
checkbox input "true"
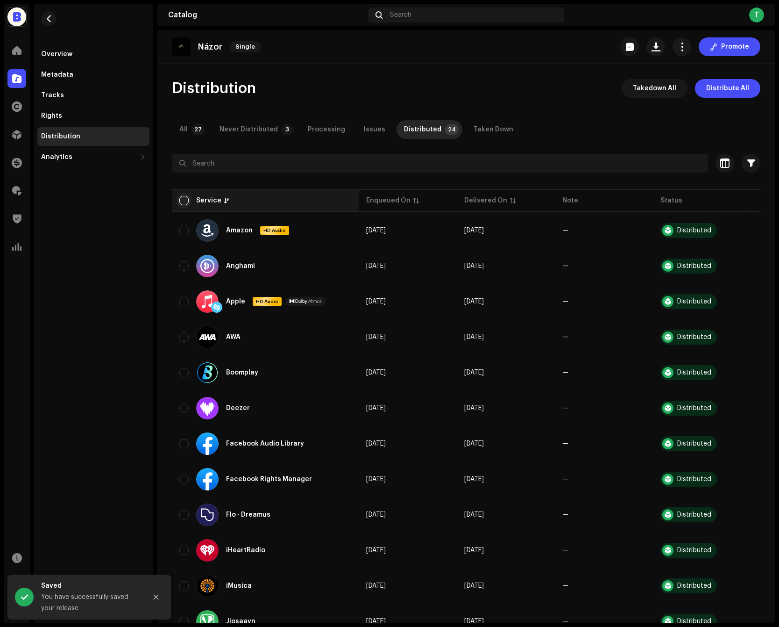
checkbox input "true"
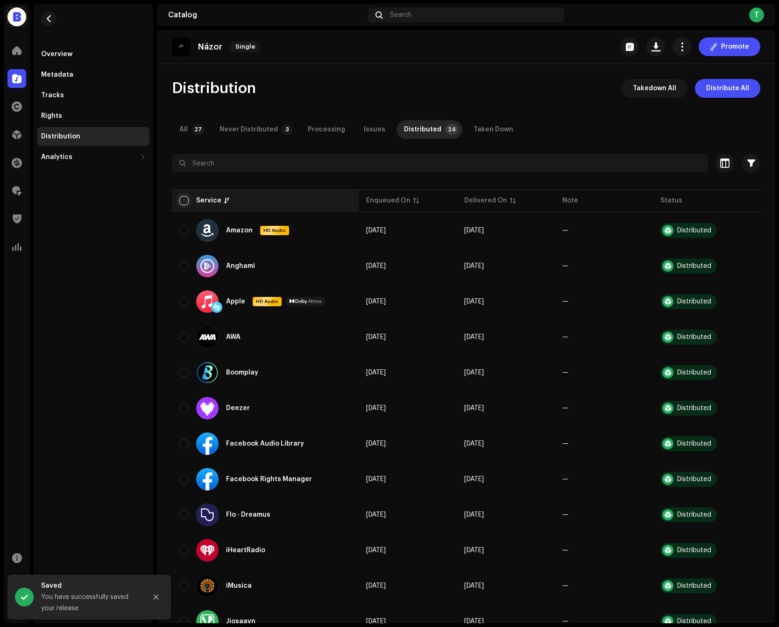
checkbox input "true"
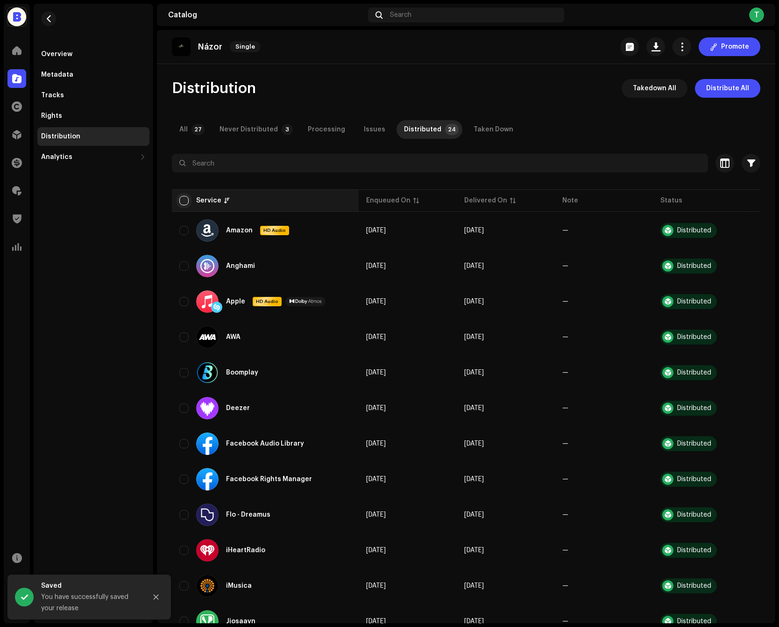
checkbox input "true"
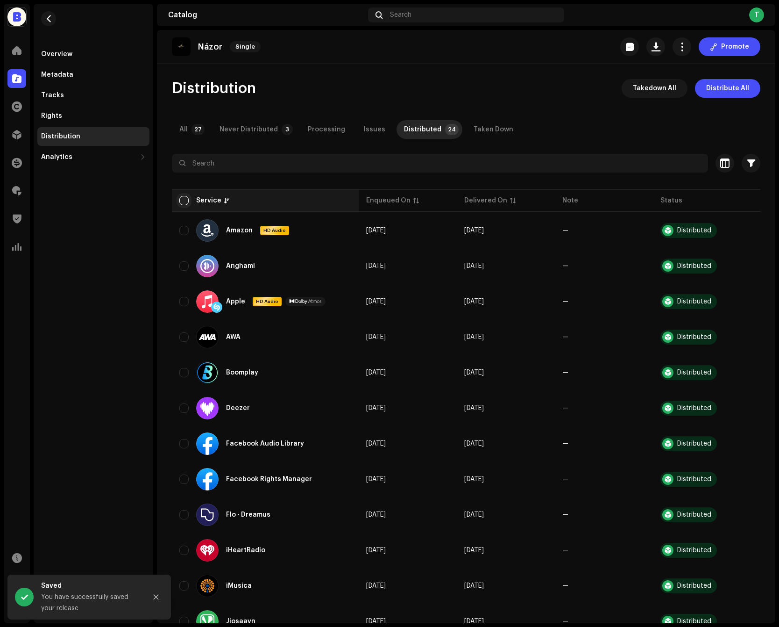
checkbox input "true"
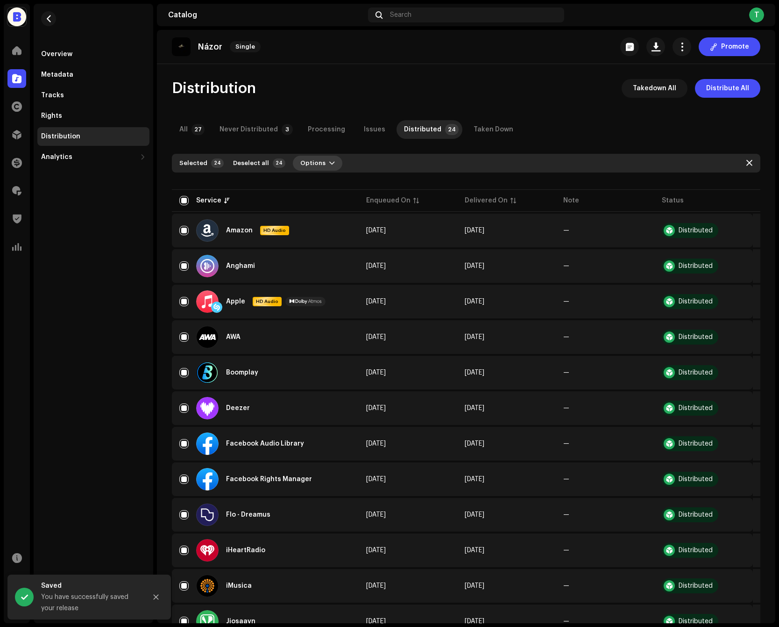
click at [305, 169] on span "Options" at bounding box center [312, 163] width 25 height 19
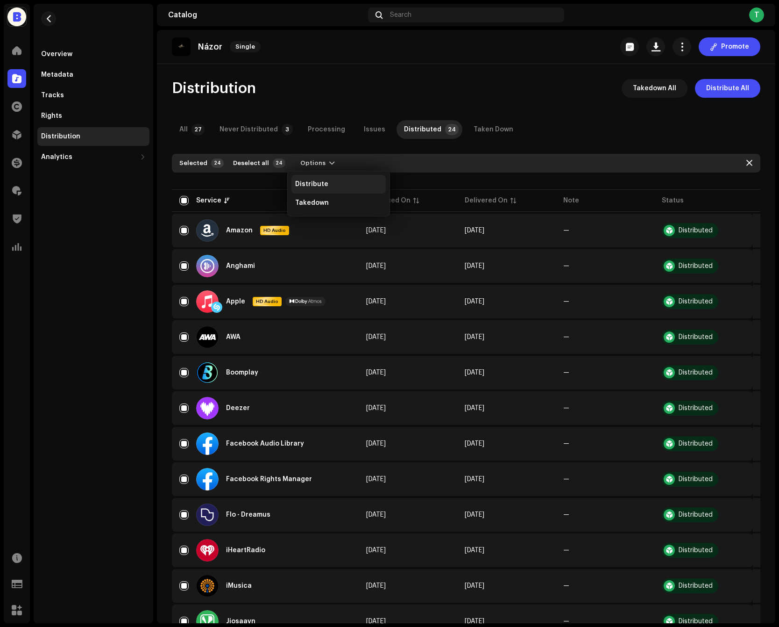
click at [307, 191] on div "Distribute" at bounding box center [339, 184] width 94 height 19
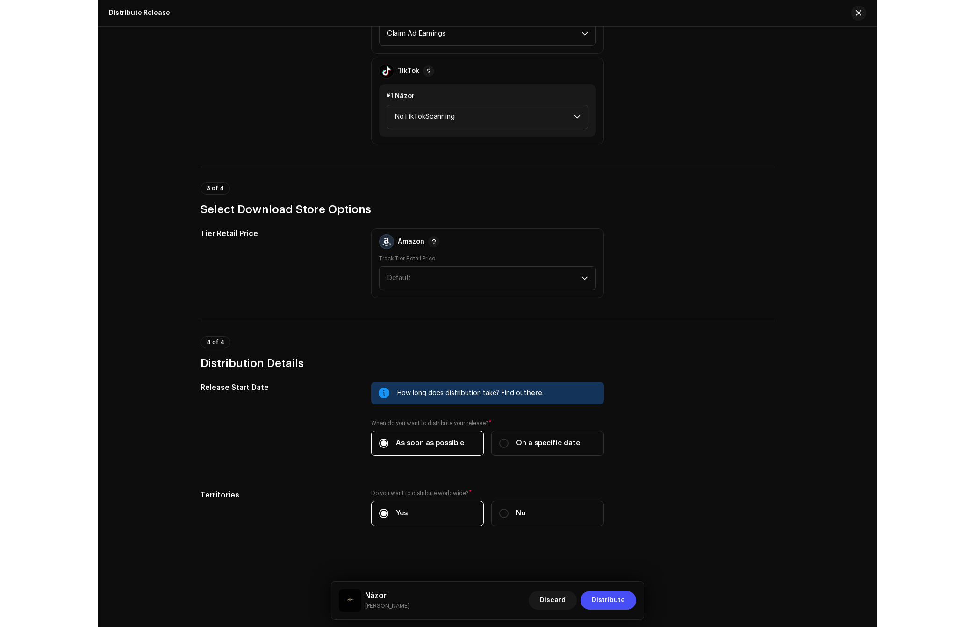
scroll to position [951, 0]
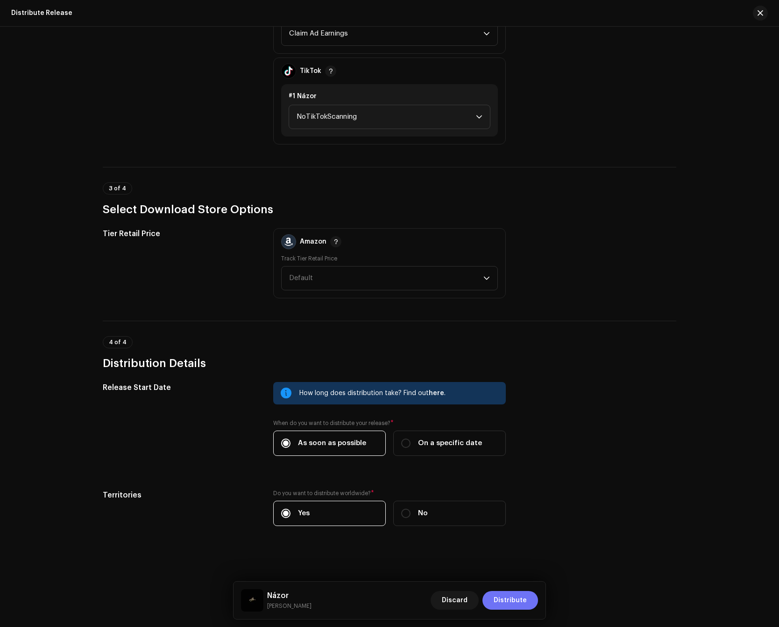
click at [526, 597] on span "Distribute" at bounding box center [510, 600] width 33 height 19
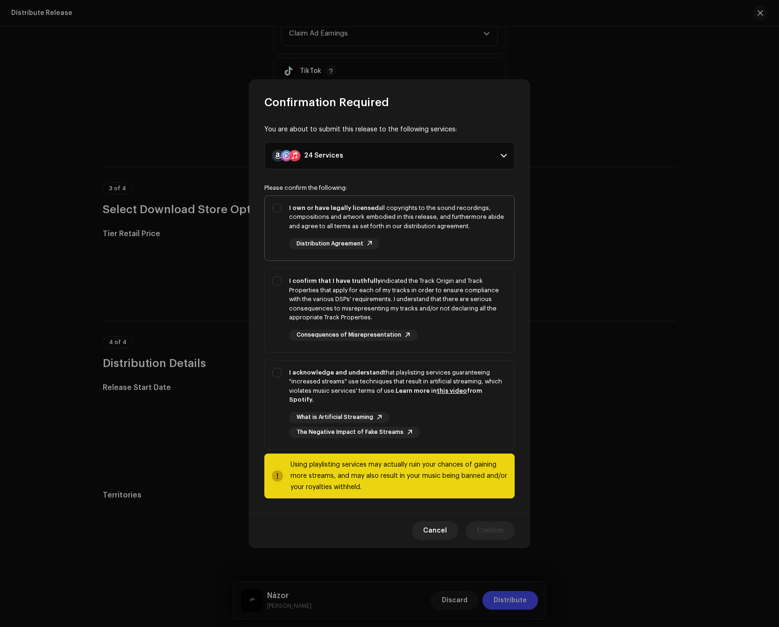
click at [437, 255] on div "I own or have legally licensed all copyrights to the sound recordings, composit…" at bounding box center [390, 226] width 250 height 61
checkbox input "true"
click at [436, 296] on div "I confirm that I have truthfully indicated the Track Origin and Track Propertie…" at bounding box center [398, 299] width 218 height 46
checkbox input "true"
click at [427, 393] on strong "Learn more in this video from Spotify." at bounding box center [385, 394] width 193 height 15
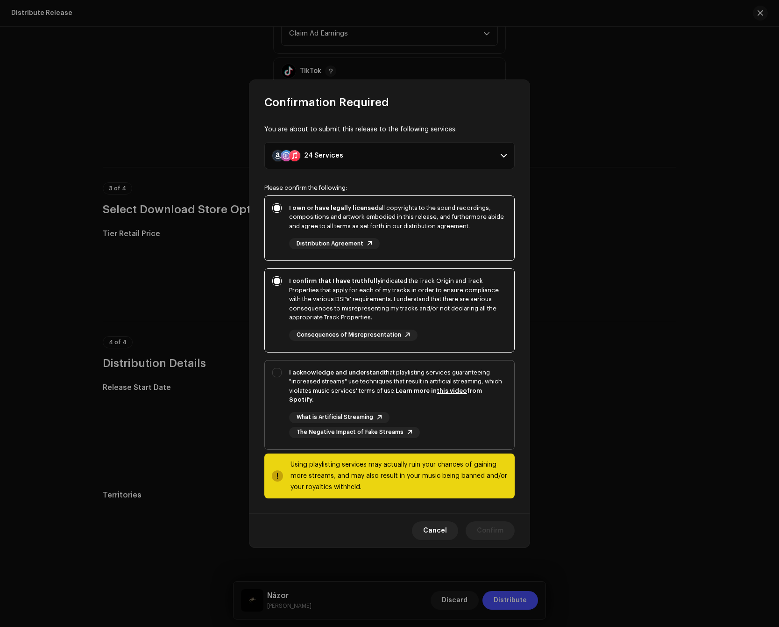
checkbox input "true"
click at [500, 521] on span "Confirm" at bounding box center [490, 530] width 27 height 19
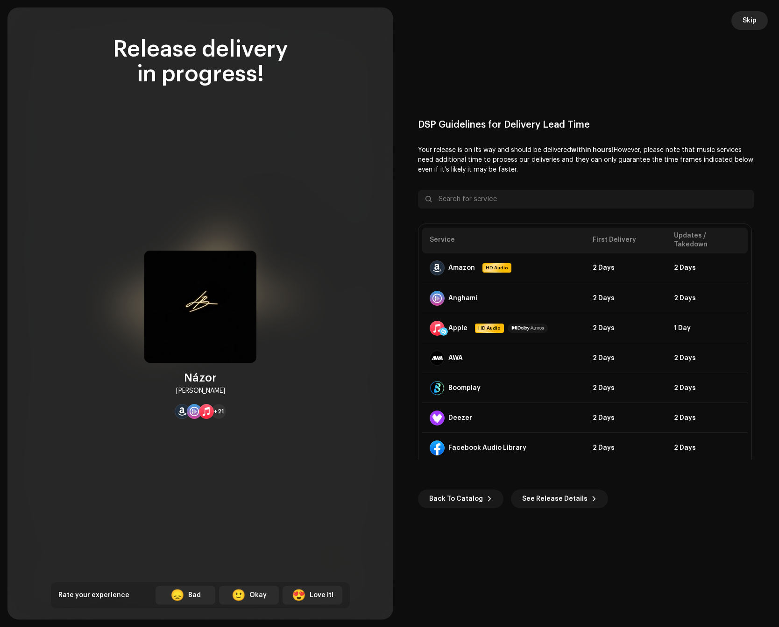
click at [741, 21] on button "Skip" at bounding box center [750, 20] width 36 height 19
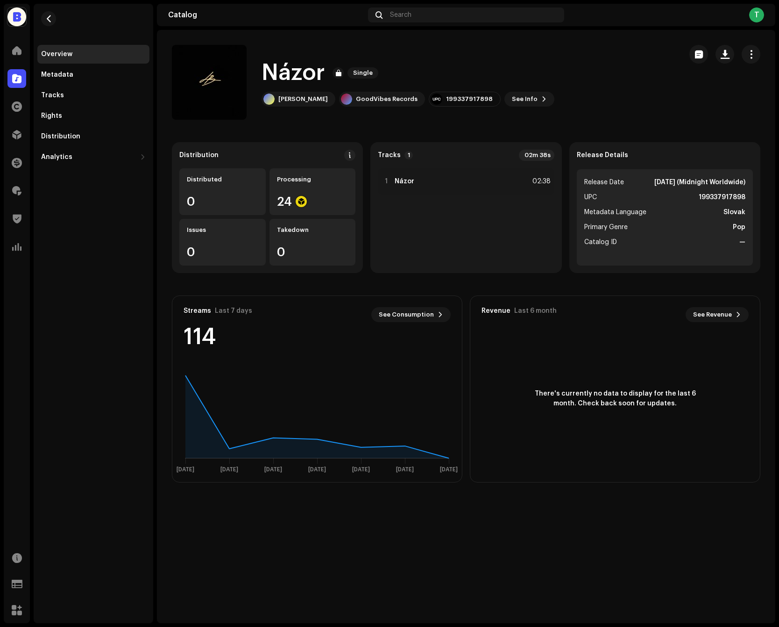
click at [588, 112] on div "Názor Single Caris GoodVibes Records 199337917898 See Info" at bounding box center [423, 82] width 503 height 75
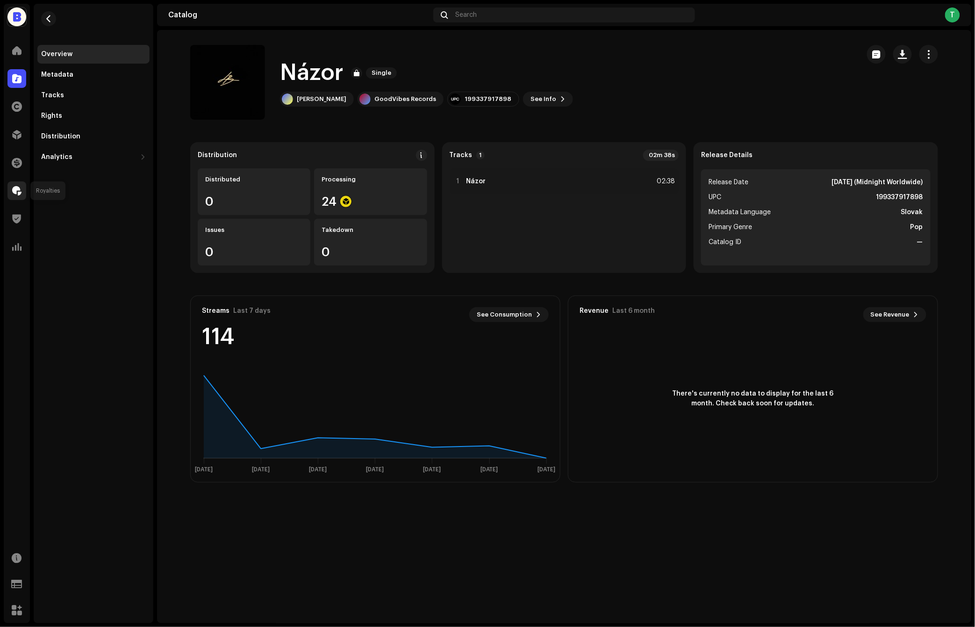
click at [19, 187] on span at bounding box center [16, 190] width 9 height 7
click at [14, 191] on span at bounding box center [16, 190] width 9 height 7
click at [19, 213] on div at bounding box center [16, 218] width 19 height 19
click at [14, 187] on span at bounding box center [16, 190] width 9 height 7
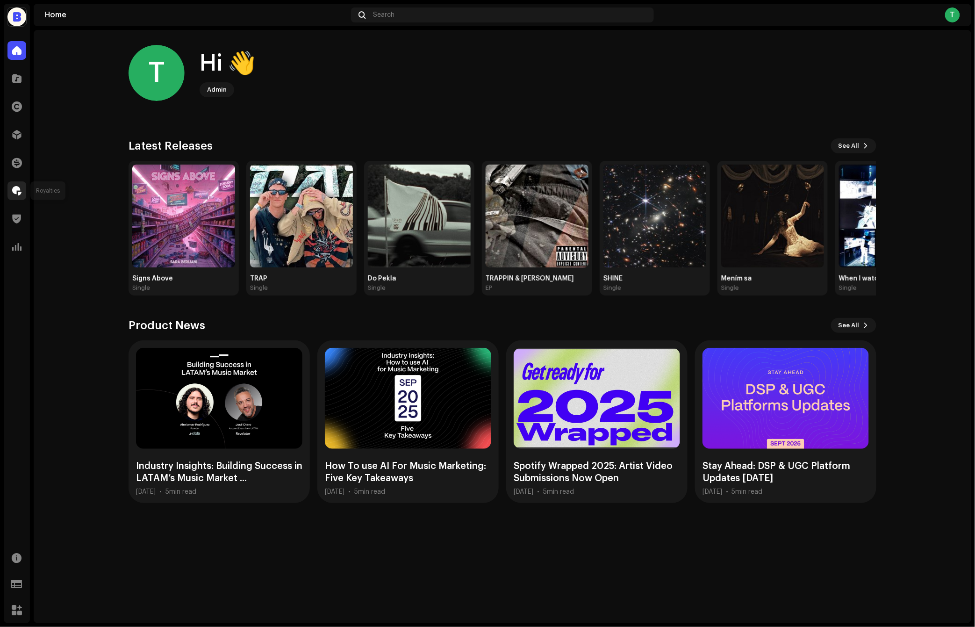
click at [21, 182] on div at bounding box center [16, 190] width 19 height 19
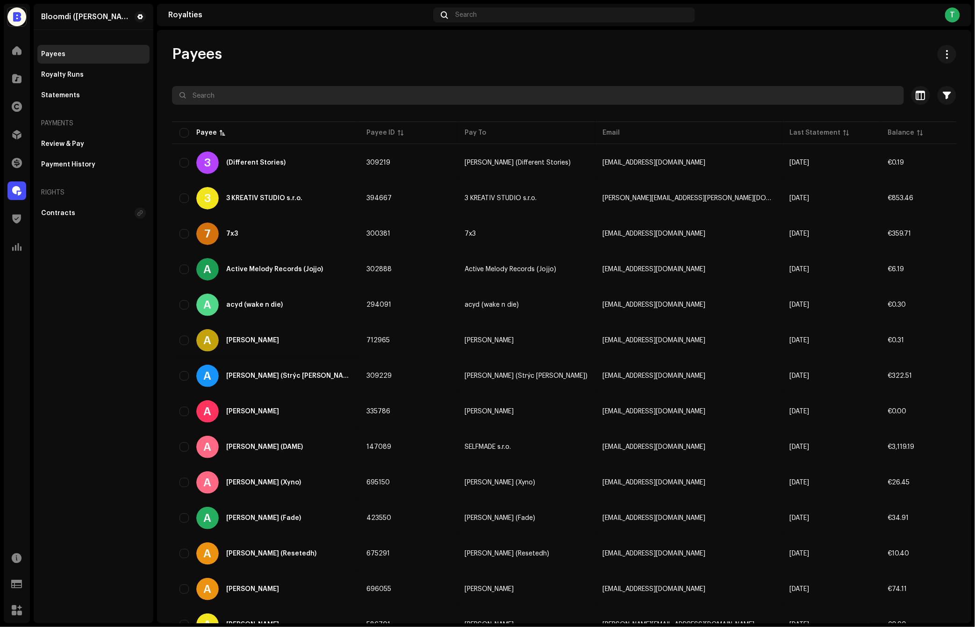
click at [227, 93] on input "text" at bounding box center [538, 95] width 732 height 19
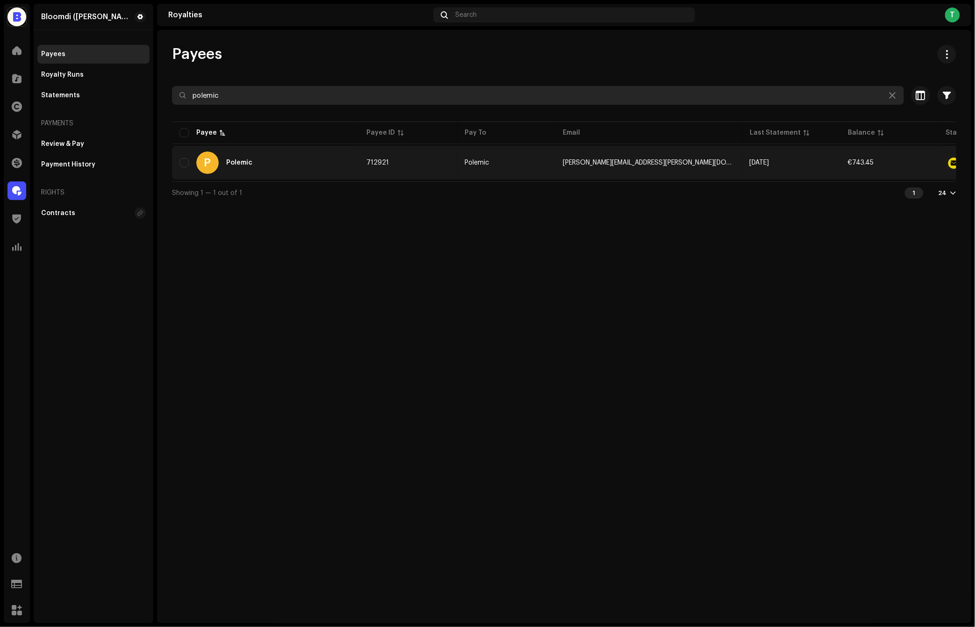
type input "polemic"
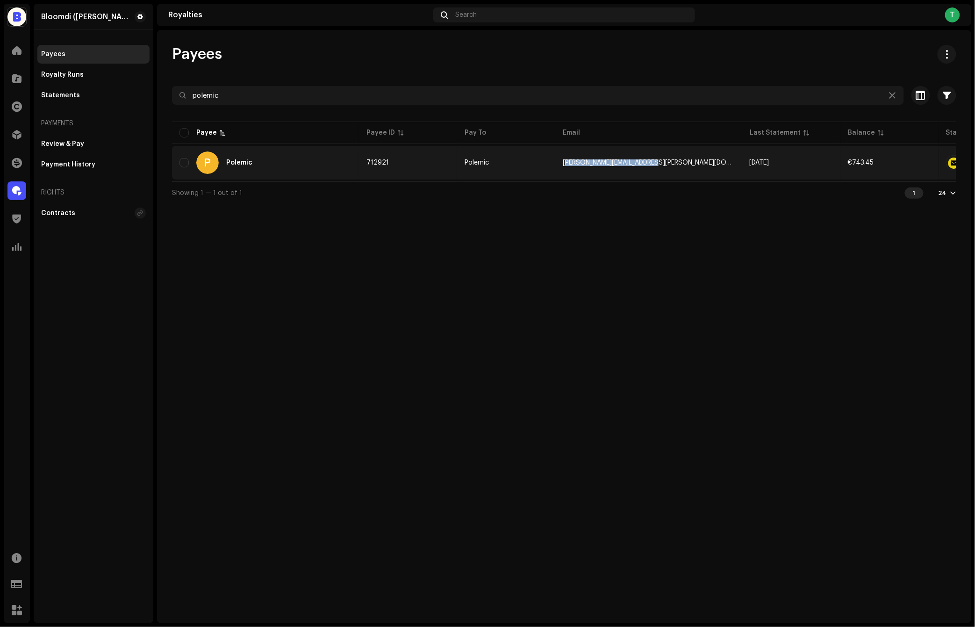
copy span "[PERSON_NAME][EMAIL_ADDRESS][PERSON_NAME][DOMAIN_NAME]"
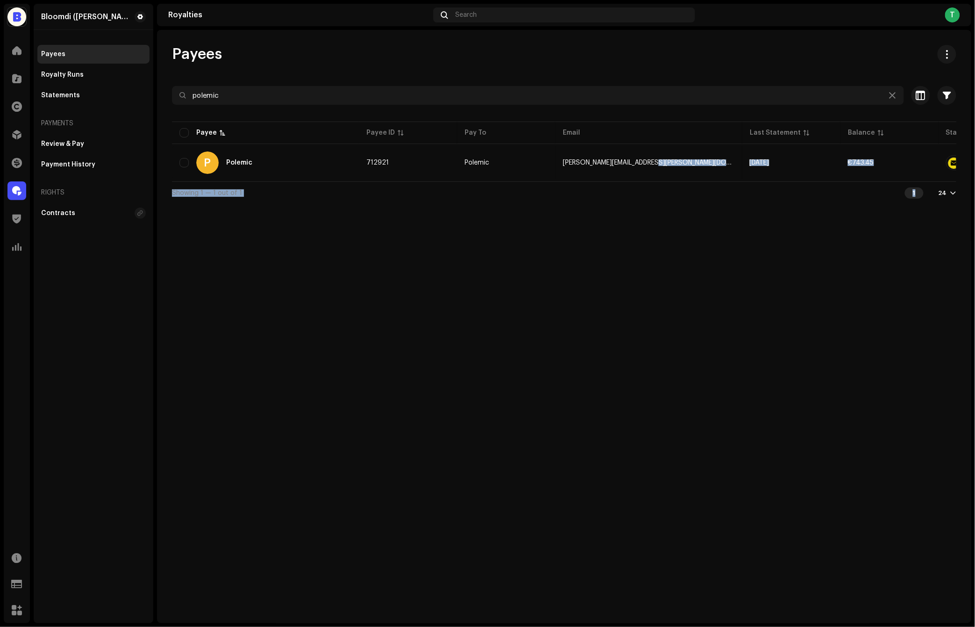
drag, startPoint x: 556, startPoint y: 167, endPoint x: 597, endPoint y: 241, distance: 84.9
click at [597, 241] on div "Payees polemic Selected 0 Select all 1 Options Filters Status Active Payout blo…" at bounding box center [564, 326] width 814 height 593
click at [597, 240] on div "Payees polemic Selected 0 Select all 1 Options Filters Status Active Payout blo…" at bounding box center [564, 326] width 814 height 593
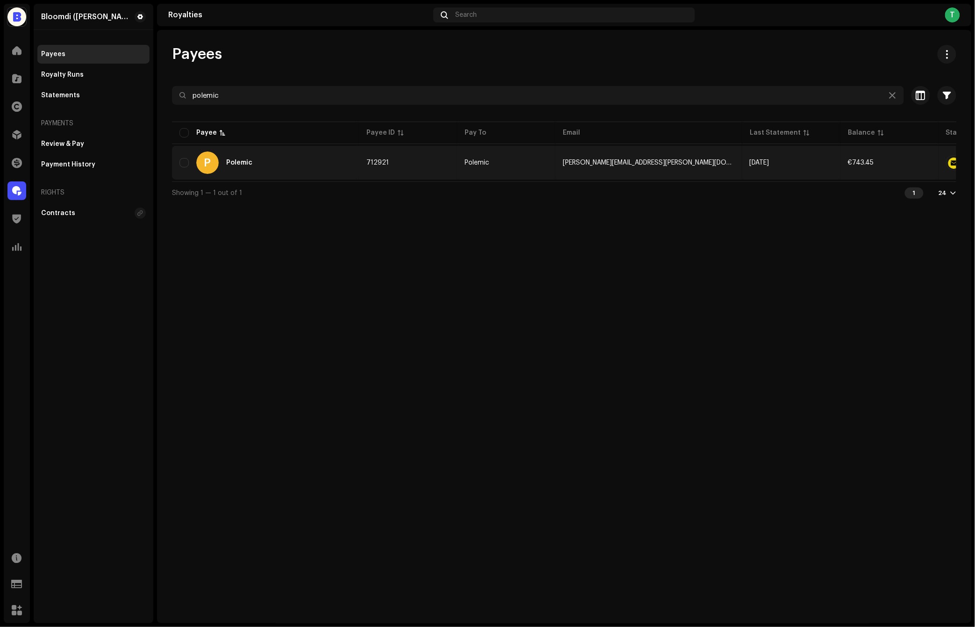
click at [509, 170] on td "Polemic" at bounding box center [506, 163] width 98 height 34
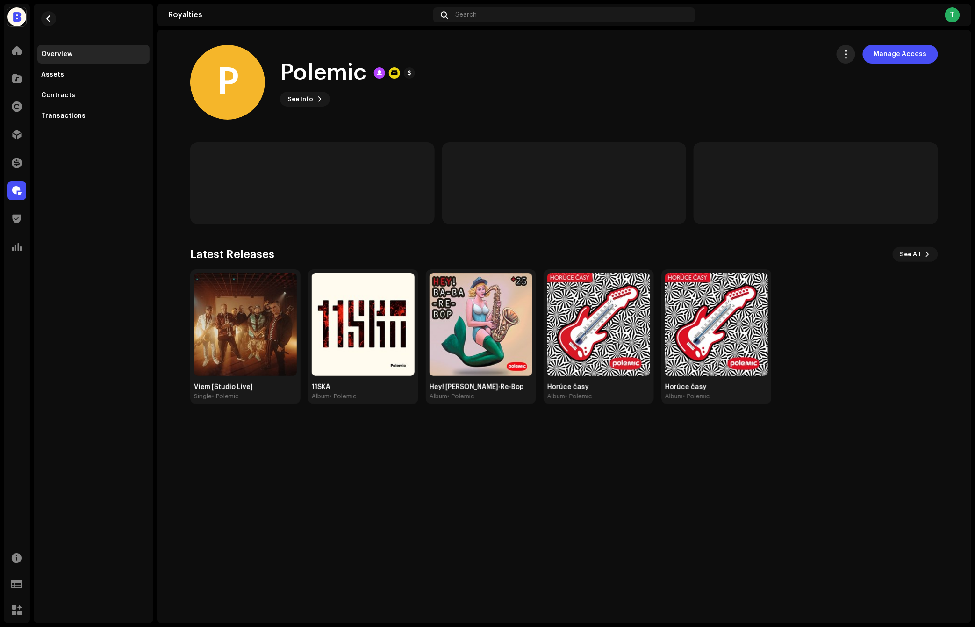
click at [844, 55] on button "button" at bounding box center [845, 54] width 19 height 19
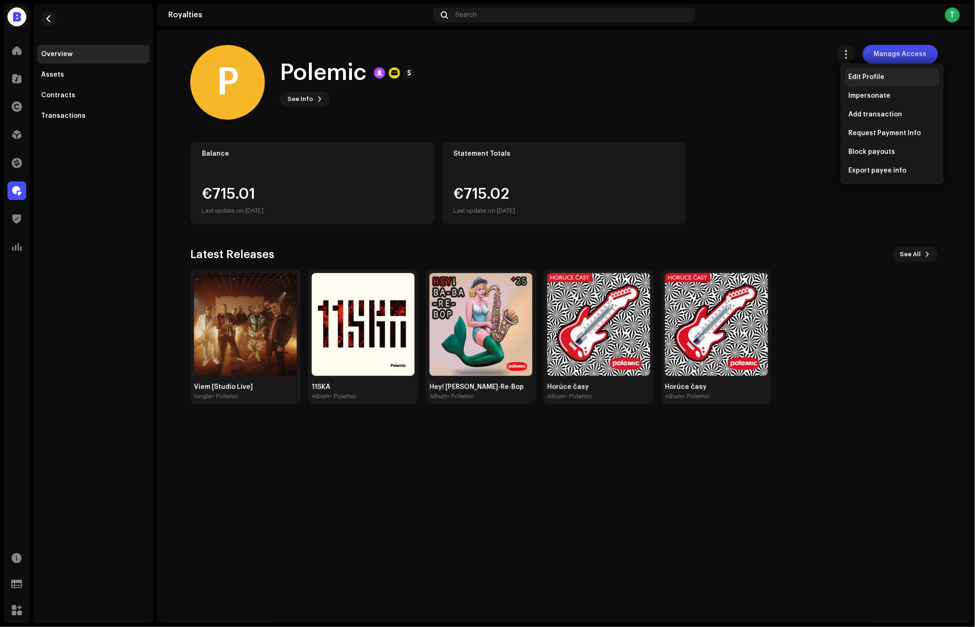
click at [856, 73] on span "Edit Profile" at bounding box center [867, 76] width 36 height 7
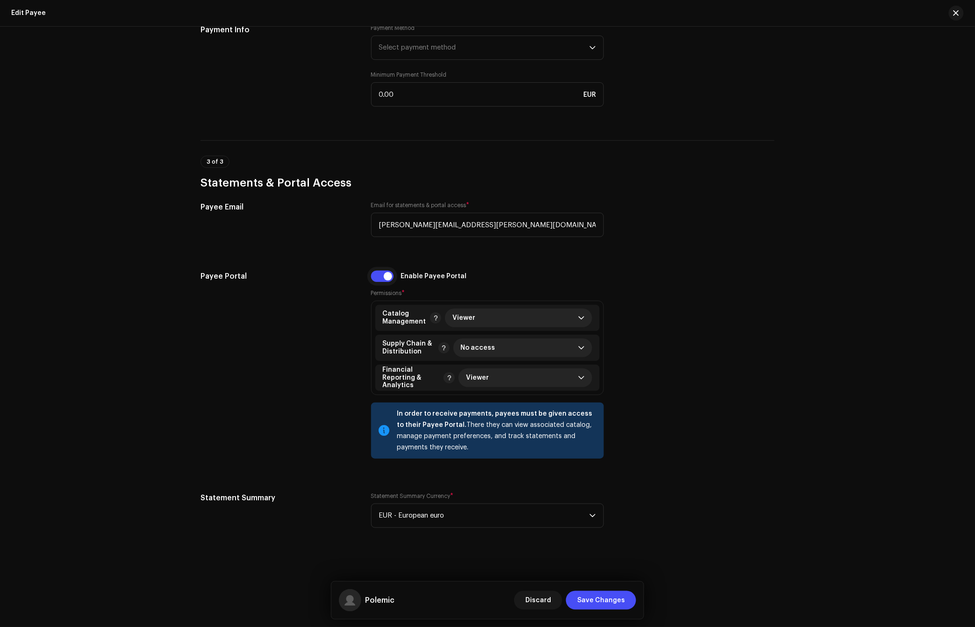
click at [385, 279] on input "checkbox" at bounding box center [382, 276] width 22 height 11
checkbox input "false"
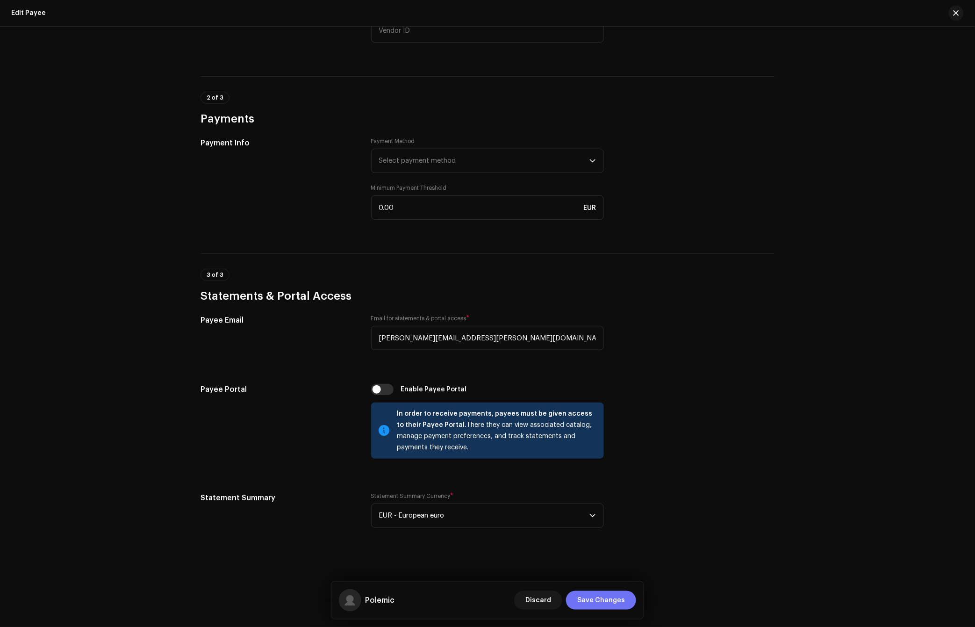
click at [624, 600] on span "Save Changes" at bounding box center [601, 600] width 48 height 19
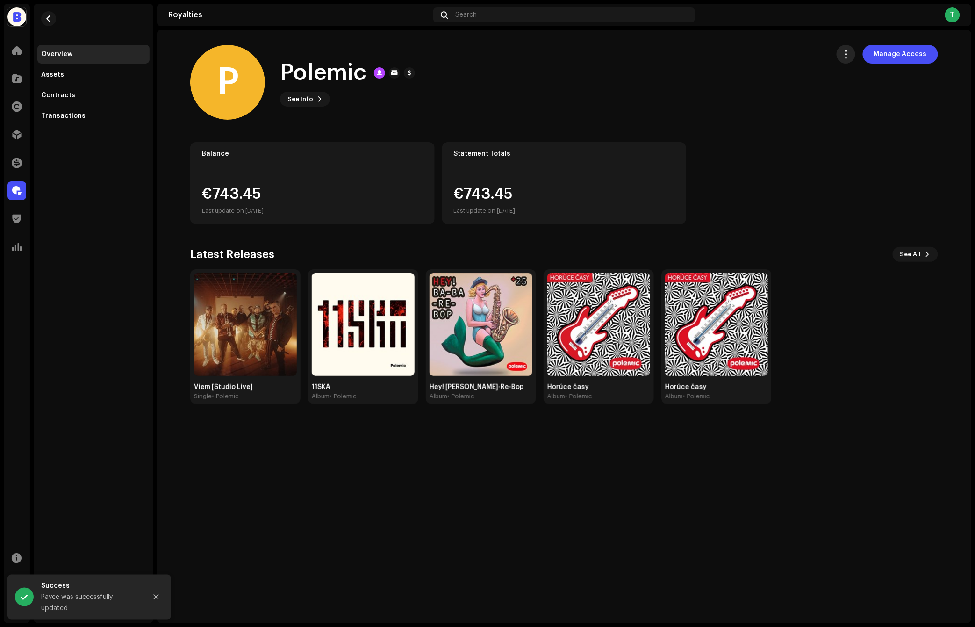
click at [850, 56] on span "button" at bounding box center [846, 53] width 9 height 7
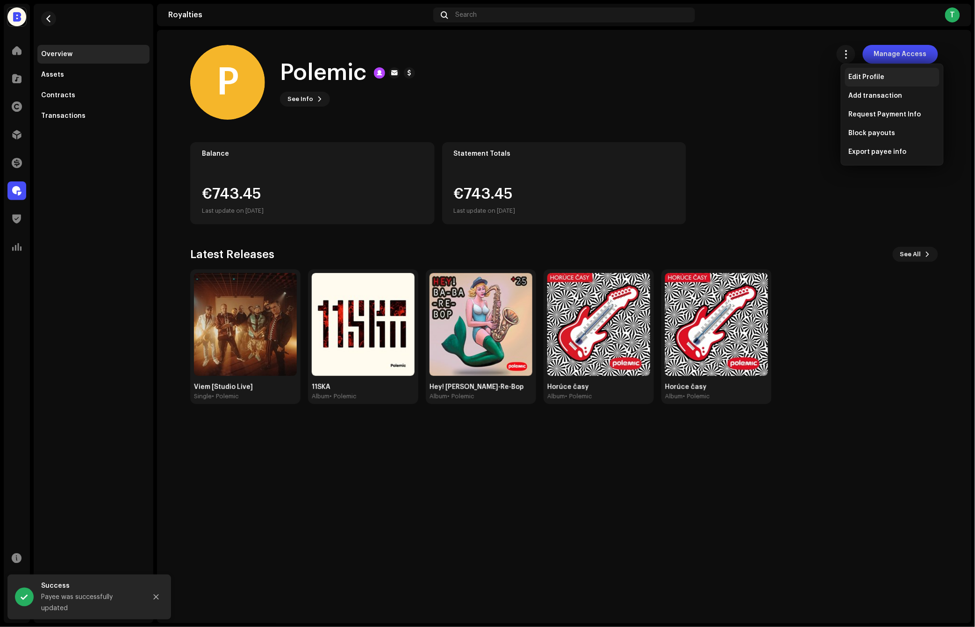
click at [866, 82] on div "Edit Profile" at bounding box center [892, 77] width 94 height 19
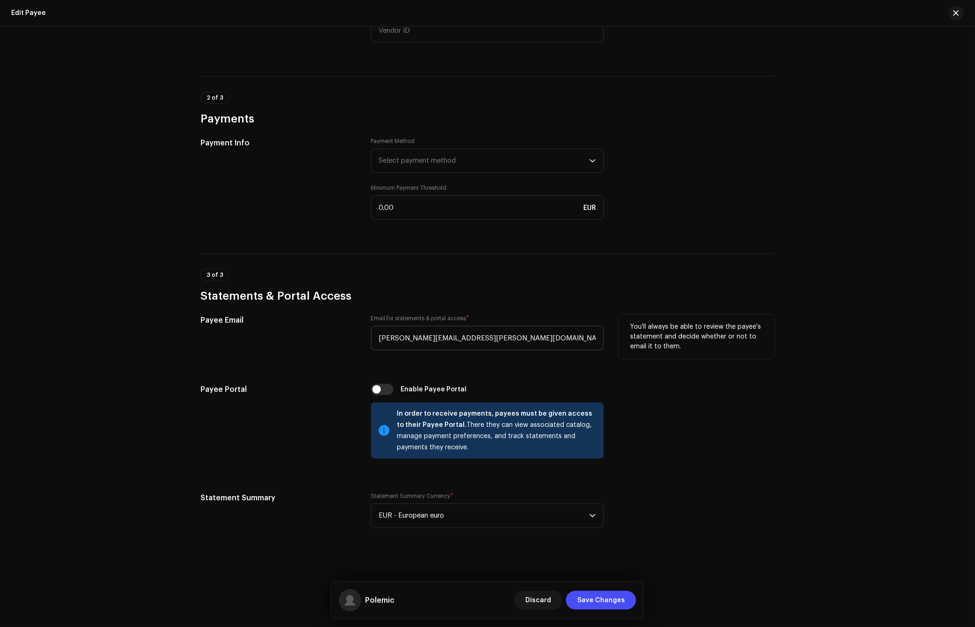
scroll to position [561, 0]
click at [518, 346] on input "[PERSON_NAME][EMAIL_ADDRESS][PERSON_NAME][DOMAIN_NAME]" at bounding box center [487, 338] width 233 height 24
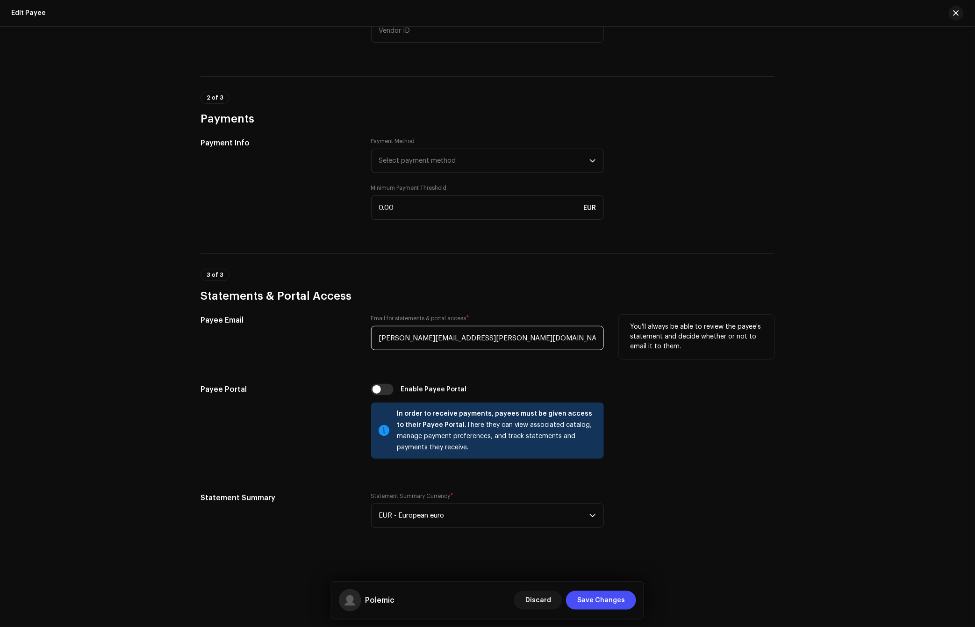
drag, startPoint x: 643, startPoint y: 621, endPoint x: 516, endPoint y: 337, distance: 311.2
click at [516, 337] on input "[PERSON_NAME][EMAIL_ADDRESS][PERSON_NAME][DOMAIN_NAME]" at bounding box center [487, 338] width 233 height 24
paste input "ablox@me"
type input "[EMAIL_ADDRESS][DOMAIN_NAME]"
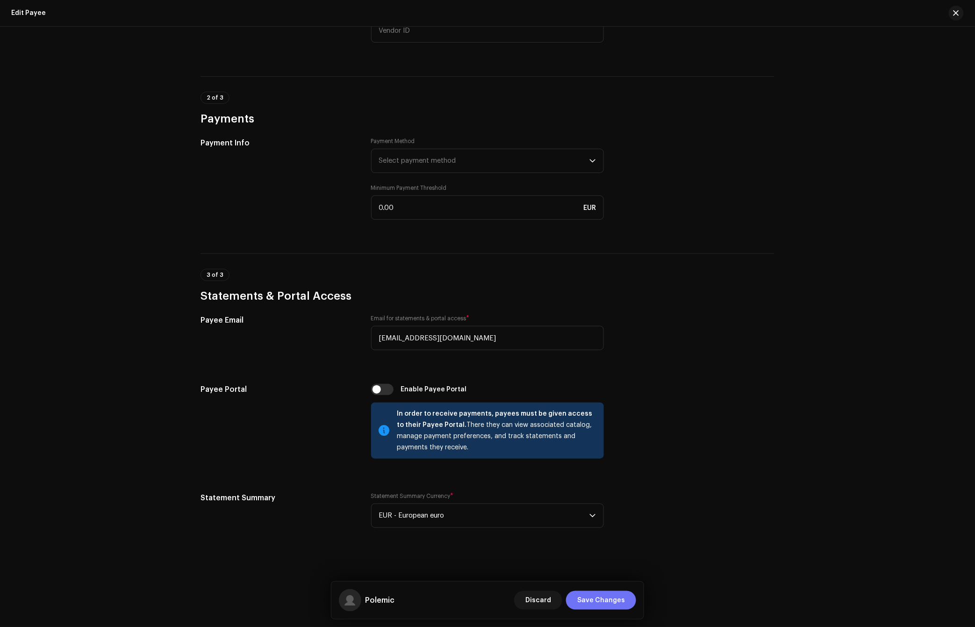
click at [608, 593] on span "Save Changes" at bounding box center [601, 600] width 48 height 19
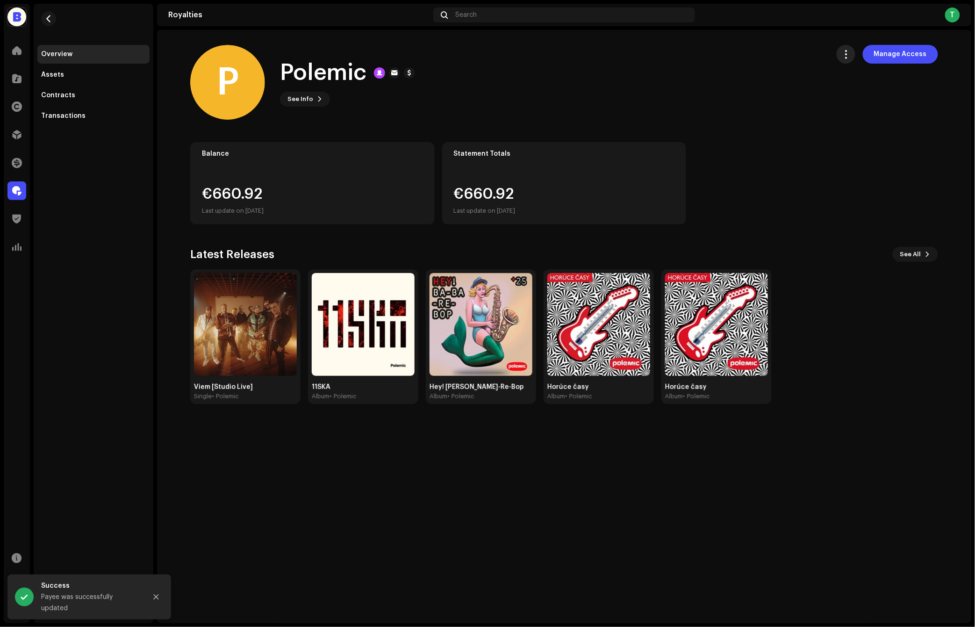
click at [849, 48] on button "button" at bounding box center [845, 54] width 19 height 19
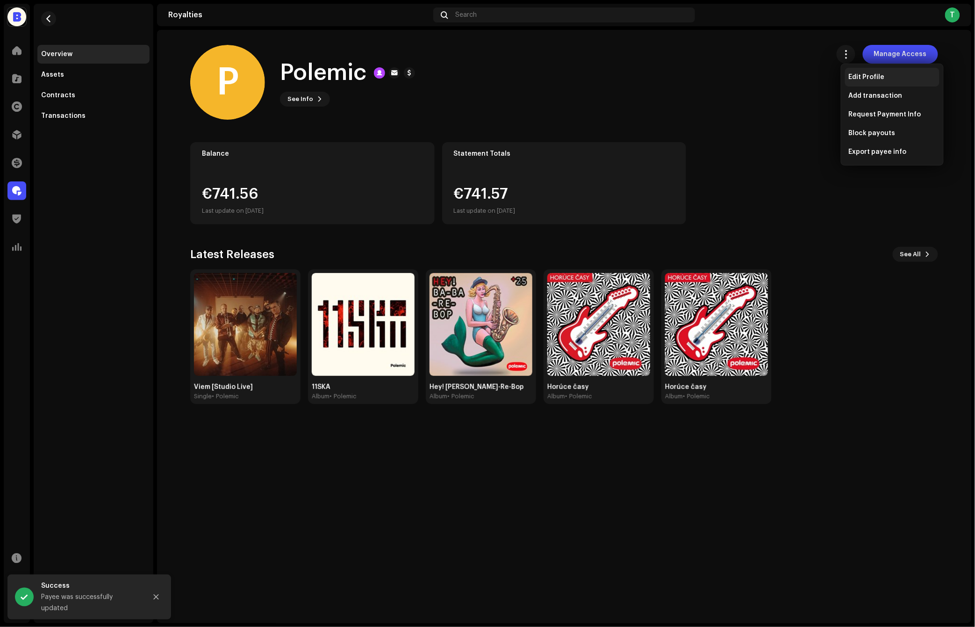
click at [855, 73] on span "Edit Profile" at bounding box center [867, 76] width 36 height 7
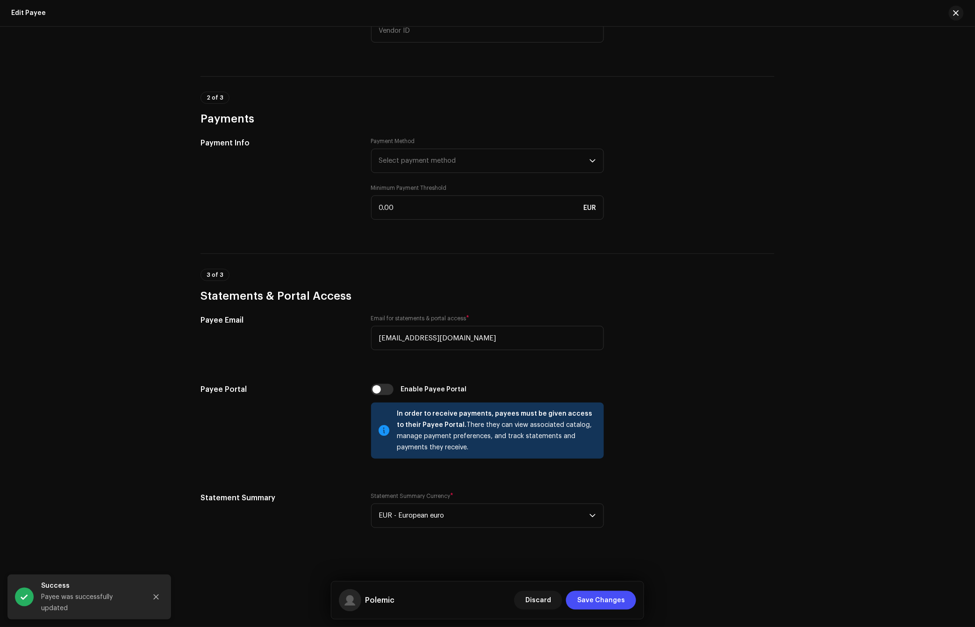
scroll to position [561, 0]
click at [384, 391] on input "checkbox" at bounding box center [382, 389] width 22 height 11
checkbox input "true"
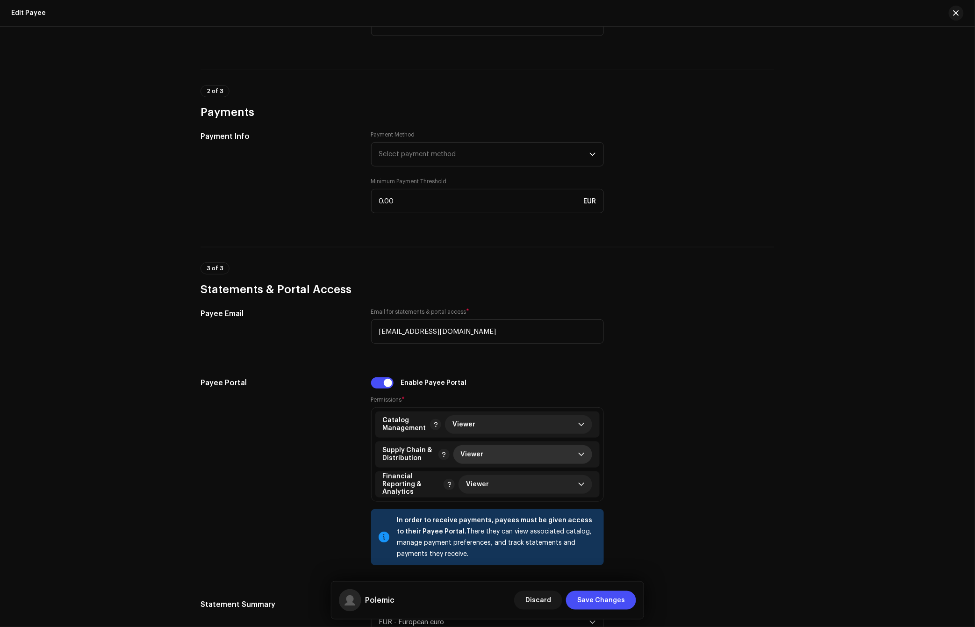
click at [527, 463] on span "Viewer" at bounding box center [519, 454] width 117 height 19
click at [524, 508] on li "No access" at bounding box center [520, 502] width 132 height 19
click at [599, 595] on span "Save Changes" at bounding box center [601, 600] width 48 height 19
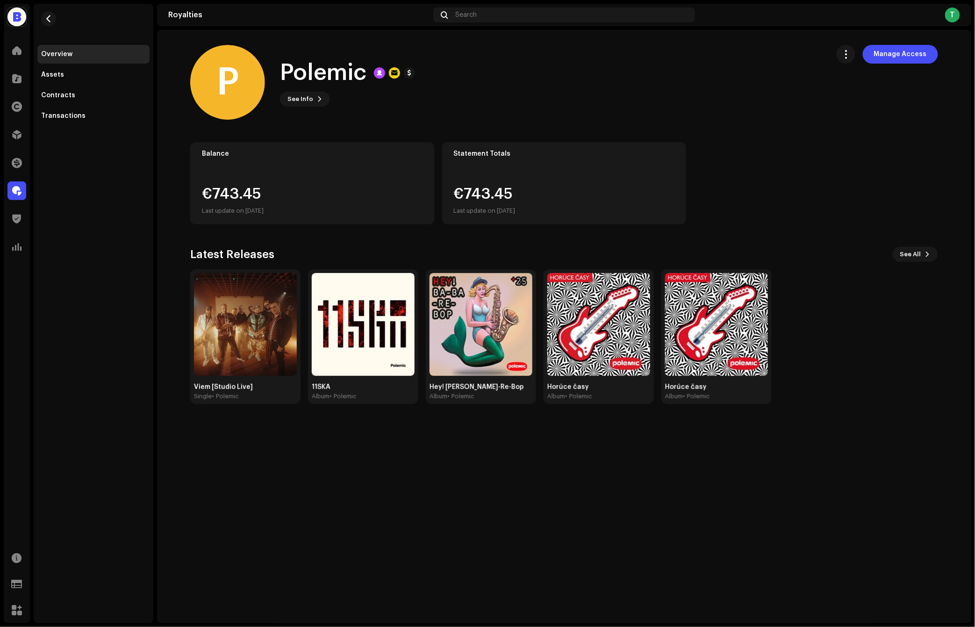
click at [779, 5] on div "Royalties Search T" at bounding box center [564, 15] width 814 height 22
click at [10, 92] on div "Home Catalog Rights Distribution Finance Royalties Trust & Safety Analytics" at bounding box center [17, 148] width 26 height 222
click at [21, 82] on span at bounding box center [16, 78] width 9 height 7
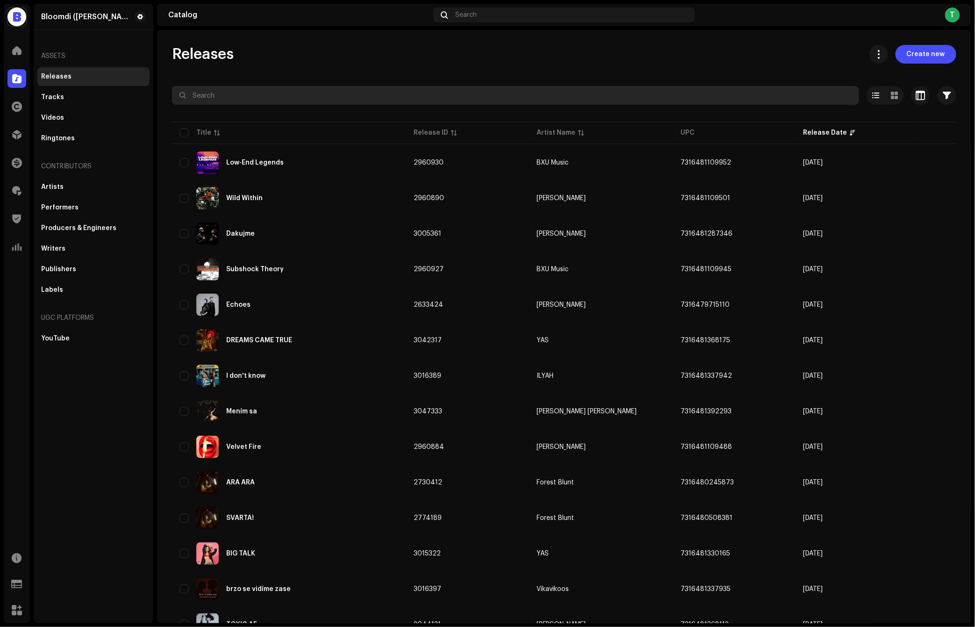
click at [551, 101] on input "text" at bounding box center [515, 95] width 687 height 19
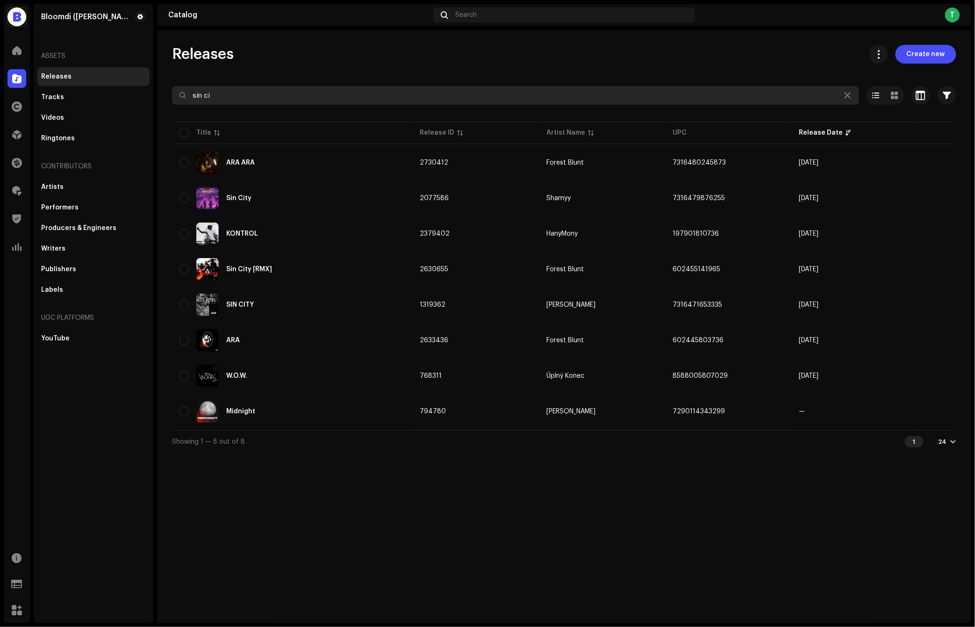
click at [441, 101] on input "sin ci" at bounding box center [515, 95] width 687 height 19
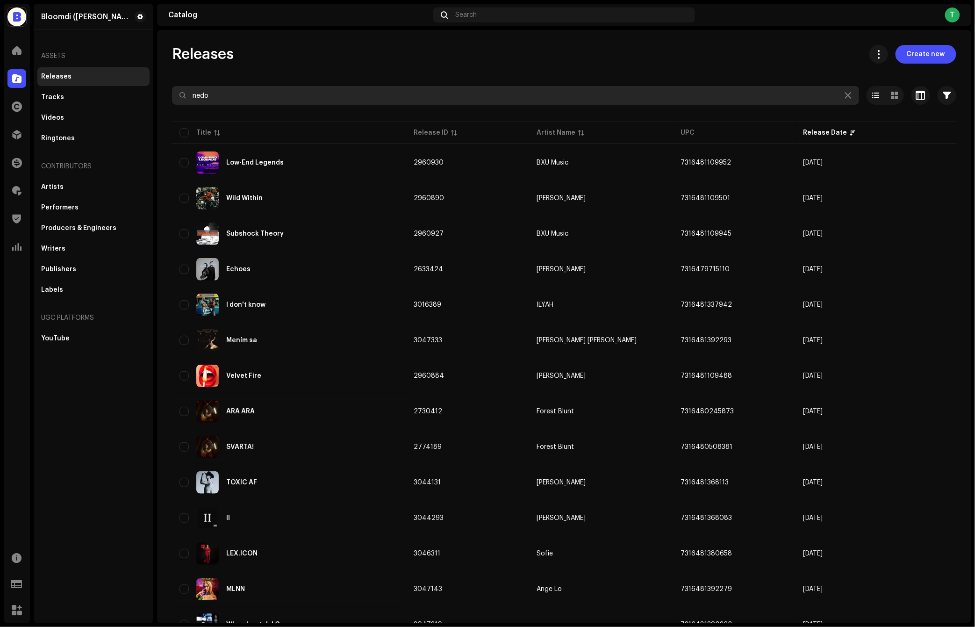
type input "nedot"
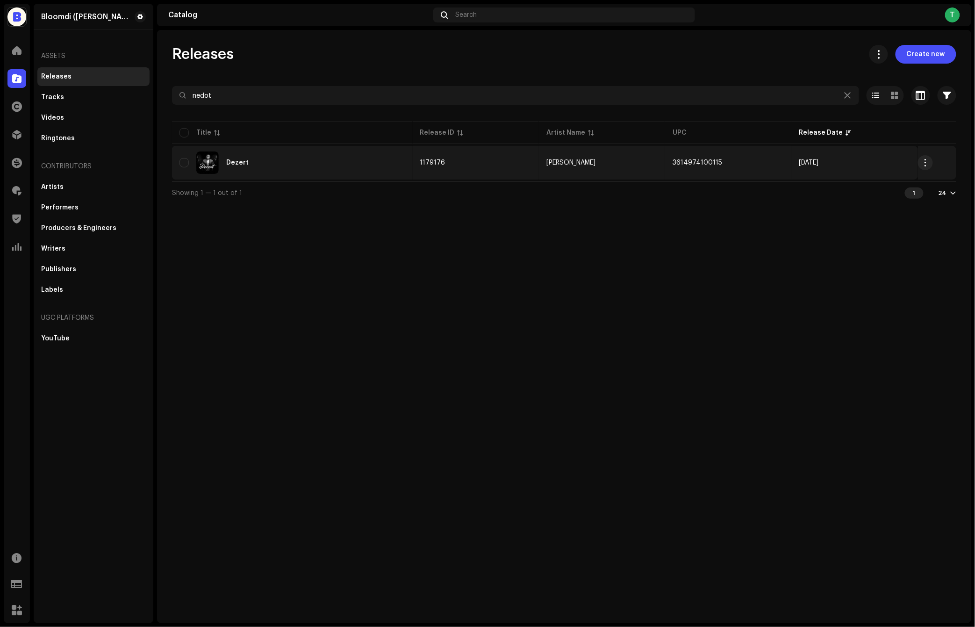
click at [383, 158] on div "Dezert" at bounding box center [292, 162] width 226 height 22
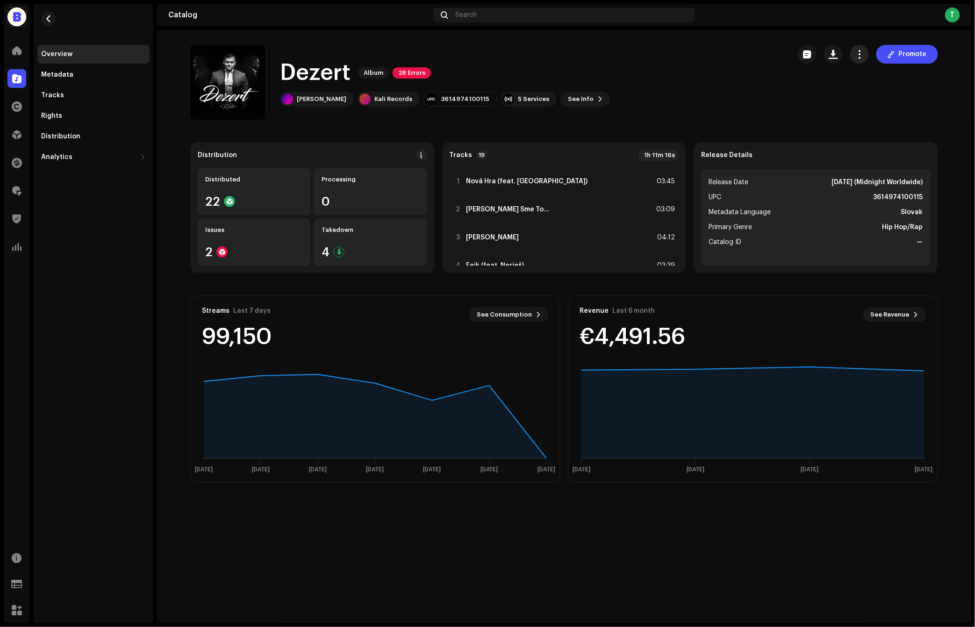
click at [861, 47] on button "button" at bounding box center [859, 54] width 19 height 19
click at [869, 93] on span "Edit" at bounding box center [865, 95] width 13 height 7
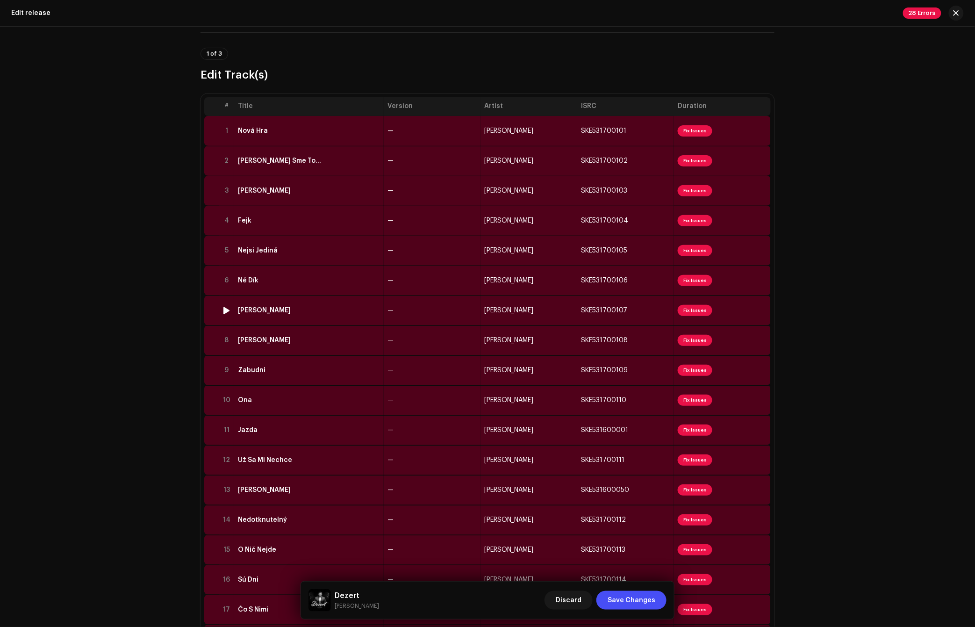
scroll to position [89, 0]
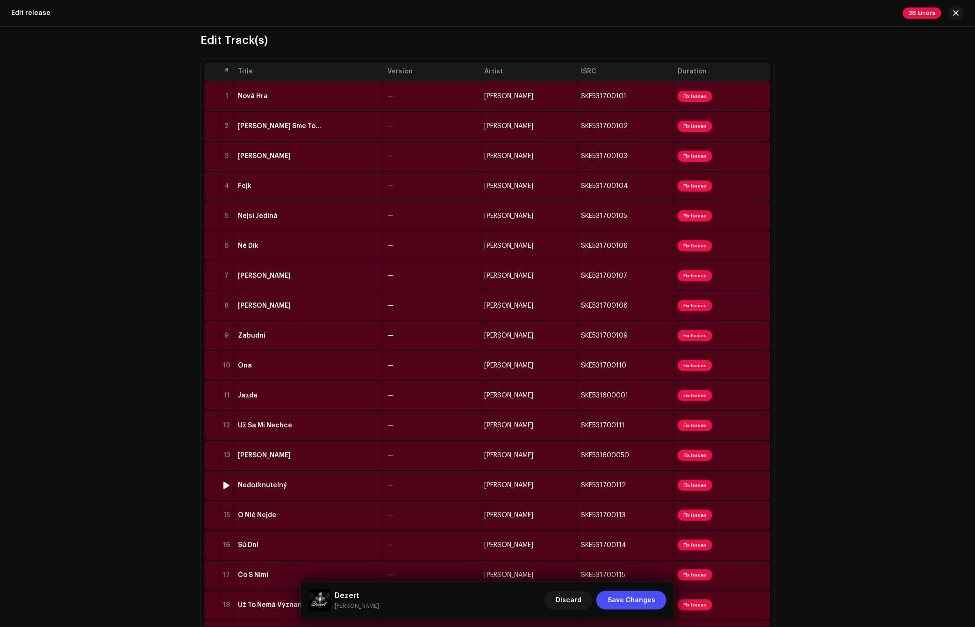
click at [455, 485] on td "—" at bounding box center [432, 485] width 97 height 30
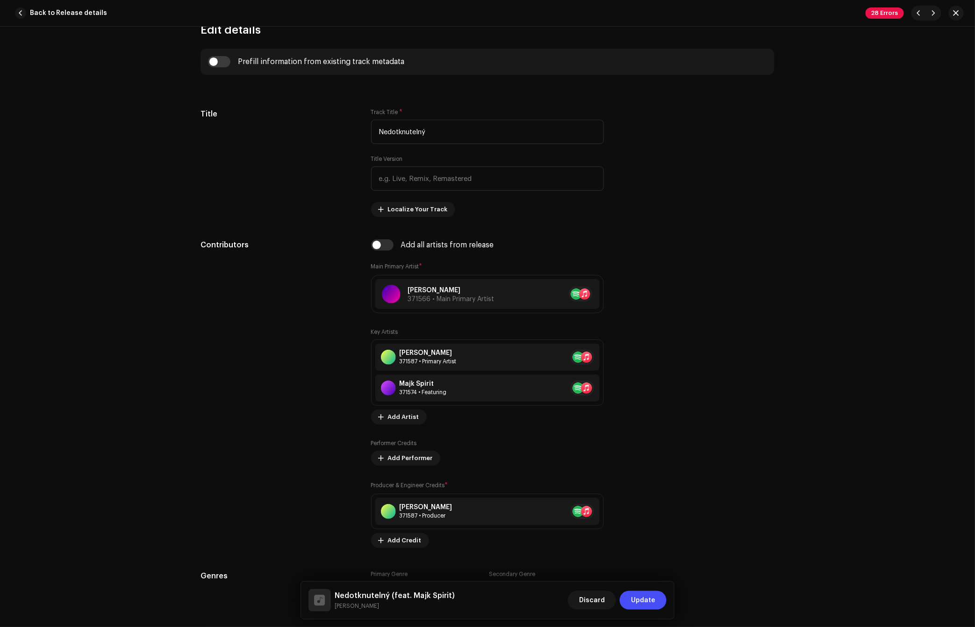
scroll to position [422, 0]
click at [955, 9] on span "button" at bounding box center [956, 12] width 6 height 7
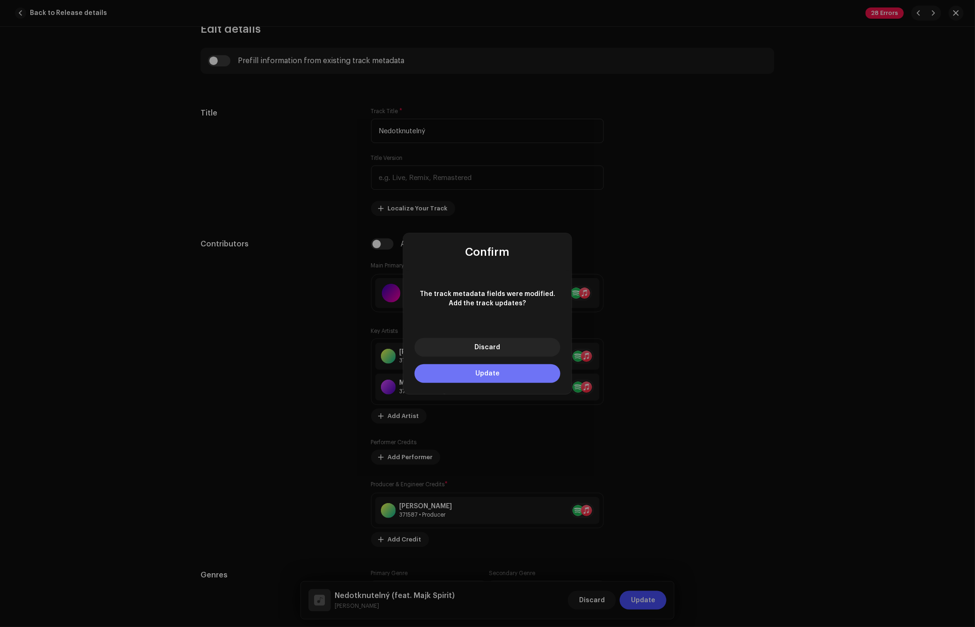
click at [508, 380] on button "Update" at bounding box center [487, 373] width 146 height 19
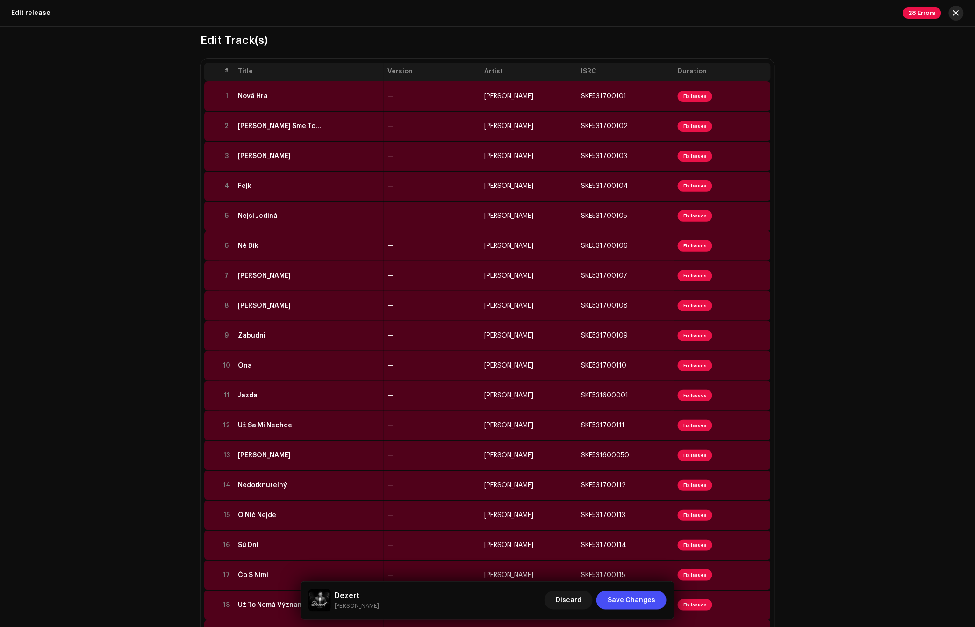
click at [957, 12] on span "button" at bounding box center [956, 12] width 6 height 7
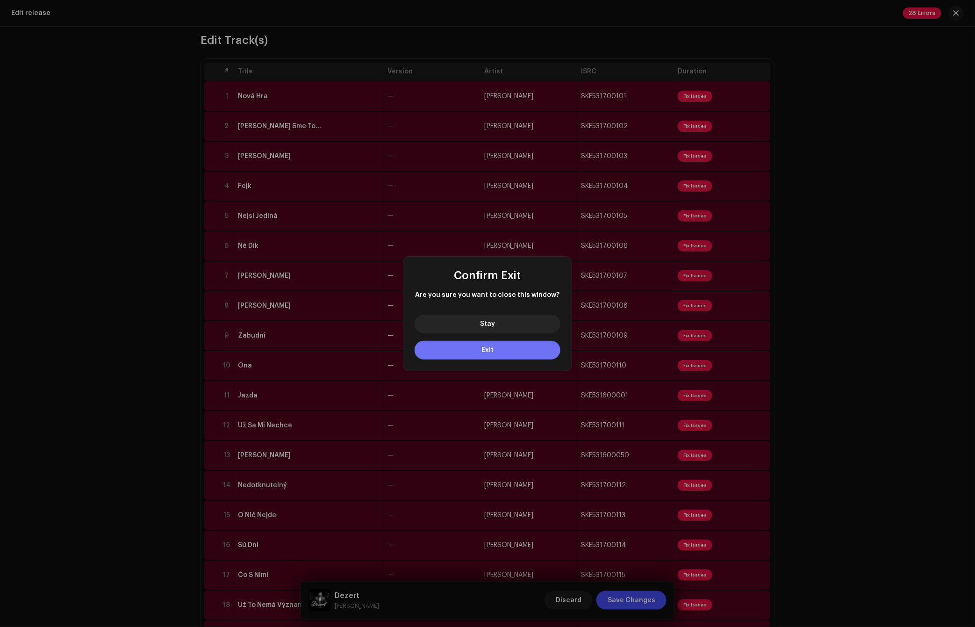
click at [507, 348] on button "Exit" at bounding box center [487, 350] width 146 height 19
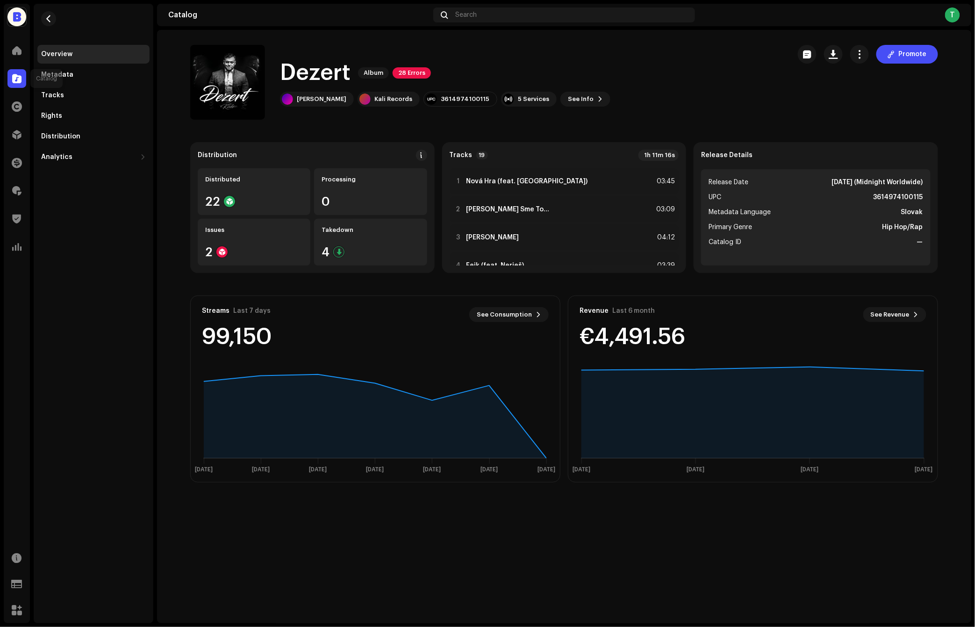
click at [19, 72] on div at bounding box center [16, 78] width 19 height 19
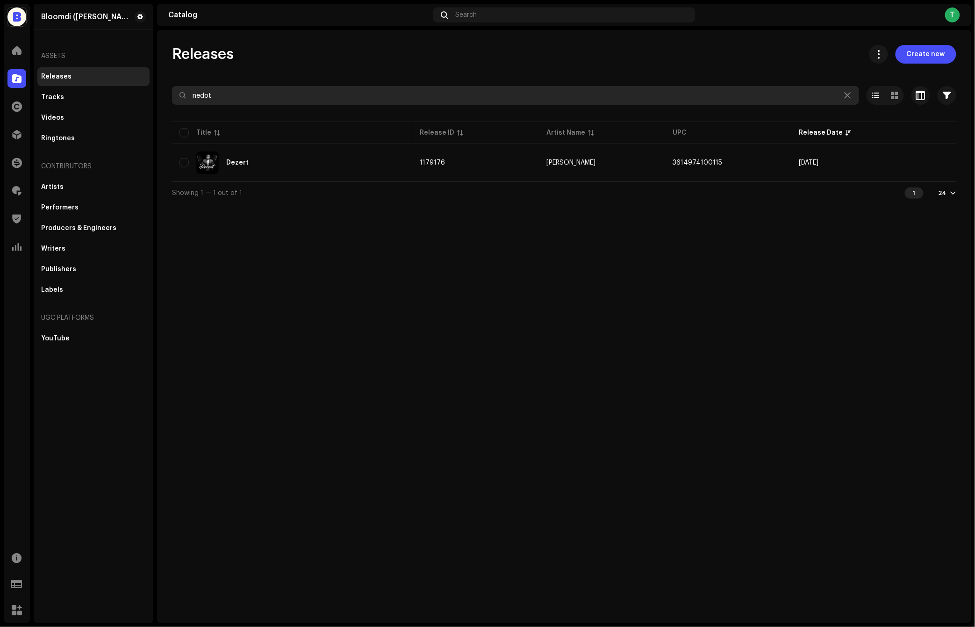
click at [270, 88] on input "nedot" at bounding box center [515, 95] width 687 height 19
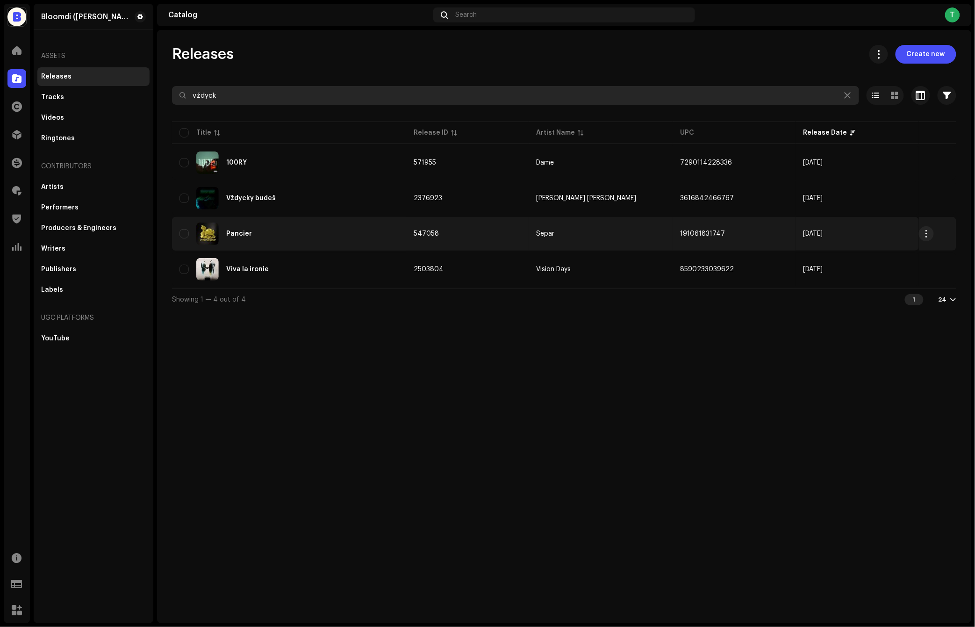
type input "vždyck"
click at [374, 238] on div "Pancier" at bounding box center [288, 233] width 219 height 22
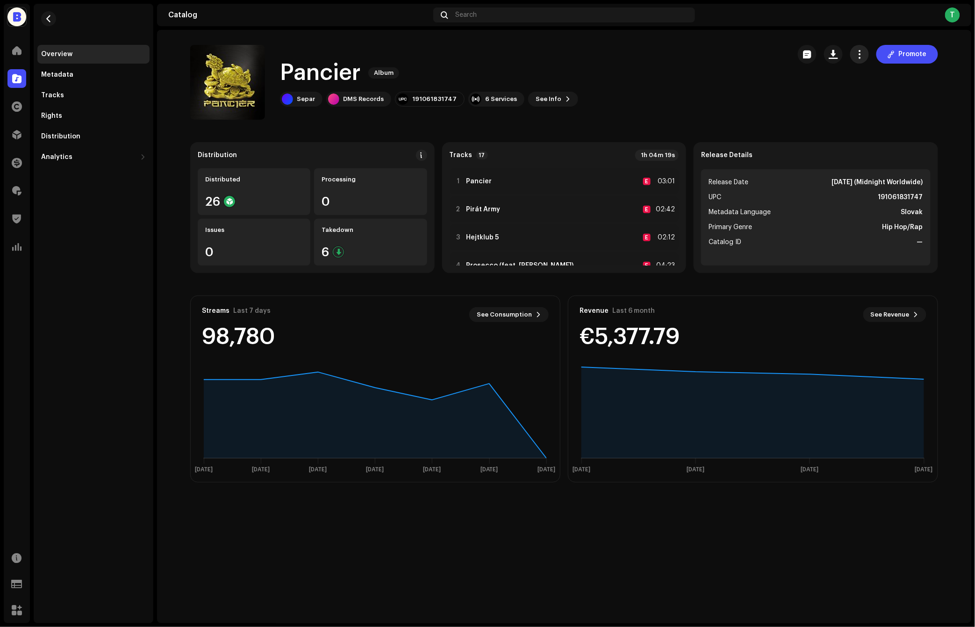
click at [865, 57] on button "button" at bounding box center [859, 54] width 19 height 19
click at [872, 93] on div "Edit" at bounding box center [902, 95] width 87 height 7
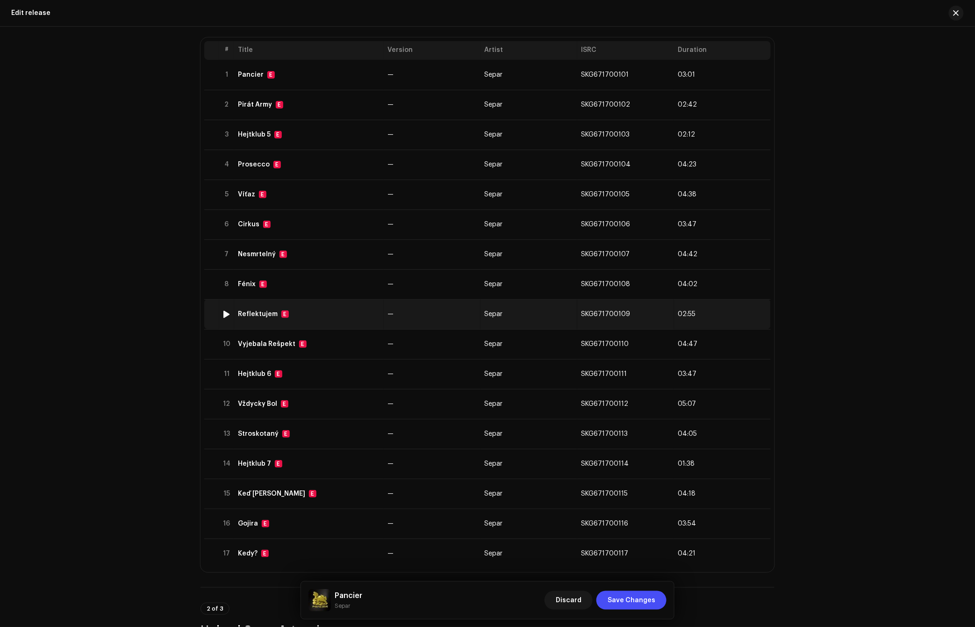
scroll to position [111, 0]
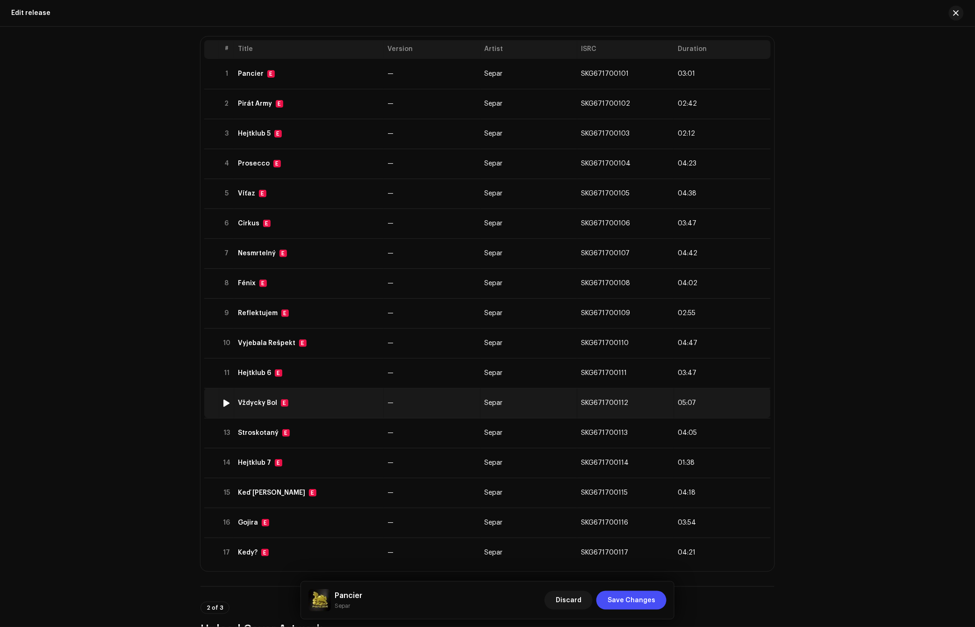
click at [472, 406] on td "—" at bounding box center [432, 403] width 97 height 30
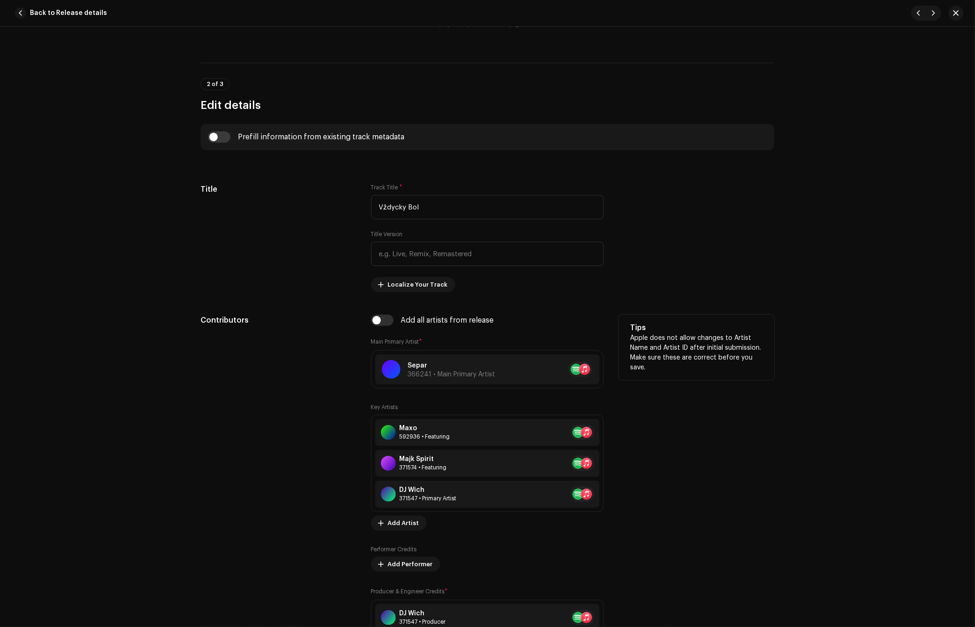
scroll to position [348, 0]
click at [432, 461] on div "Majk Spirit" at bounding box center [433, 457] width 47 height 7
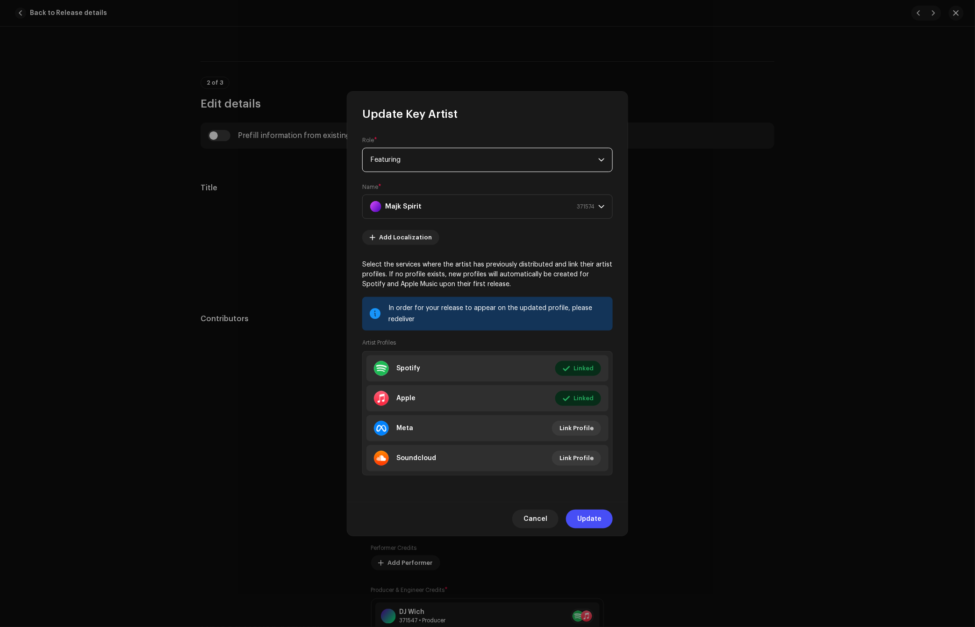
click at [431, 169] on span "Featuring" at bounding box center [484, 159] width 228 height 23
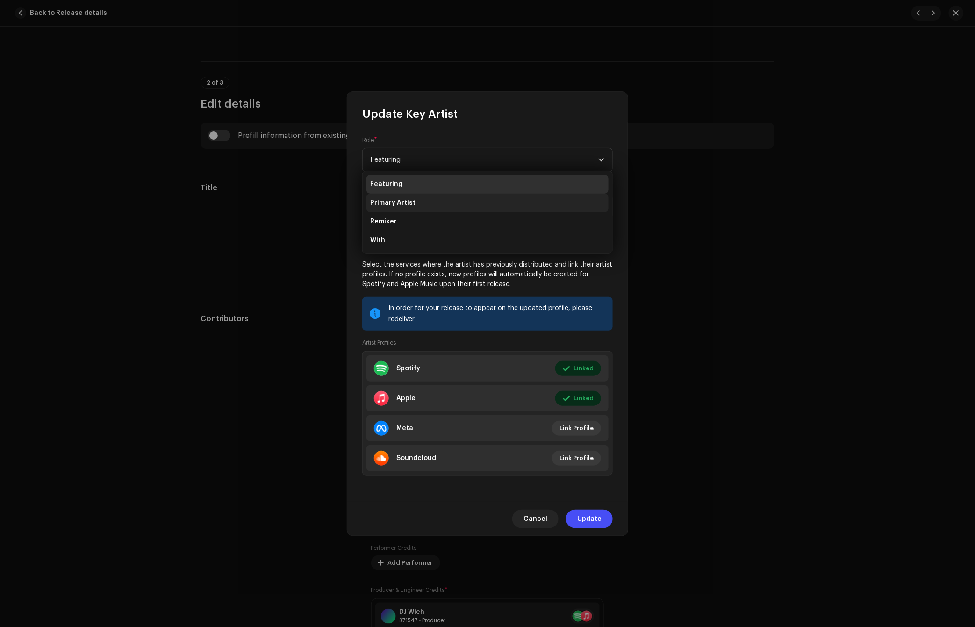
click at [424, 199] on li "Primary Artist" at bounding box center [487, 202] width 242 height 19
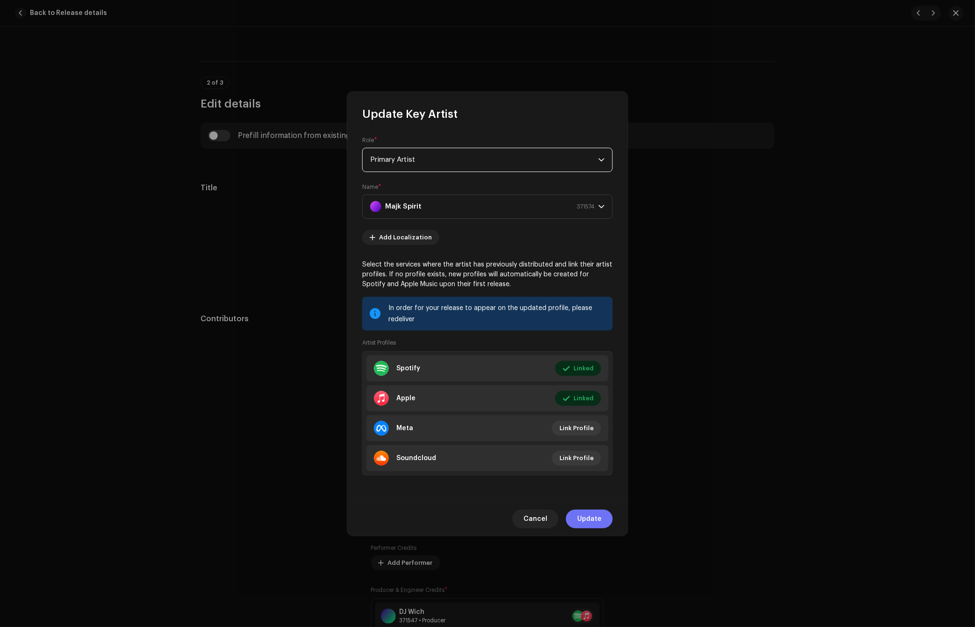
click at [600, 522] on span "Update" at bounding box center [589, 518] width 24 height 19
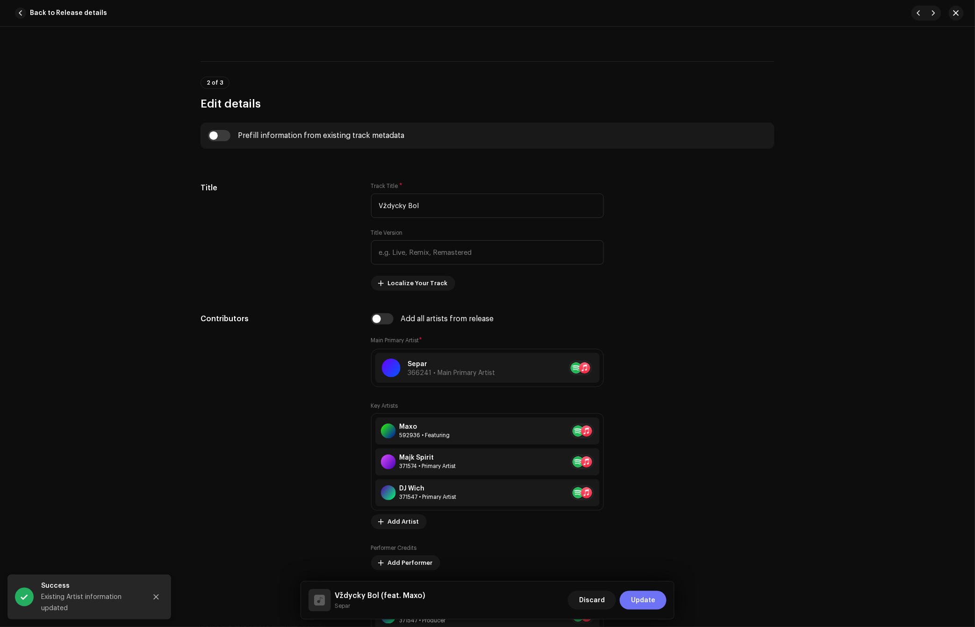
click at [638, 597] on span "Update" at bounding box center [643, 600] width 24 height 19
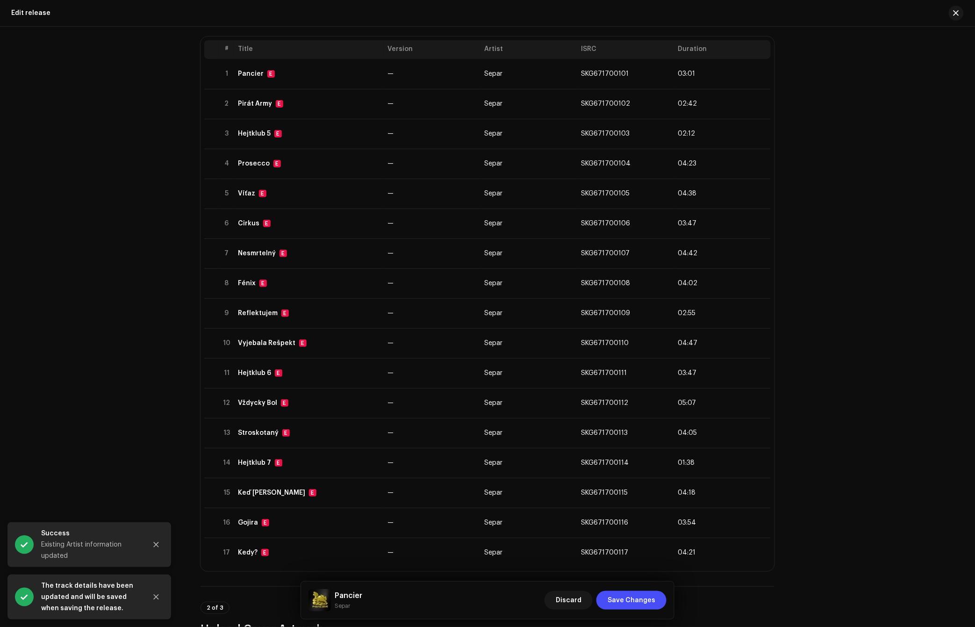
click at [638, 597] on span "Save Changes" at bounding box center [631, 600] width 48 height 19
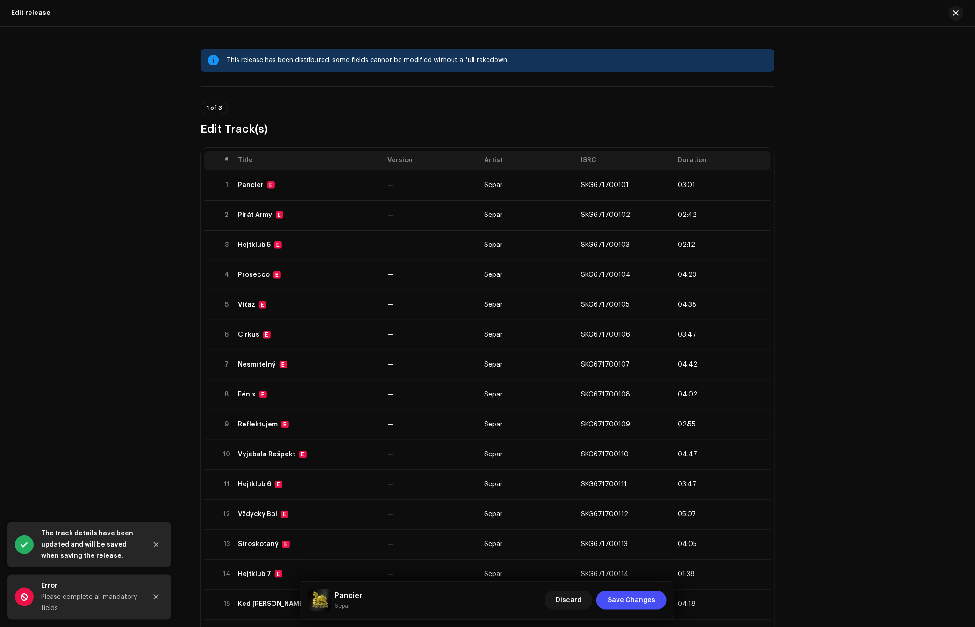
scroll to position [0, 0]
click at [951, 12] on button "button" at bounding box center [956, 13] width 15 height 15
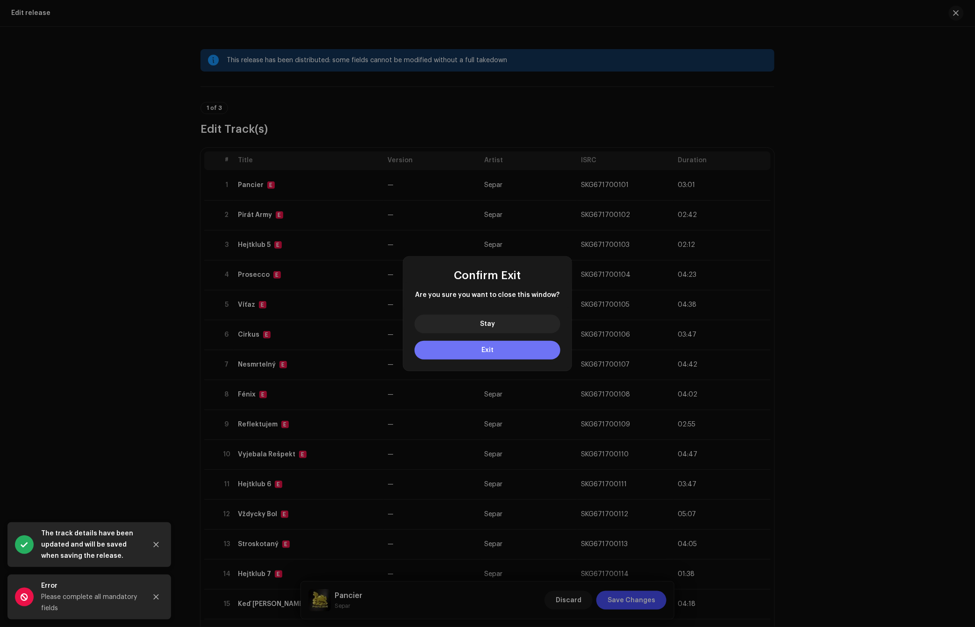
click at [477, 351] on button "Exit" at bounding box center [487, 350] width 146 height 19
